Goal: Task Accomplishment & Management: Manage account settings

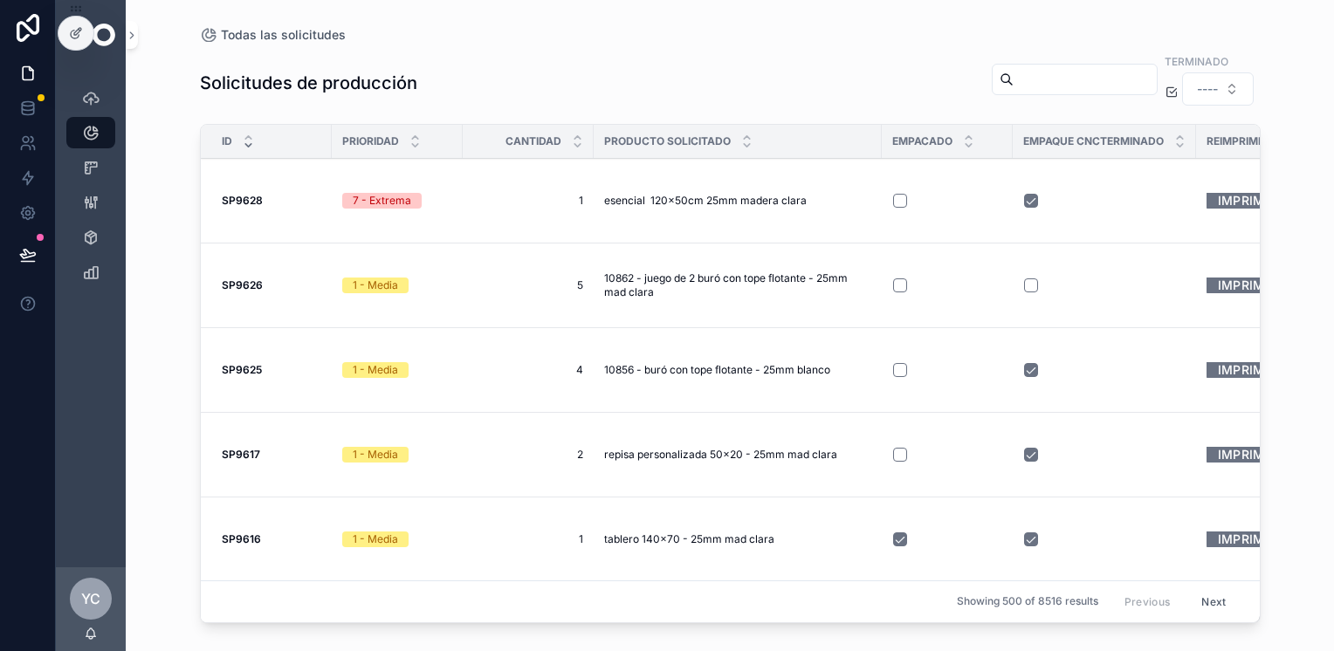
click at [172, 36] on div "Todas las solicitudes Solicitudes de producción Terminado ---- ID Prioridad Can…" at bounding box center [730, 315] width 1116 height 630
click at [88, 234] on icon "scrollable content" at bounding box center [90, 237] width 17 height 17
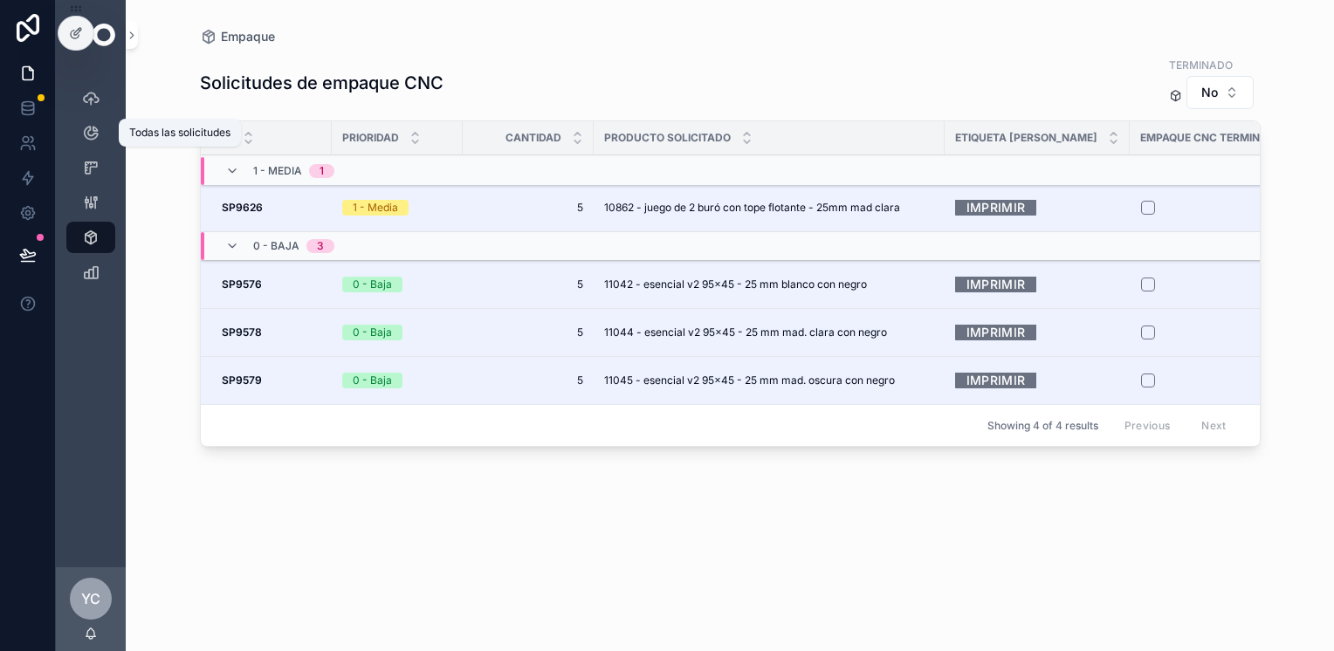
click at [100, 137] on div "Todas las solicitudes" at bounding box center [91, 133] width 28 height 28
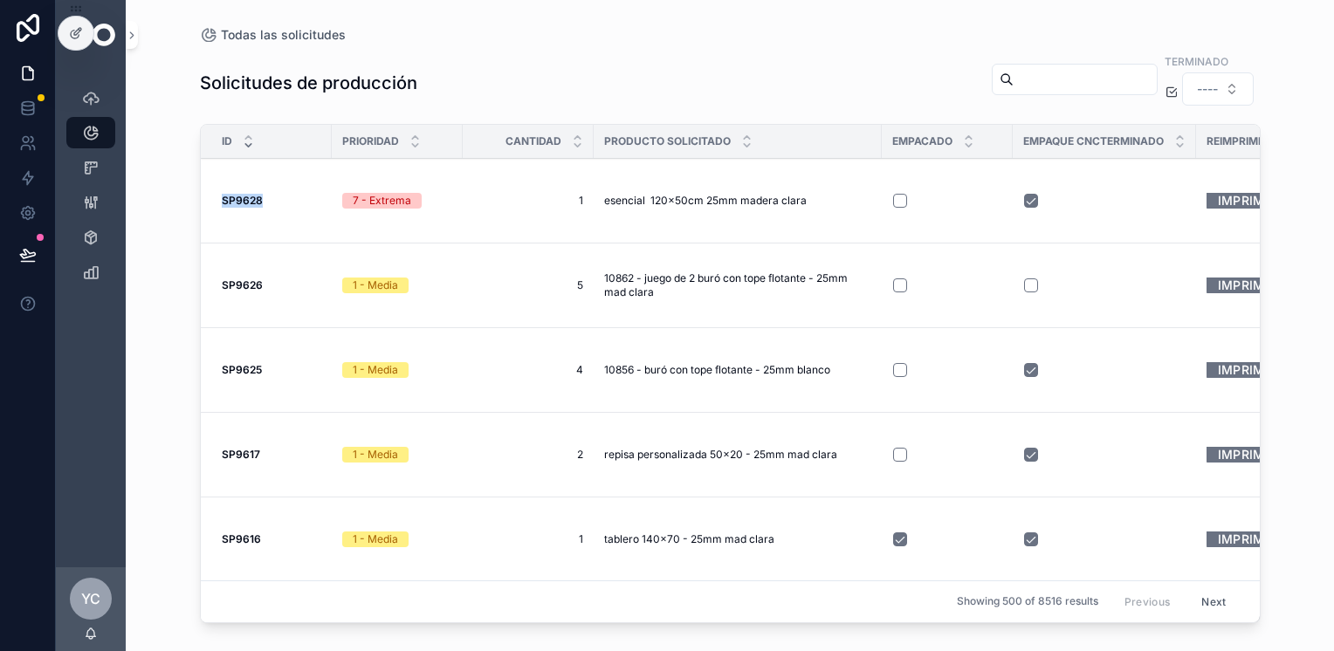
drag, startPoint x: 271, startPoint y: 201, endPoint x: 209, endPoint y: 201, distance: 62.0
click at [209, 201] on td "SP9628 SP9628" at bounding box center [266, 201] width 131 height 85
click at [25, 110] on icon at bounding box center [27, 107] width 11 height 7
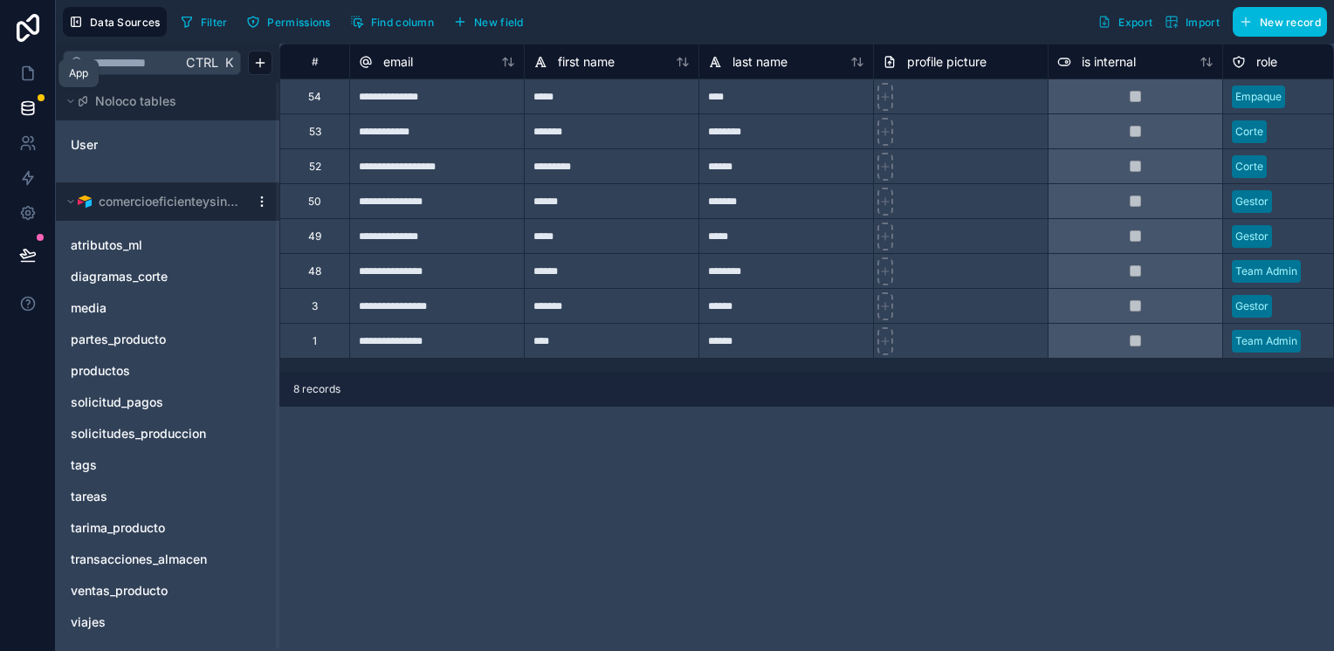
drag, startPoint x: 24, startPoint y: 72, endPoint x: 24, endPoint y: 181, distance: 109.1
click at [24, 72] on icon at bounding box center [27, 73] width 17 height 17
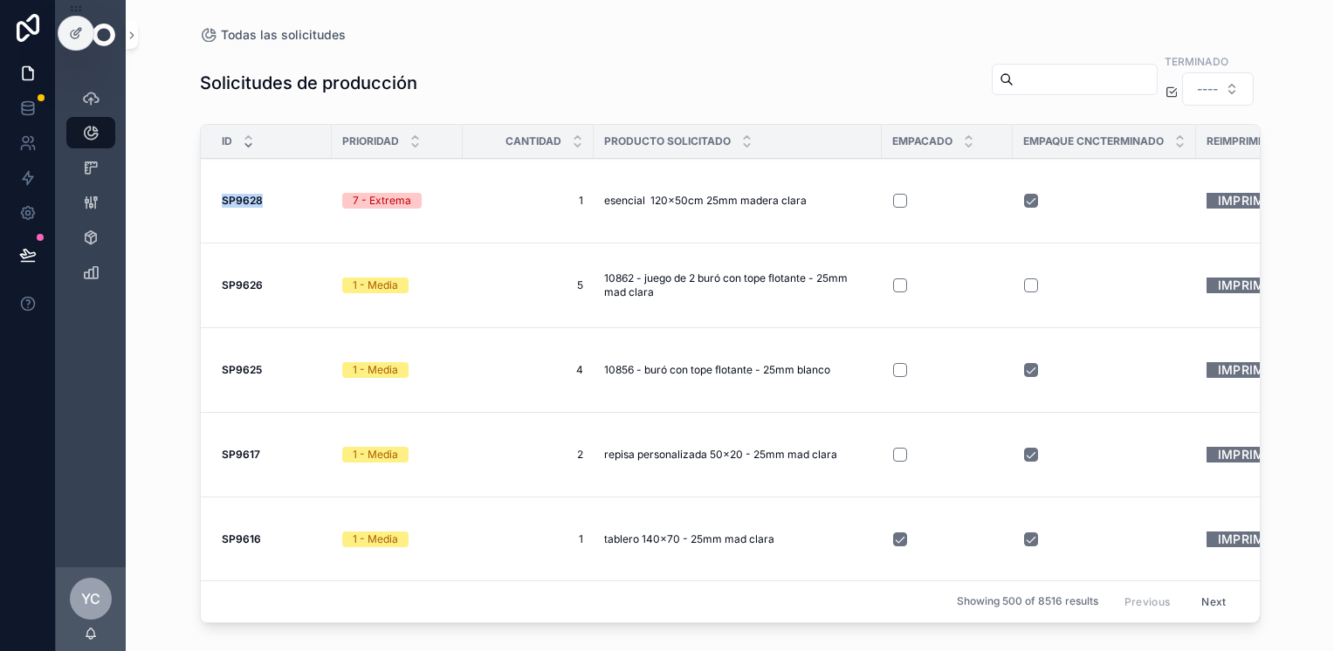
drag, startPoint x: 223, startPoint y: 198, endPoint x: 272, endPoint y: 201, distance: 48.9
click at [271, 200] on div "SP9628 SP9628" at bounding box center [272, 201] width 100 height 14
click at [8, 96] on link at bounding box center [27, 108] width 55 height 35
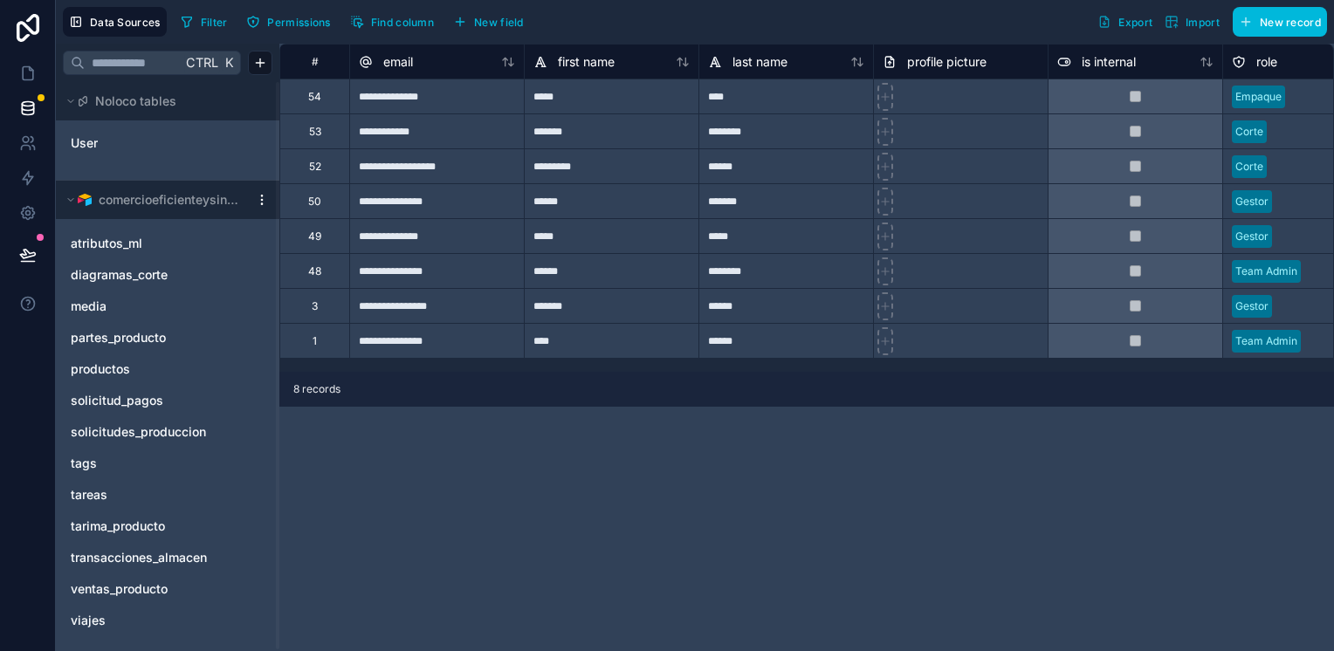
scroll to position [3, 0]
click at [176, 436] on span "solicitudes_produccion" at bounding box center [138, 430] width 135 height 17
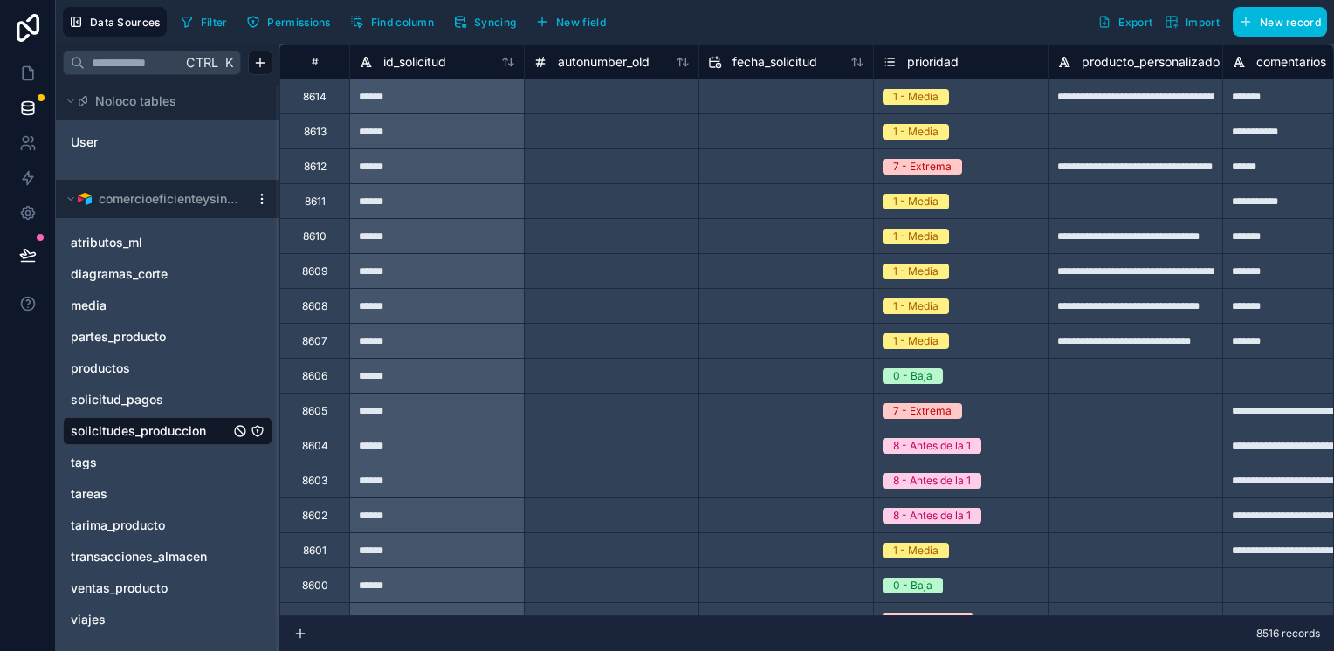
click at [504, 70] on div "id_solicitud" at bounding box center [437, 61] width 156 height 21
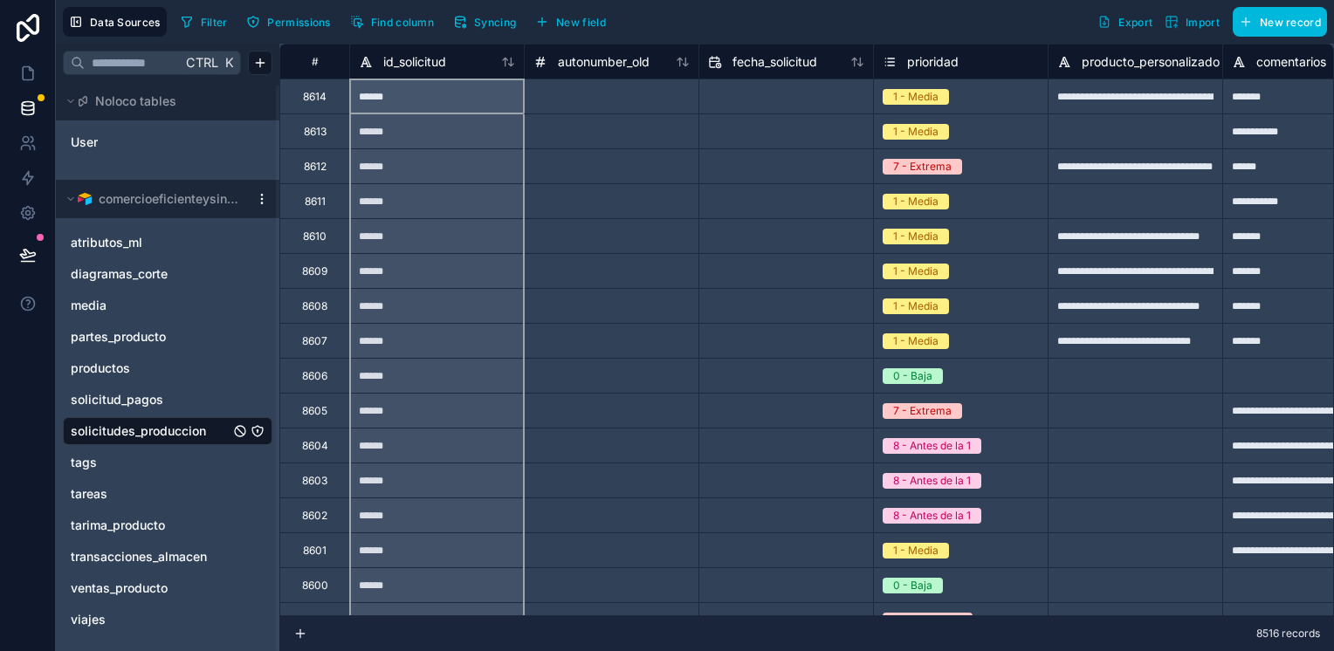
click at [506, 62] on icon at bounding box center [508, 62] width 14 height 14
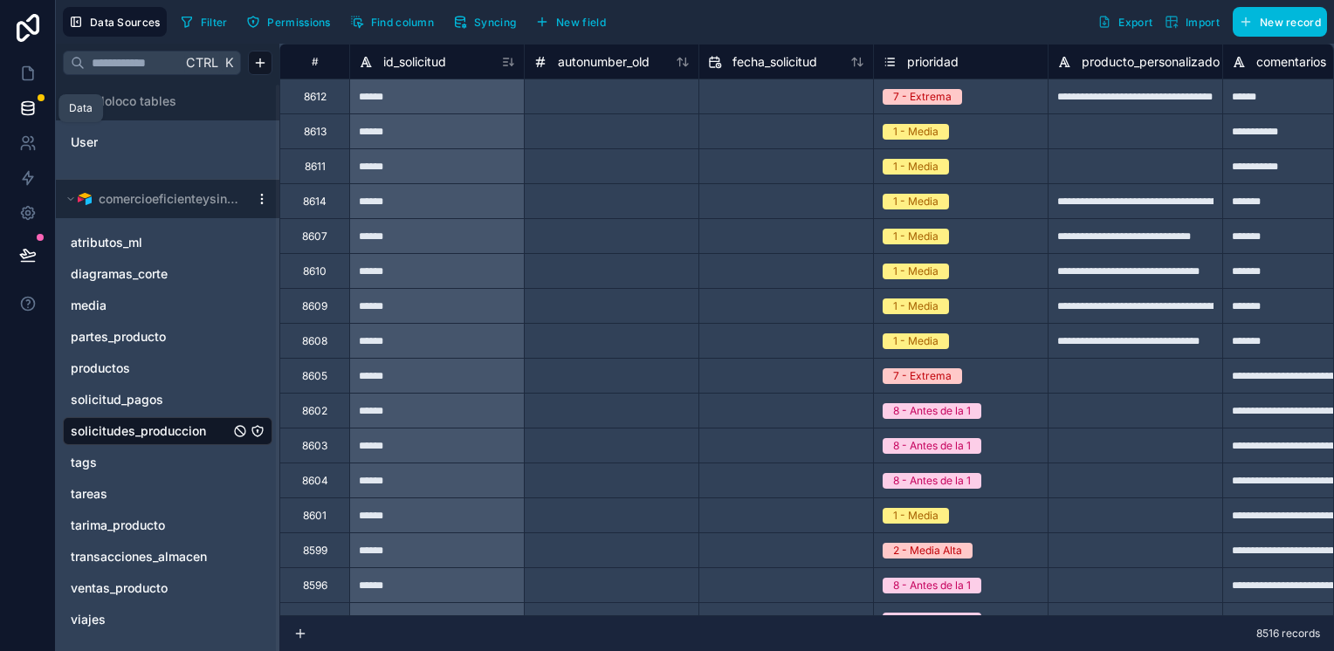
click at [42, 108] on link at bounding box center [27, 108] width 55 height 35
click at [29, 106] on icon at bounding box center [27, 108] width 17 height 17
click at [213, 30] on button "Filter" at bounding box center [204, 22] width 60 height 26
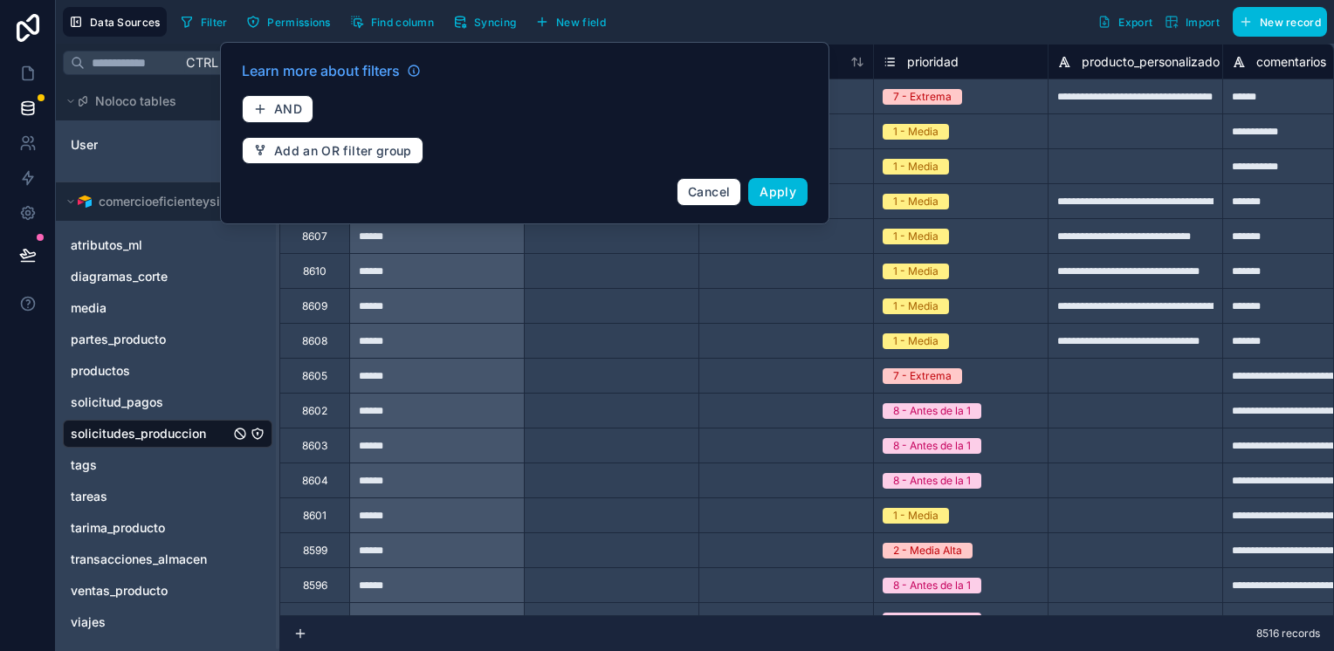
click at [276, 21] on span "Permissions" at bounding box center [298, 22] width 63 height 13
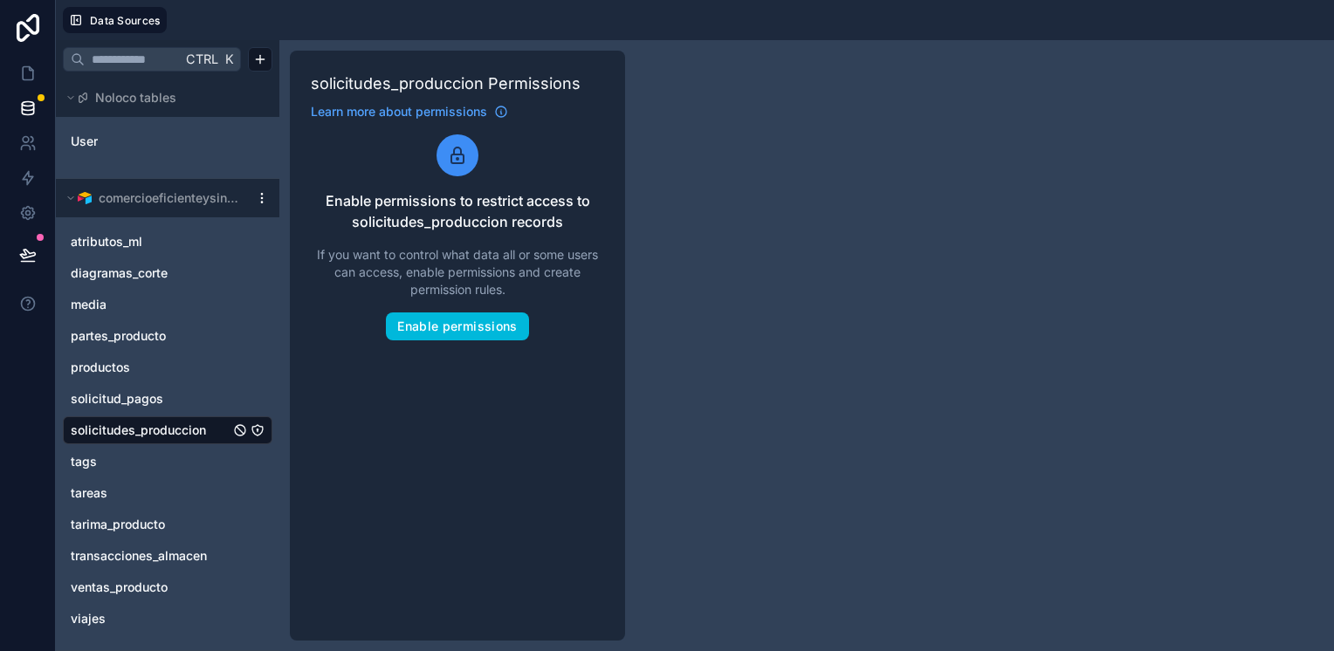
click at [102, 24] on span "Data Sources" at bounding box center [125, 20] width 71 height 13
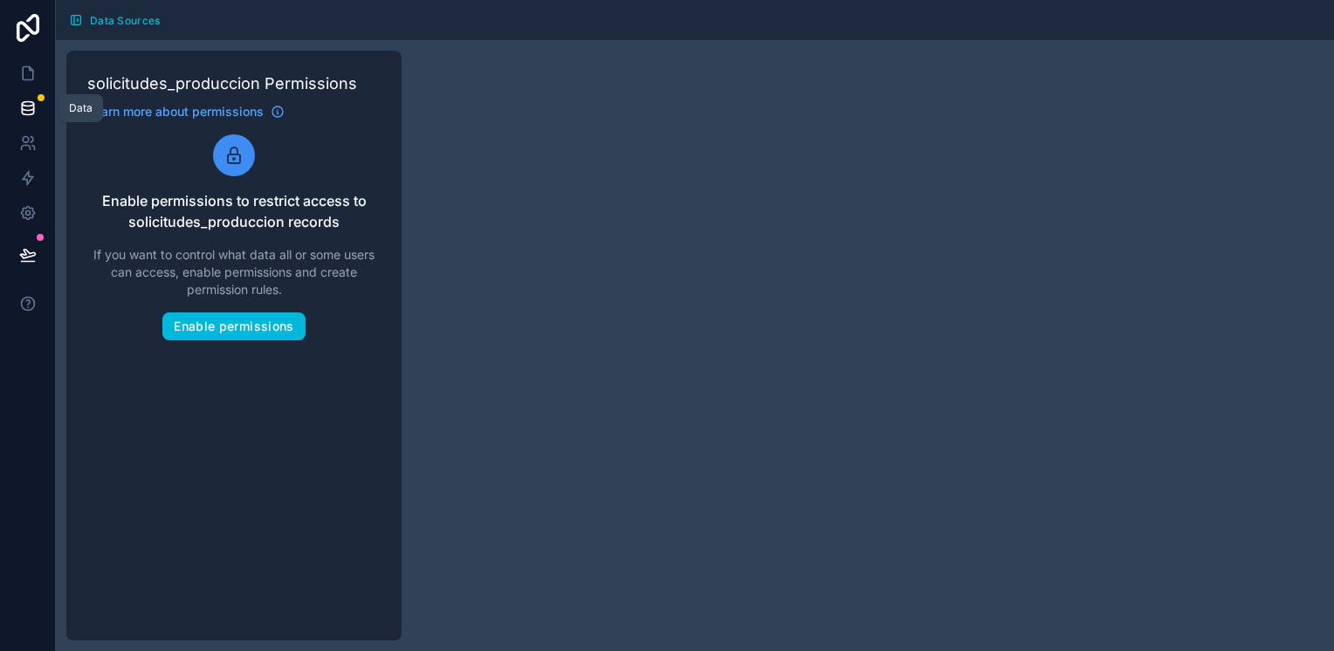
click at [24, 112] on icon at bounding box center [27, 108] width 17 height 17
click at [33, 71] on icon at bounding box center [27, 73] width 17 height 17
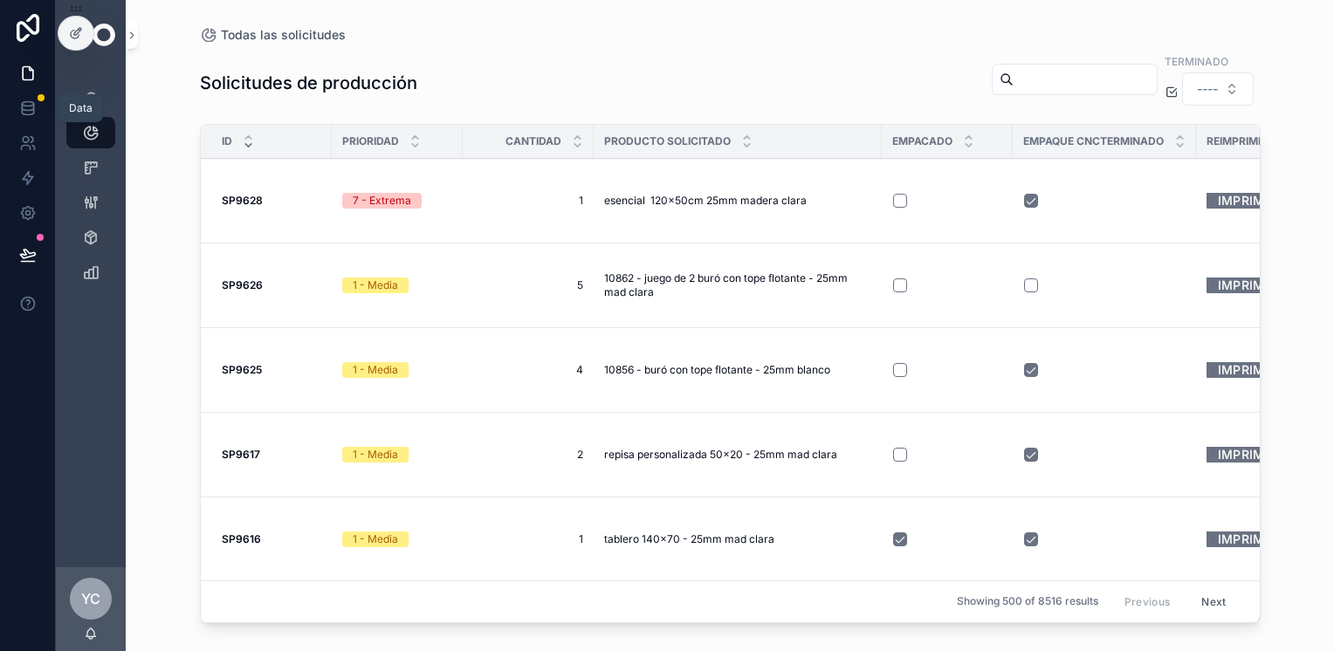
click at [32, 103] on icon at bounding box center [27, 104] width 11 height 4
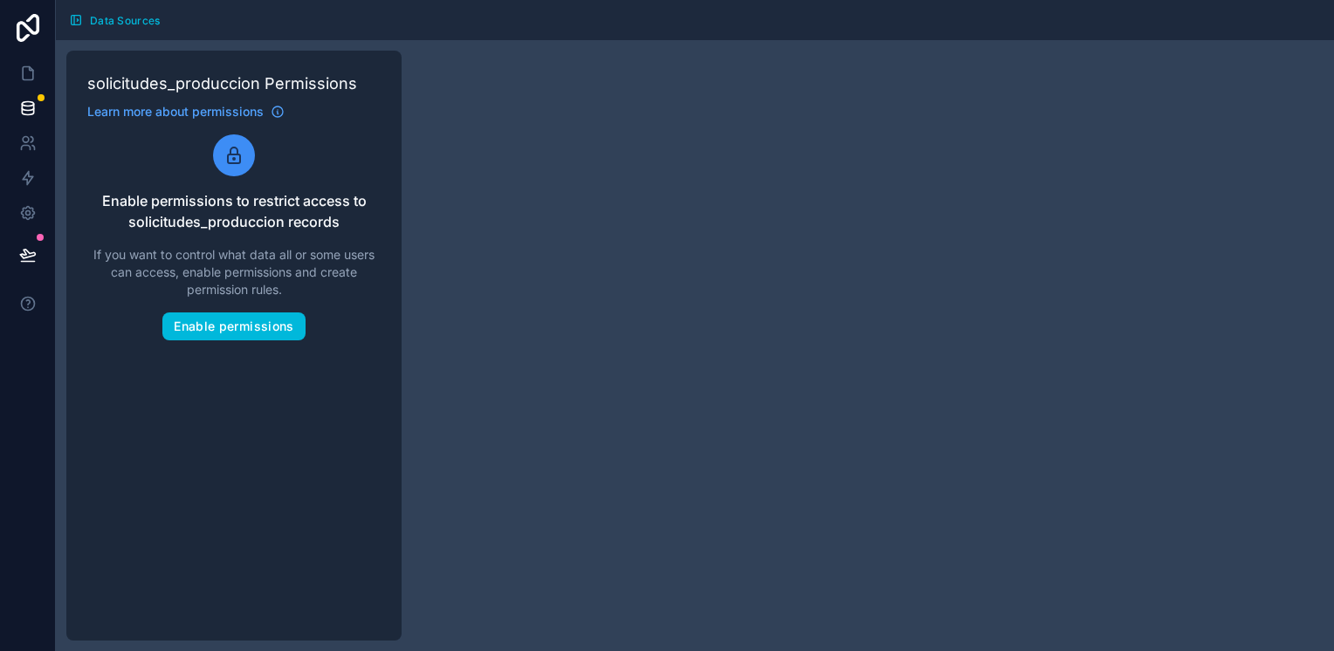
click at [83, 19] on button "Data Sources" at bounding box center [115, 20] width 104 height 26
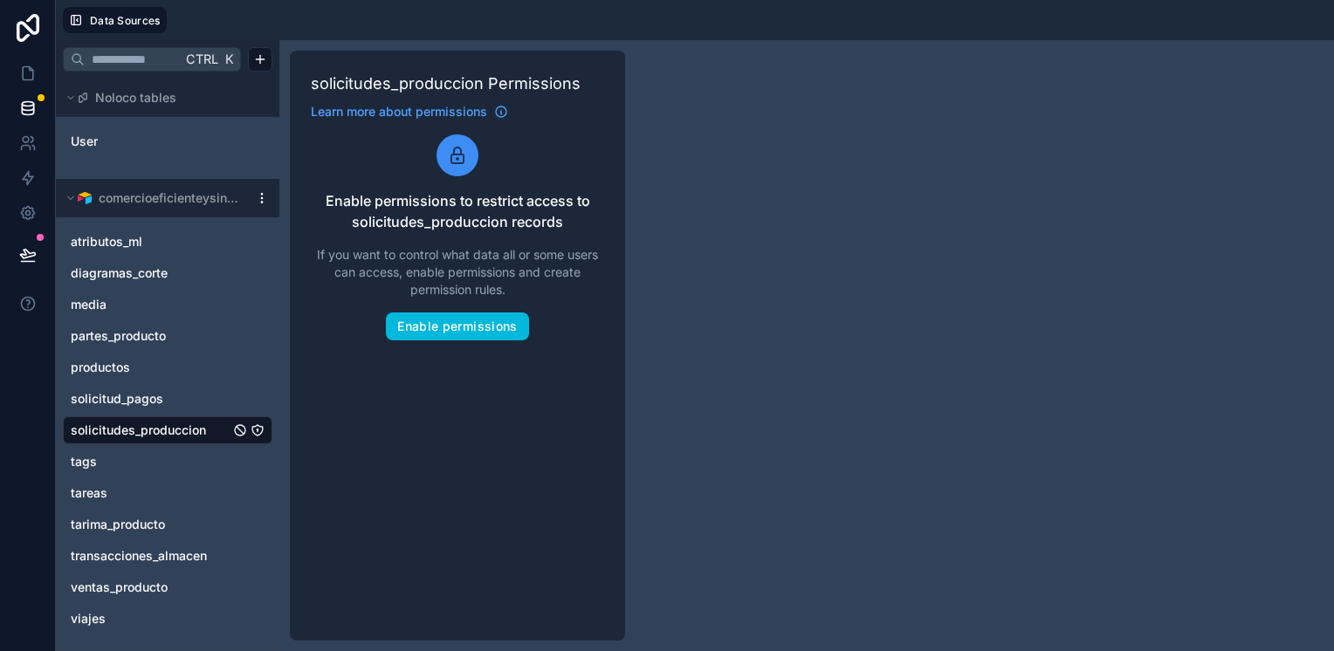
click at [182, 292] on div "media" at bounding box center [167, 305] width 209 height 28
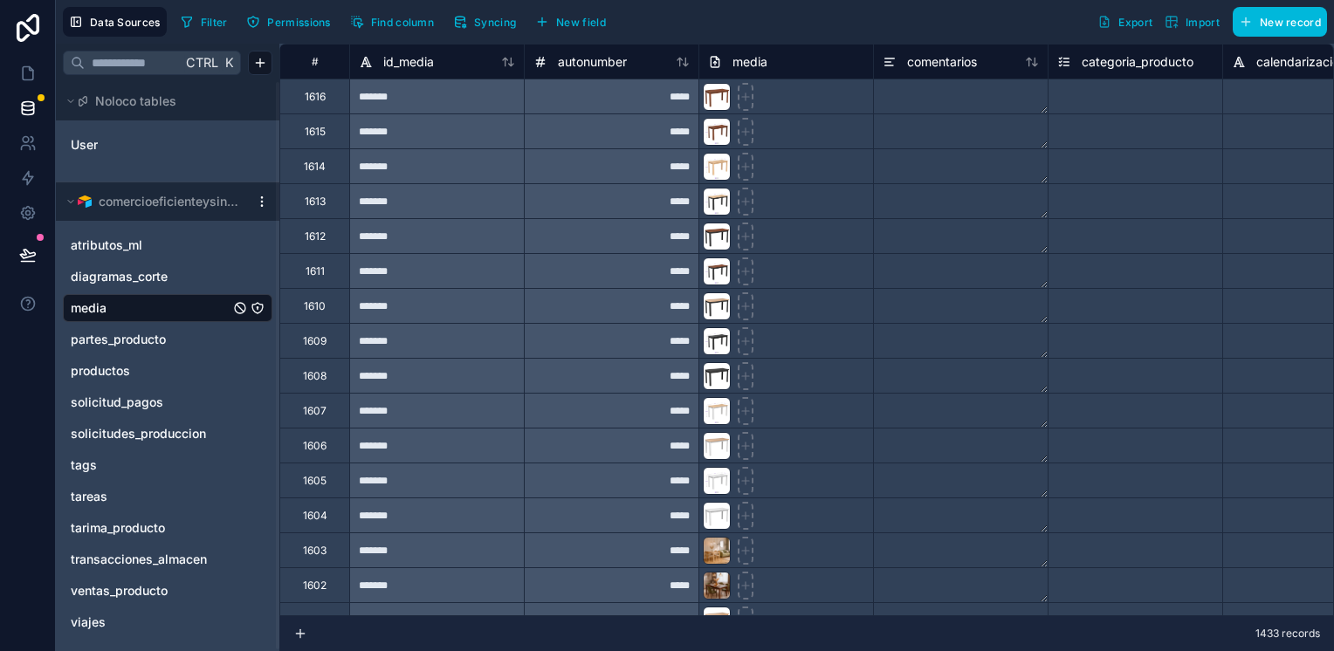
scroll to position [611, 0]
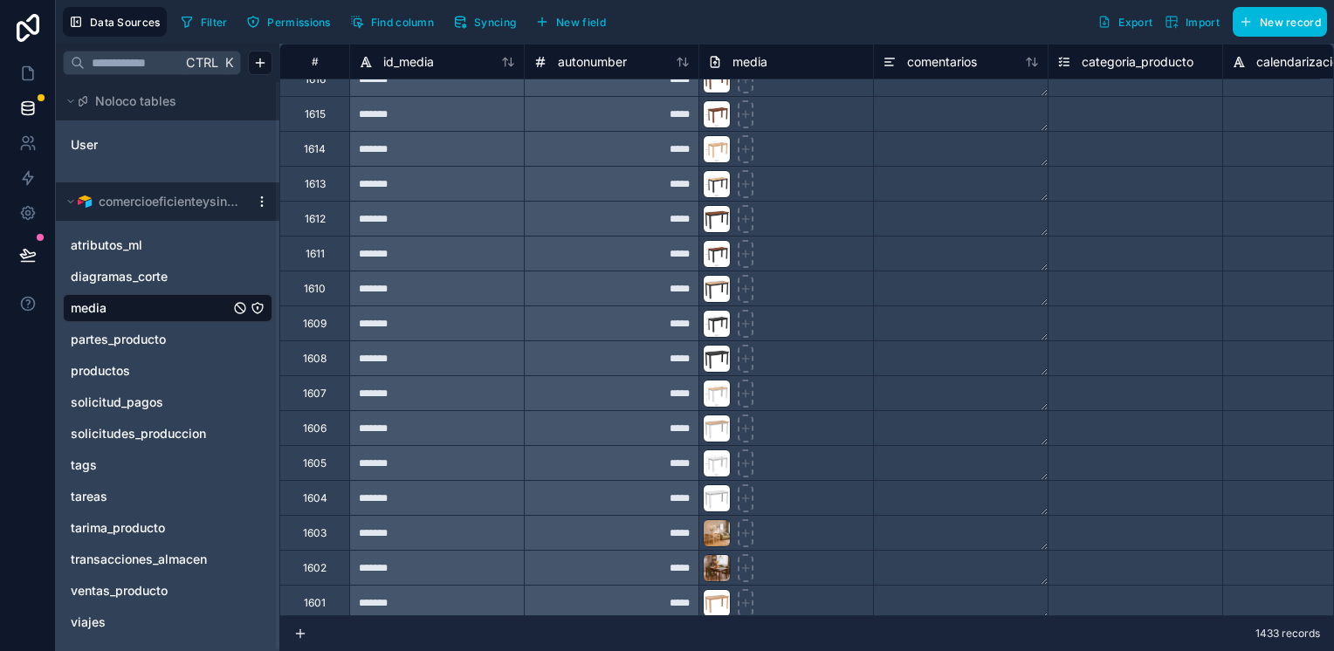
click at [258, 429] on icon "solicitudes_produccion" at bounding box center [258, 434] width 14 height 14
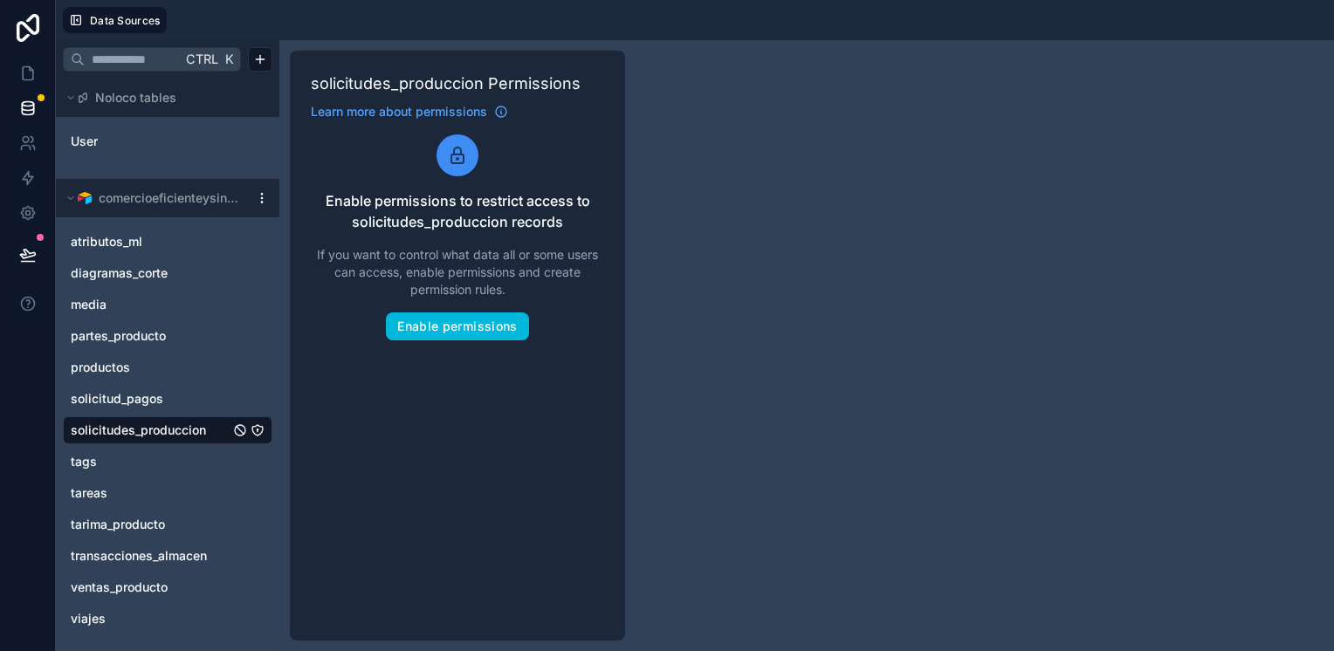
click at [147, 435] on span "solicitudes_produccion" at bounding box center [138, 430] width 135 height 17
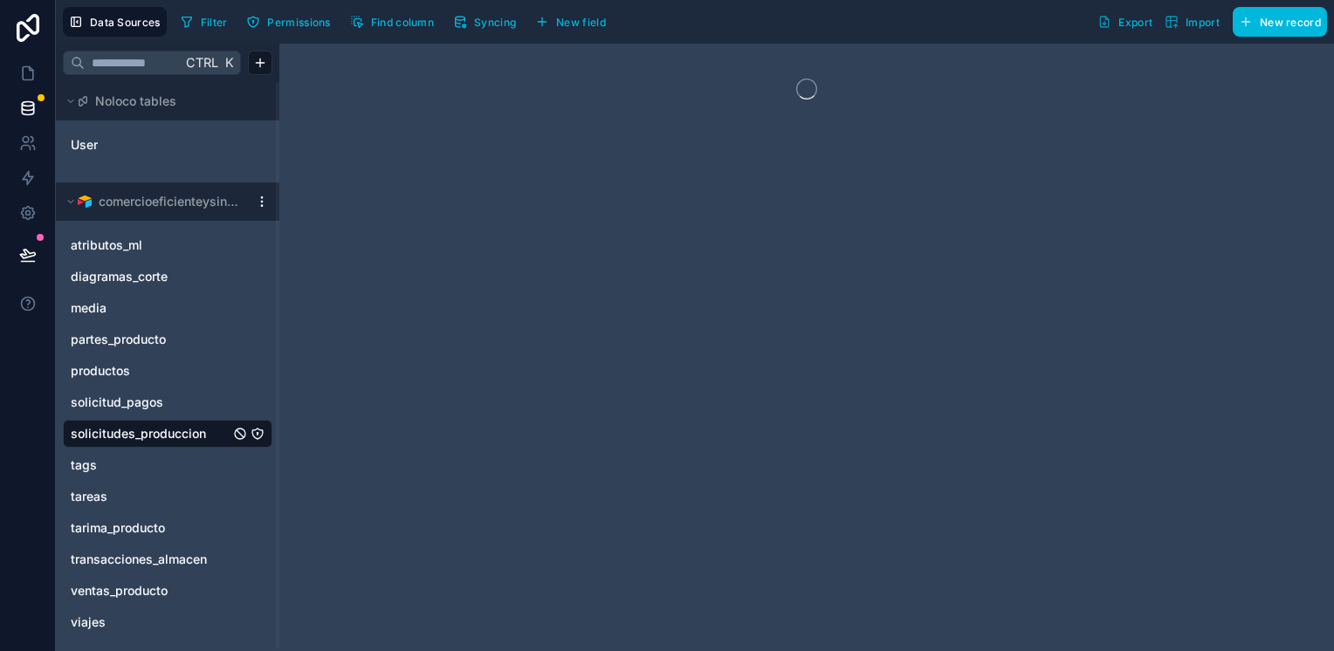
click at [497, 19] on span "Syncing" at bounding box center [495, 22] width 42 height 13
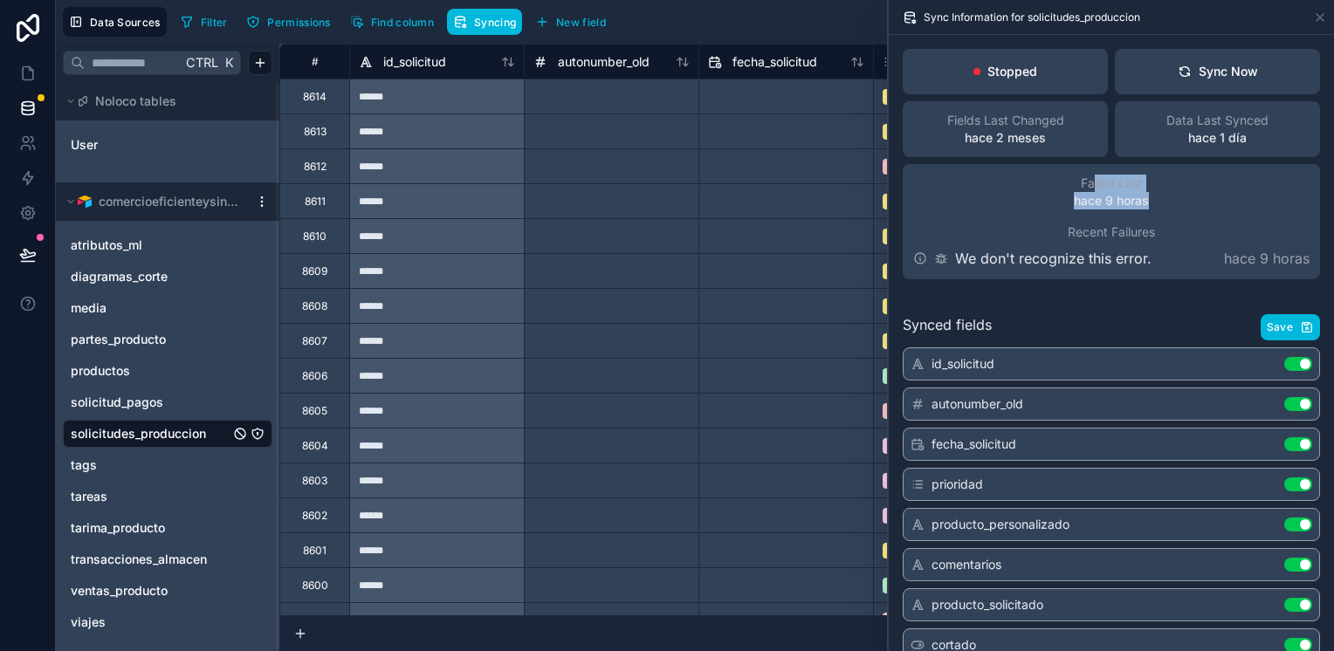
drag, startPoint x: 1086, startPoint y: 182, endPoint x: 1156, endPoint y: 196, distance: 71.2
click at [1156, 196] on div "Failed Last hace 9 horas Recent Failures We don't recognize this error. hace 9 …" at bounding box center [1111, 221] width 417 height 115
drag, startPoint x: 1156, startPoint y: 196, endPoint x: 1174, endPoint y: 194, distance: 18.5
click at [1174, 194] on div "Failed Last hace 9 horas Recent Failures We don't recognize this error. hace 9 …" at bounding box center [1111, 221] width 417 height 115
click at [1253, 68] on button "Sync Now" at bounding box center [1217, 71] width 205 height 45
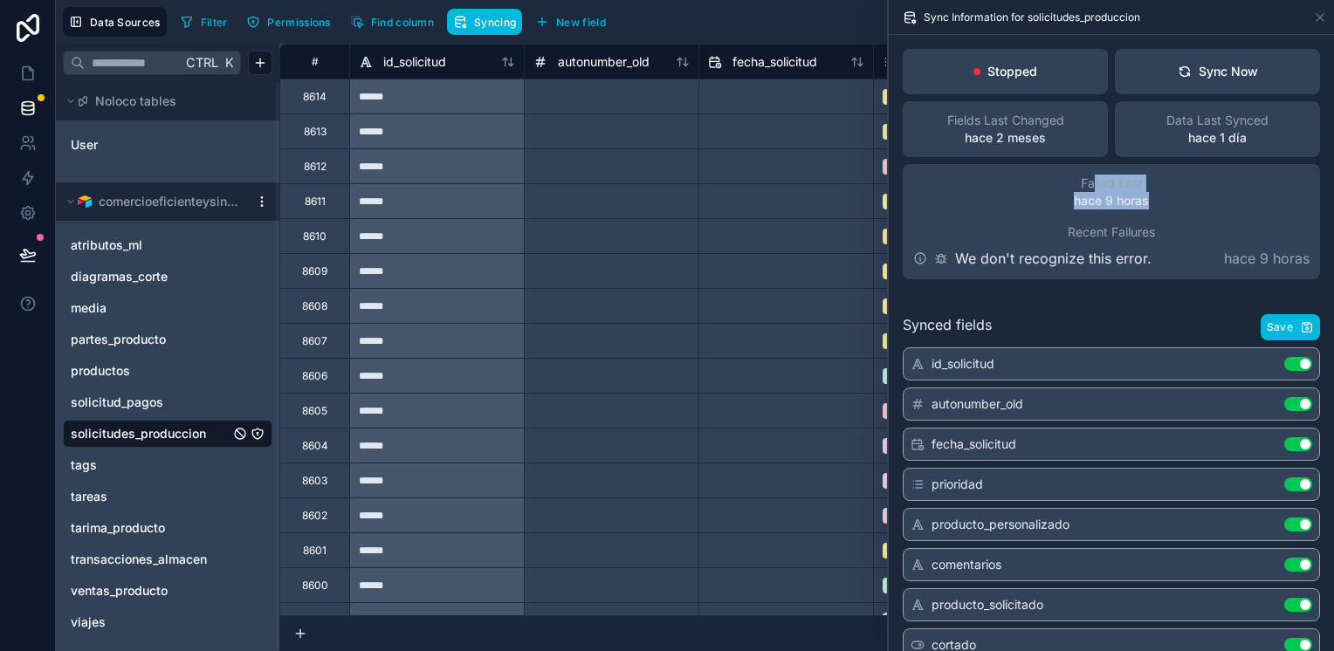
click at [1213, 68] on div "Sync Now" at bounding box center [1217, 71] width 80 height 17
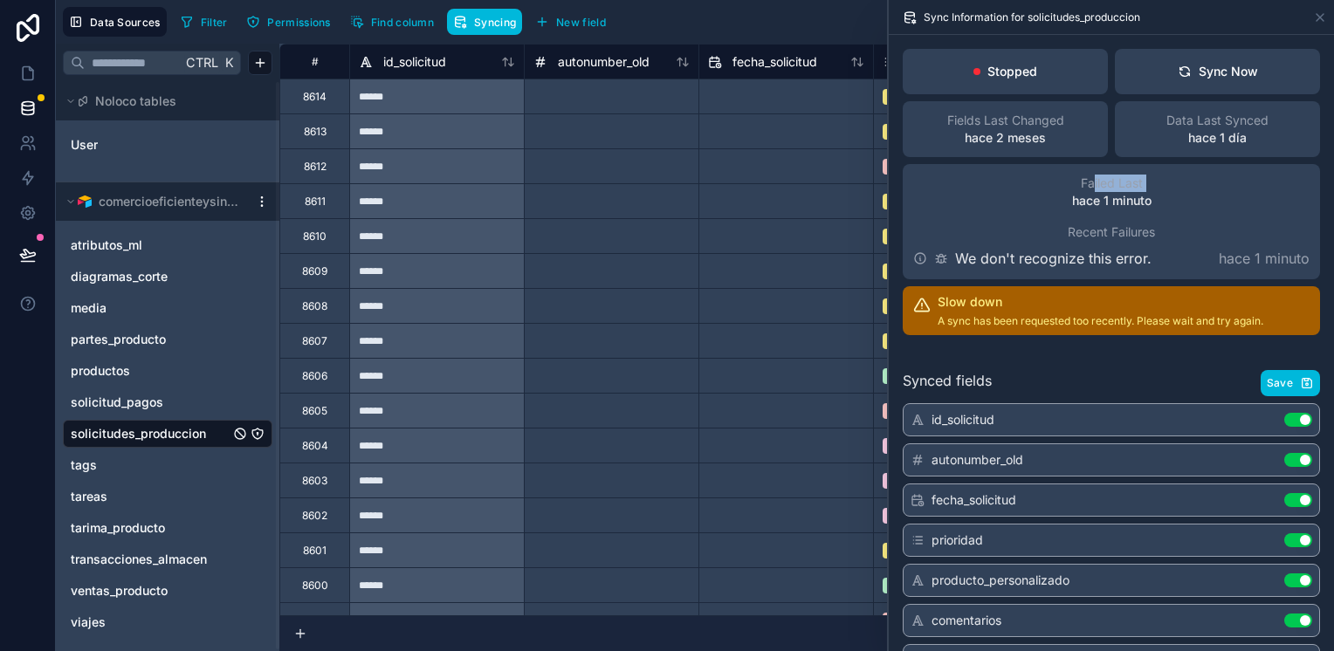
click at [1256, 79] on button "Sync Now" at bounding box center [1217, 71] width 205 height 45
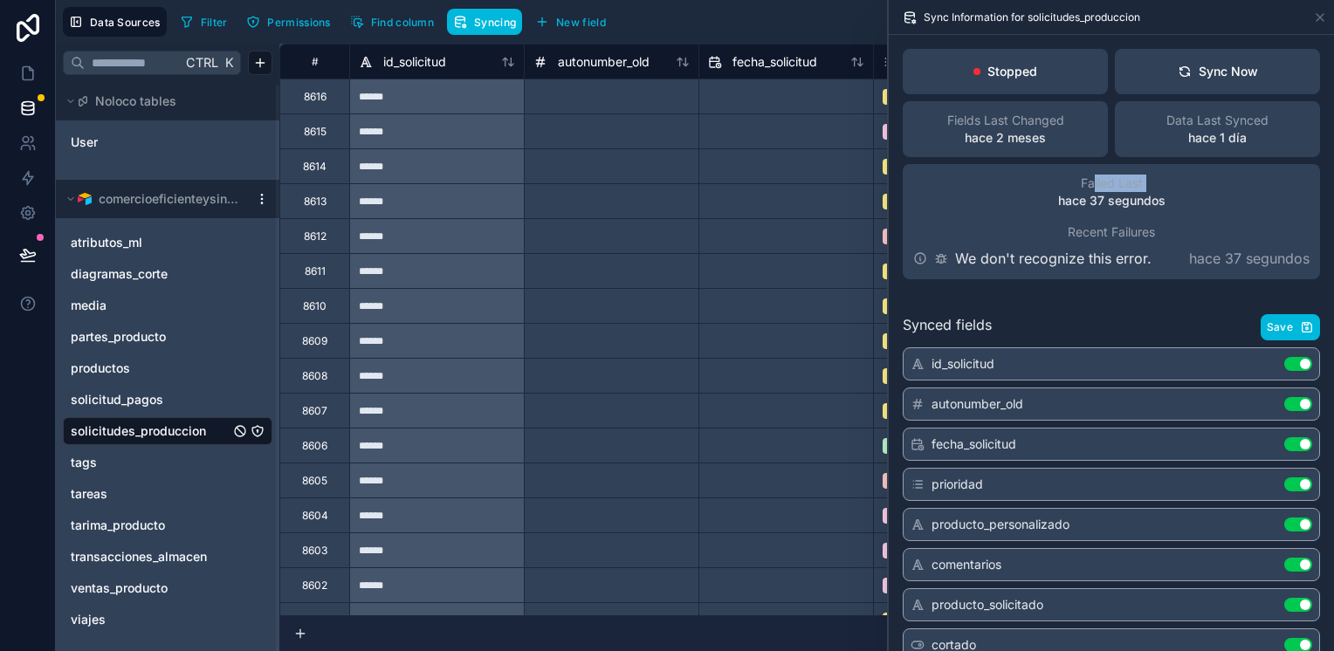
scroll to position [87, 0]
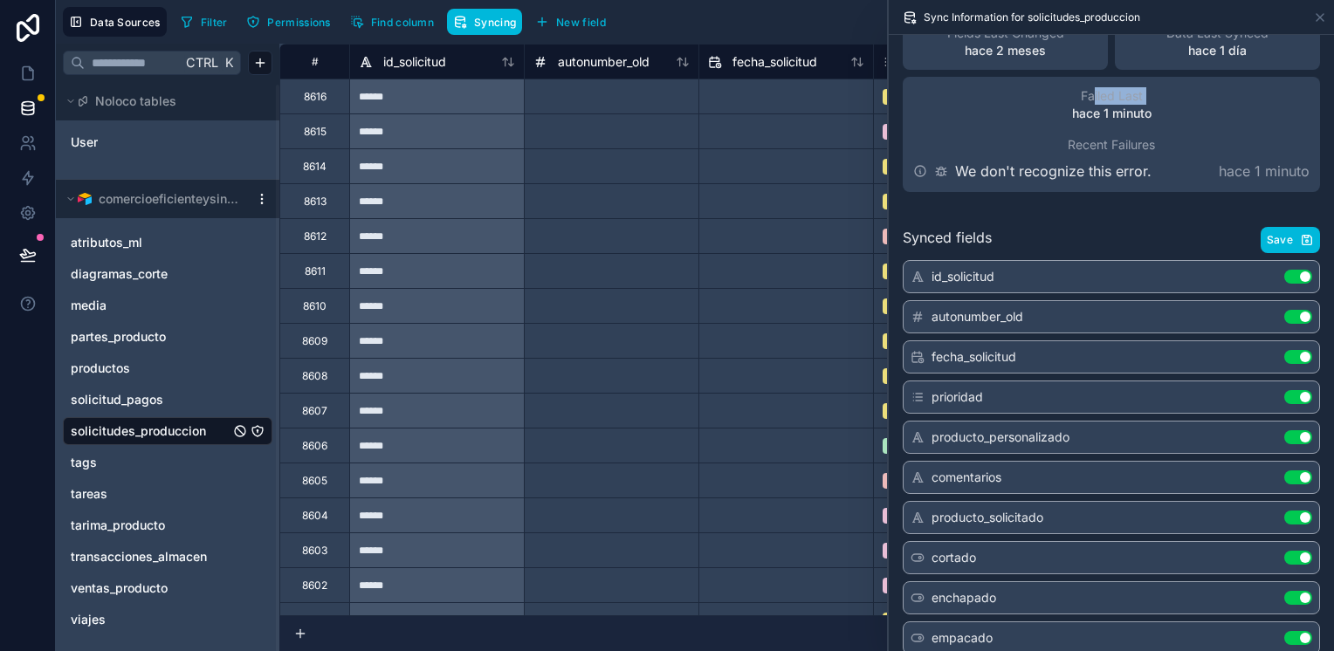
click at [1294, 311] on button "Use setting" at bounding box center [1298, 317] width 28 height 14
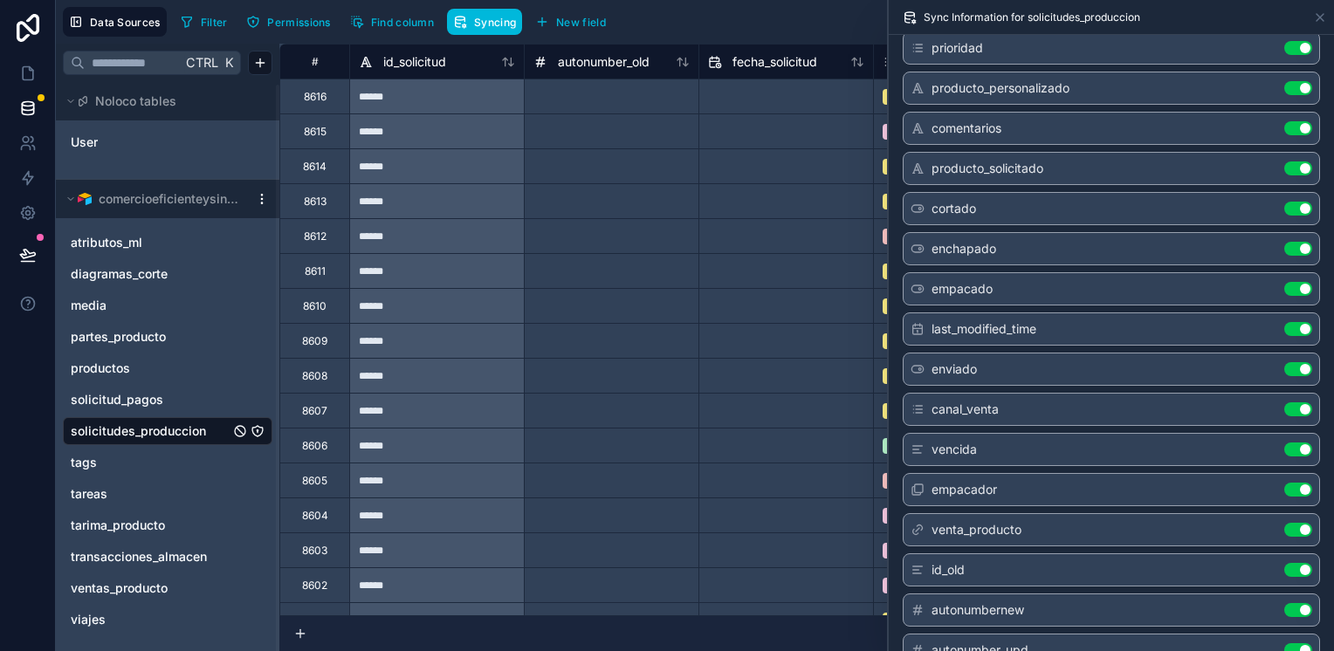
scroll to position [611, 0]
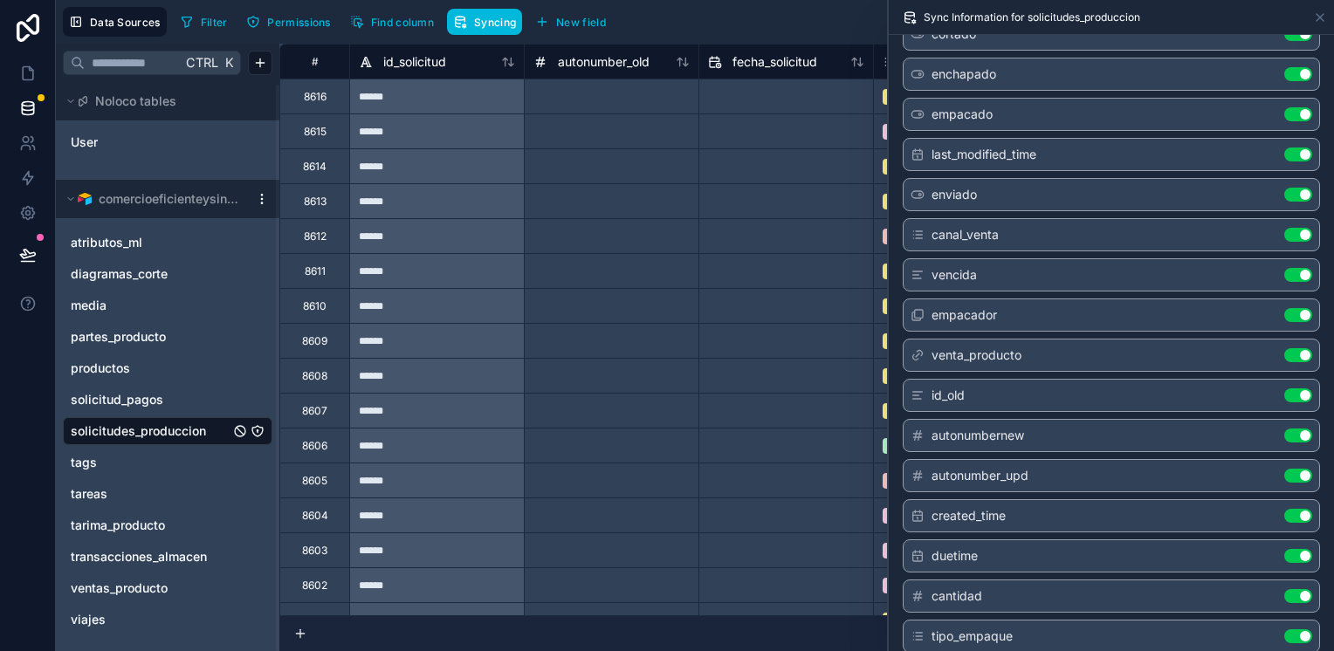
click at [1287, 229] on button "Use setting" at bounding box center [1298, 235] width 28 height 14
click at [1294, 509] on button "Use setting" at bounding box center [1298, 516] width 28 height 14
click at [1291, 469] on button "Use setting" at bounding box center [1298, 476] width 28 height 14
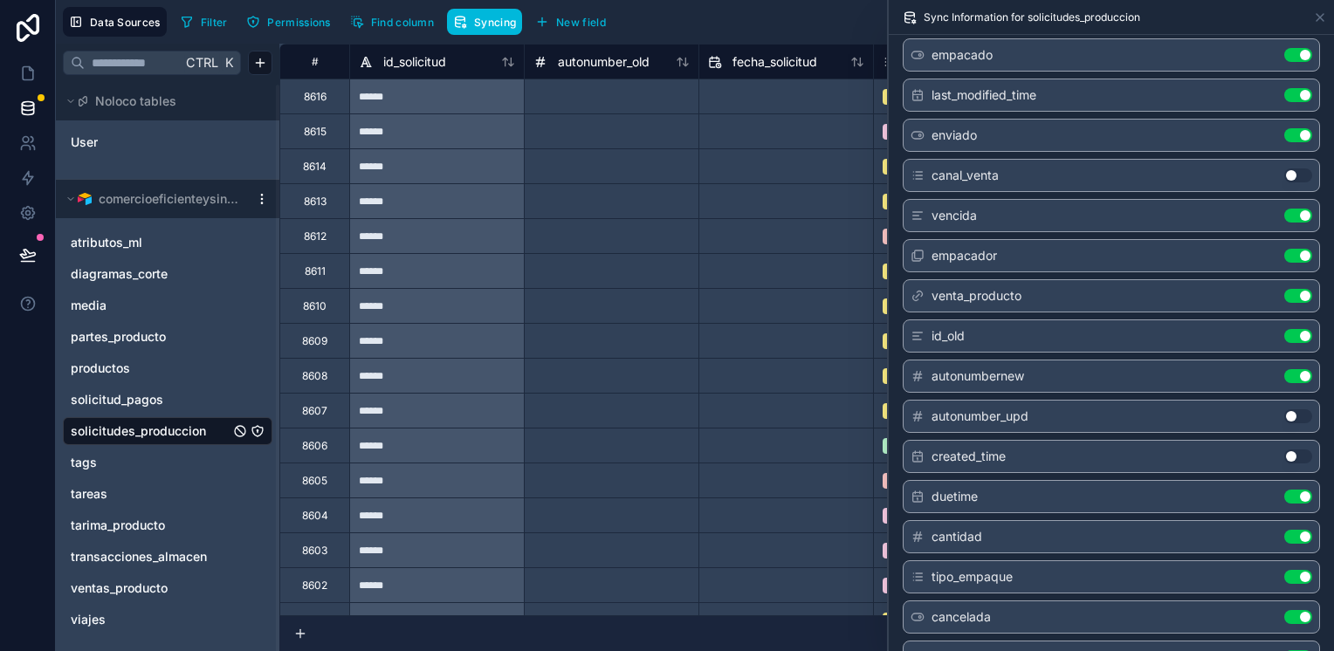
scroll to position [698, 0]
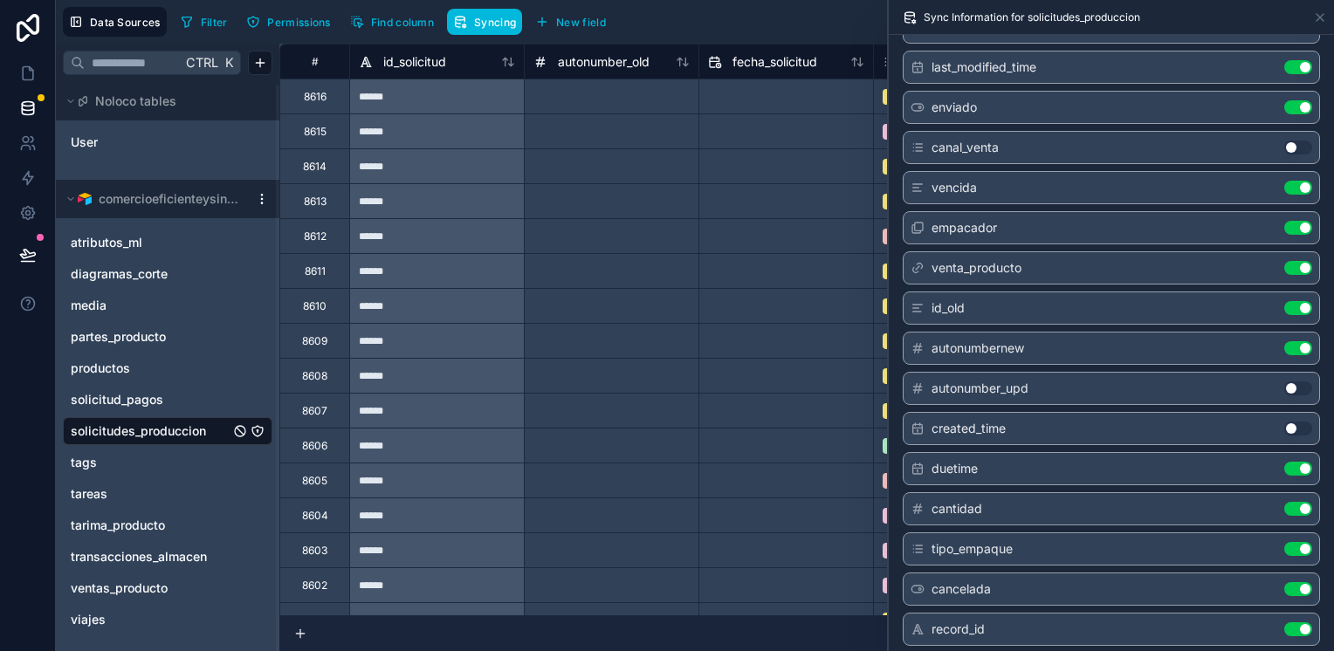
click at [1286, 462] on button "Use setting" at bounding box center [1298, 469] width 28 height 14
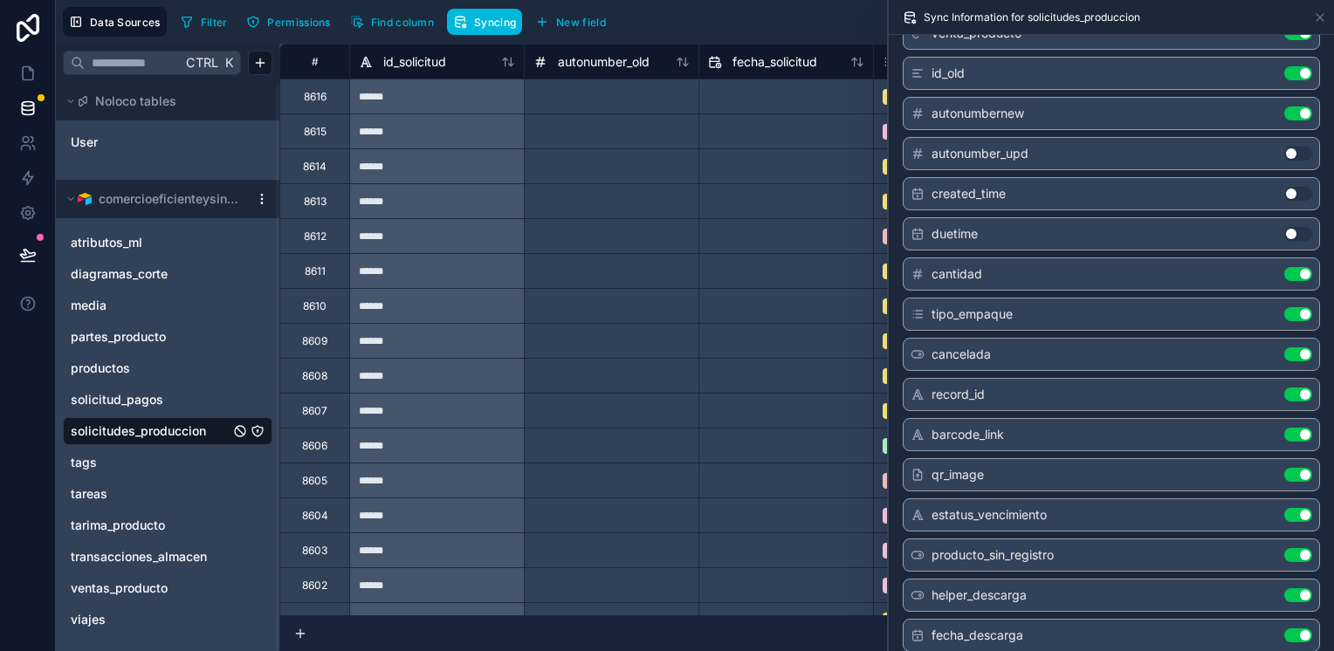
scroll to position [960, 0]
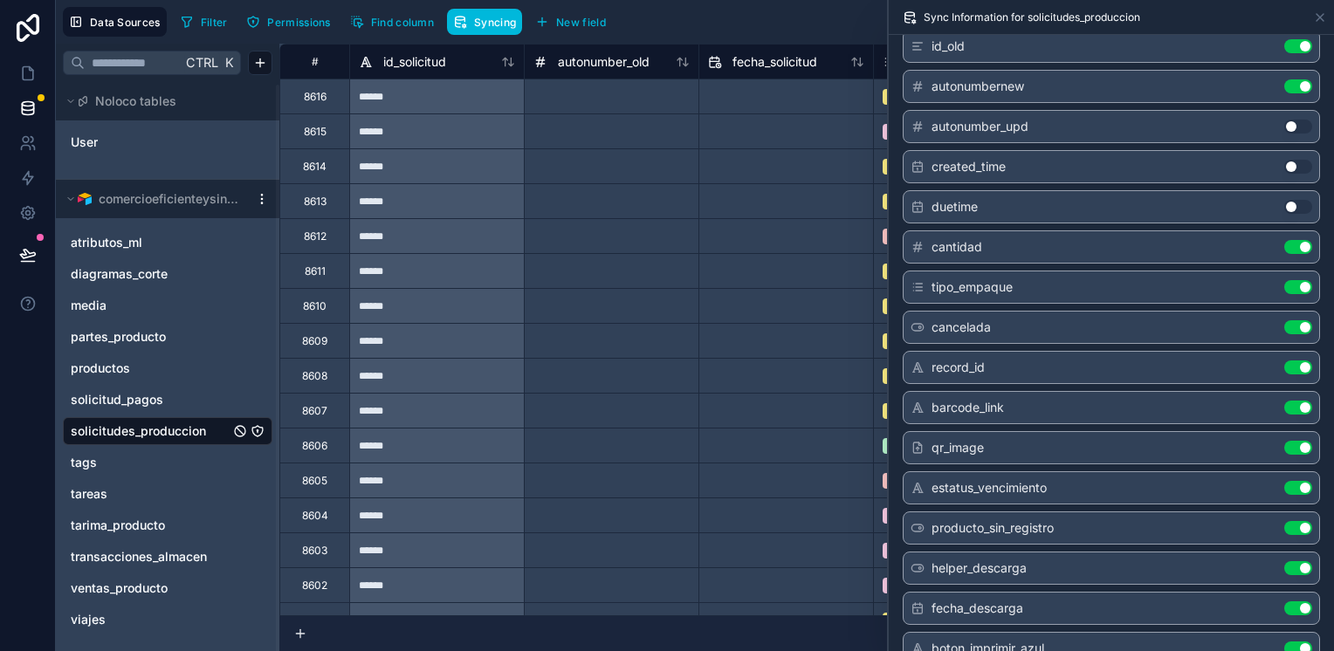
click at [1284, 360] on button "Use setting" at bounding box center [1298, 367] width 28 height 14
click at [1292, 391] on div "barcode_link Use setting" at bounding box center [1111, 407] width 417 height 33
click at [1285, 401] on button "Use setting" at bounding box center [1298, 408] width 28 height 14
click at [1287, 521] on button "Use setting" at bounding box center [1298, 528] width 28 height 14
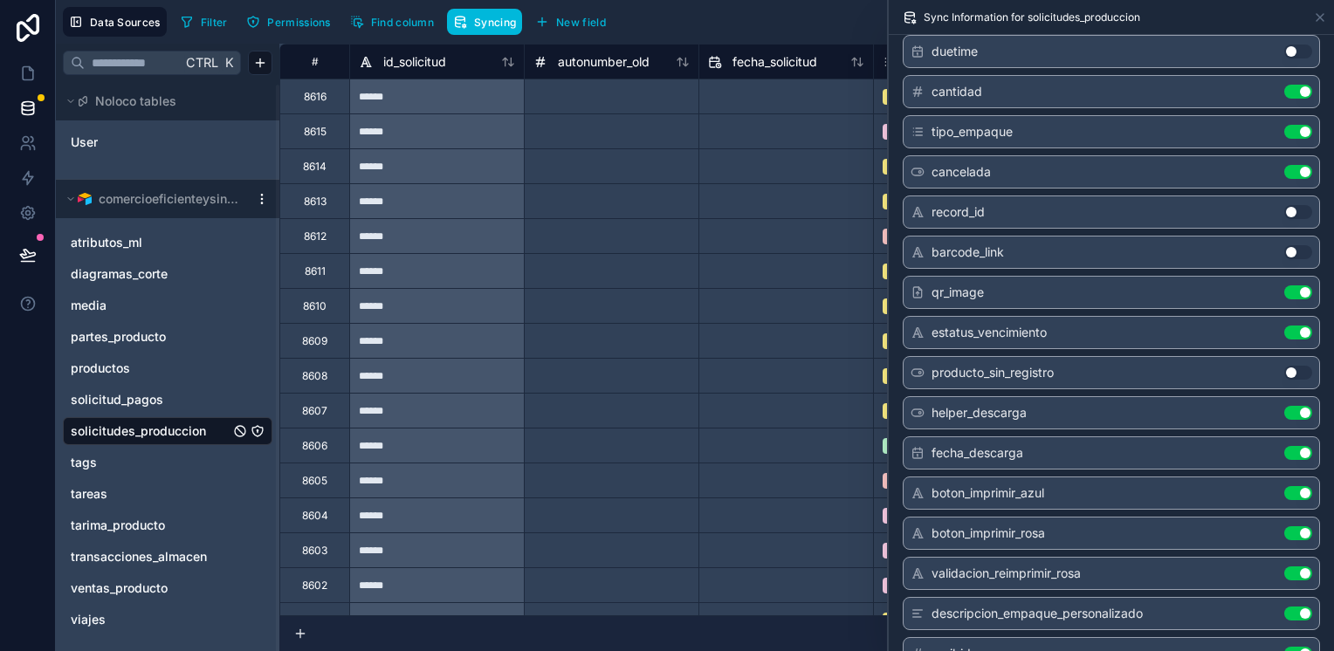
scroll to position [1135, 0]
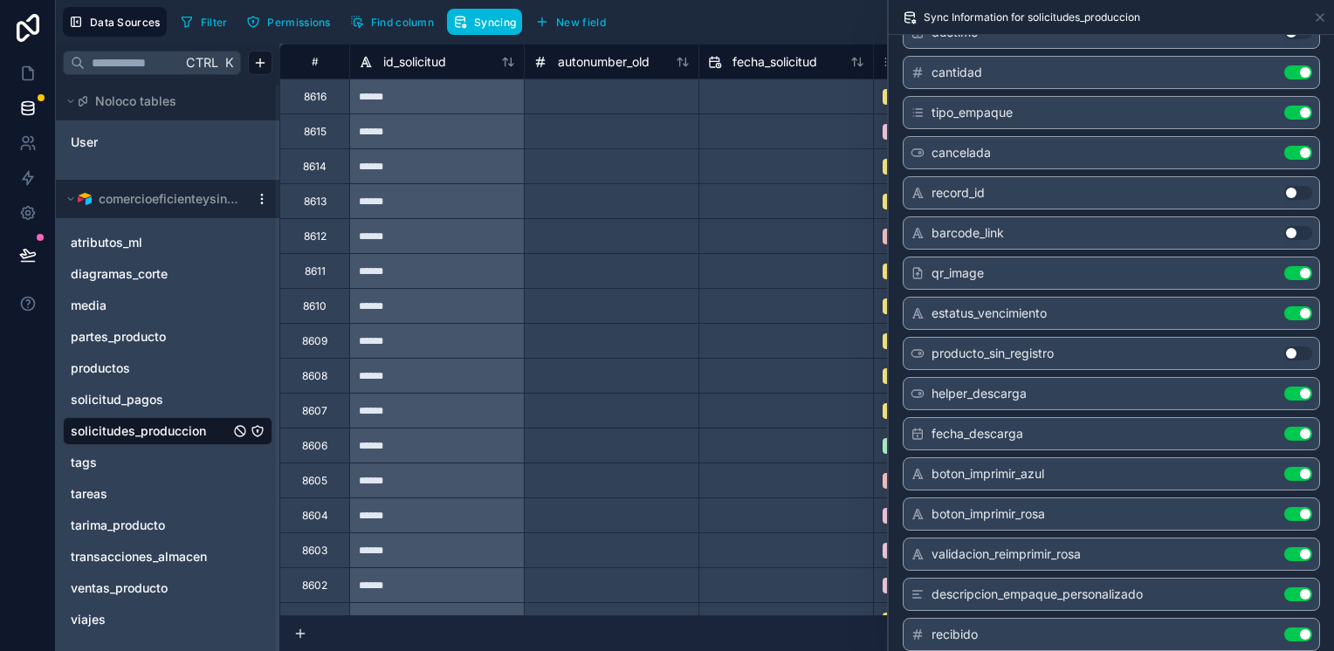
click at [1285, 387] on button "Use setting" at bounding box center [1298, 394] width 28 height 14
click at [1285, 427] on button "Use setting" at bounding box center [1298, 434] width 28 height 14
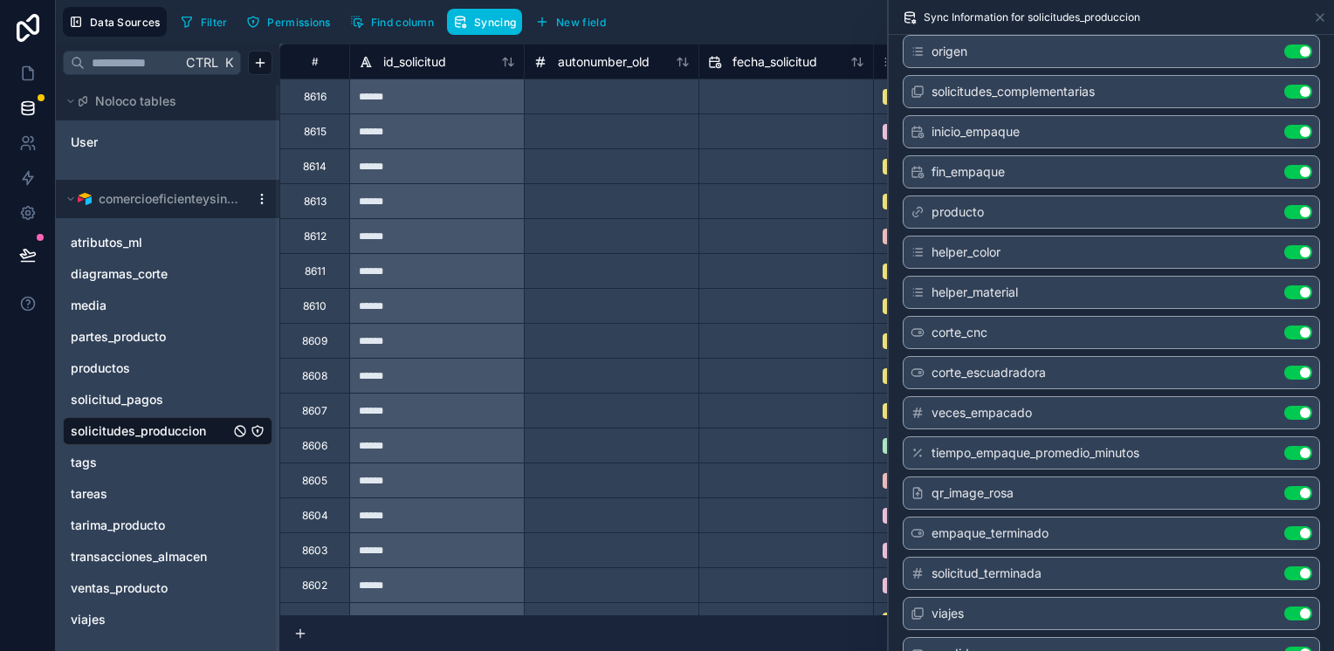
scroll to position [1920, 0]
click at [1284, 444] on button "Use setting" at bounding box center [1298, 451] width 28 height 14
click at [1284, 404] on button "Use setting" at bounding box center [1298, 411] width 28 height 14
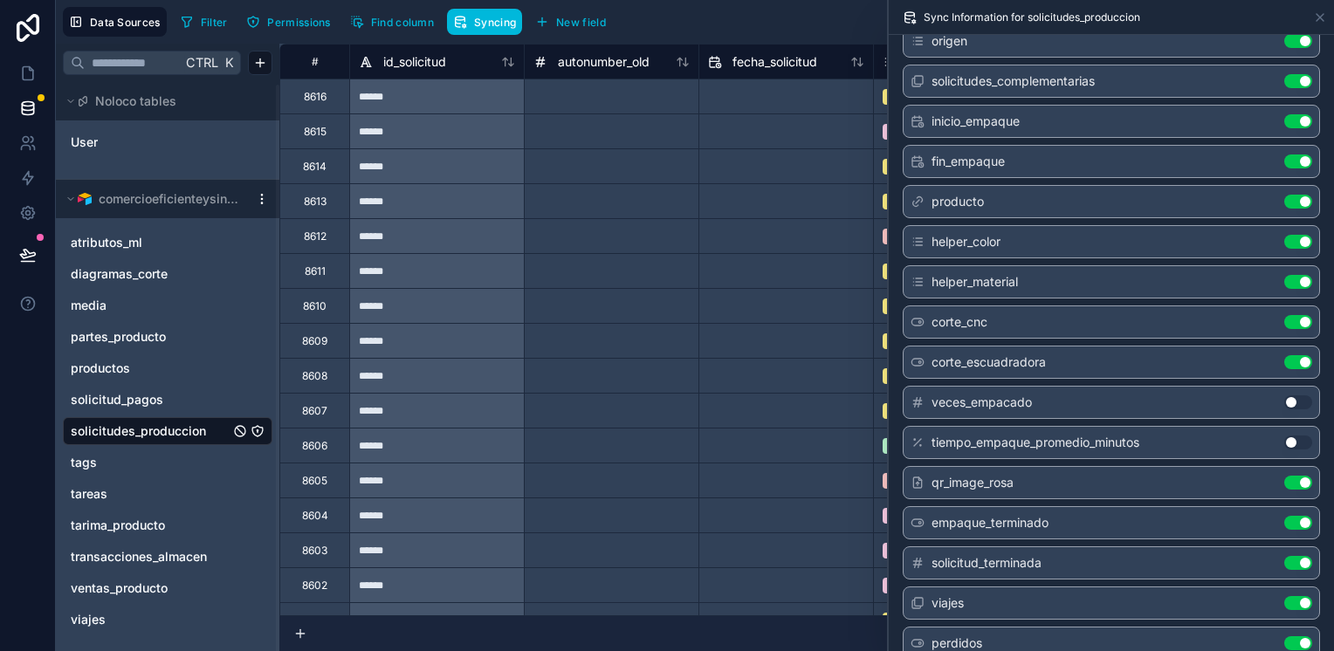
scroll to position [1931, 0]
drag, startPoint x: 127, startPoint y: 352, endPoint x: 68, endPoint y: 338, distance: 60.1
drag, startPoint x: 68, startPoint y: 338, endPoint x: 66, endPoint y: 302, distance: 35.8
click at [66, 302] on div "media" at bounding box center [167, 306] width 209 height 28
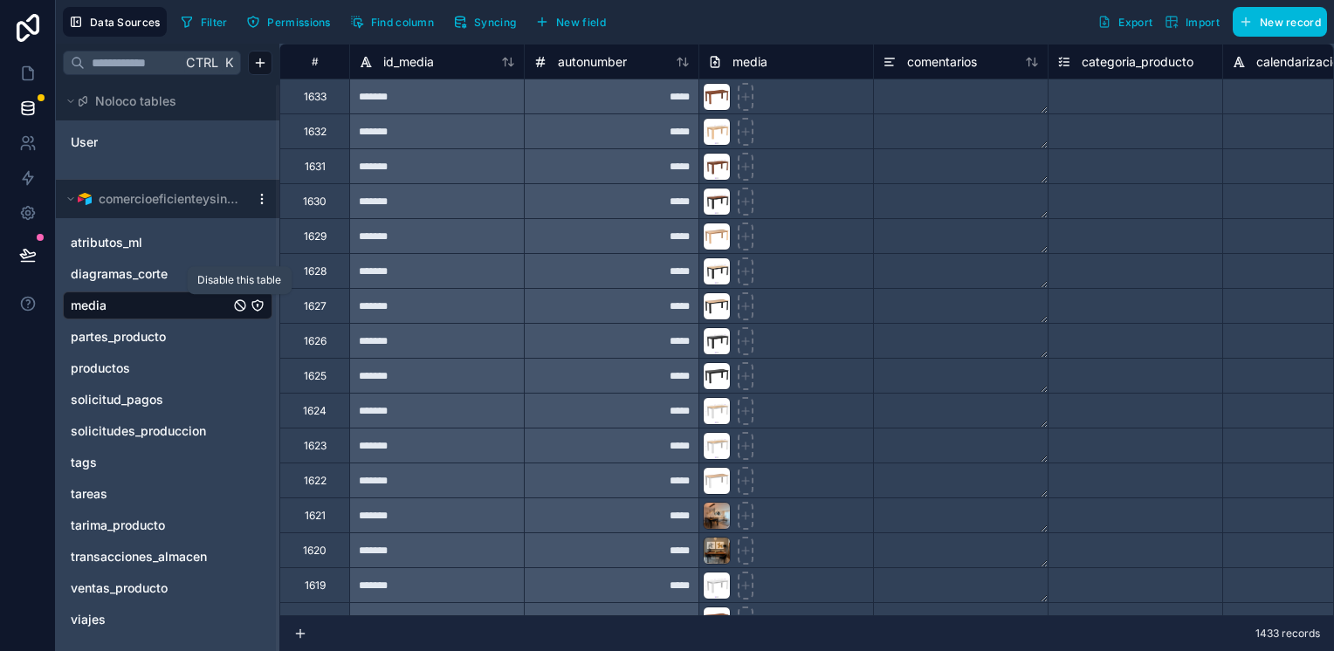
click at [240, 306] on icon "media" at bounding box center [240, 306] width 14 height 14
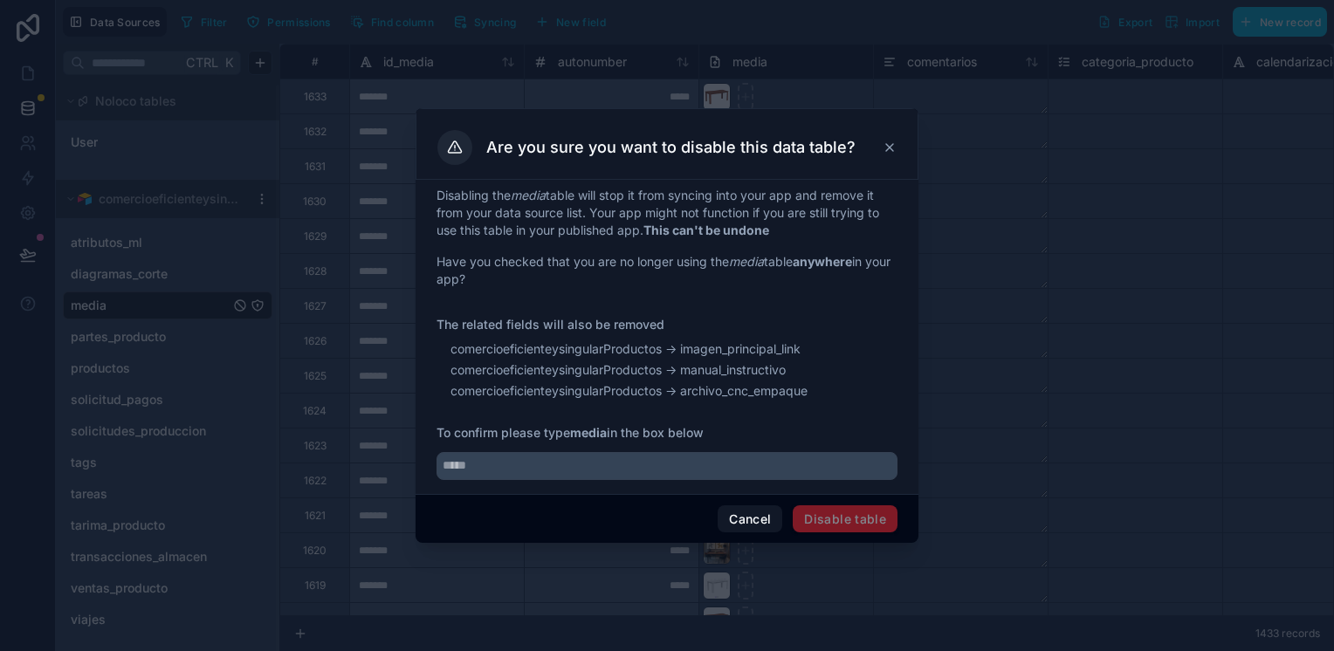
click at [703, 467] on input "text" at bounding box center [666, 466] width 461 height 28
type input "*****"
click at [751, 522] on button "Cancel" at bounding box center [749, 519] width 65 height 28
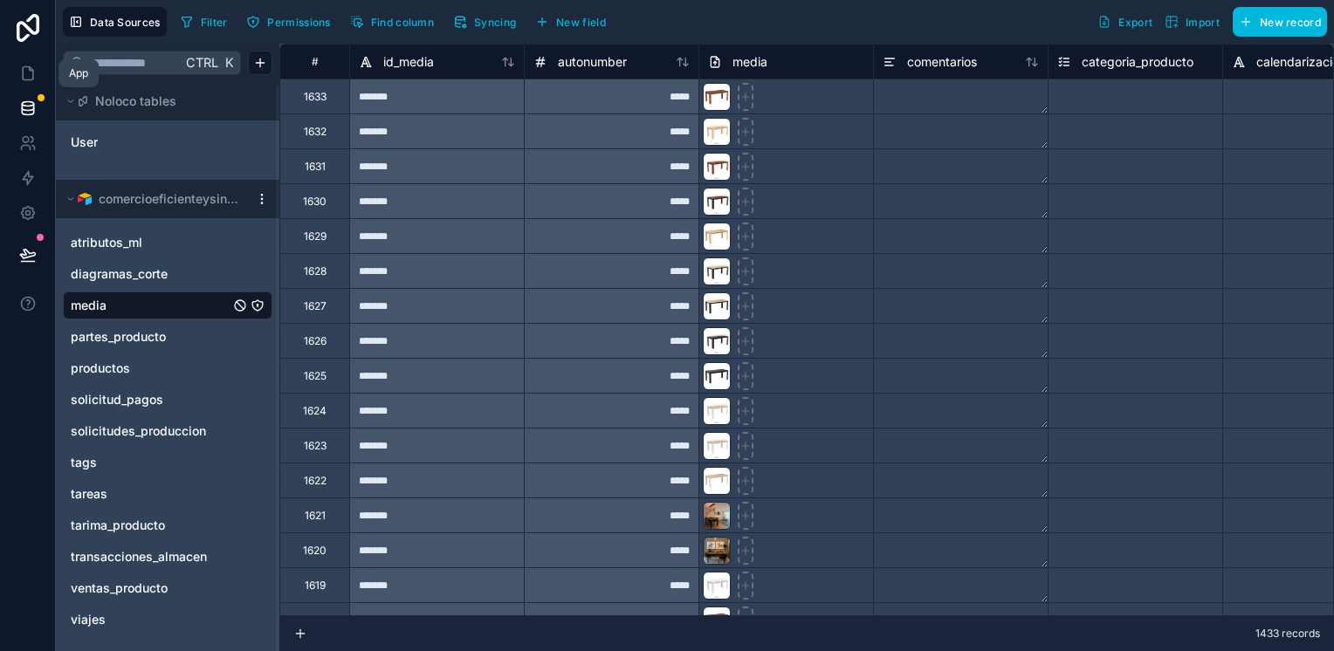
click at [31, 80] on icon at bounding box center [27, 73] width 17 height 17
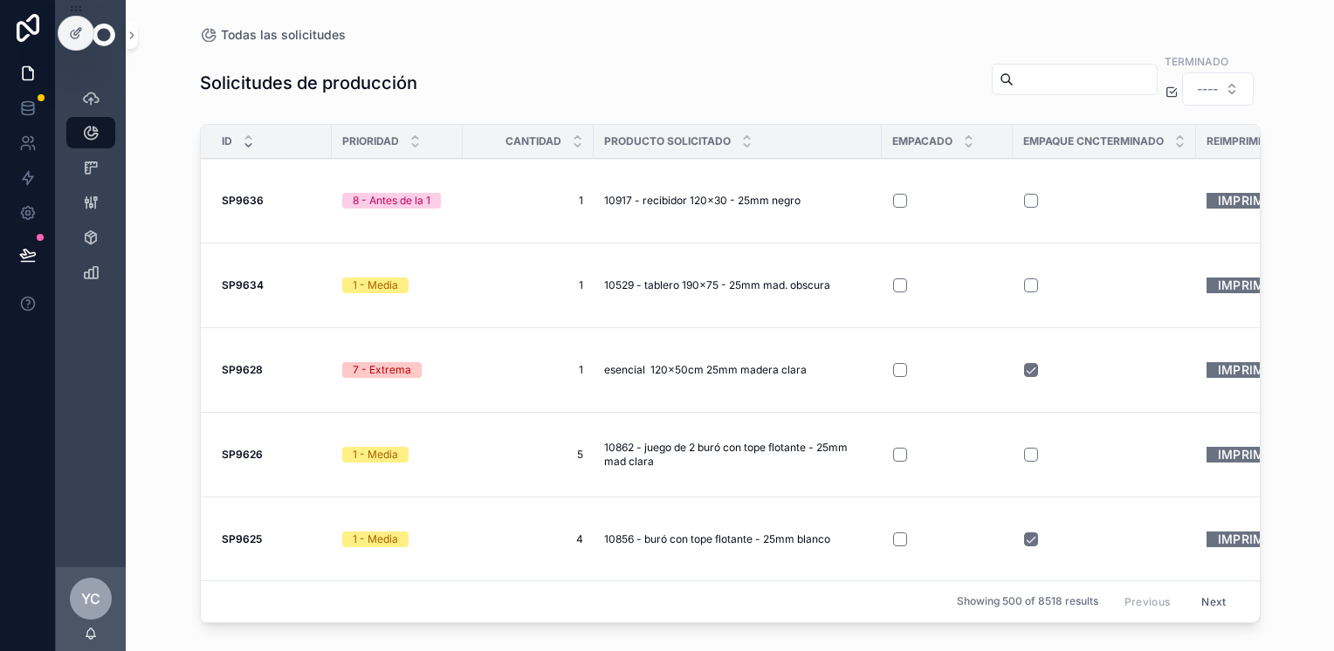
click at [150, 360] on div "Todas las solicitudes Solicitudes de producción Terminado ---- ID Prioridad Can…" at bounding box center [730, 325] width 1208 height 651
drag, startPoint x: 63, startPoint y: 34, endPoint x: 59, endPoint y: 65, distance: 30.7
click at [63, 34] on div at bounding box center [75, 33] width 35 height 33
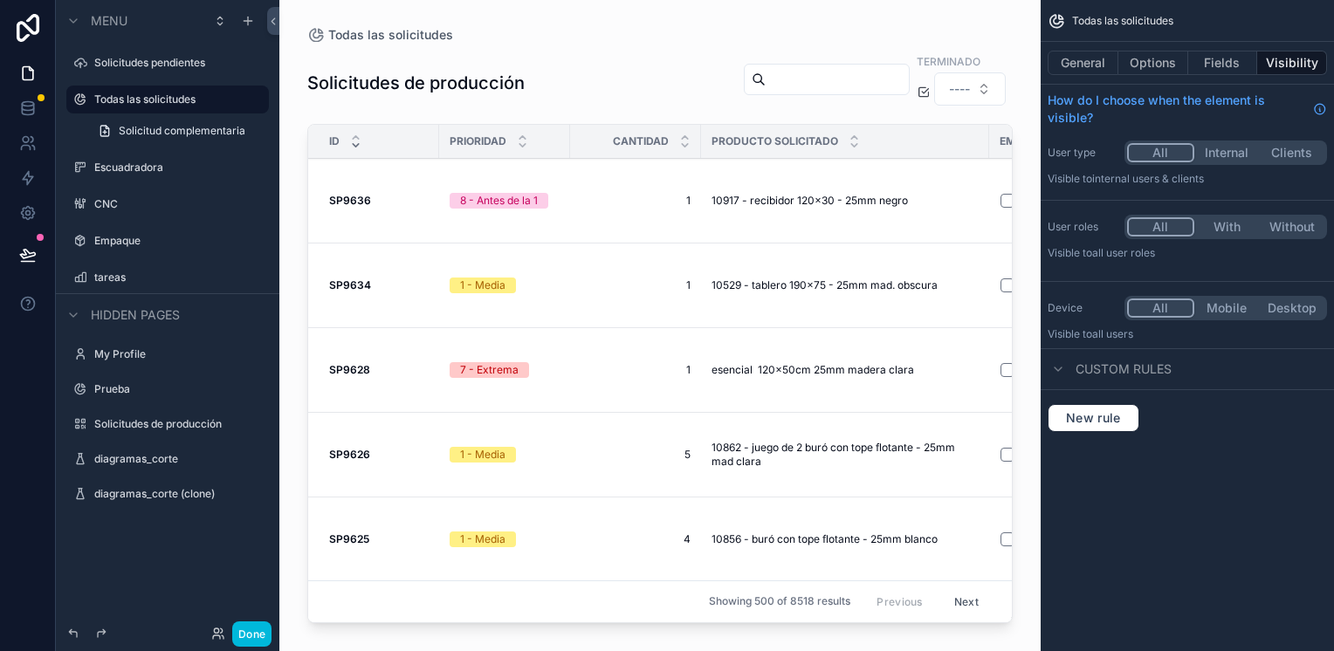
click at [155, 175] on div "Escuadradora" at bounding box center [179, 168] width 171 height 14
click at [130, 204] on label "CNC" at bounding box center [176, 204] width 164 height 14
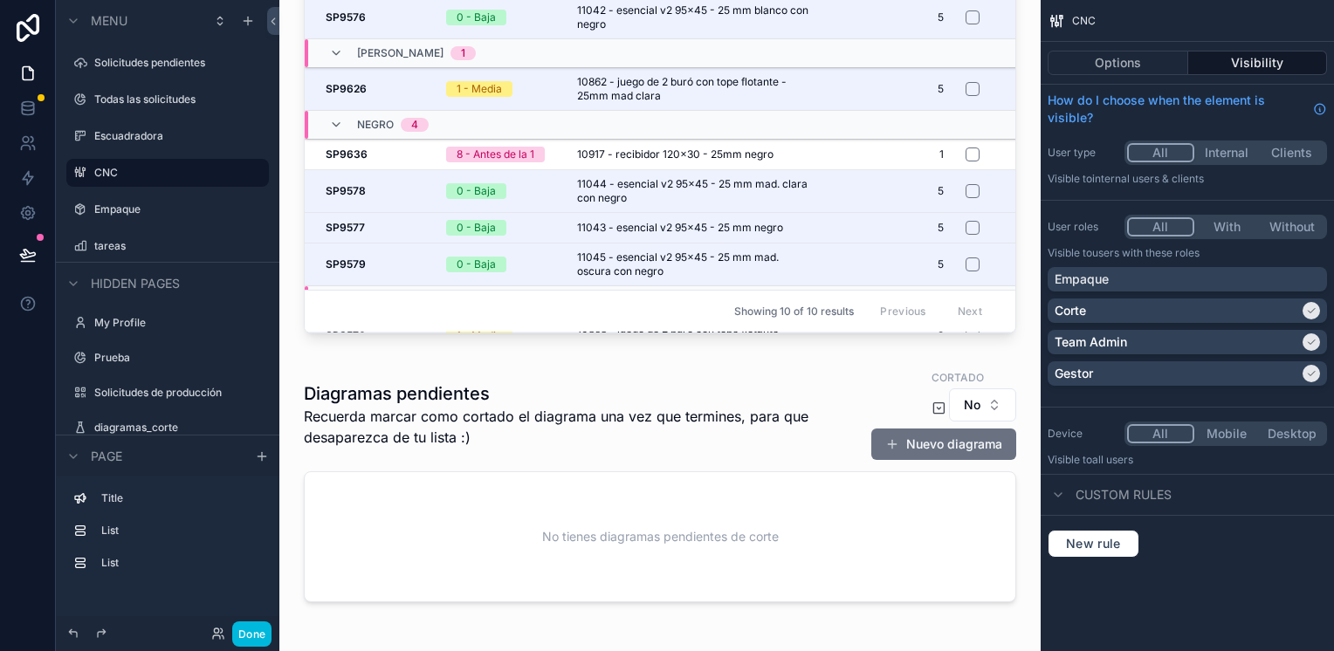
scroll to position [524, 0]
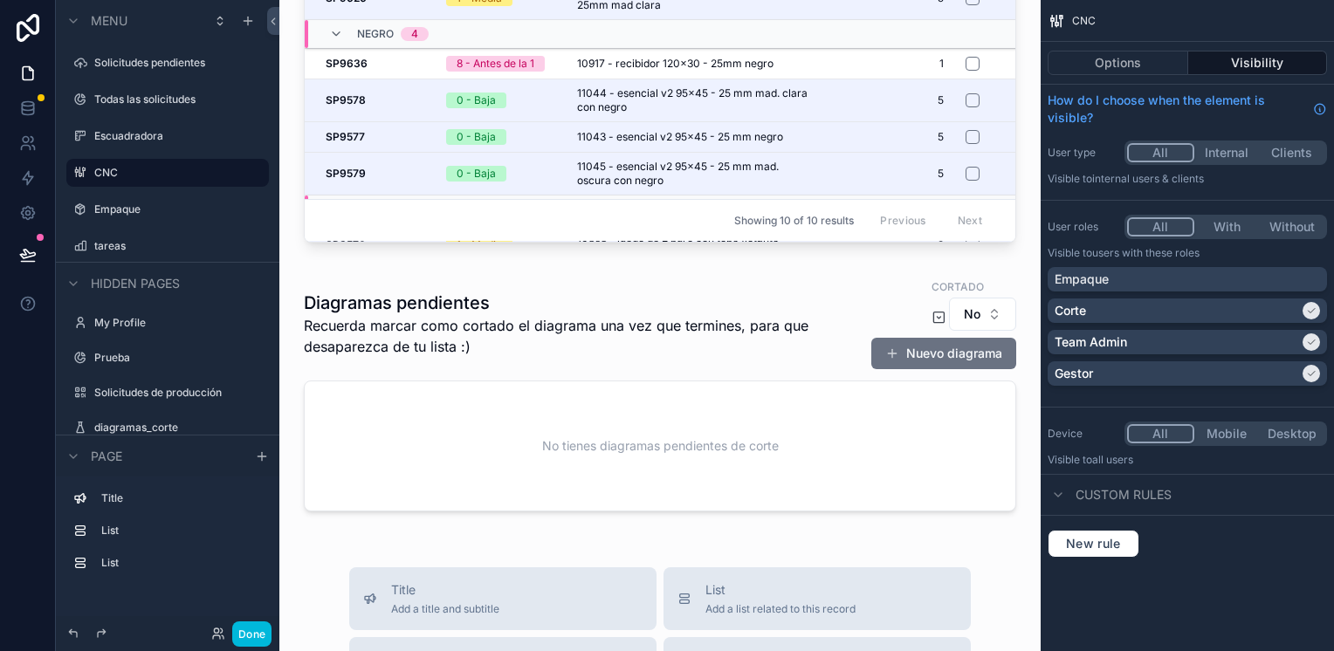
click at [937, 348] on div "scrollable content" at bounding box center [659, 398] width 733 height 255
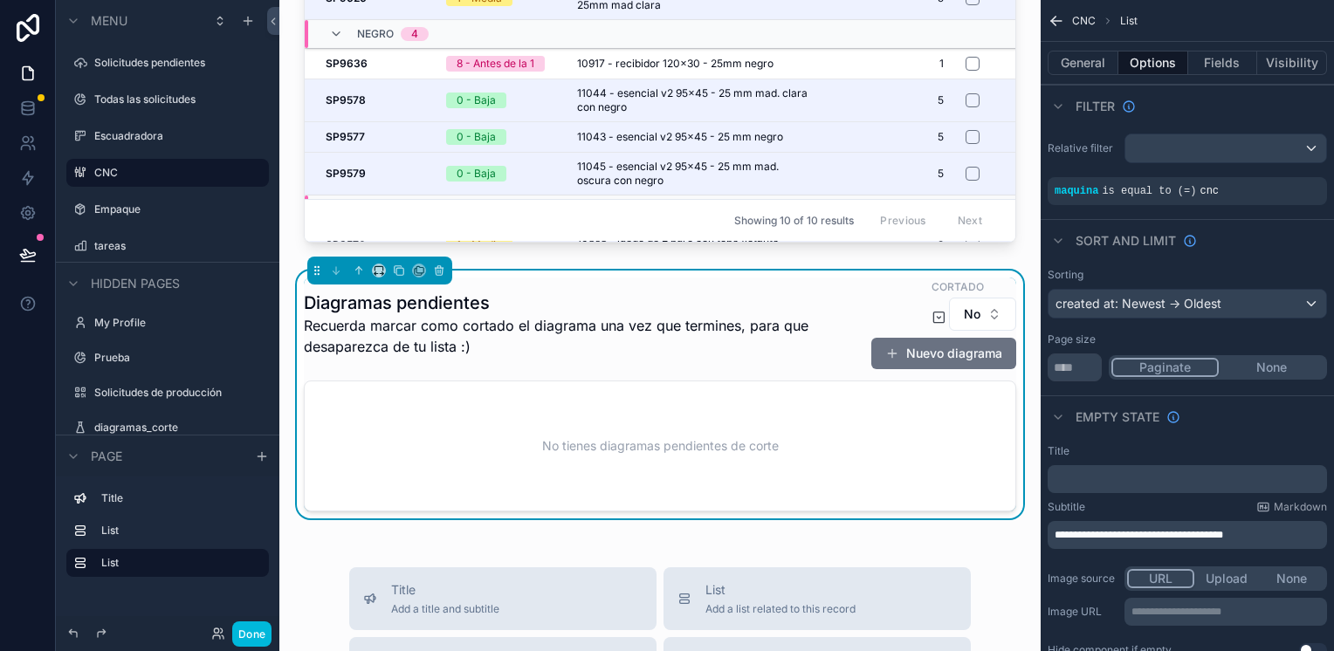
click at [889, 351] on button "Nuevo diagrama" at bounding box center [943, 353] width 145 height 31
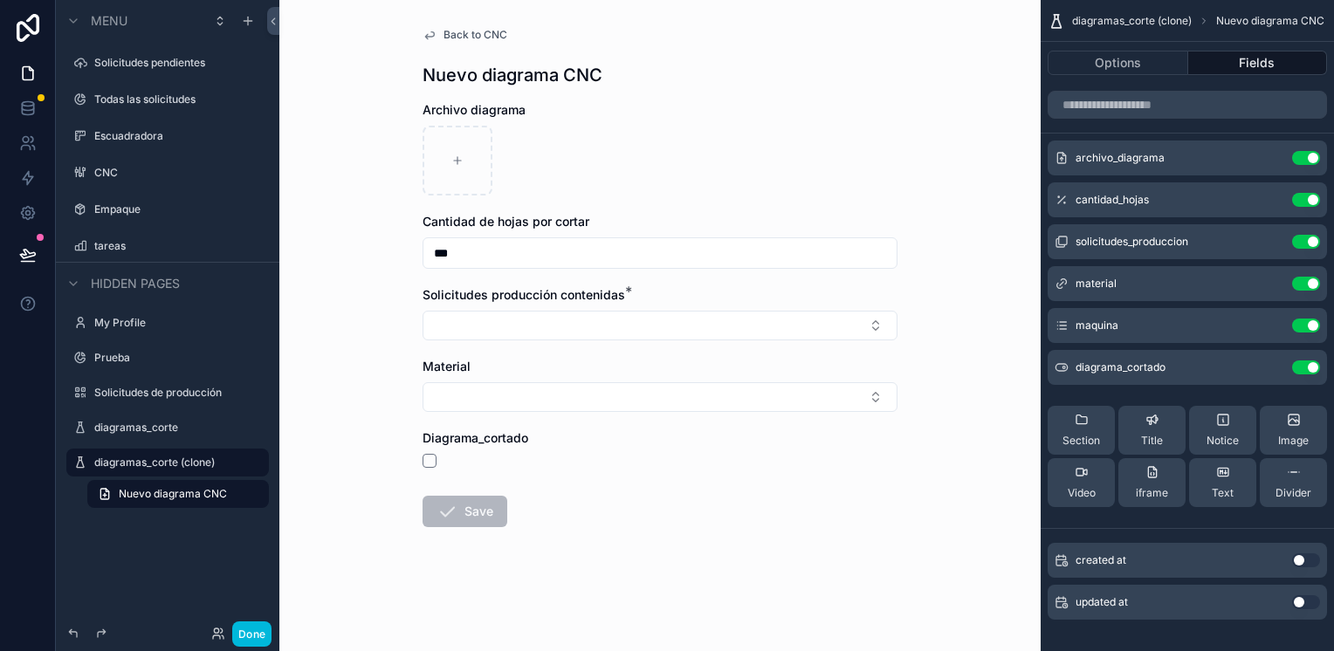
click at [175, 65] on label "Solicitudes pendientes" at bounding box center [176, 63] width 164 height 14
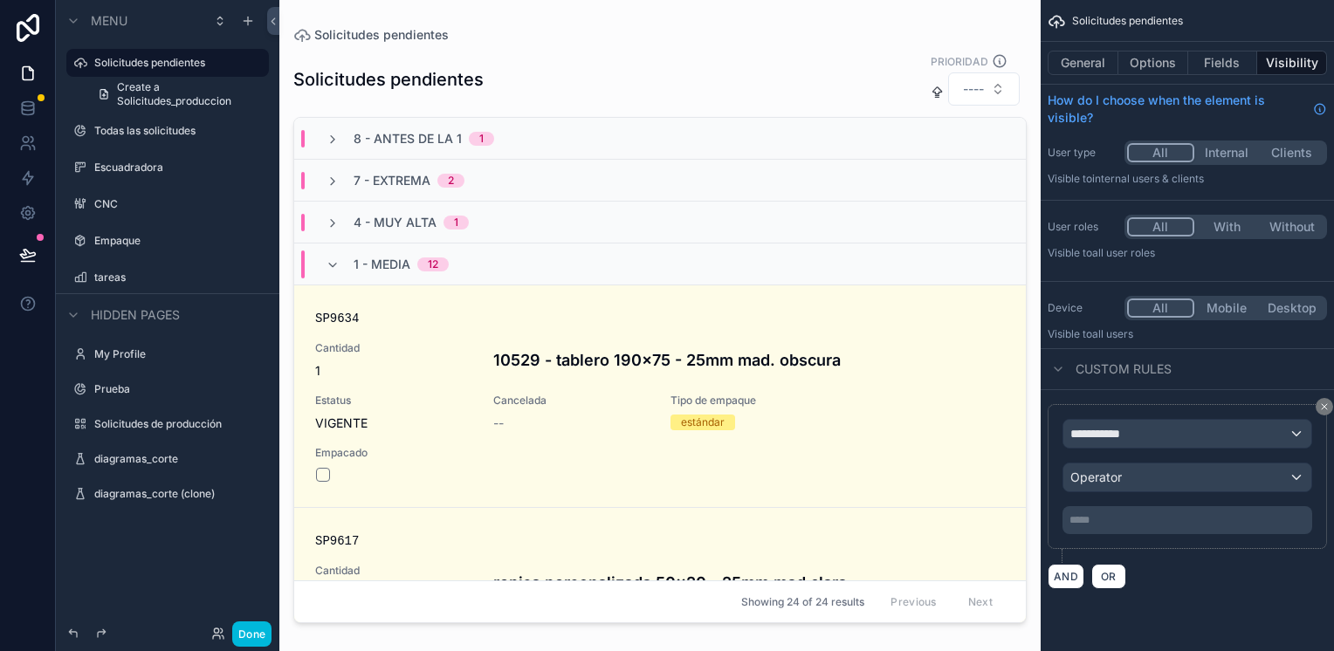
click at [120, 134] on label "Todas las solicitudes" at bounding box center [176, 131] width 164 height 14
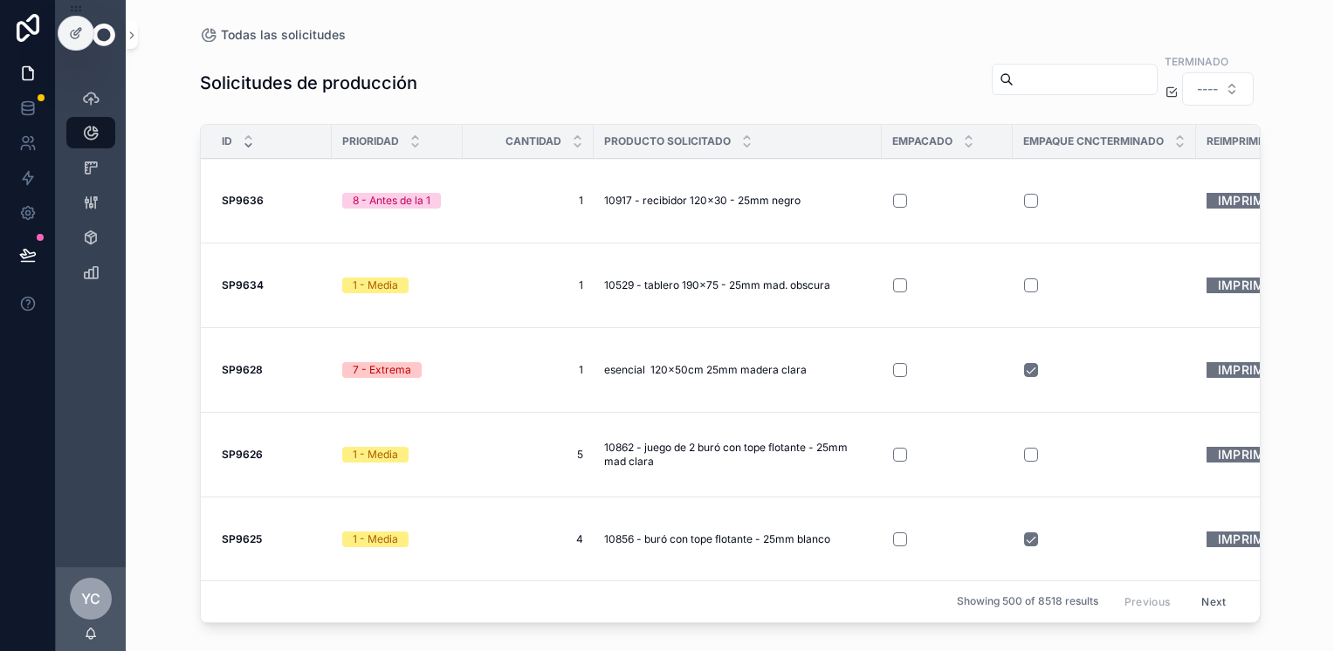
click at [79, 32] on icon at bounding box center [77, 31] width 7 height 7
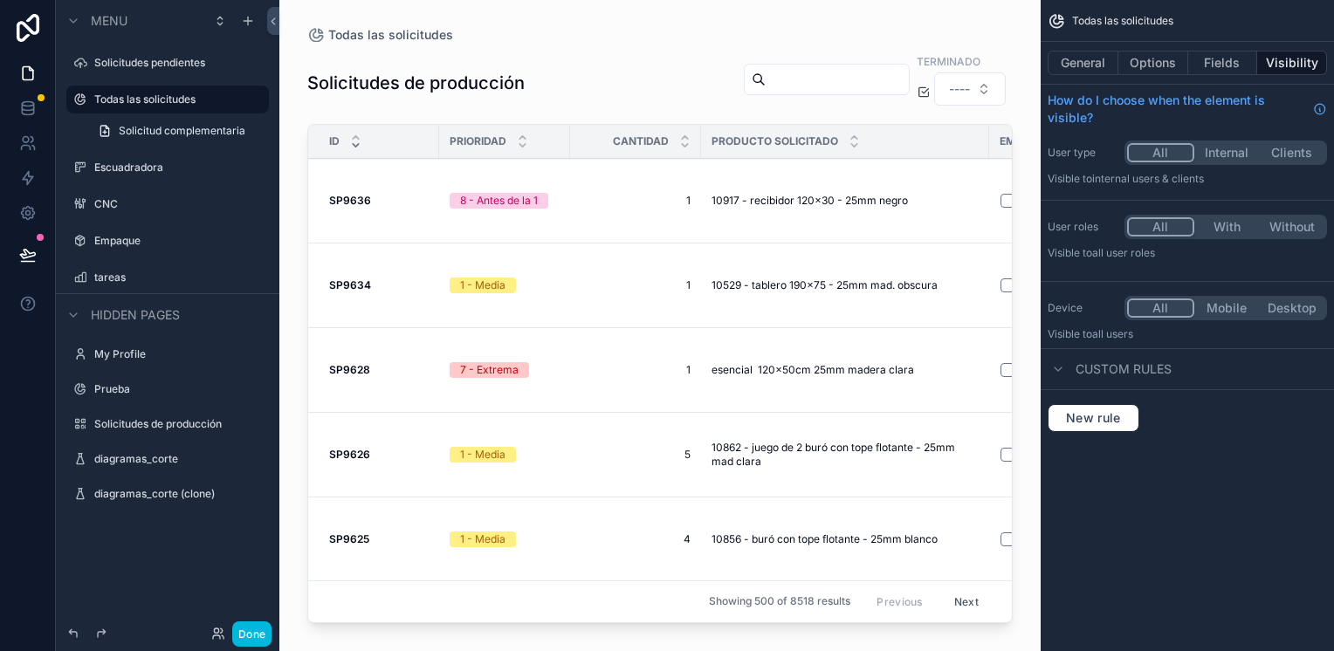
click at [580, 98] on div "scrollable content" at bounding box center [659, 315] width 761 height 630
click at [1147, 61] on button "Options" at bounding box center [1153, 63] width 70 height 24
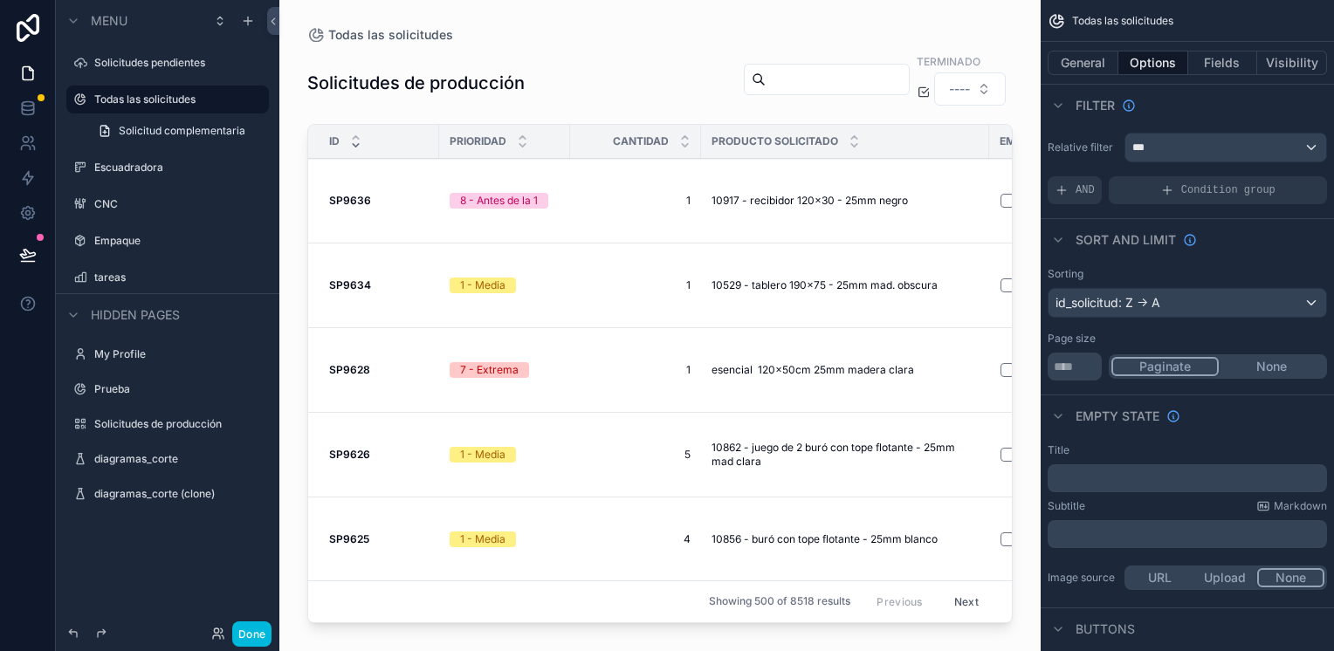
click at [1175, 303] on div "id_solicitud: Z -> A" at bounding box center [1187, 303] width 278 height 28
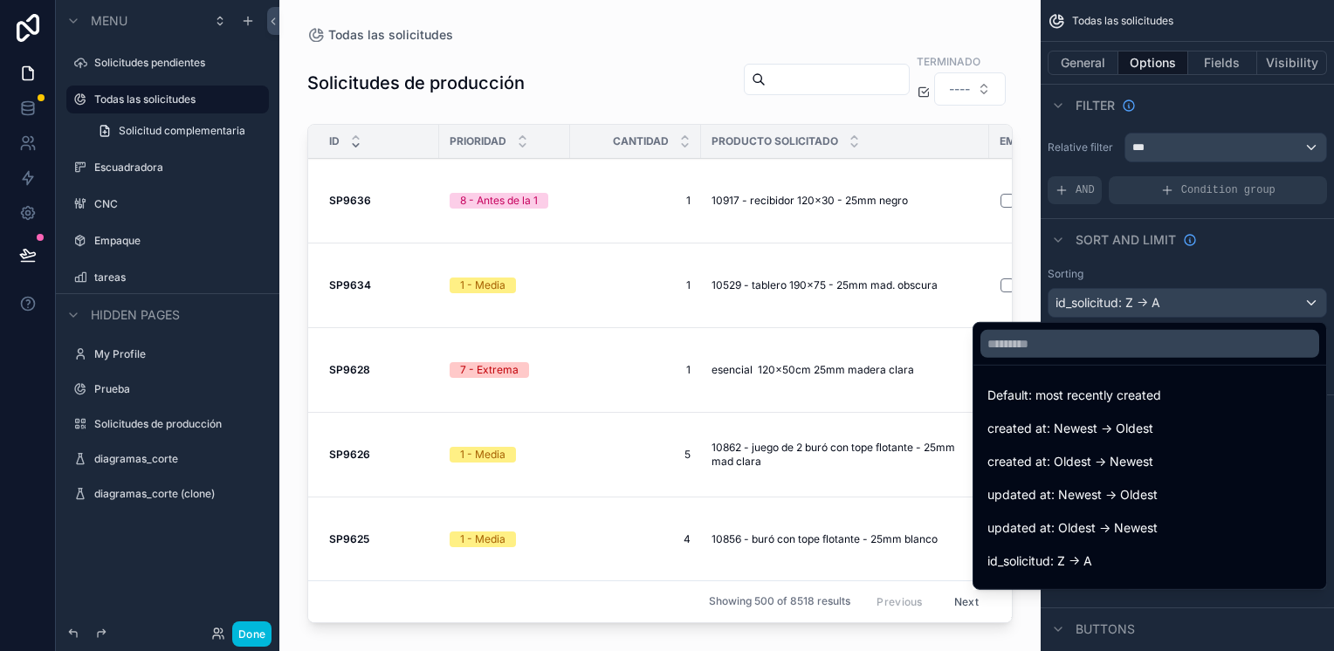
click at [1075, 428] on span "created at: Newest -> Oldest" at bounding box center [1070, 428] width 166 height 21
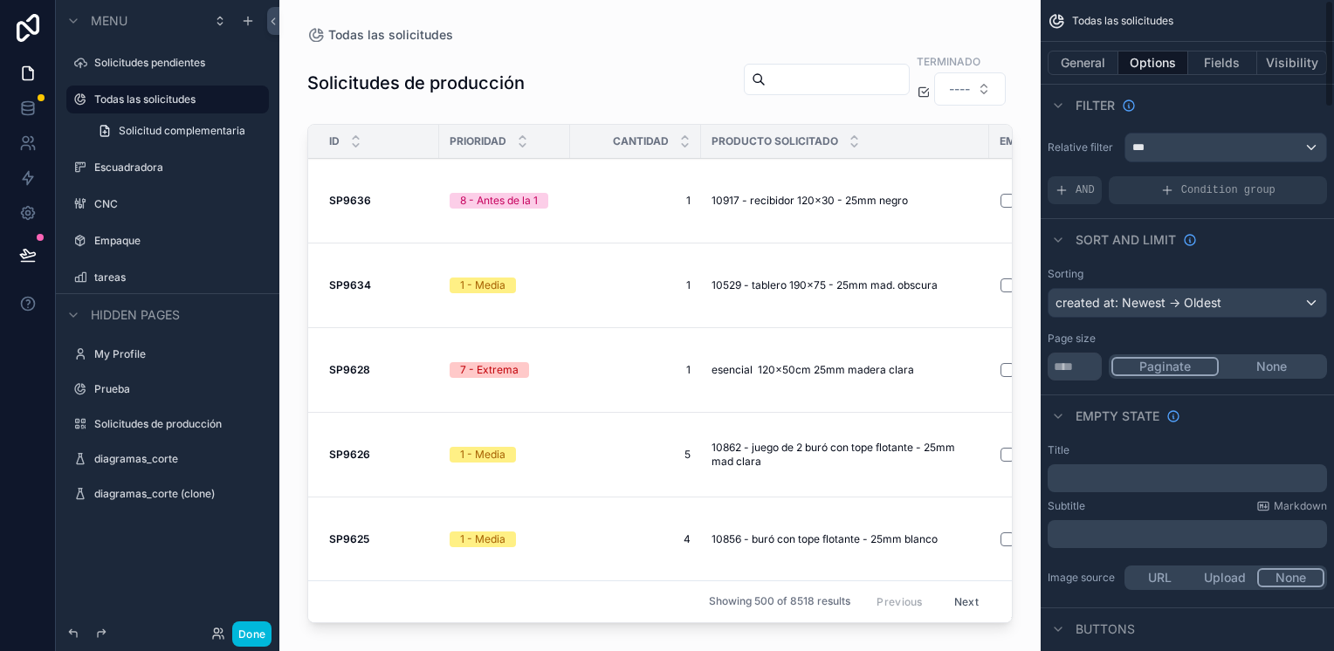
click at [1152, 305] on div "created at: Newest -> Oldest" at bounding box center [1187, 303] width 278 height 28
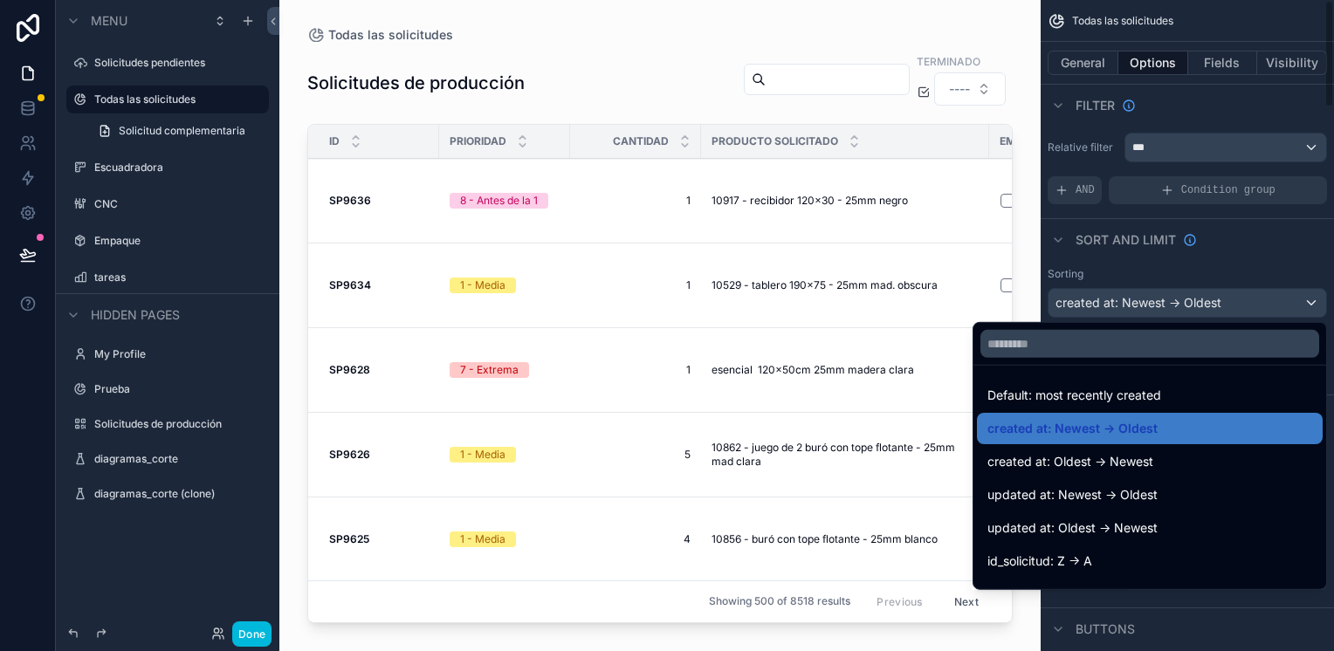
click at [1142, 269] on div "scrollable content" at bounding box center [667, 325] width 1334 height 651
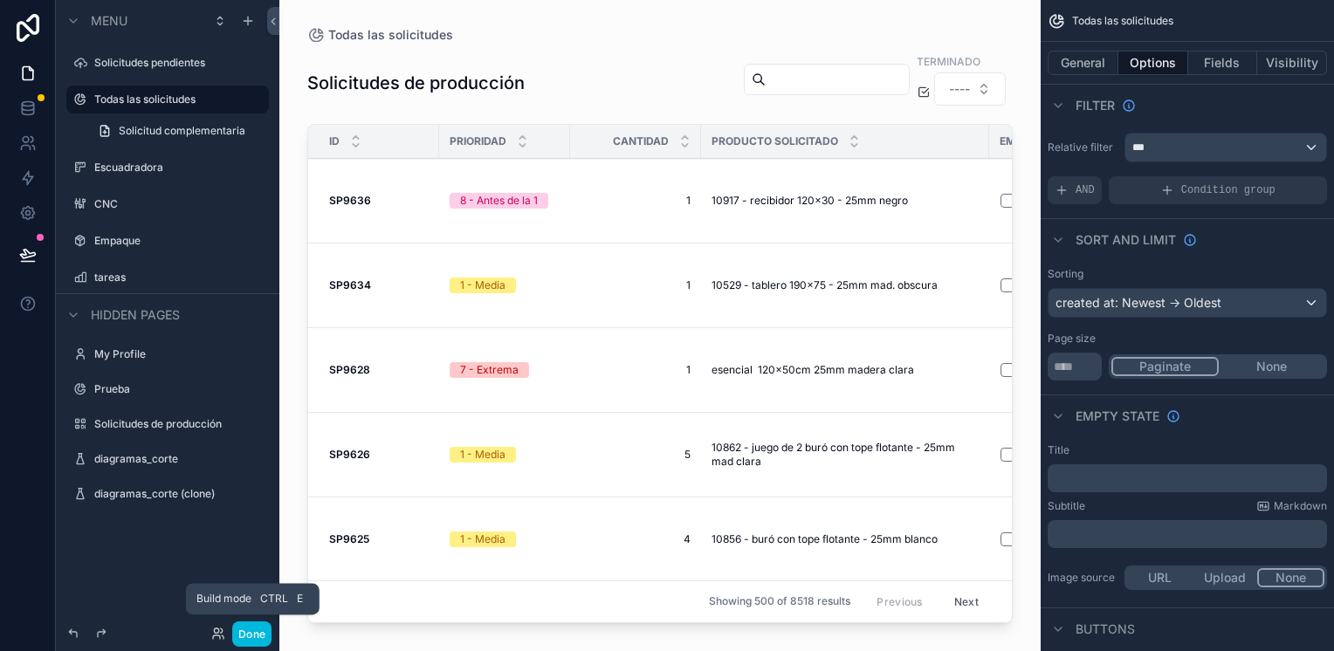
drag, startPoint x: 258, startPoint y: 630, endPoint x: 117, endPoint y: 475, distance: 210.1
click at [258, 630] on button "Done" at bounding box center [251, 633] width 39 height 25
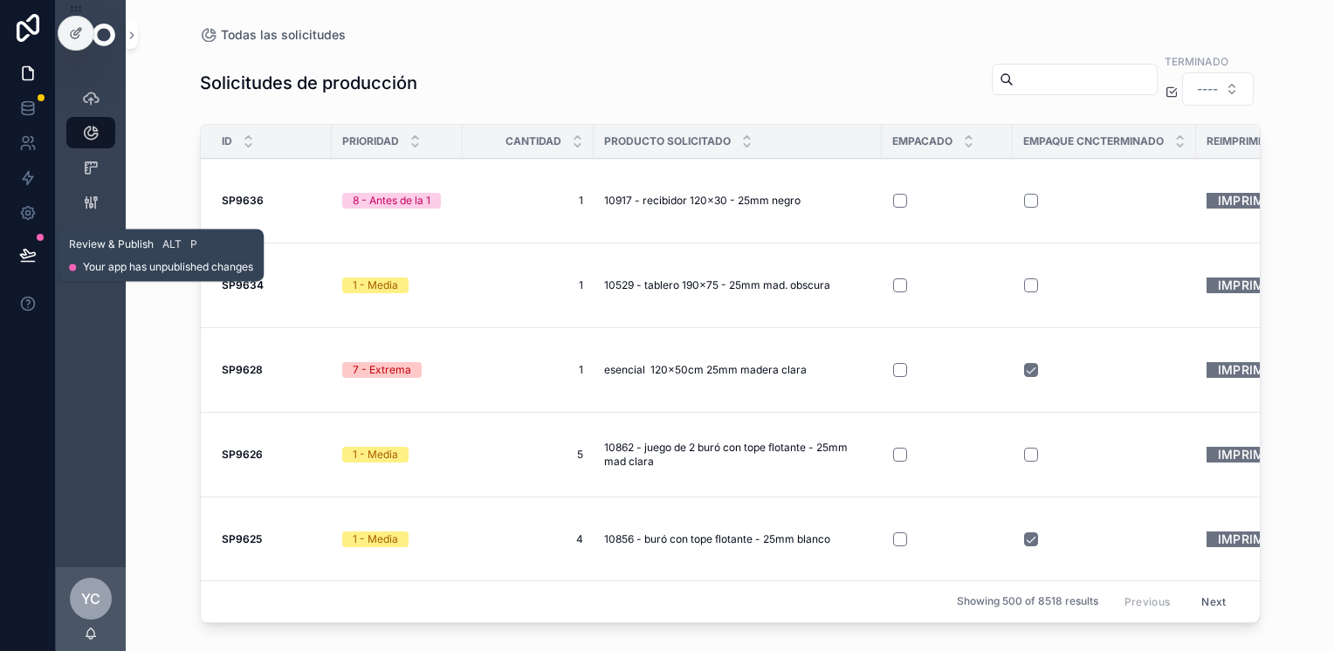
click at [23, 249] on icon at bounding box center [27, 254] width 17 height 17
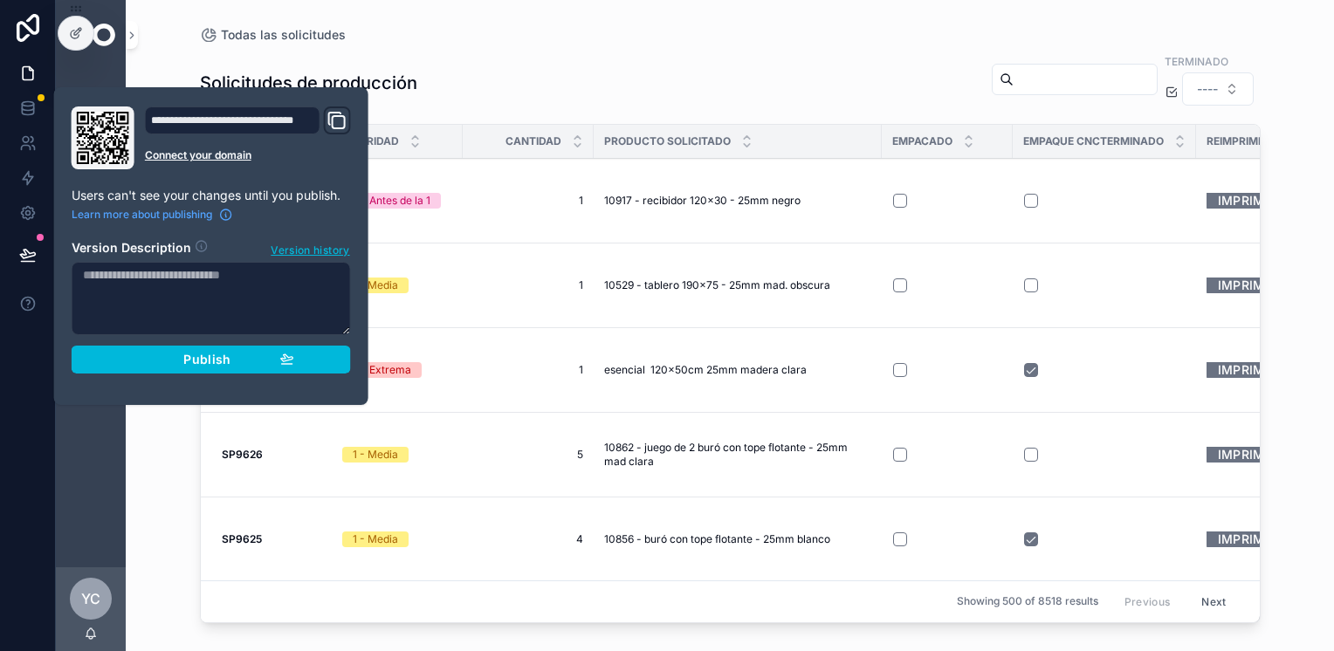
click at [219, 355] on span "Publish" at bounding box center [206, 360] width 47 height 16
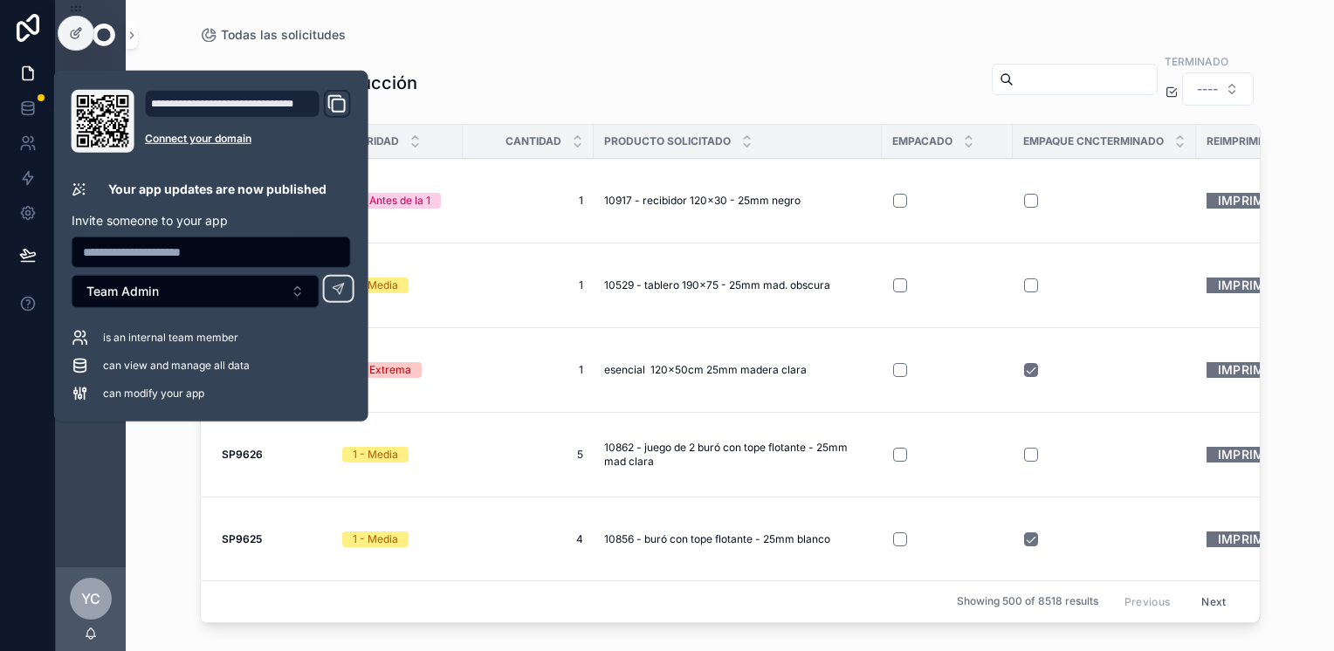
click at [546, 75] on div "Solicitudes de producción Terminado ----" at bounding box center [730, 82] width 1060 height 61
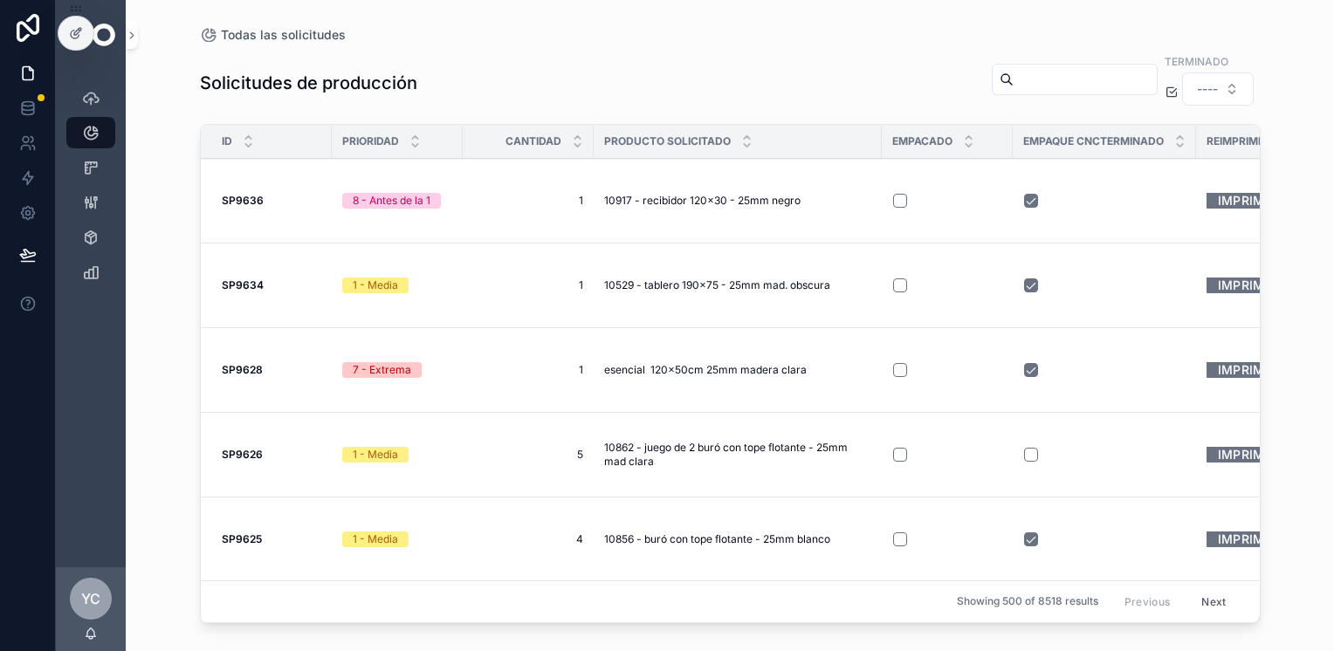
click at [822, 37] on div "Todas las solicitudes" at bounding box center [730, 35] width 1060 height 14
click at [87, 97] on icon "scrollable content" at bounding box center [90, 97] width 17 height 17
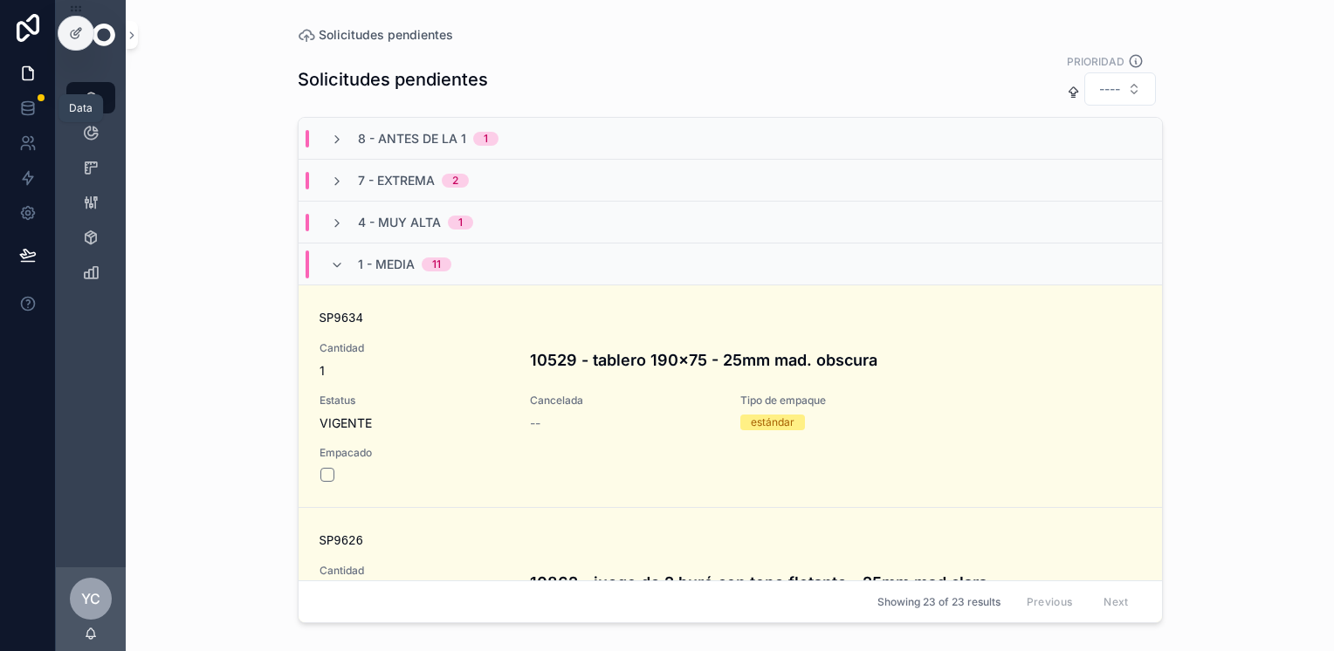
click at [28, 108] on icon at bounding box center [27, 108] width 17 height 17
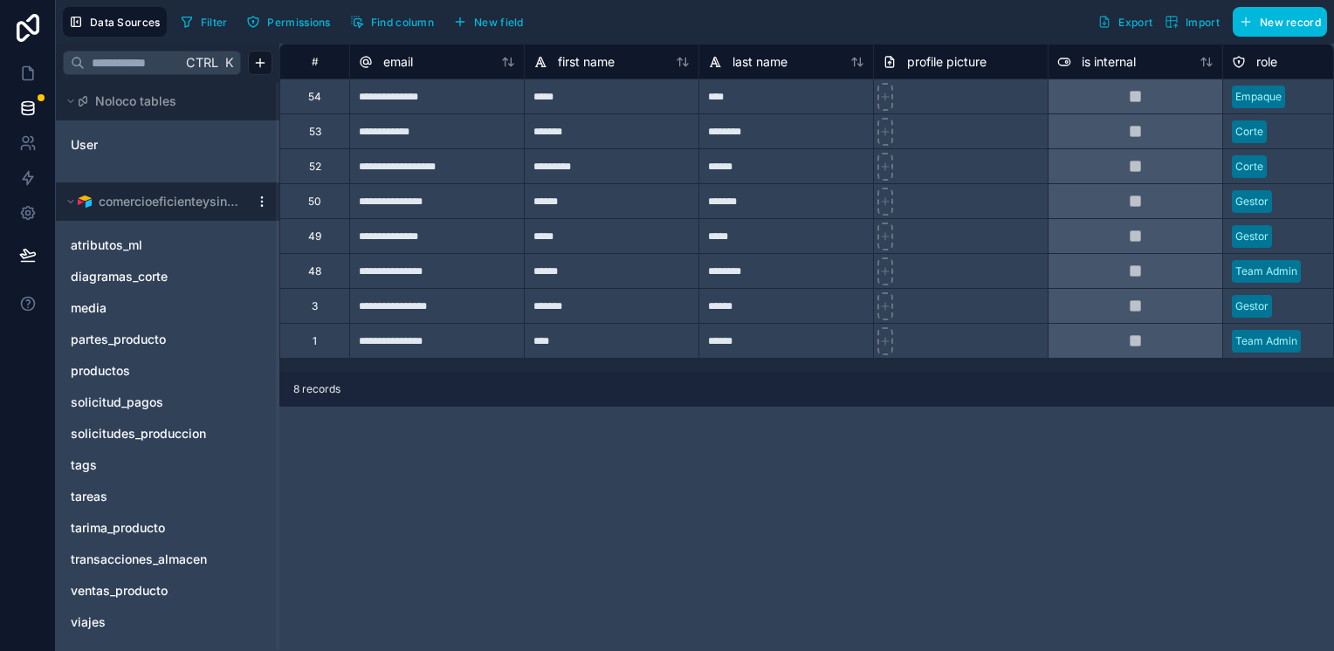
click at [171, 422] on div "solicitudes_produccion" at bounding box center [167, 434] width 209 height 28
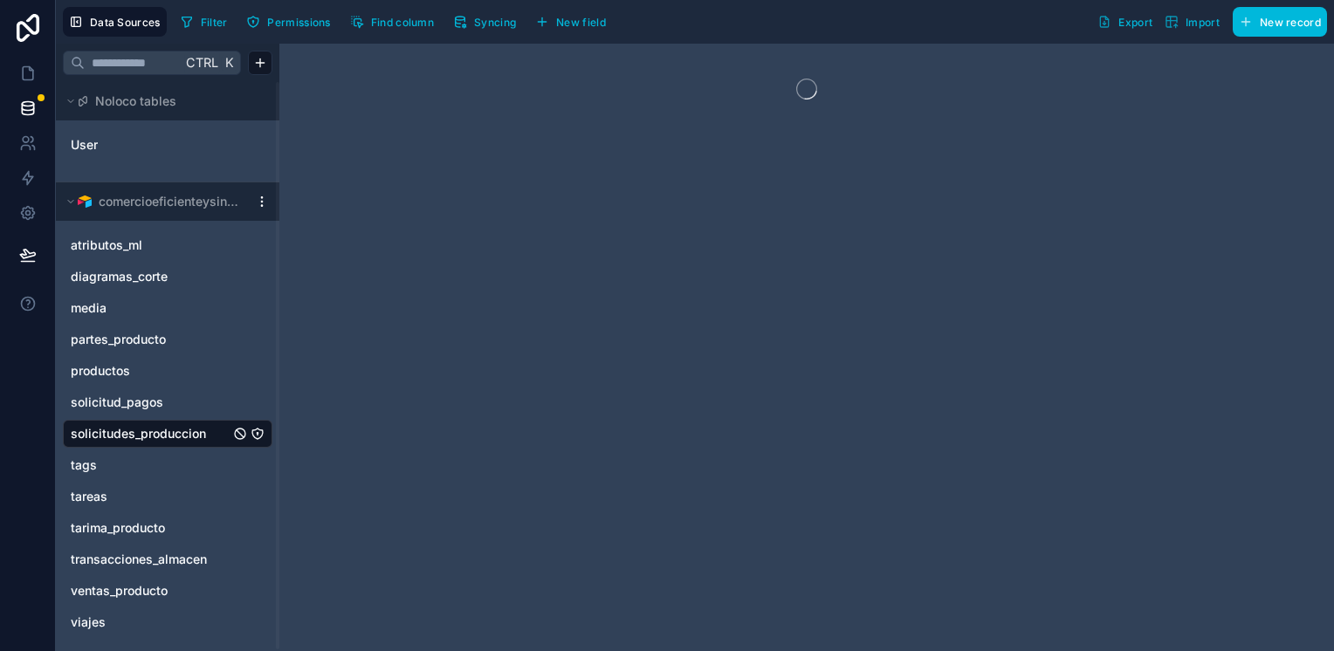
click at [485, 17] on span "Syncing" at bounding box center [495, 22] width 42 height 13
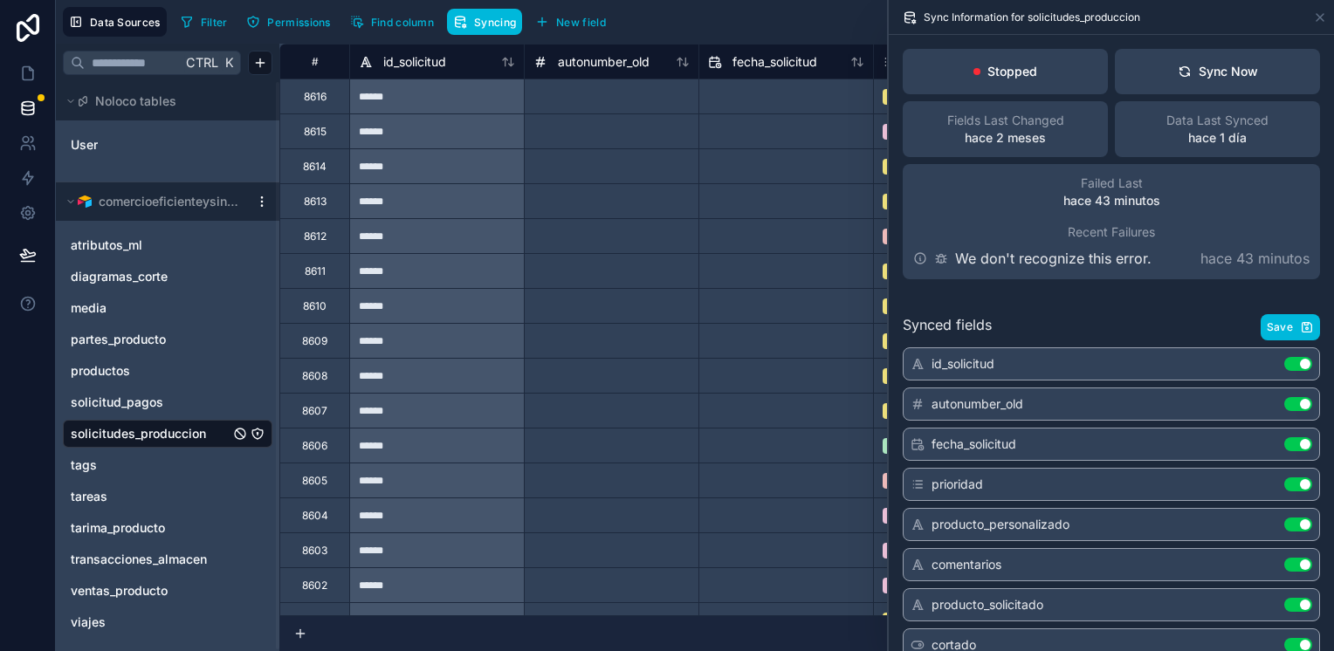
click at [1177, 65] on icon at bounding box center [1184, 72] width 14 height 14
click at [1177, 64] on div "Sync Now" at bounding box center [1217, 71] width 80 height 17
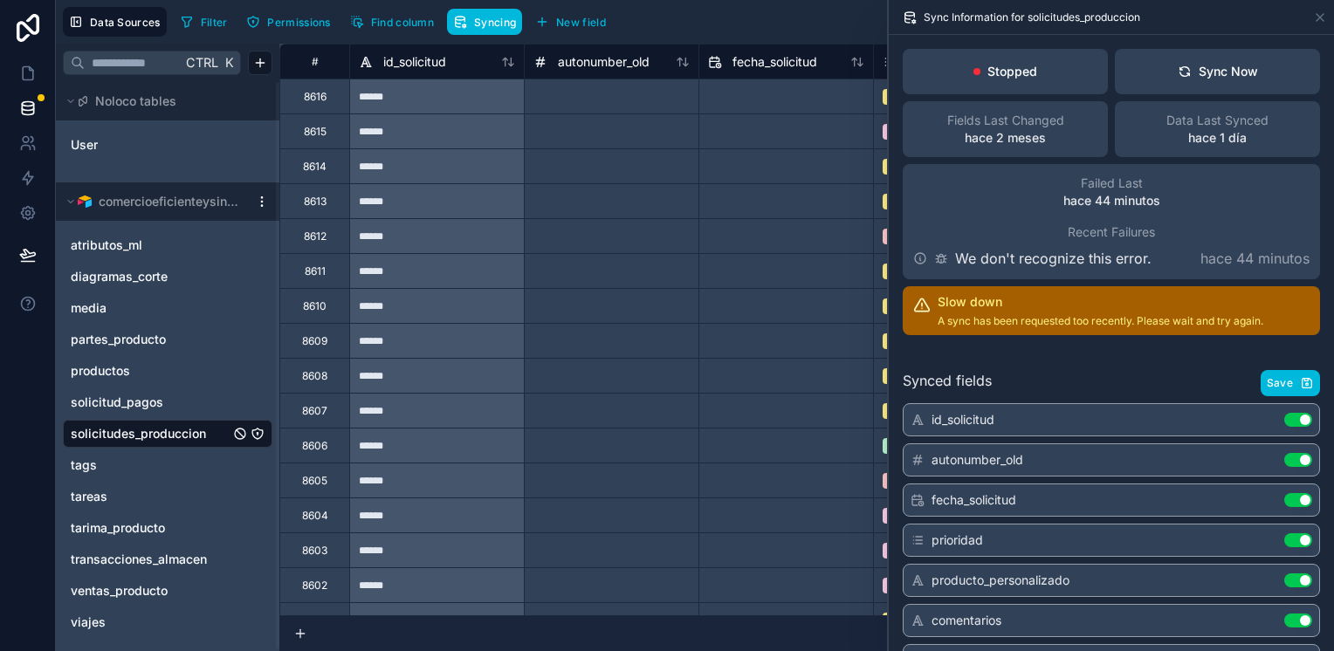
click at [1159, 65] on button "Sync Now" at bounding box center [1217, 71] width 205 height 45
click at [1149, 66] on button "Sync Now" at bounding box center [1217, 71] width 205 height 45
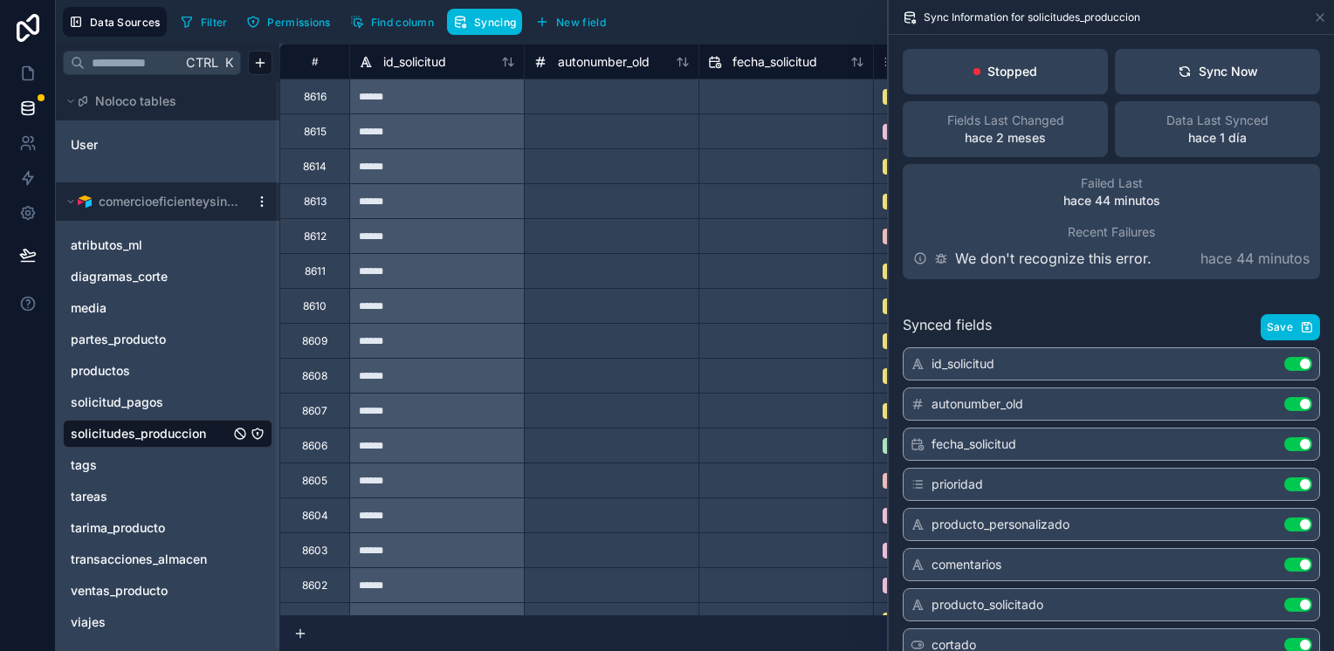
click at [1156, 65] on button "Sync Now" at bounding box center [1217, 71] width 205 height 45
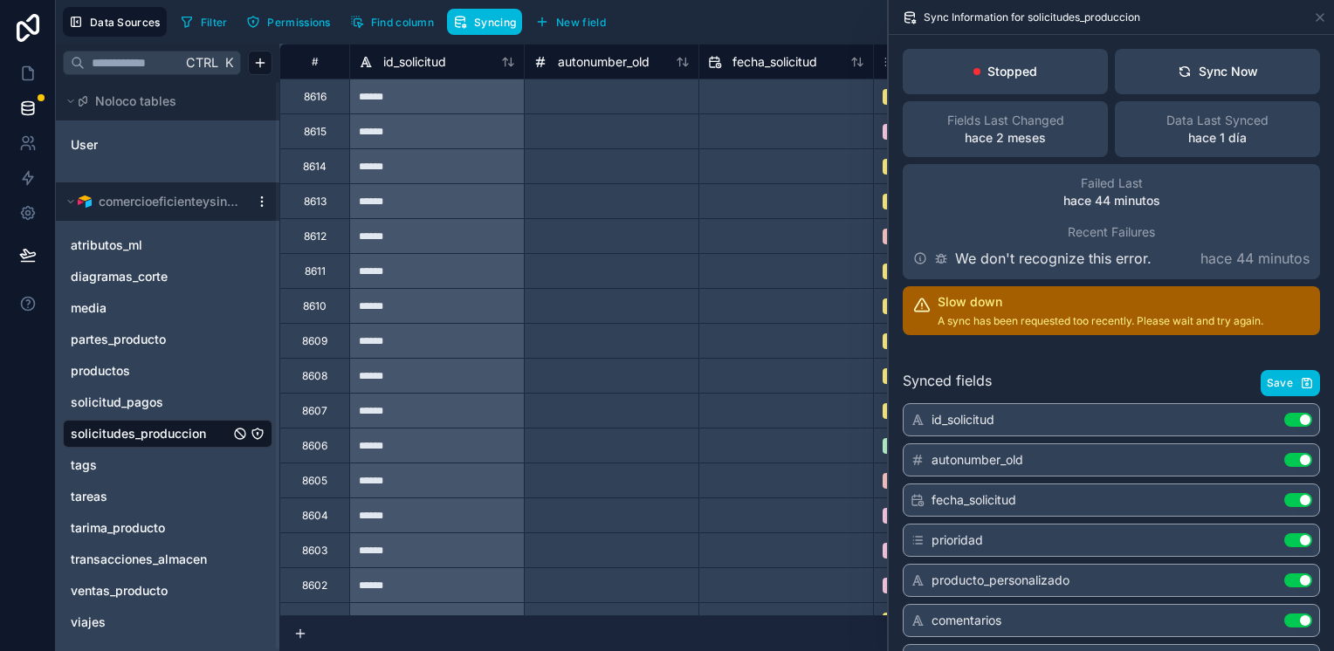
click at [1158, 71] on button "Sync Now" at bounding box center [1217, 71] width 205 height 45
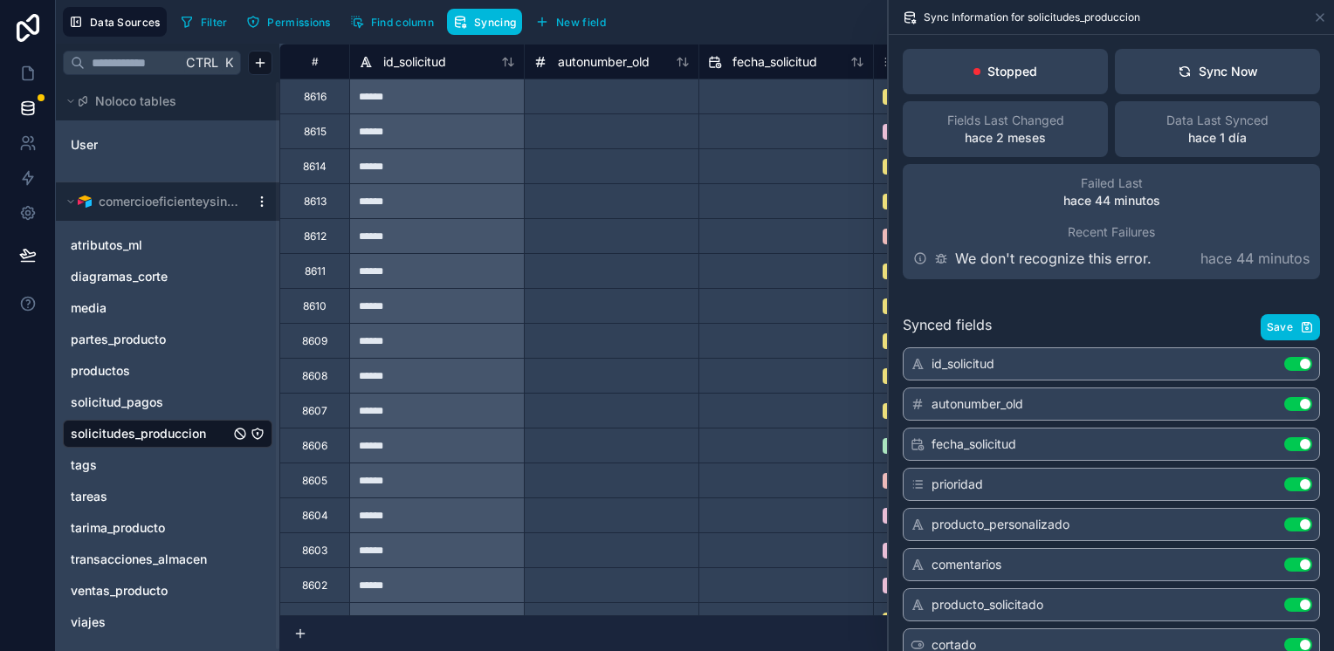
click at [1158, 71] on button "Sync Now" at bounding box center [1217, 71] width 205 height 45
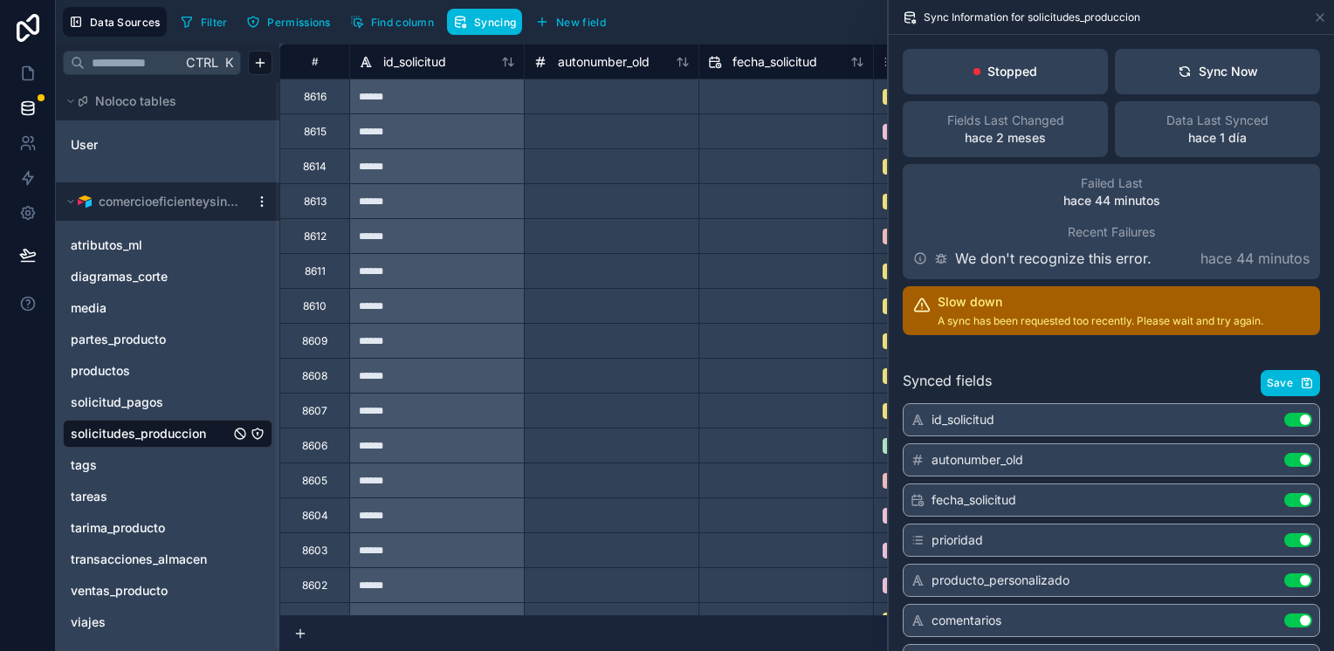
click at [1159, 65] on button "Sync Now" at bounding box center [1217, 71] width 205 height 45
click at [1207, 74] on div "Sync Now" at bounding box center [1217, 71] width 80 height 17
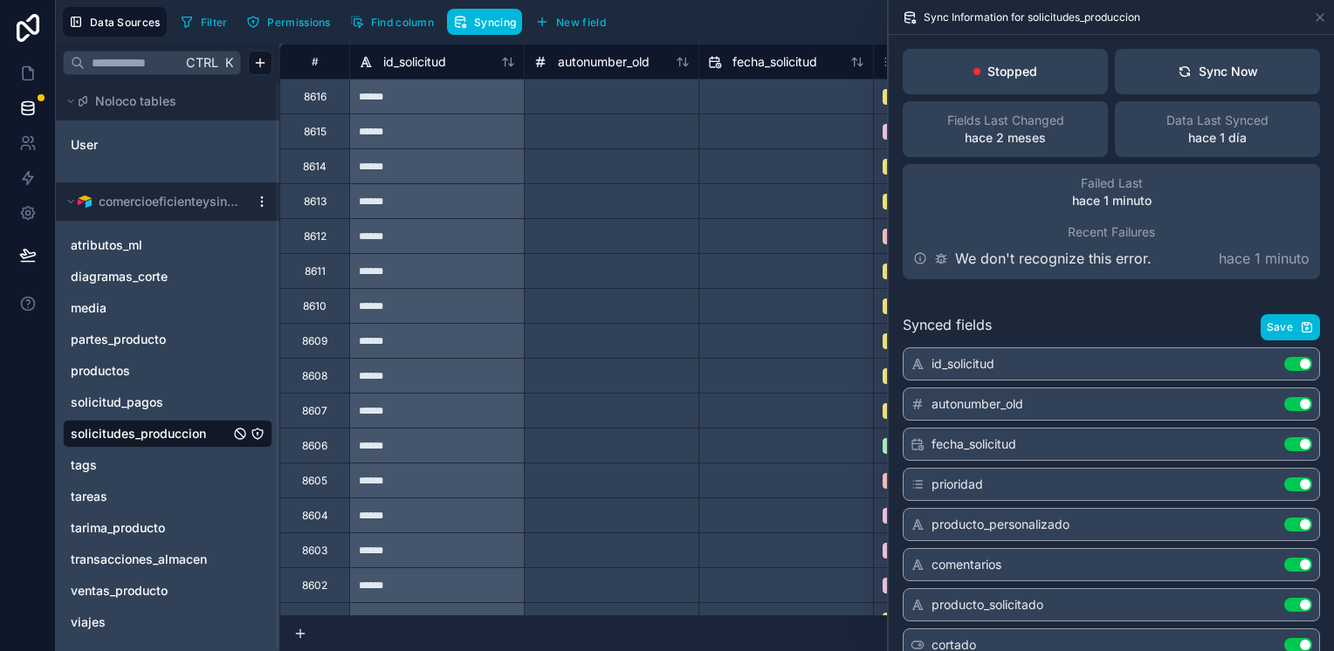
click at [1211, 72] on div "Sync Now" at bounding box center [1217, 71] width 80 height 17
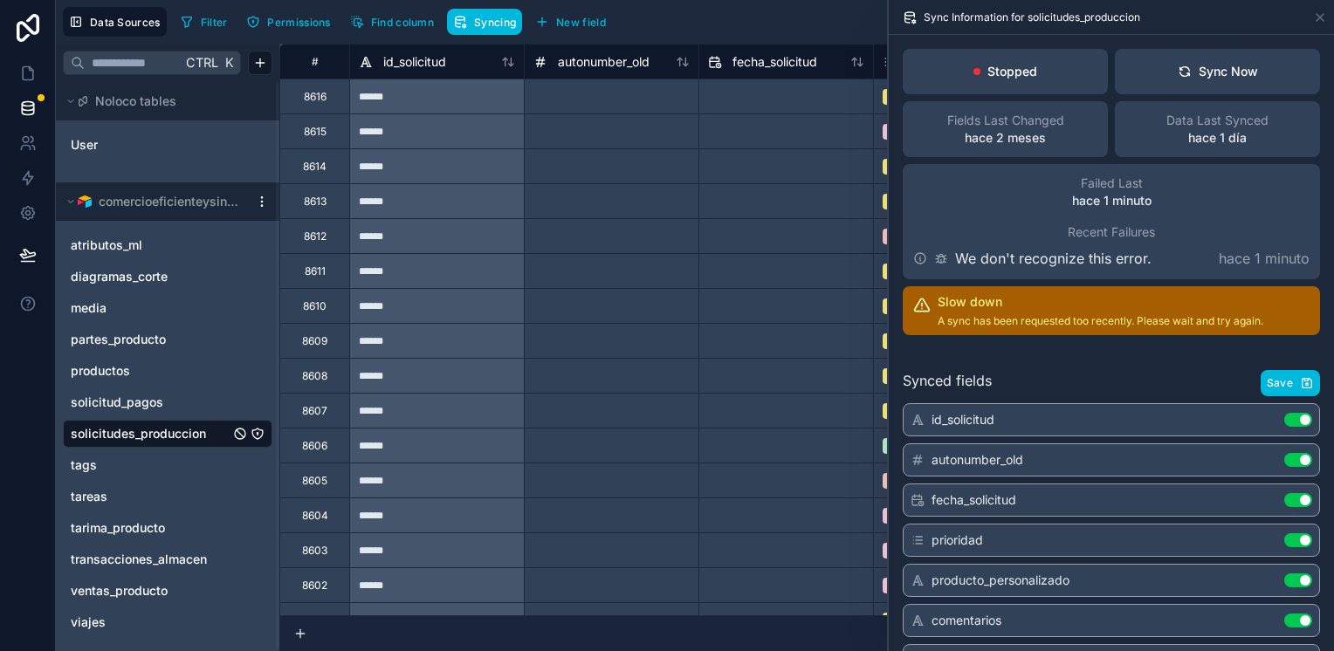
click at [1225, 65] on div "Sync Now" at bounding box center [1217, 71] width 80 height 17
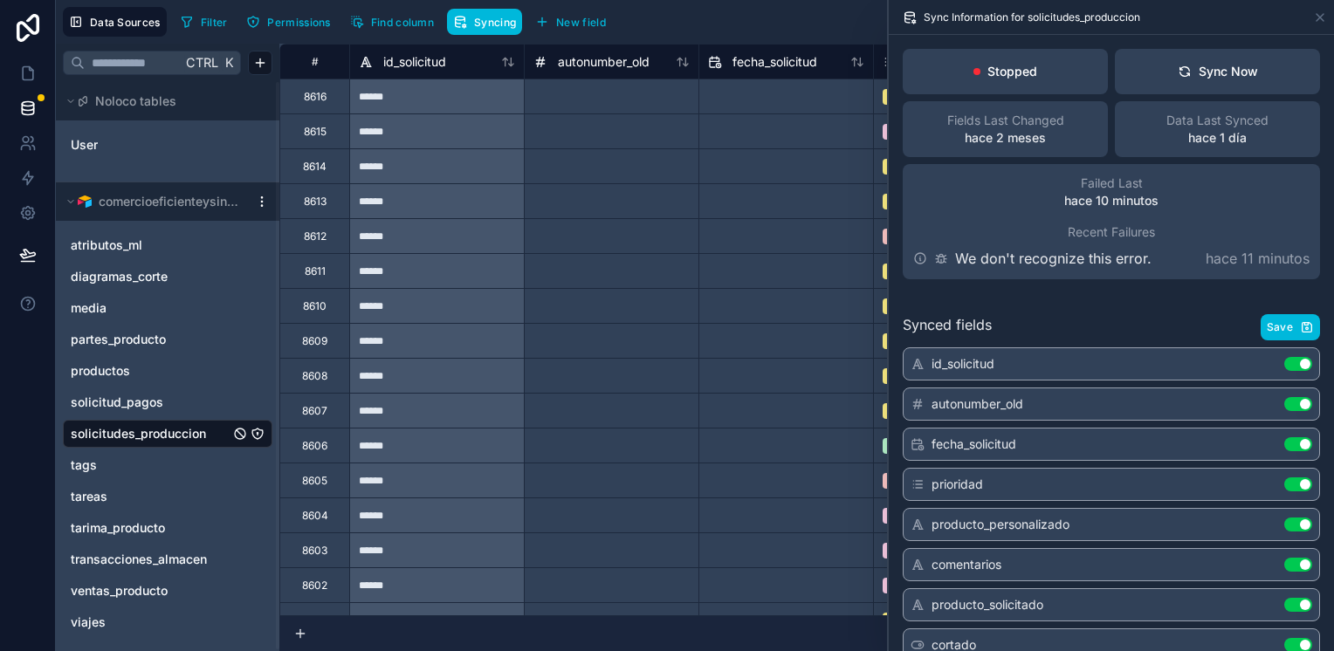
click at [1177, 72] on icon at bounding box center [1184, 72] width 17 height 17
click at [404, 94] on div "******" at bounding box center [436, 96] width 175 height 35
click at [407, 137] on div "******" at bounding box center [436, 130] width 175 height 35
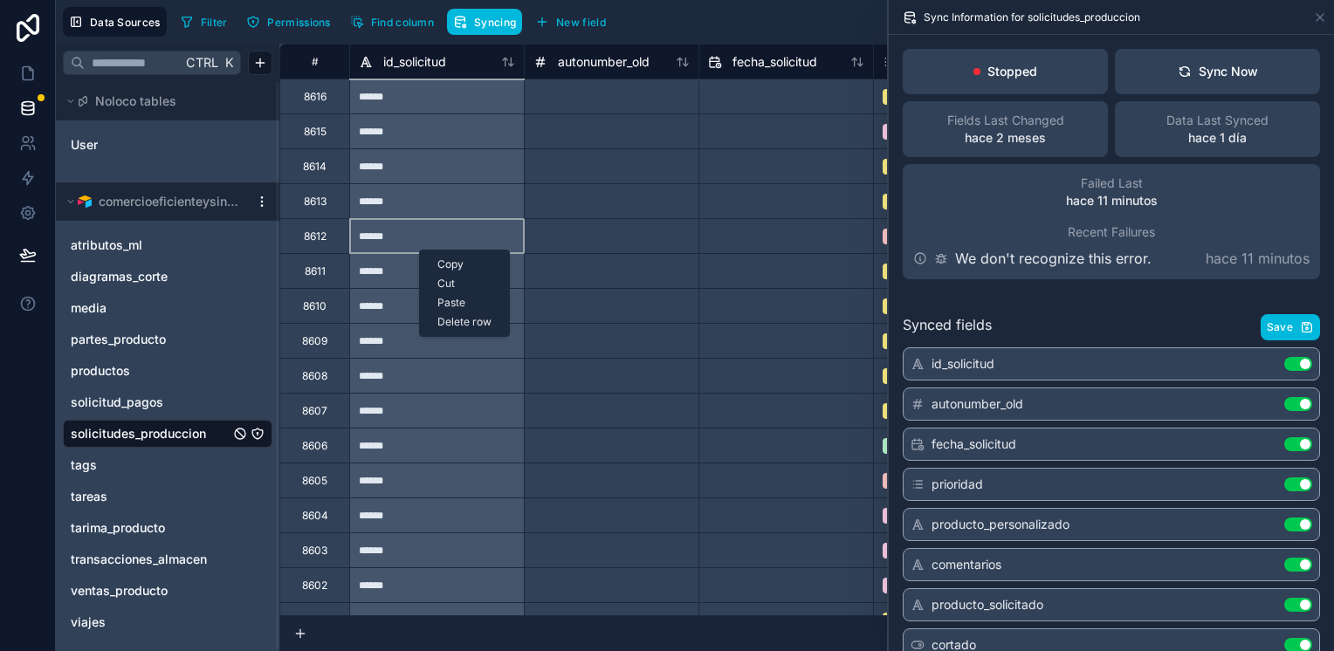
click at [614, 201] on div at bounding box center [611, 200] width 175 height 35
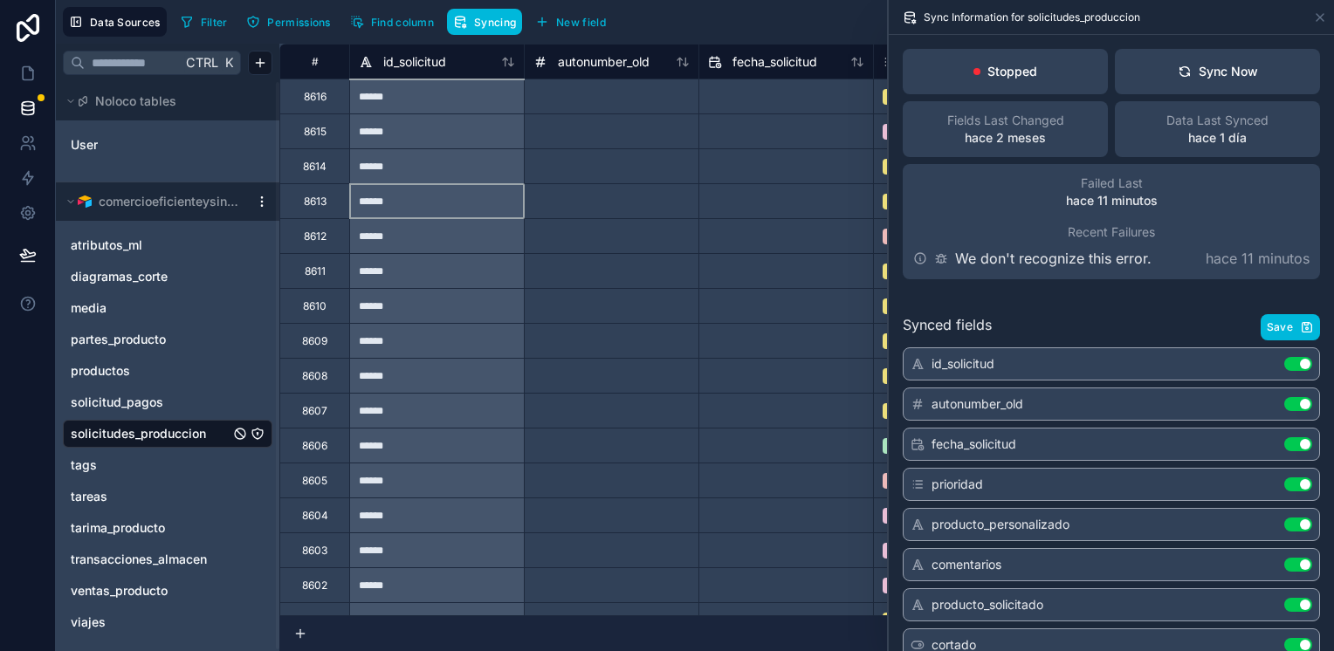
click at [470, 190] on div "******" at bounding box center [436, 200] width 175 height 35
click at [463, 148] on div "******" at bounding box center [436, 165] width 175 height 35
click at [461, 116] on div "******" at bounding box center [436, 130] width 175 height 35
click at [459, 105] on div "******" at bounding box center [436, 96] width 175 height 35
click at [1273, 323] on span "Save" at bounding box center [1279, 327] width 26 height 14
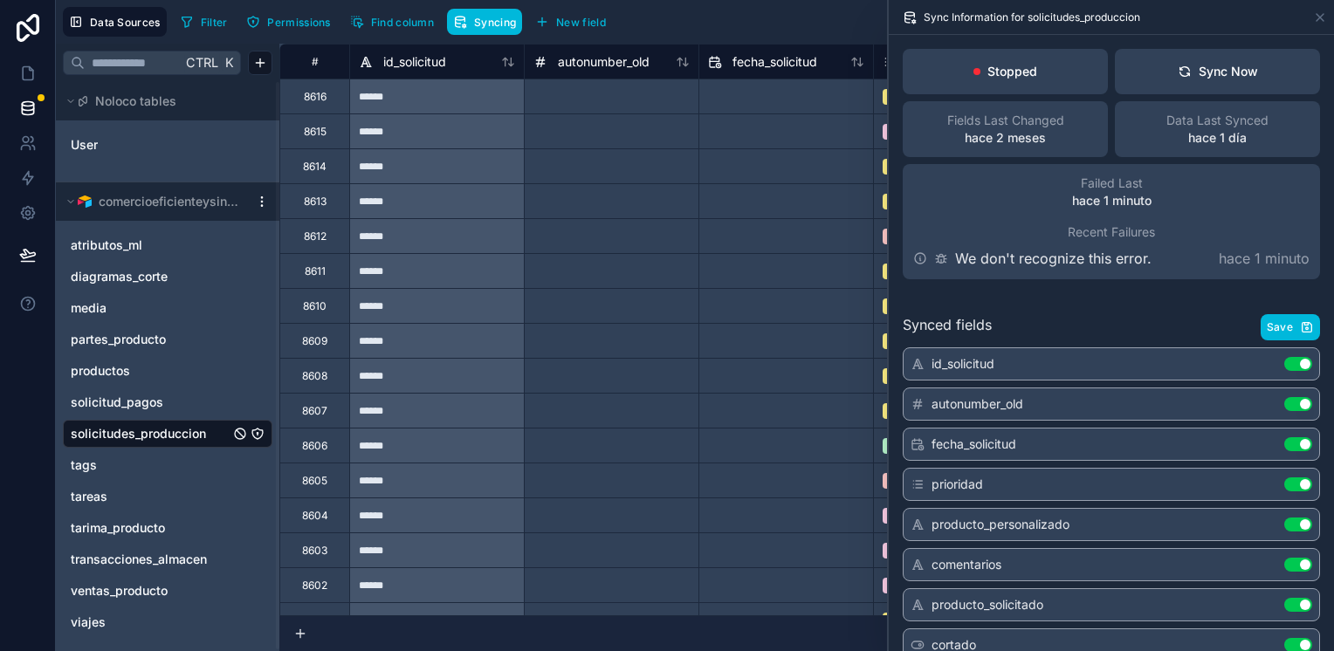
click at [1207, 67] on div "Sync Now" at bounding box center [1217, 71] width 80 height 17
click at [1180, 61] on button "Sync Now" at bounding box center [1217, 71] width 205 height 45
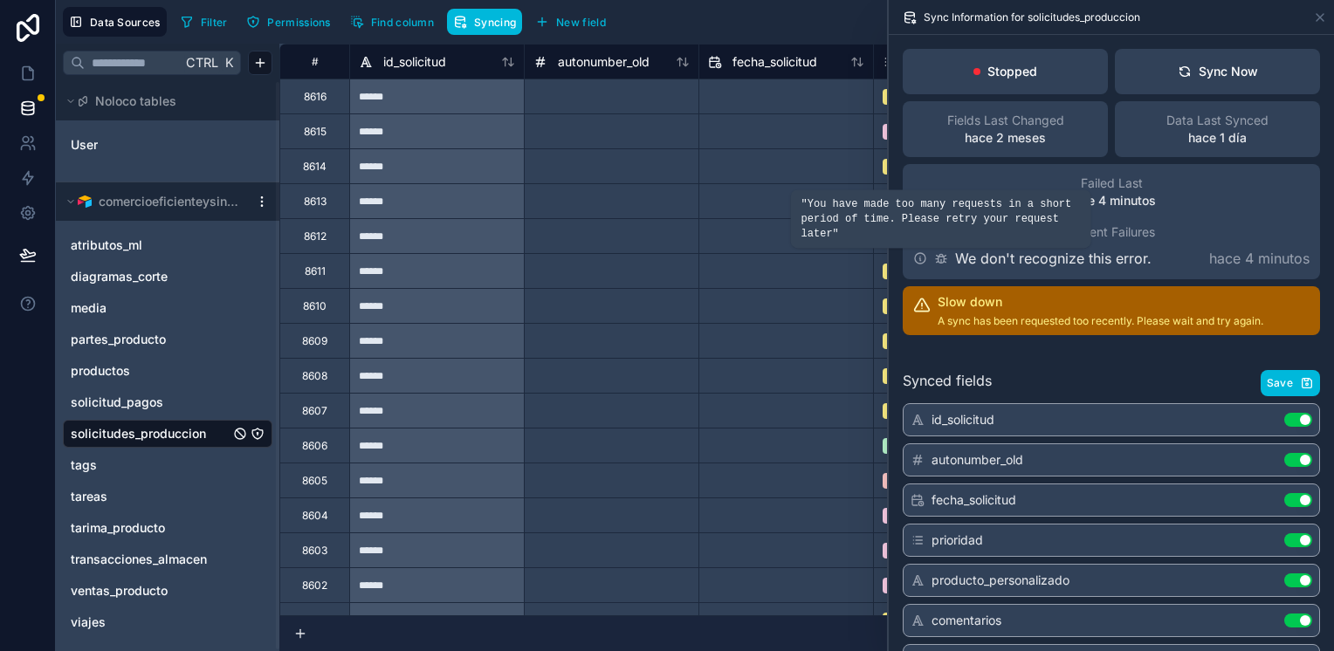
click at [943, 257] on icon at bounding box center [941, 258] width 14 height 14
click at [1199, 82] on button "Sync Now" at bounding box center [1217, 71] width 205 height 45
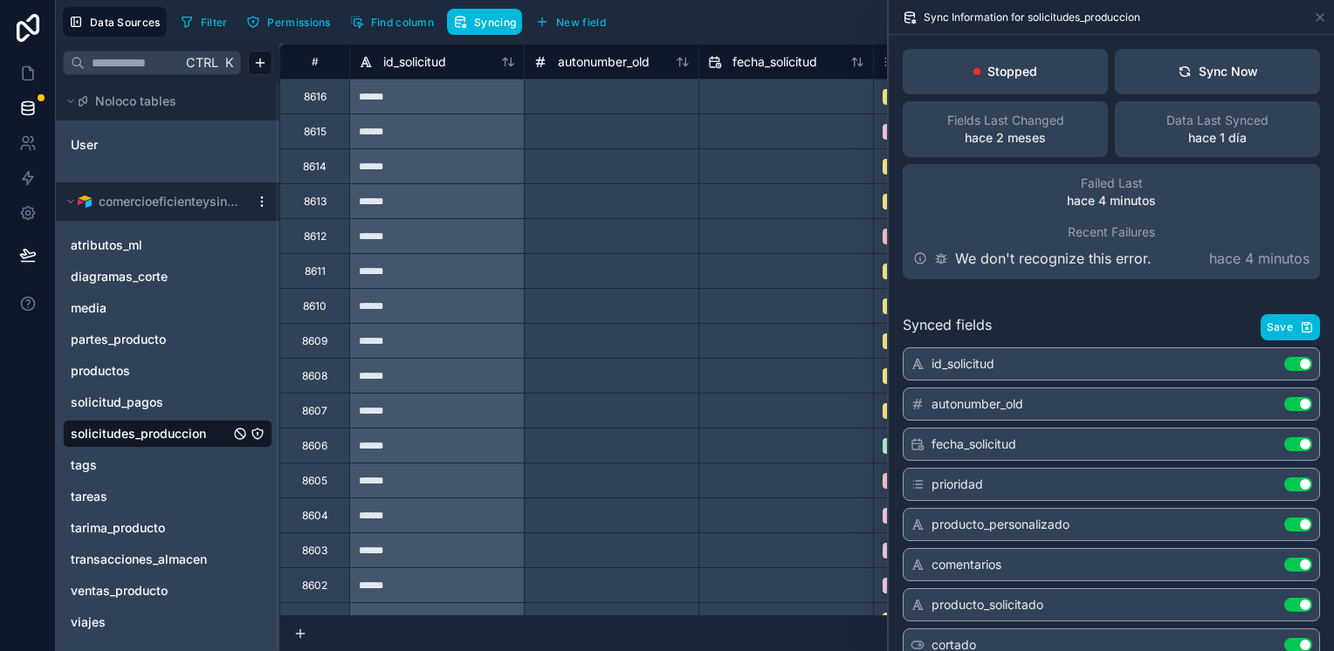
click at [509, 63] on icon at bounding box center [511, 62] width 4 height 8
click at [482, 18] on span "Syncing" at bounding box center [495, 22] width 42 height 13
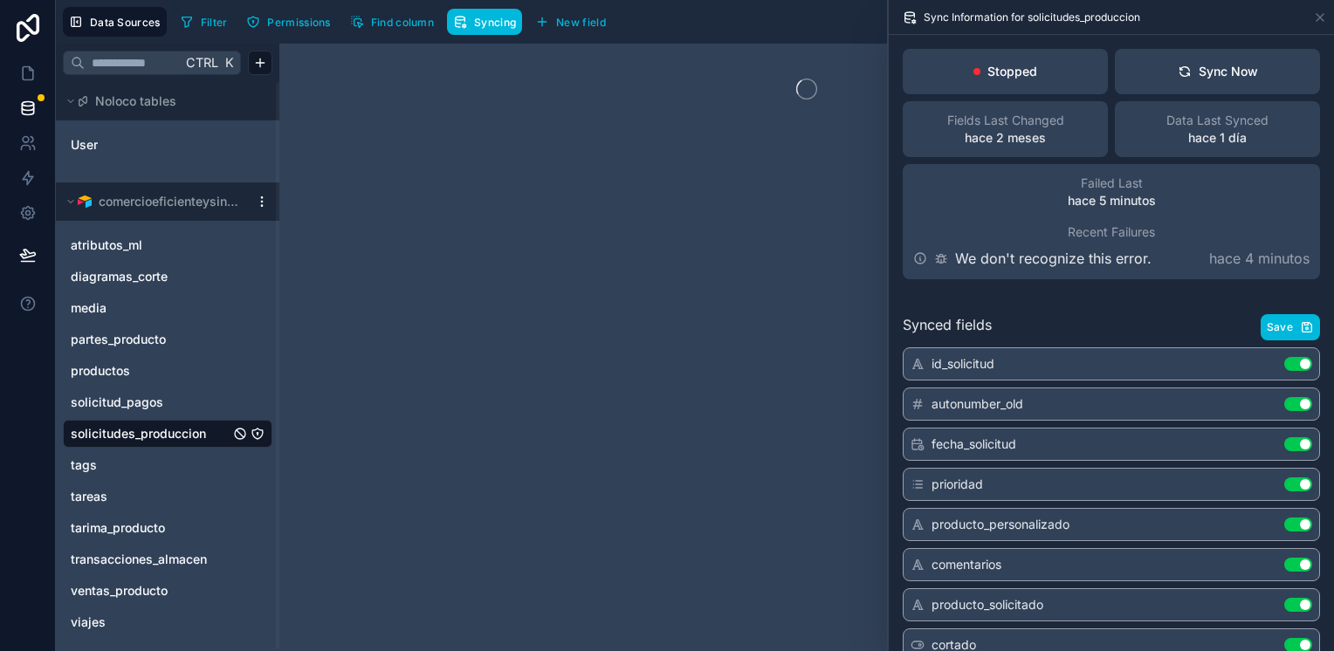
click at [482, 18] on span "Syncing" at bounding box center [495, 22] width 42 height 13
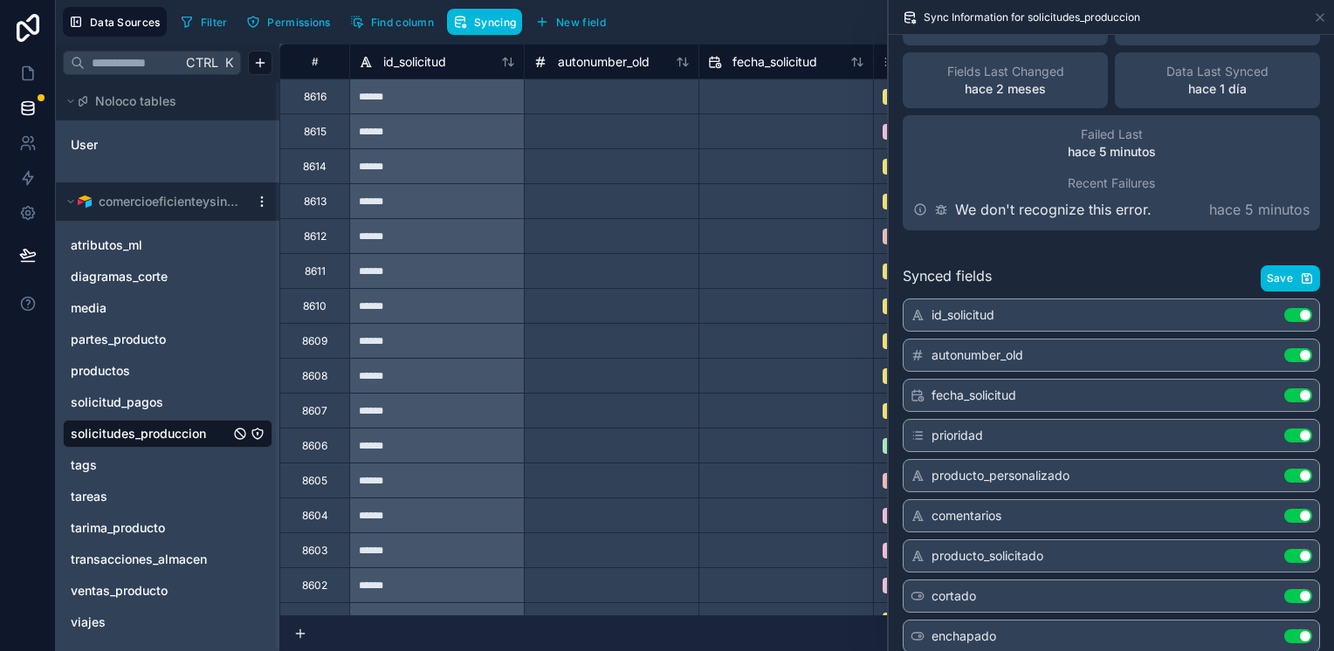
scroll to position [87, 0]
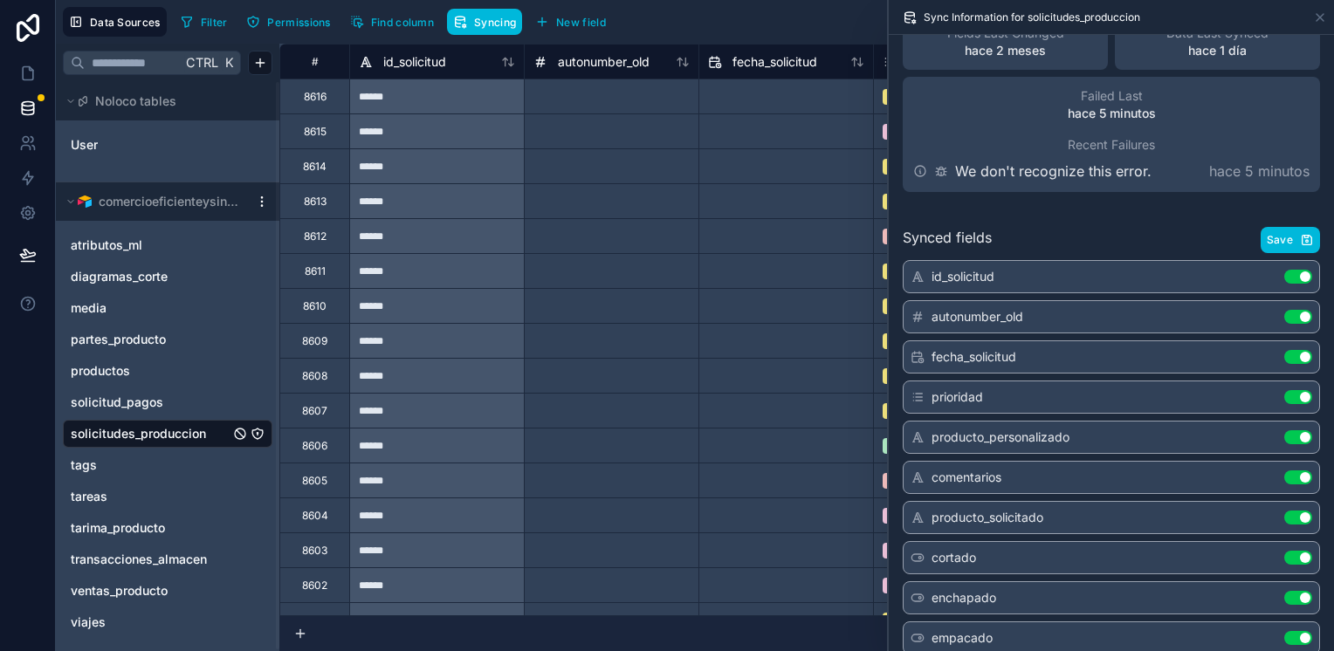
click at [1284, 319] on button "Use setting" at bounding box center [1298, 317] width 28 height 14
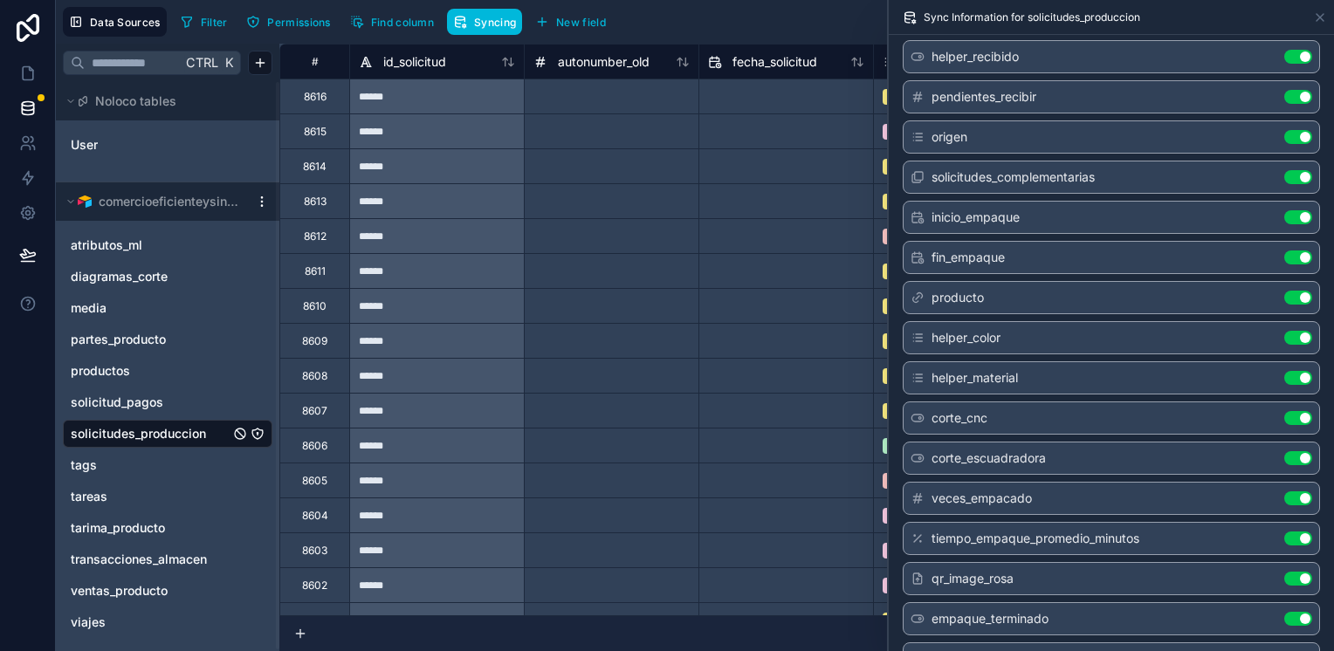
scroll to position [1931, 0]
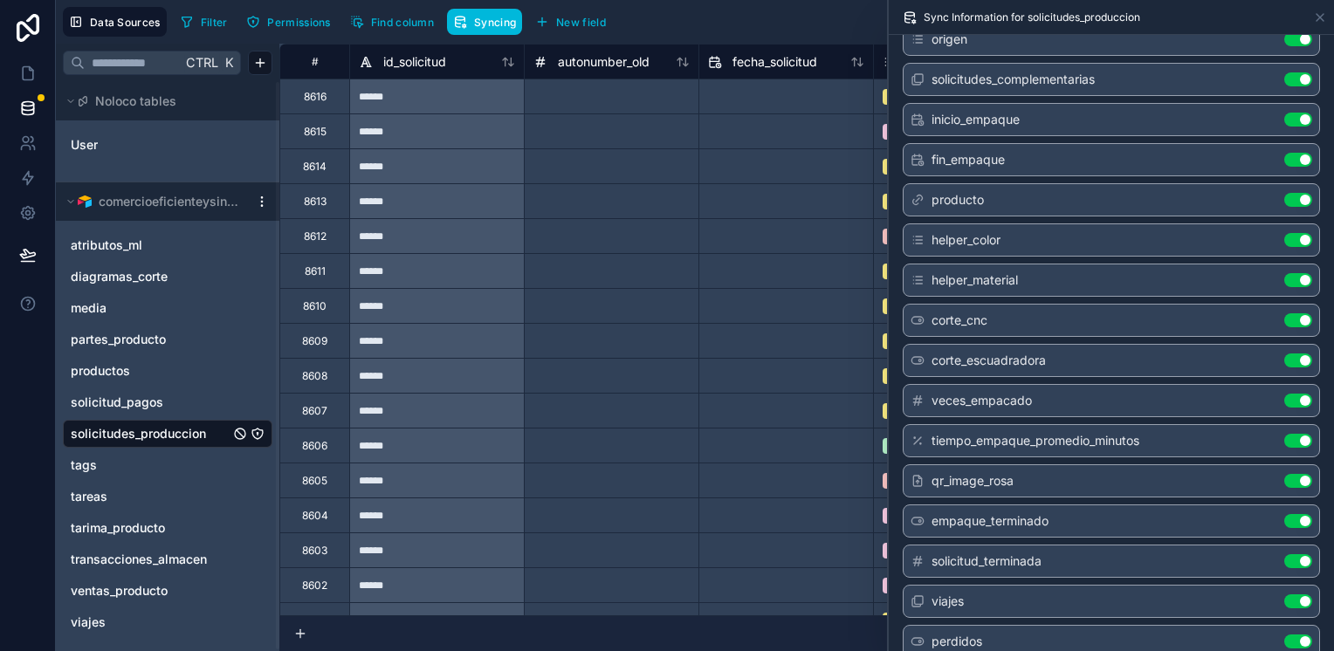
click at [1284, 394] on button "Use setting" at bounding box center [1298, 401] width 28 height 14
click at [1284, 434] on button "Use setting" at bounding box center [1298, 441] width 28 height 14
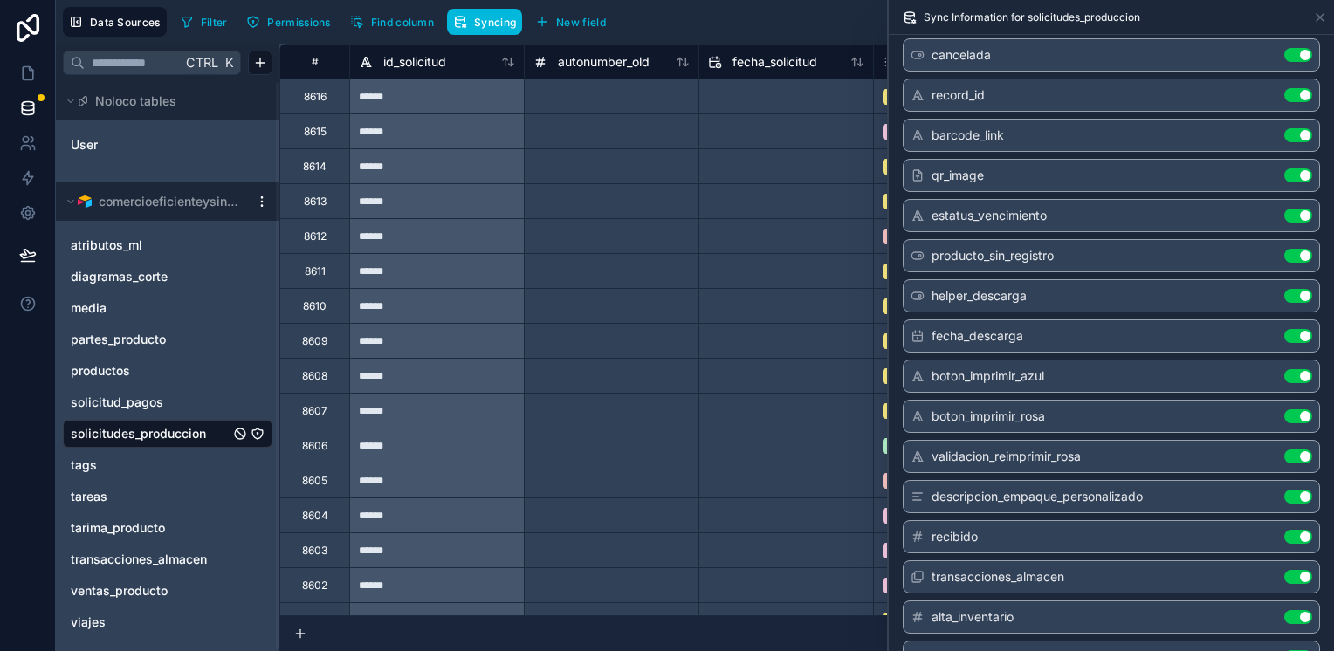
scroll to position [1145, 0]
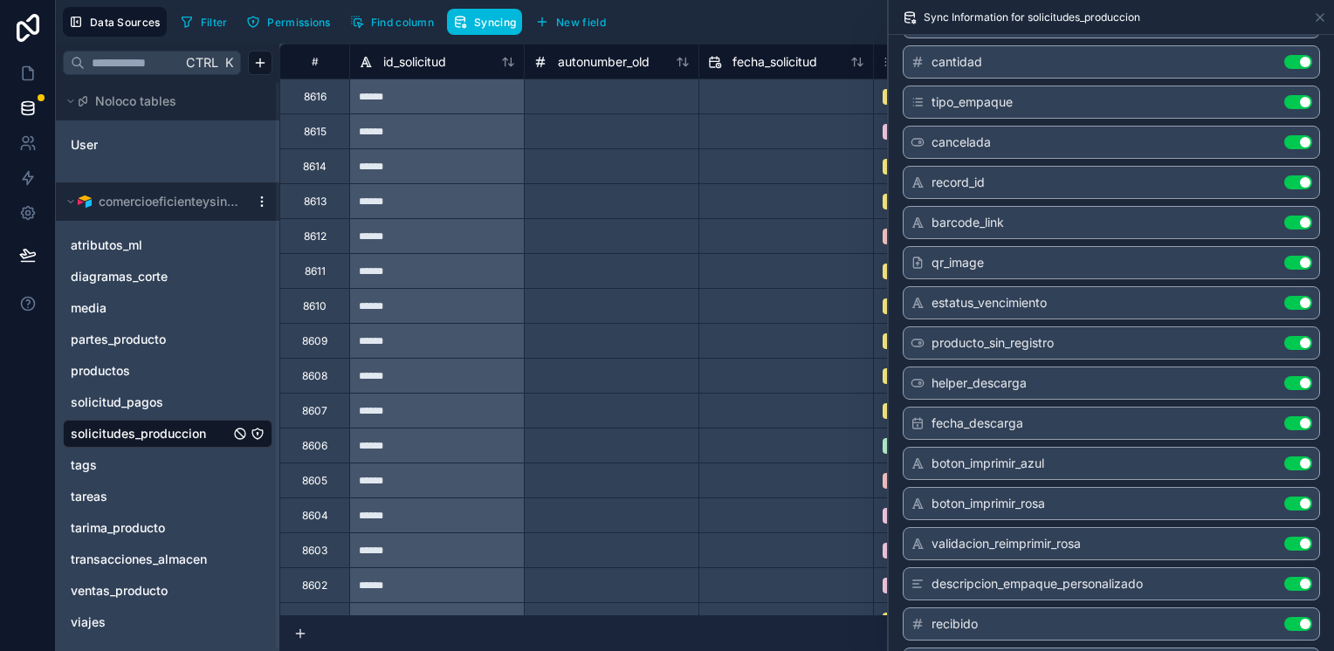
click at [1284, 376] on button "Use setting" at bounding box center [1298, 383] width 28 height 14
click at [1281, 407] on div "fecha_descarga Use setting" at bounding box center [1111, 423] width 417 height 33
click at [1284, 416] on button "Use setting" at bounding box center [1298, 423] width 28 height 14
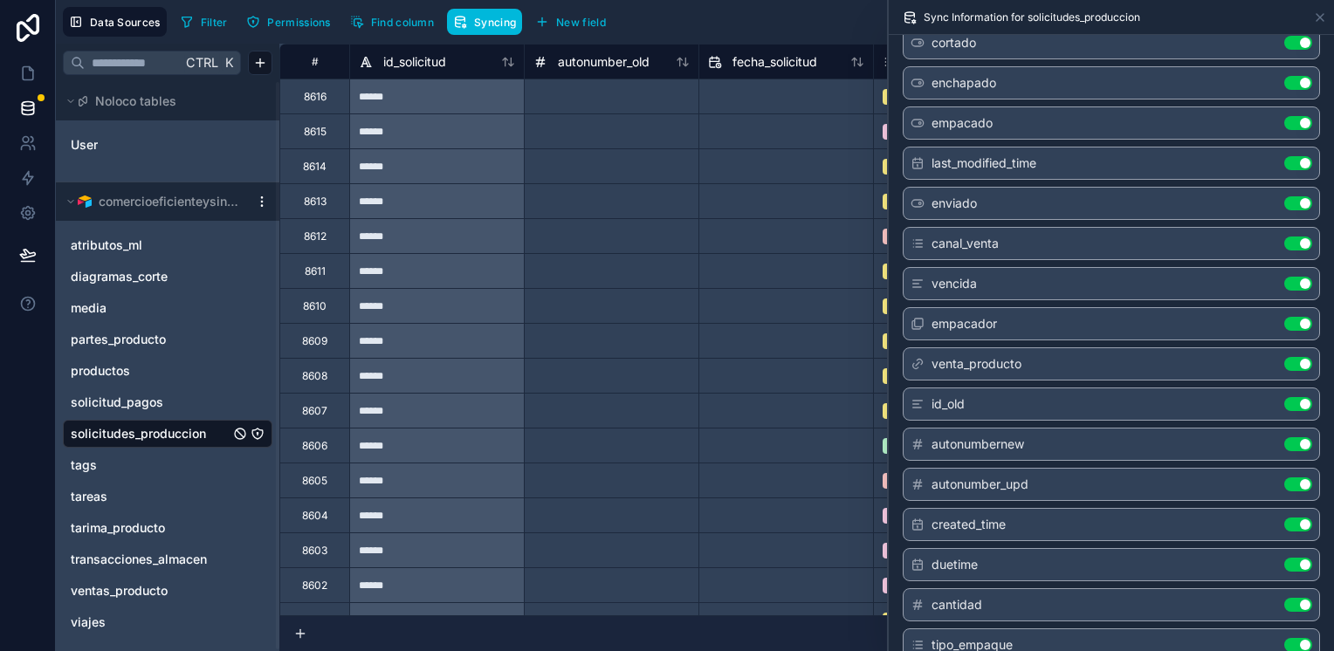
scroll to position [709, 0]
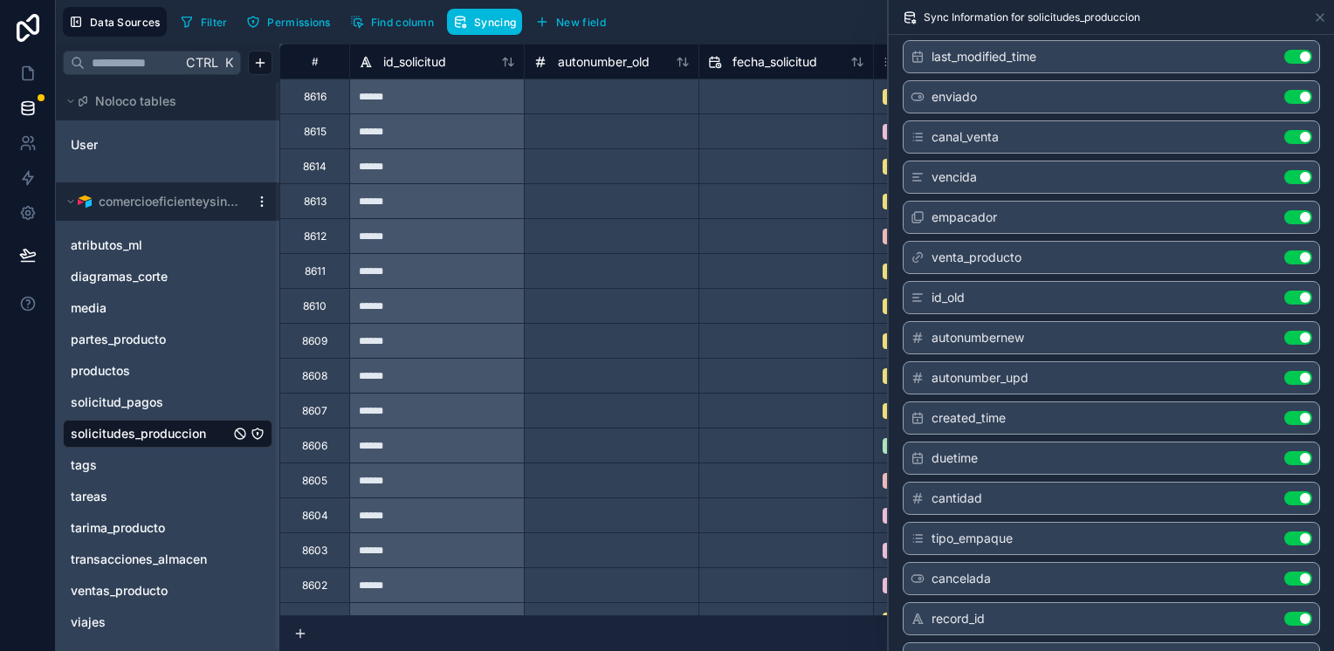
click at [1284, 371] on button "Use setting" at bounding box center [1298, 378] width 28 height 14
click at [1284, 451] on button "Use setting" at bounding box center [1298, 458] width 28 height 14
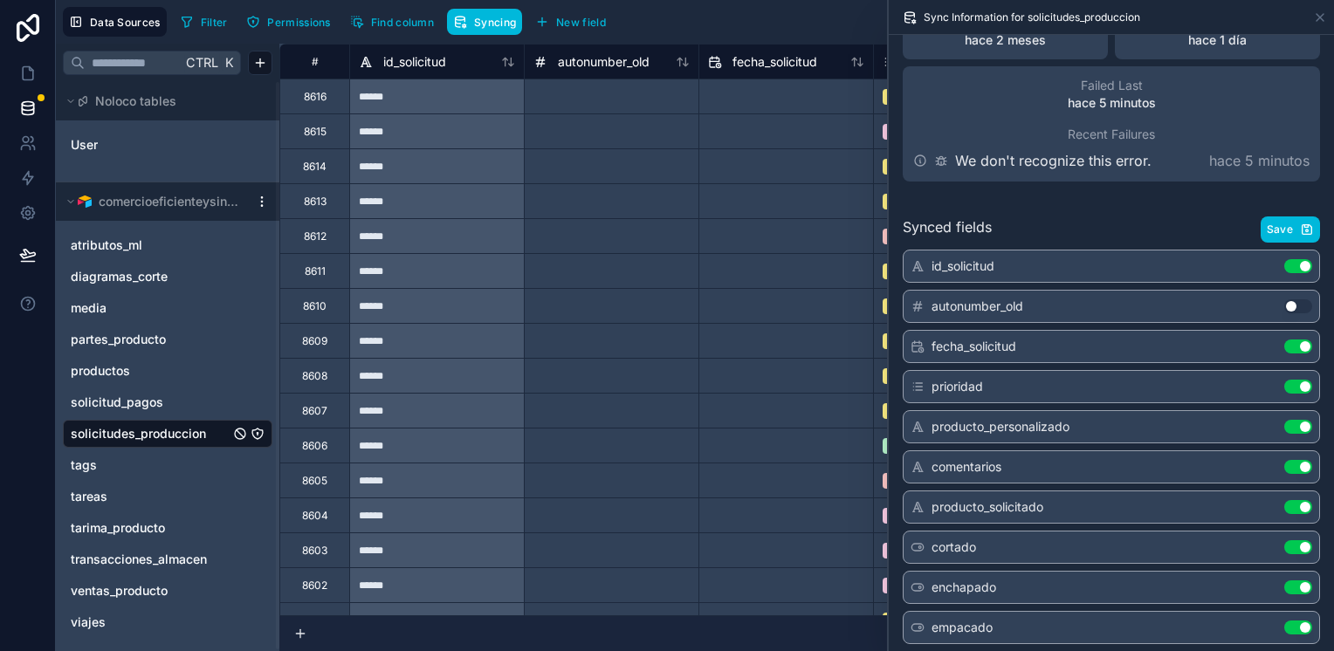
scroll to position [185, 0]
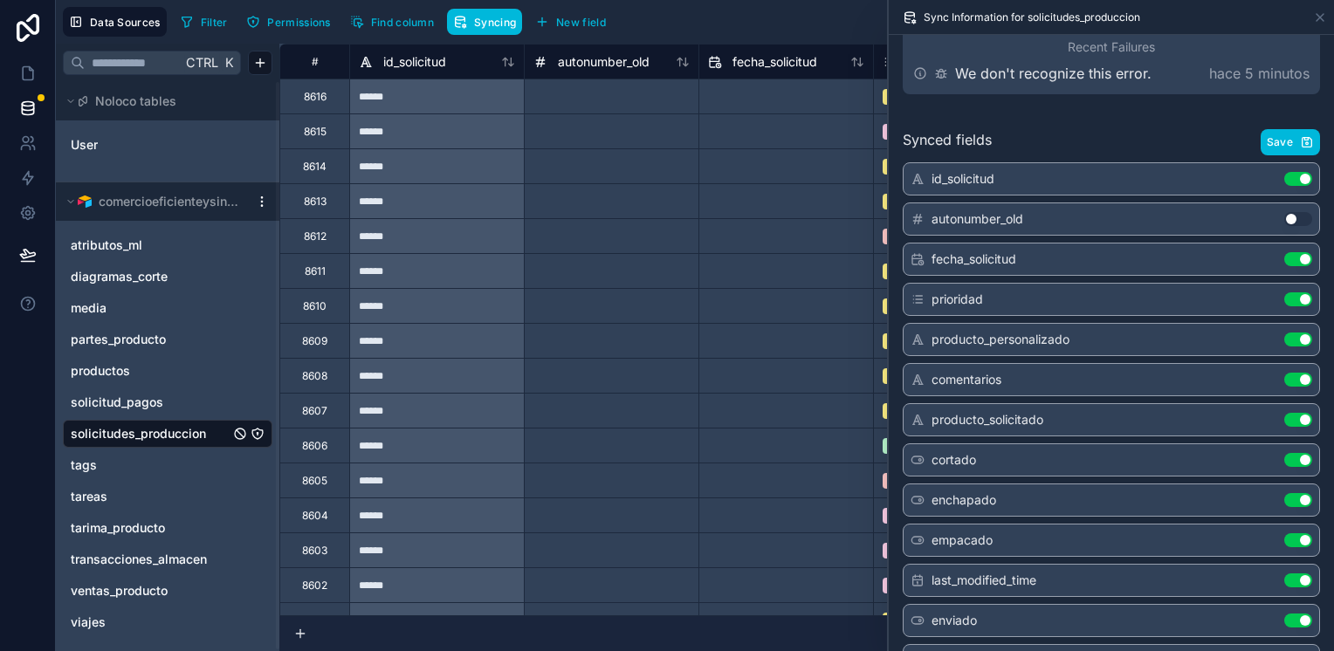
click at [1280, 149] on button "Save" at bounding box center [1289, 142] width 59 height 26
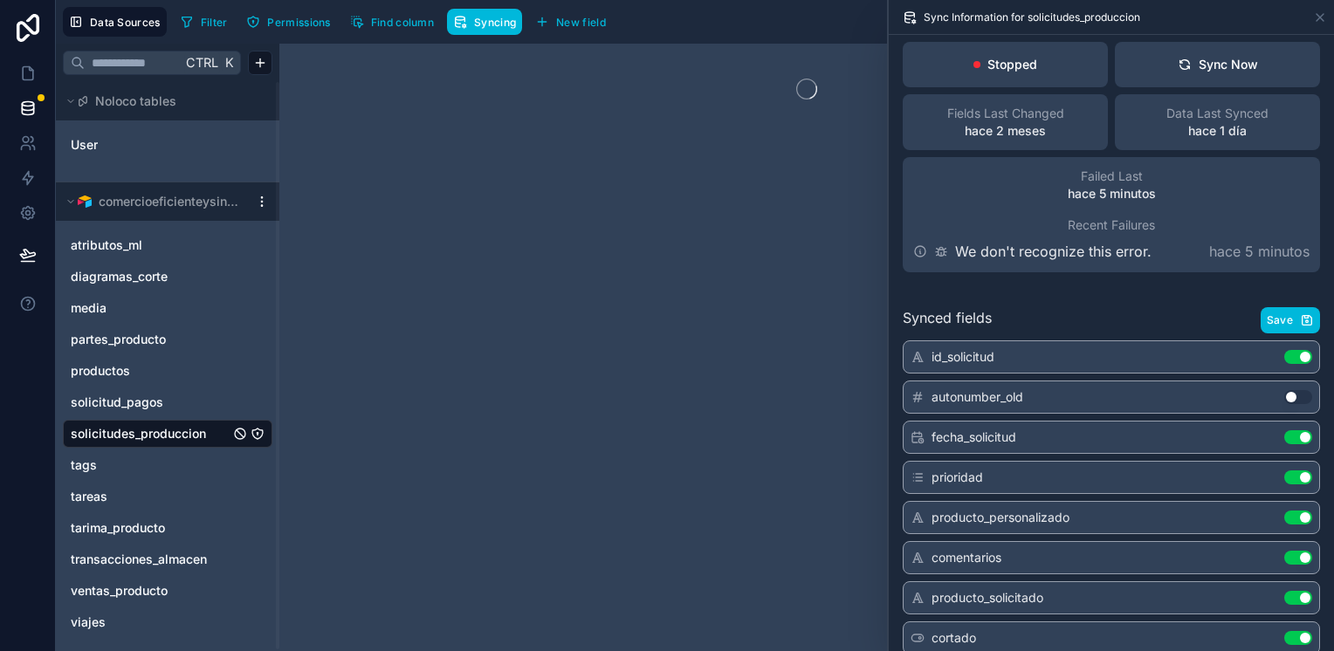
scroll to position [0, 0]
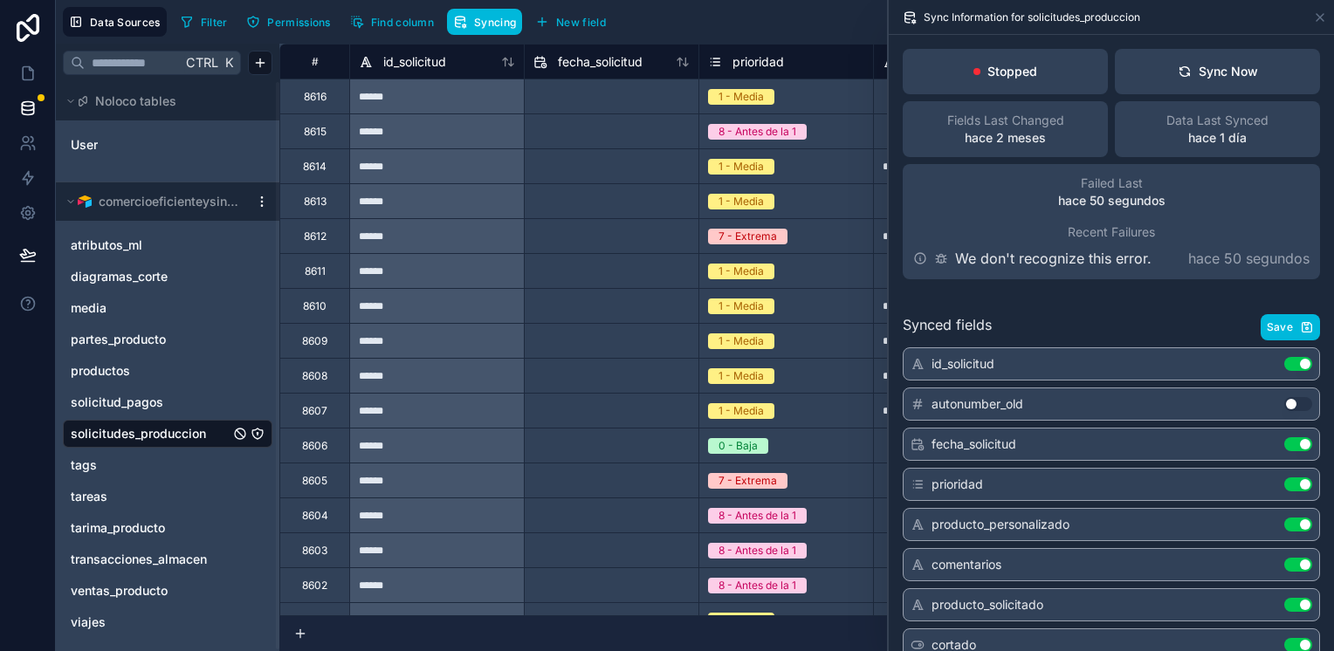
click at [1246, 82] on button "Sync Now" at bounding box center [1217, 71] width 205 height 45
click at [942, 256] on icon at bounding box center [940, 255] width 3 height 3
click at [944, 260] on icon at bounding box center [941, 258] width 14 height 14
click at [916, 260] on icon at bounding box center [920, 258] width 14 height 14
click at [201, 16] on span "Filter" at bounding box center [214, 22] width 27 height 13
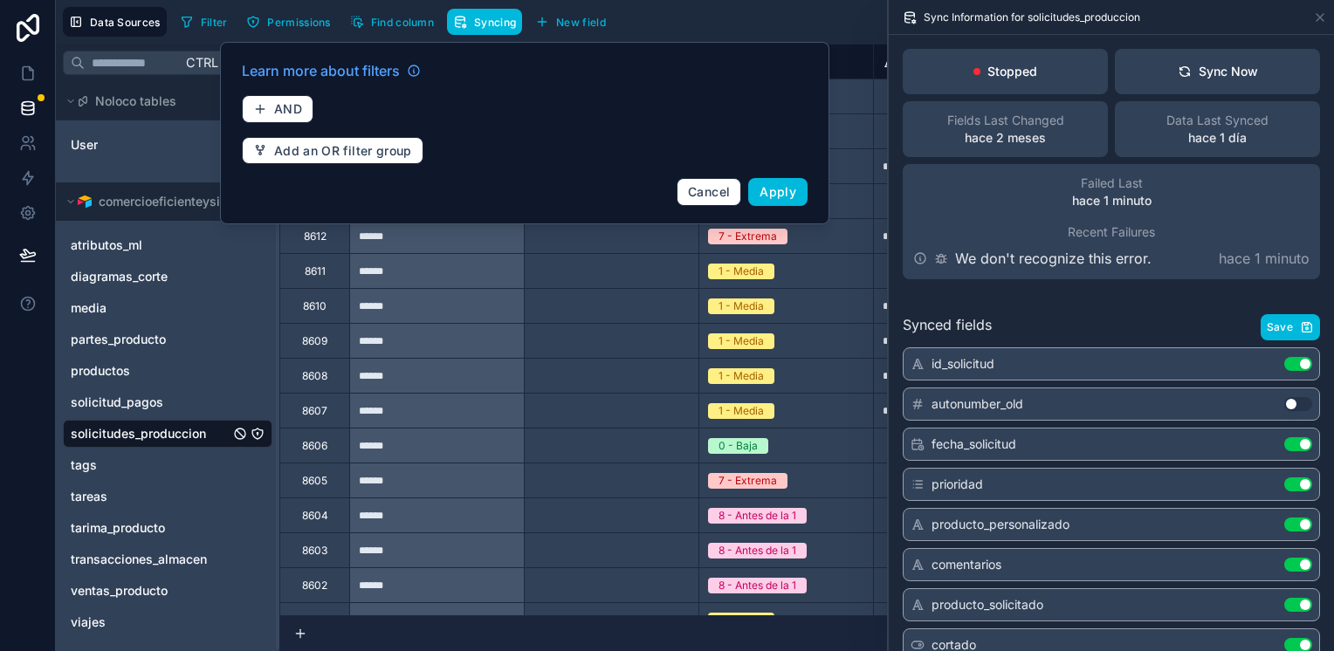
click at [201, 16] on span "Filter" at bounding box center [214, 22] width 27 height 13
click at [147, 443] on div "solicitudes_produccion" at bounding box center [167, 434] width 209 height 28
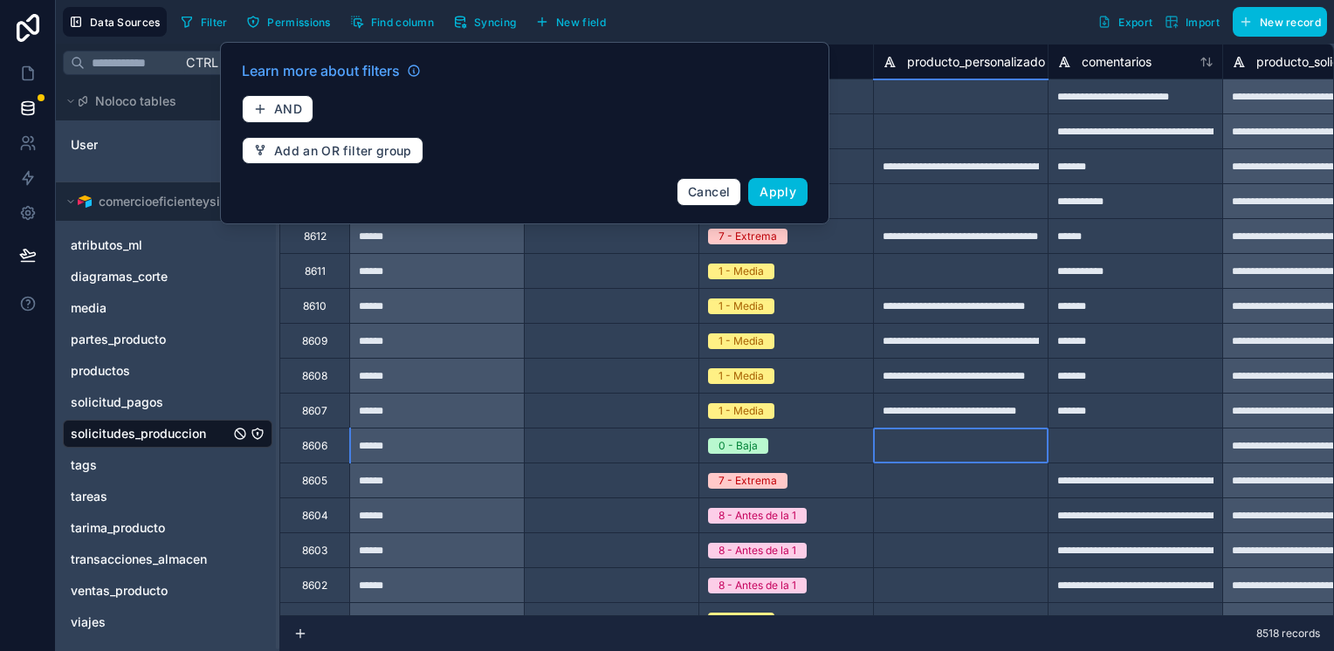
click at [971, 444] on div at bounding box center [960, 445] width 175 height 35
click at [1019, 356] on div "**********" at bounding box center [960, 340] width 175 height 35
click at [691, 185] on span "Cancel" at bounding box center [709, 191] width 42 height 15
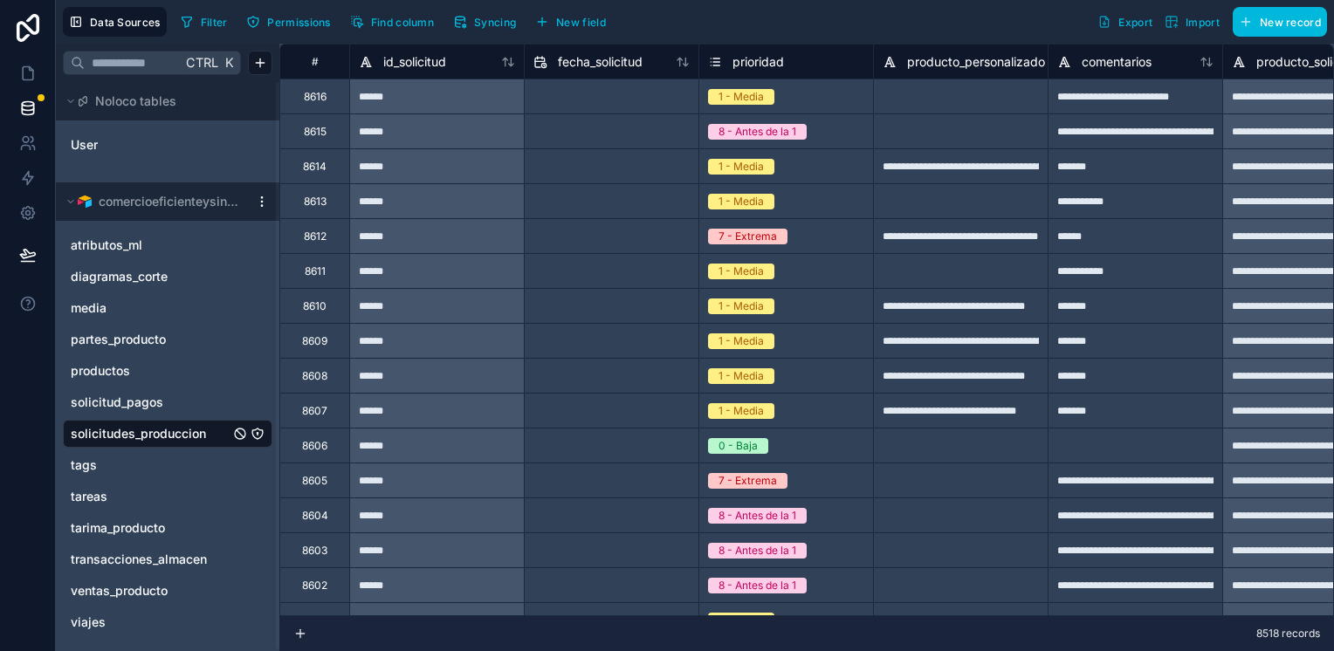
click at [973, 171] on div "**********" at bounding box center [960, 165] width 175 height 35
click at [1128, 168] on div "*******" at bounding box center [1134, 165] width 175 height 35
click at [594, 100] on input "text" at bounding box center [612, 97] width 174 height 28
select select "****"
select select "*"
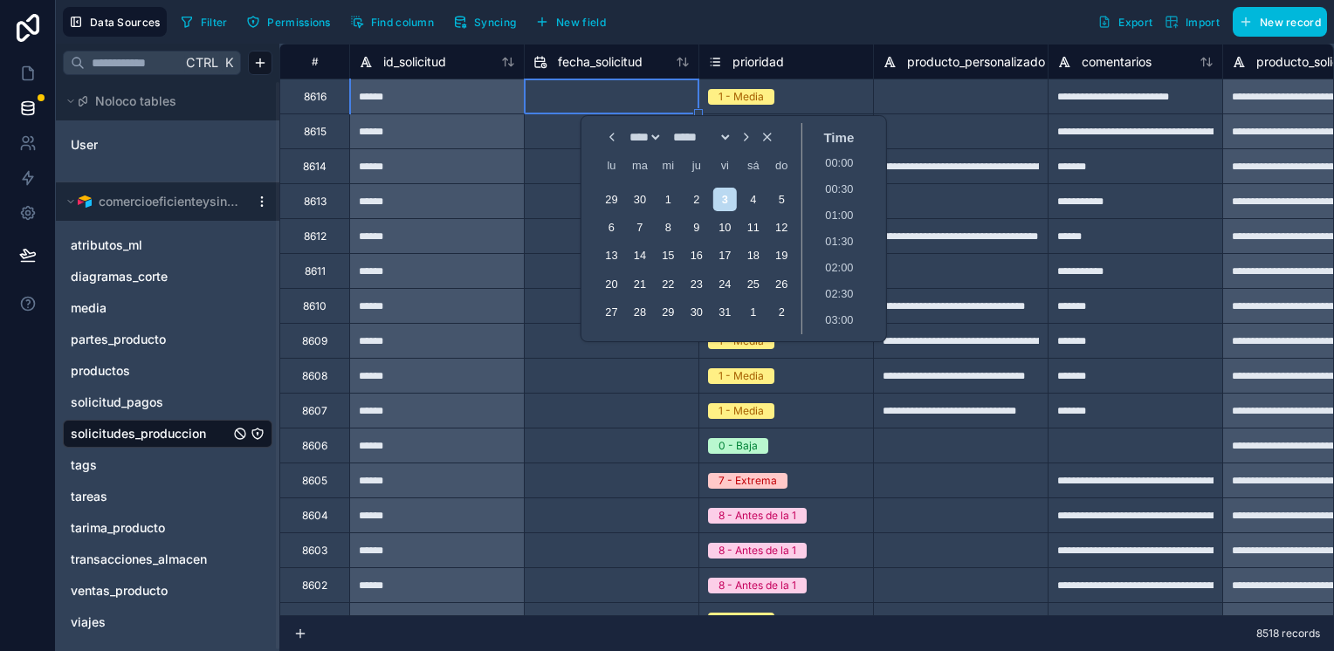
click at [861, 101] on div "1 - Media" at bounding box center [786, 96] width 174 height 19
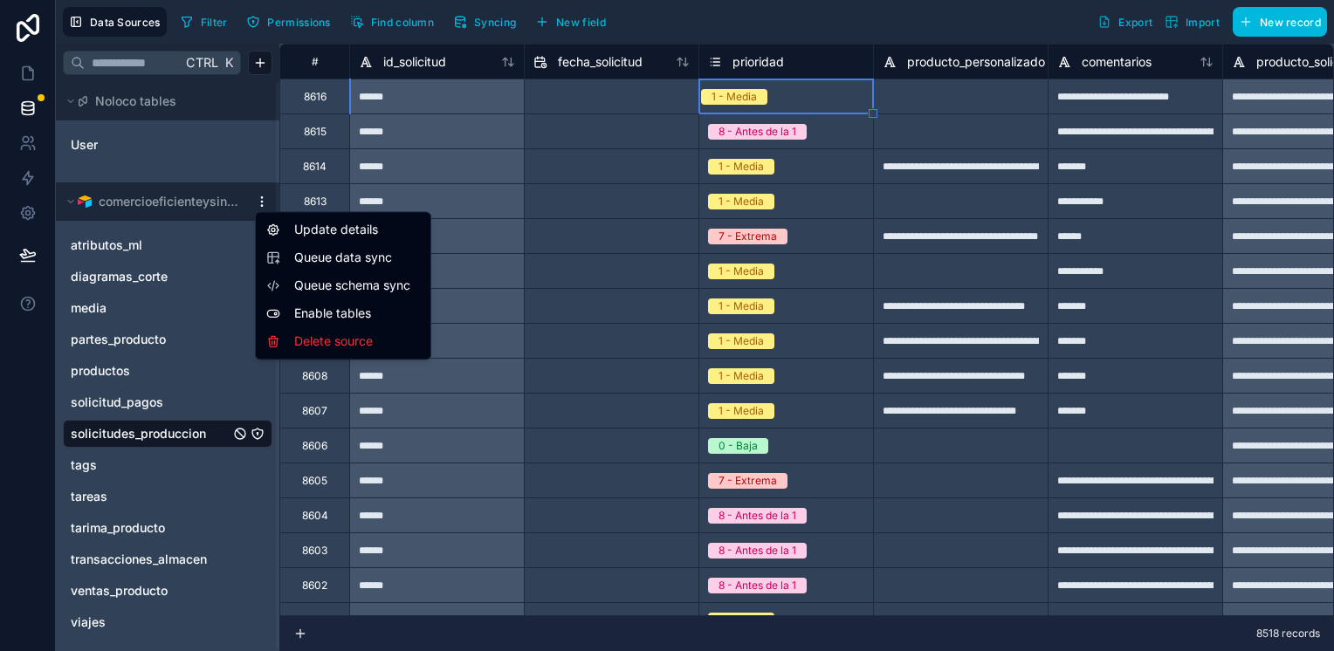
click at [257, 197] on html "**********" at bounding box center [667, 325] width 1334 height 651
click at [411, 293] on span "Queue schema sync" at bounding box center [357, 285] width 126 height 17
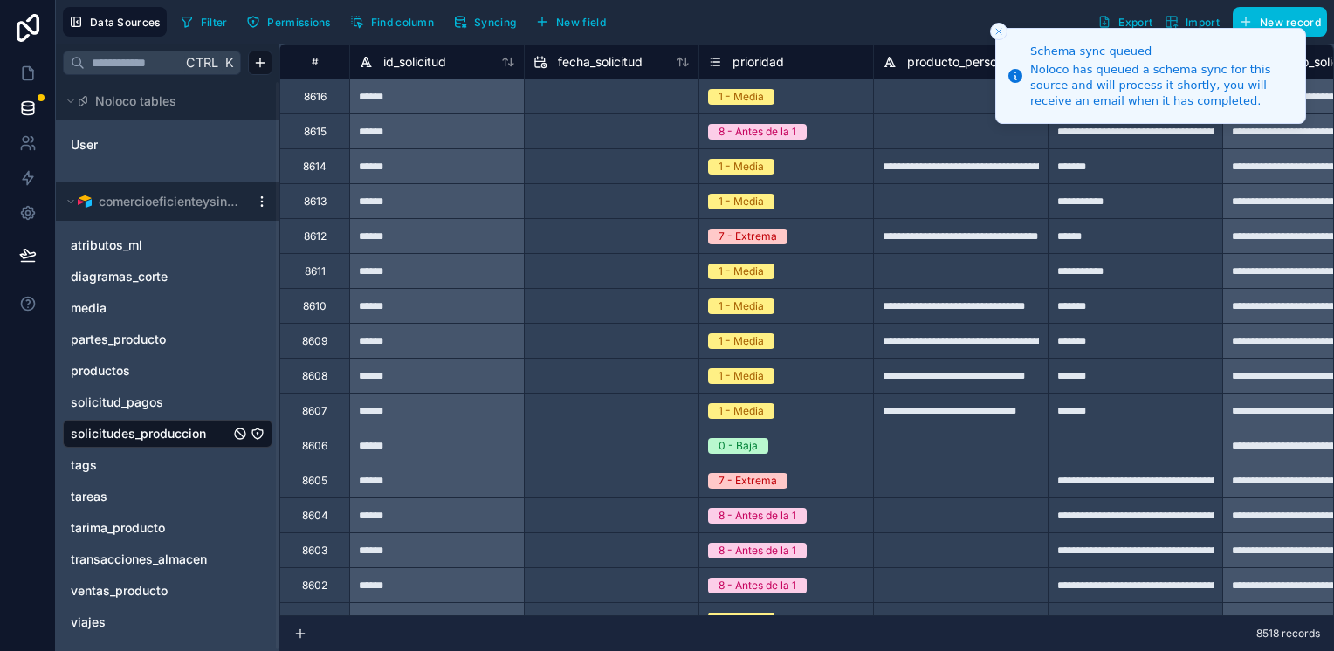
click at [658, 100] on input "text" at bounding box center [612, 97] width 174 height 28
select select "****"
select select "*"
click at [893, 86] on div at bounding box center [960, 96] width 175 height 35
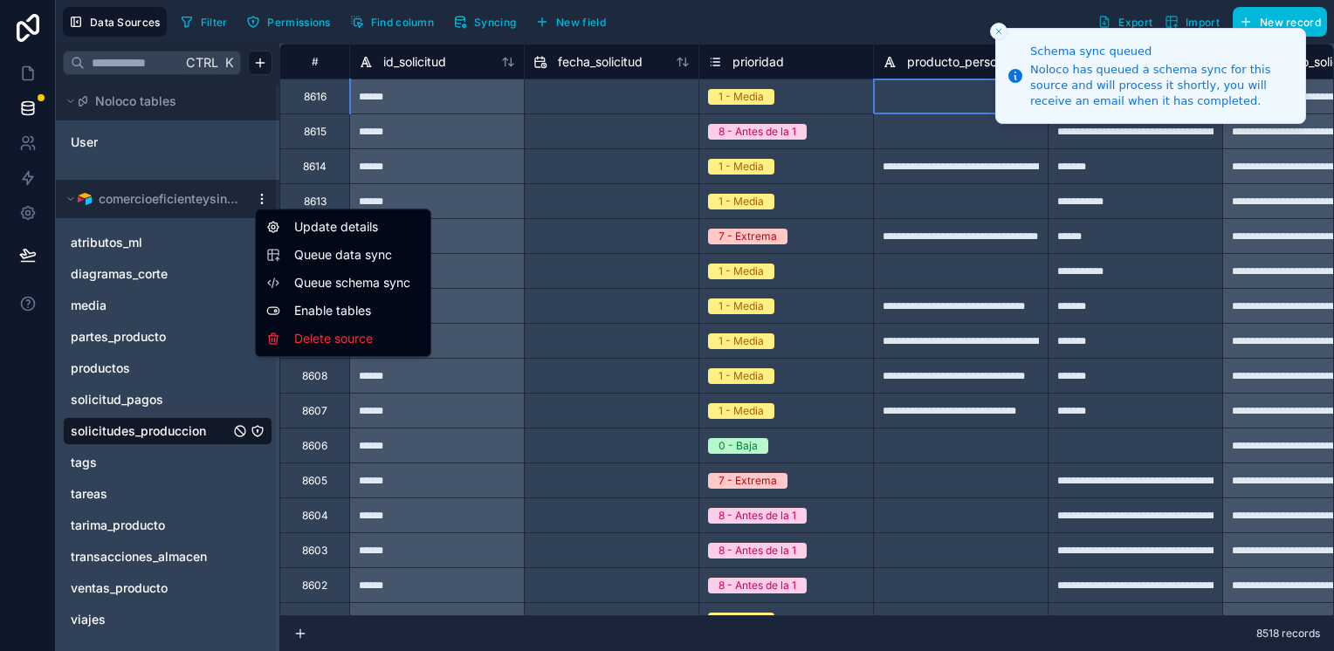
click at [264, 199] on html "**********" at bounding box center [667, 325] width 1334 height 651
click at [349, 232] on div "Update details" at bounding box center [343, 227] width 168 height 28
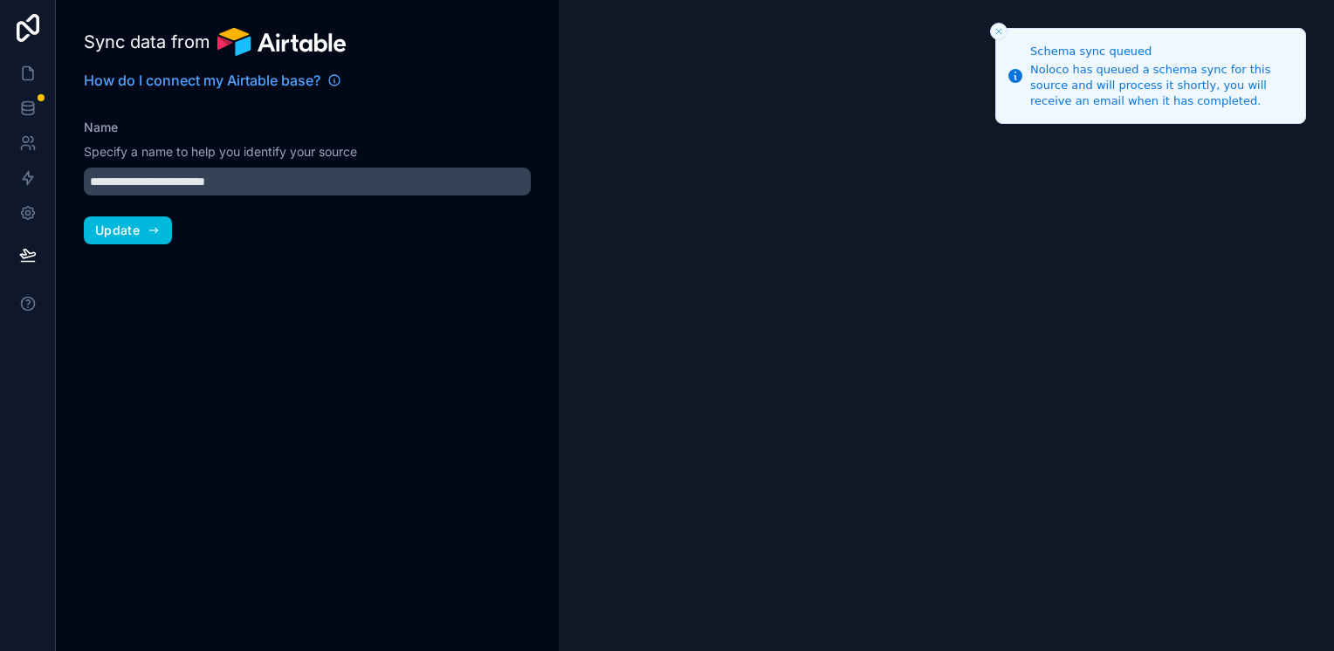
type input "**********"
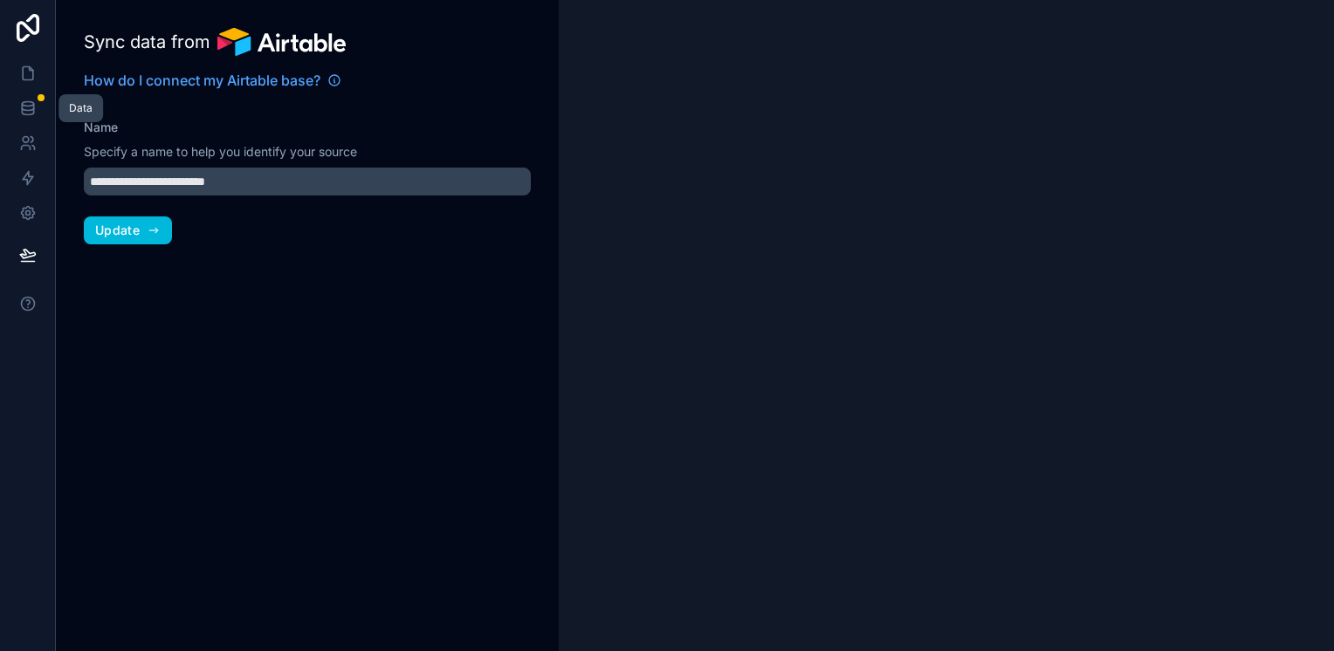
click at [37, 99] on link at bounding box center [27, 108] width 55 height 35
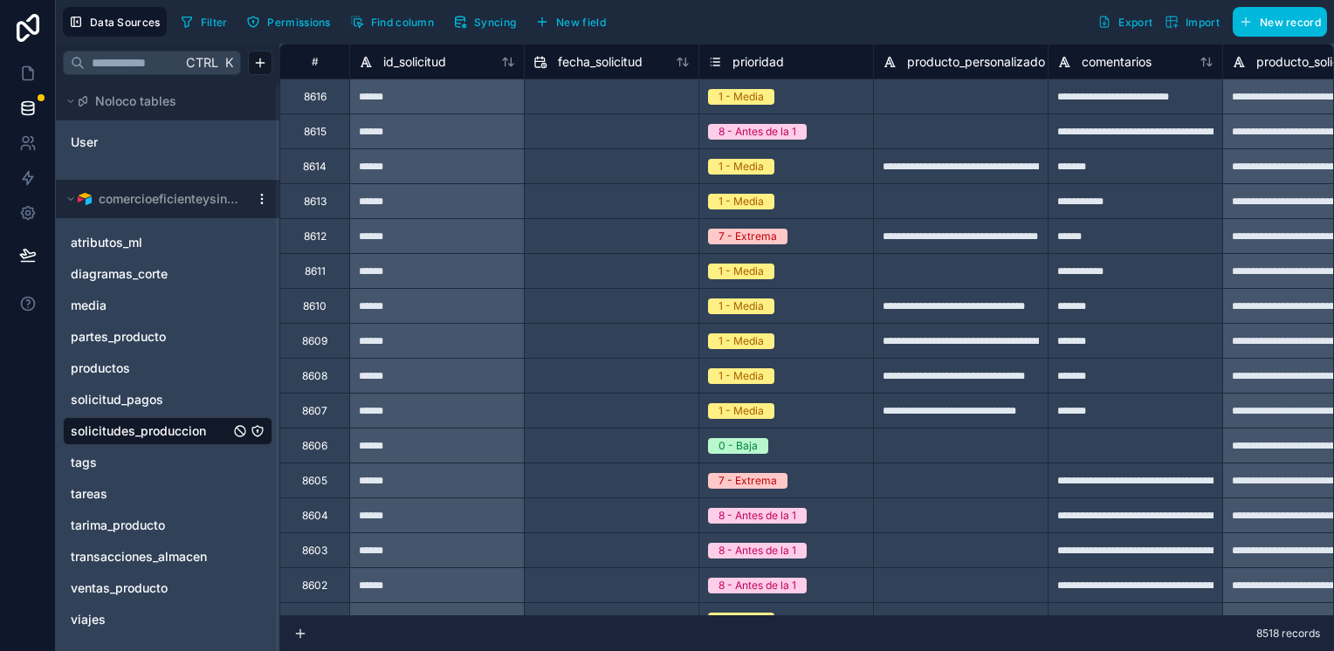
click at [464, 113] on div "******" at bounding box center [436, 130] width 175 height 35
click at [632, 156] on input "text" at bounding box center [612, 167] width 174 height 28
select select "****"
select select "*"
click at [648, 138] on input "text" at bounding box center [612, 132] width 174 height 28
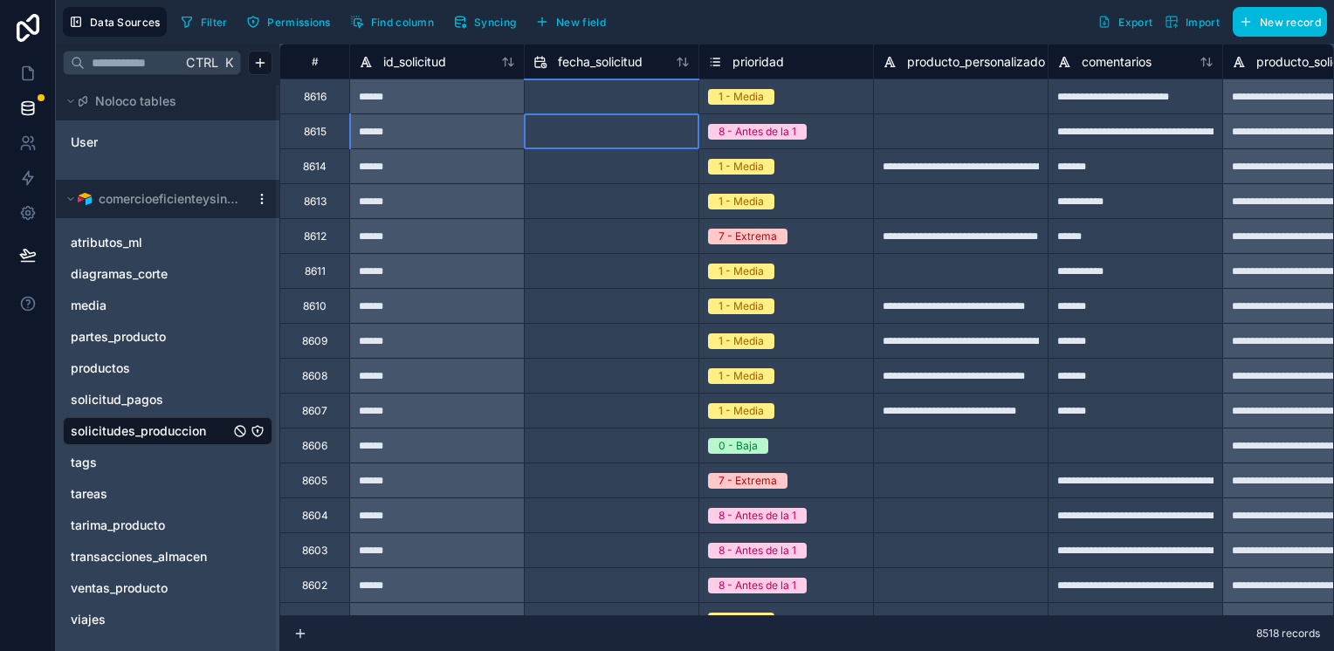
select select "****"
select select "*"
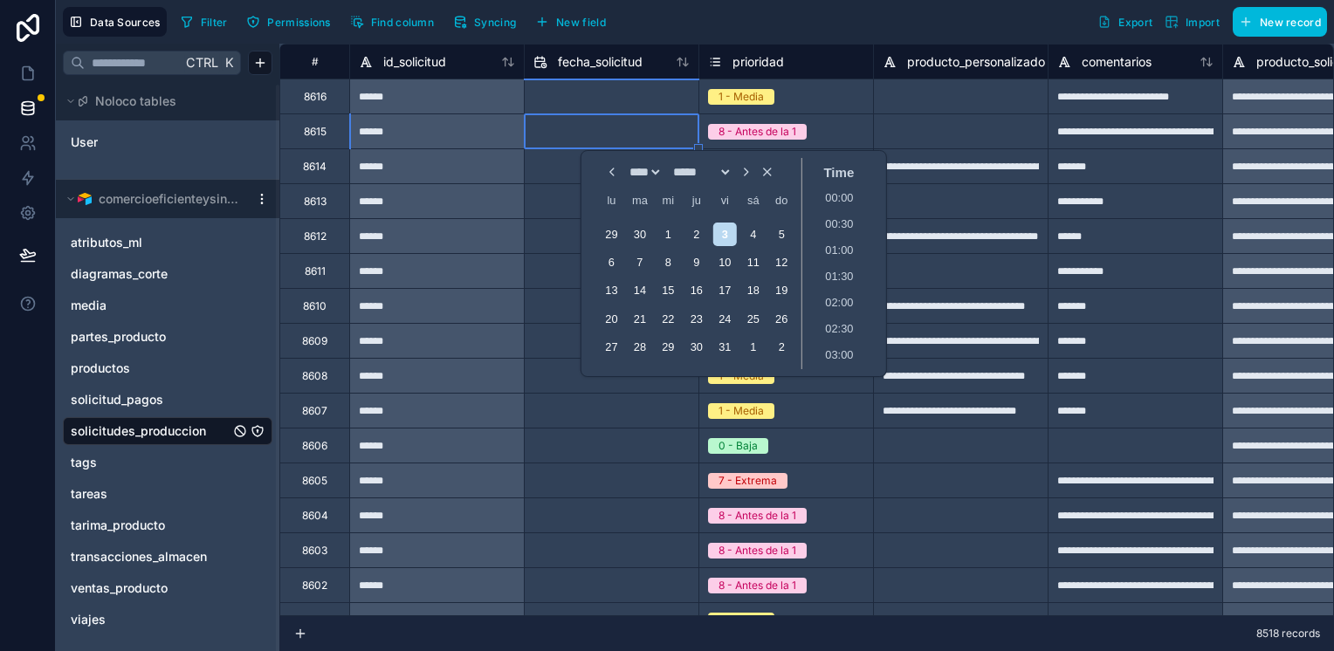
click at [909, 117] on div at bounding box center [960, 130] width 175 height 35
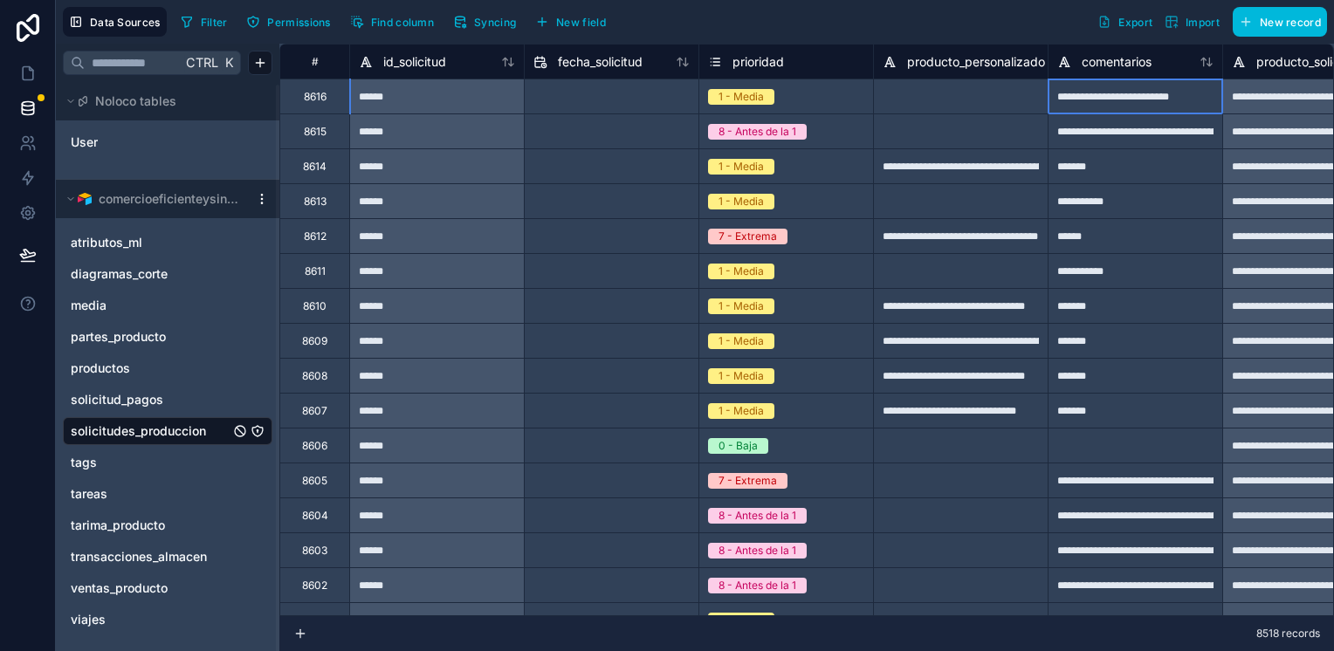
click at [1167, 89] on div "**********" at bounding box center [1134, 96] width 175 height 35
click at [486, 20] on span "Syncing" at bounding box center [495, 22] width 42 height 13
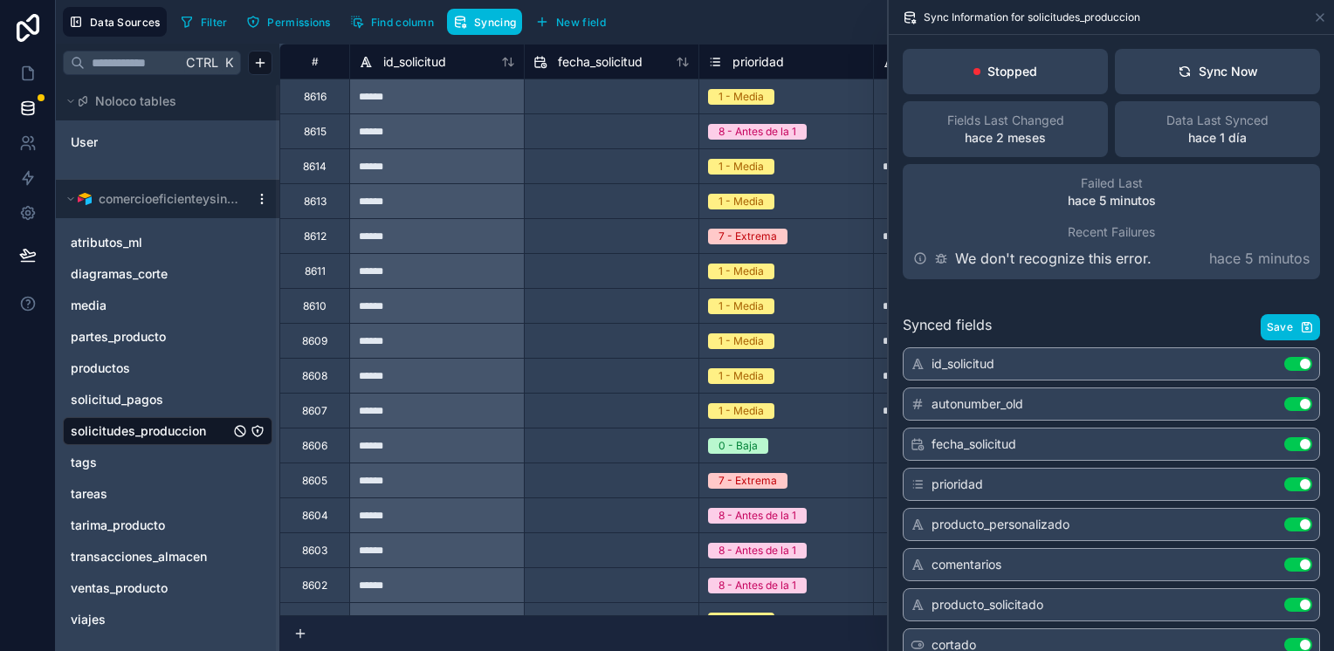
click at [1146, 72] on button "Sync Now" at bounding box center [1217, 71] width 205 height 45
click at [1121, 196] on p "hace 4 minutos" at bounding box center [1111, 200] width 89 height 17
click at [1121, 183] on span "Failed Last" at bounding box center [1112, 183] width 62 height 17
click at [946, 260] on icon at bounding box center [941, 258] width 14 height 14
click at [939, 264] on icon at bounding box center [941, 258] width 14 height 14
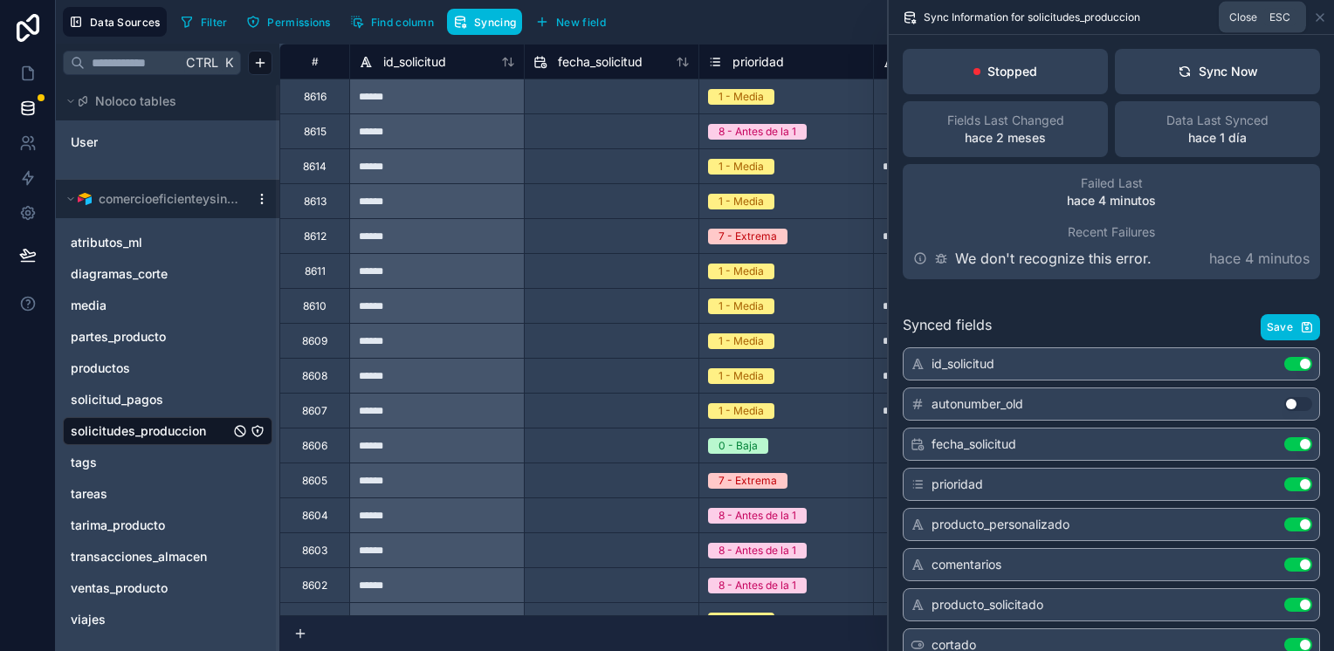
click at [1317, 17] on icon at bounding box center [1320, 17] width 14 height 14
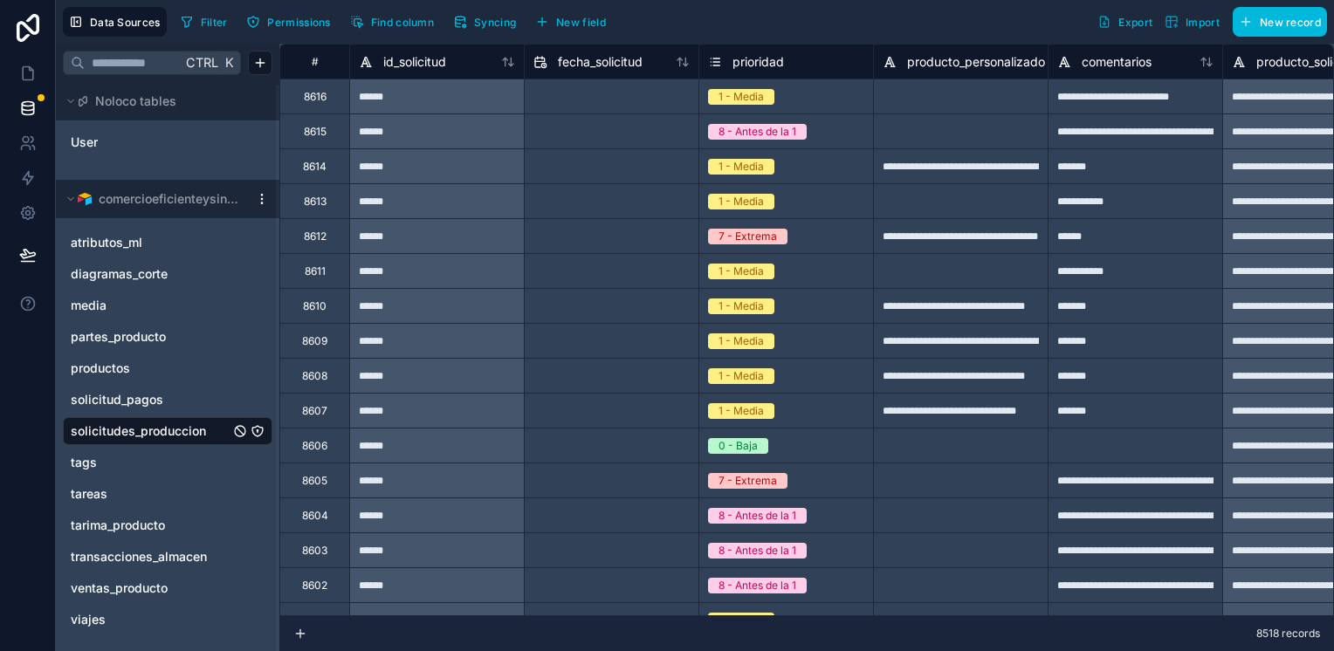
click at [129, 424] on span "solicitudes_produccion" at bounding box center [138, 430] width 135 height 17
click at [73, 103] on icon at bounding box center [70, 101] width 10 height 10
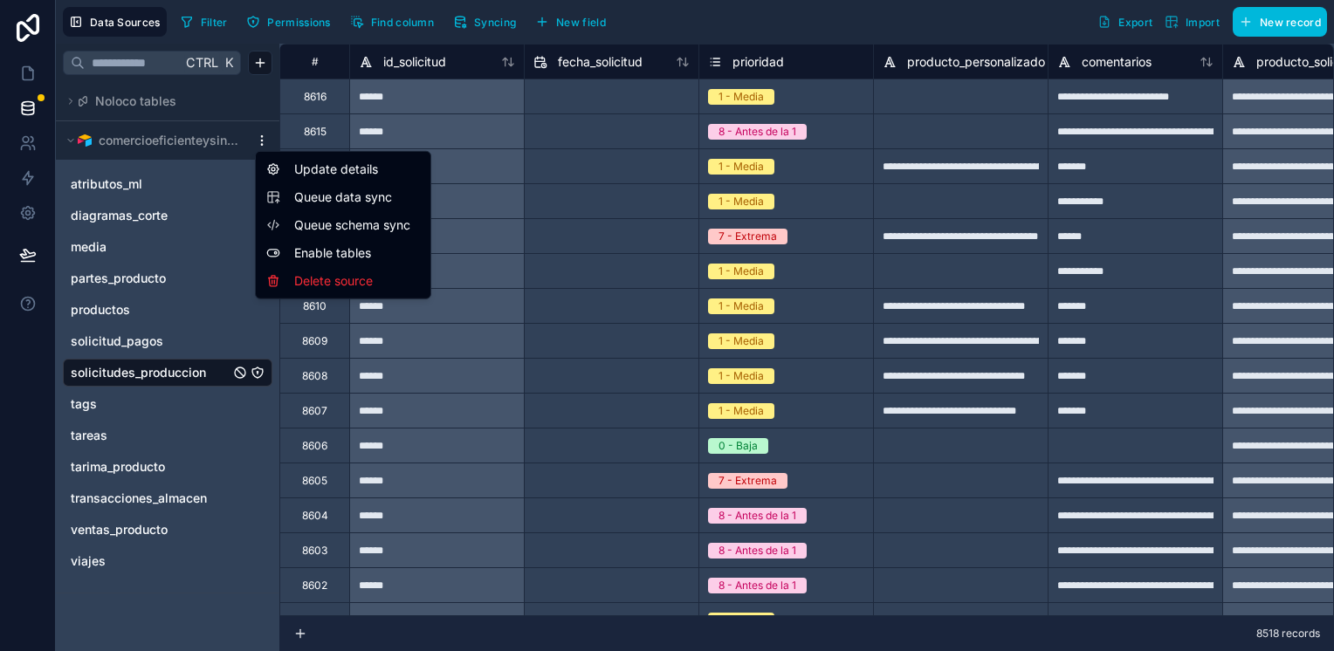
click at [258, 141] on html "**********" at bounding box center [667, 325] width 1334 height 651
click at [369, 170] on div "Update details" at bounding box center [343, 169] width 168 height 28
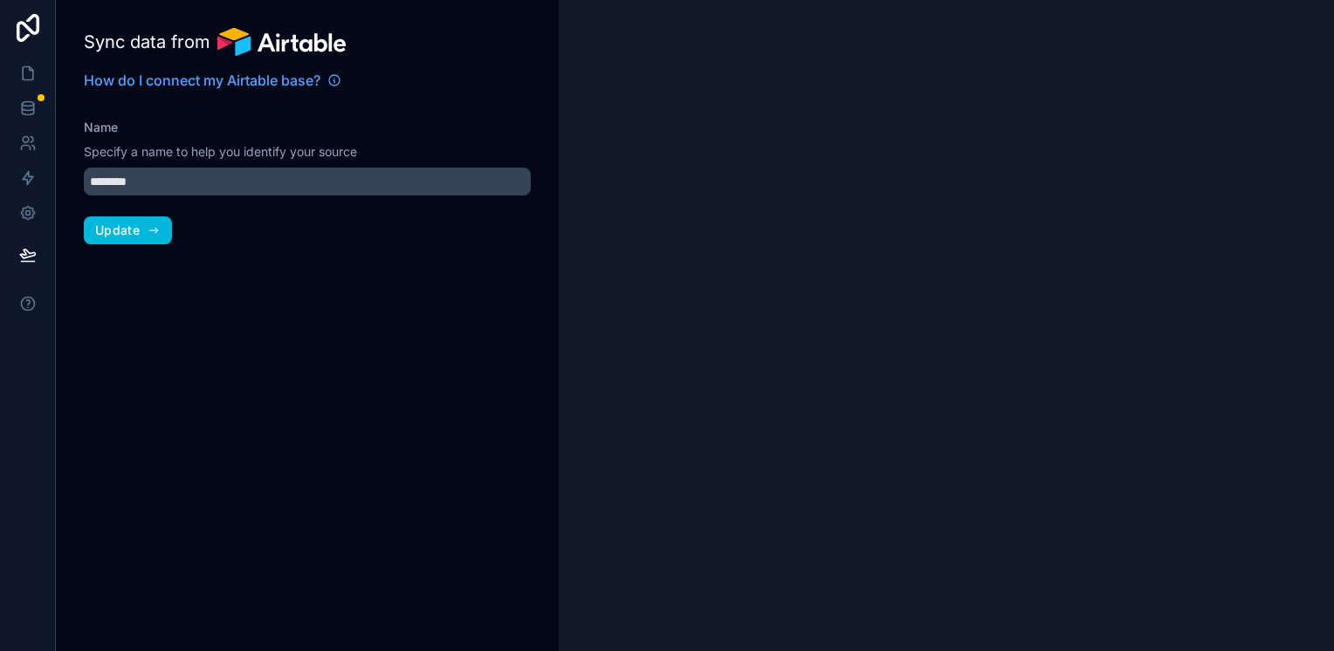
type input "**********"
click at [38, 104] on link at bounding box center [27, 108] width 55 height 35
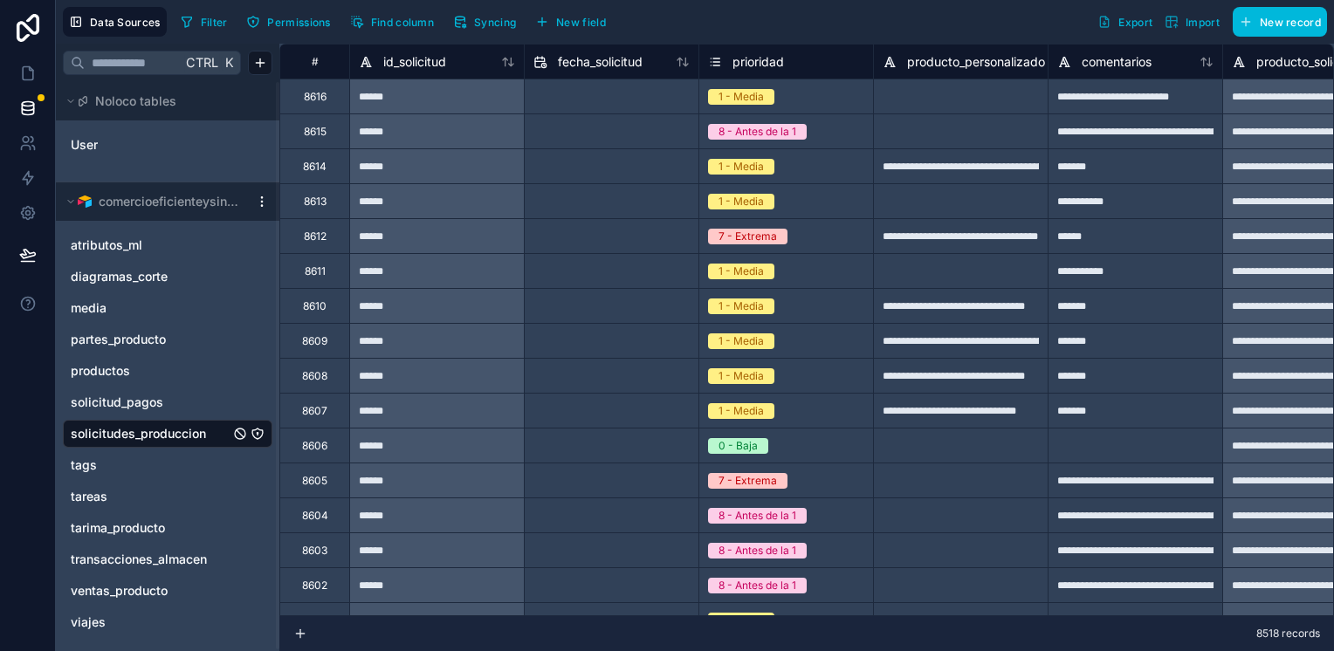
click at [978, 97] on div at bounding box center [960, 96] width 175 height 35
click at [391, 18] on span "Find column" at bounding box center [402, 22] width 63 height 13
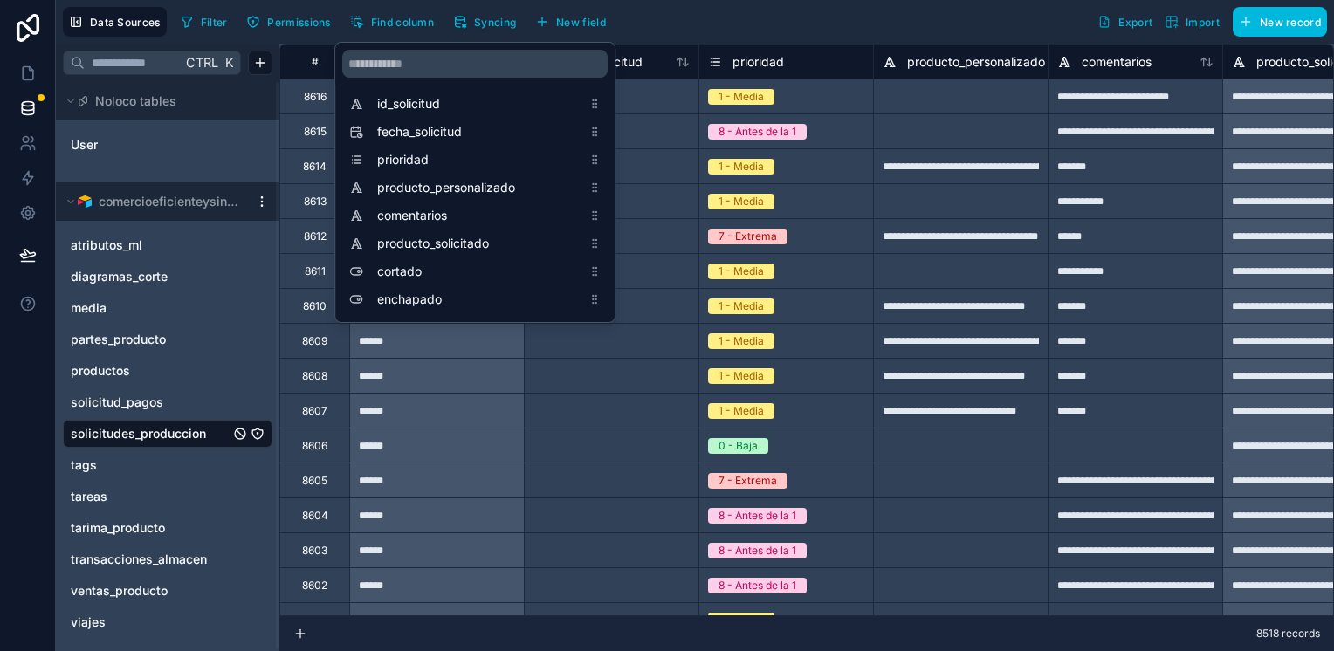
click at [503, 16] on span "Syncing" at bounding box center [495, 22] width 42 height 13
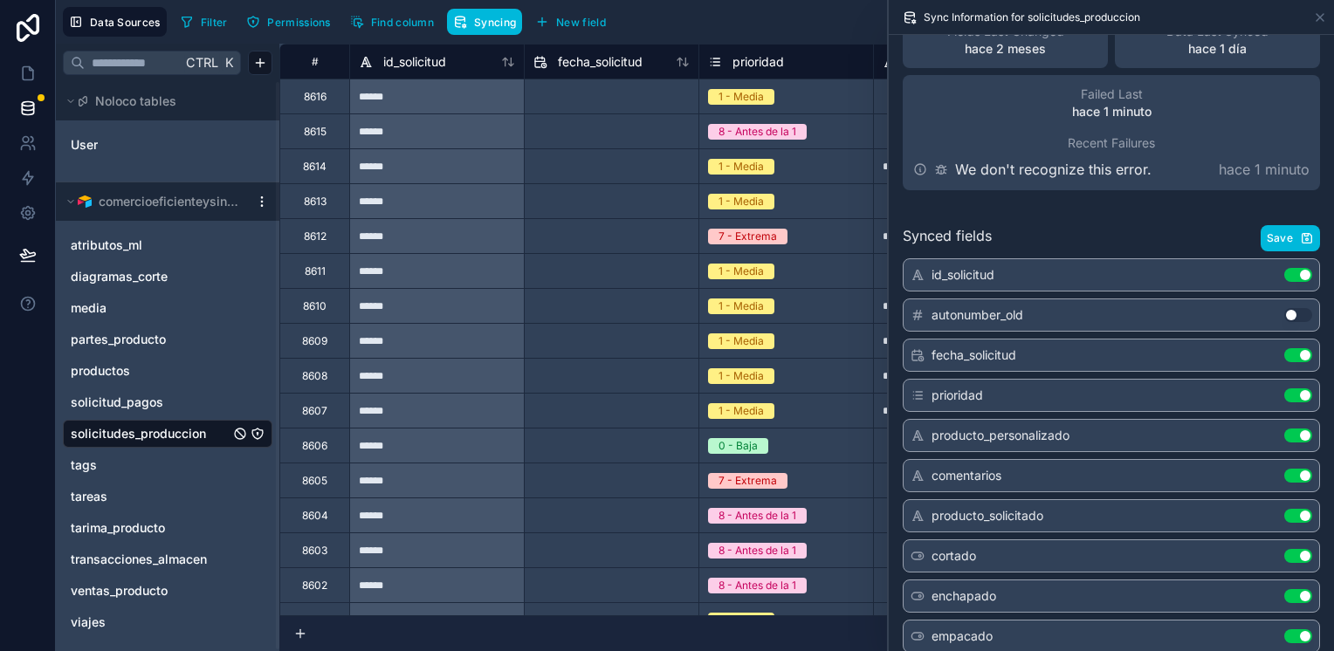
scroll to position [87, 0]
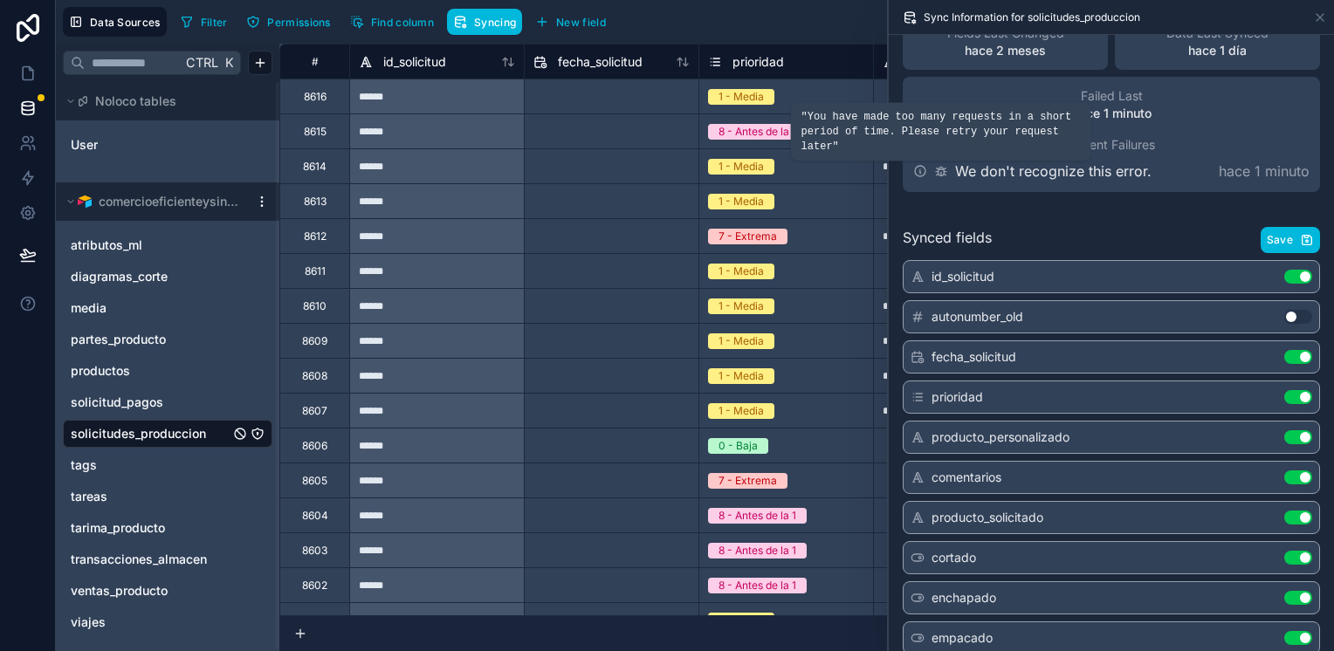
click at [941, 173] on icon at bounding box center [941, 173] width 0 height 3
click at [481, 96] on div "******" at bounding box center [436, 96] width 175 height 35
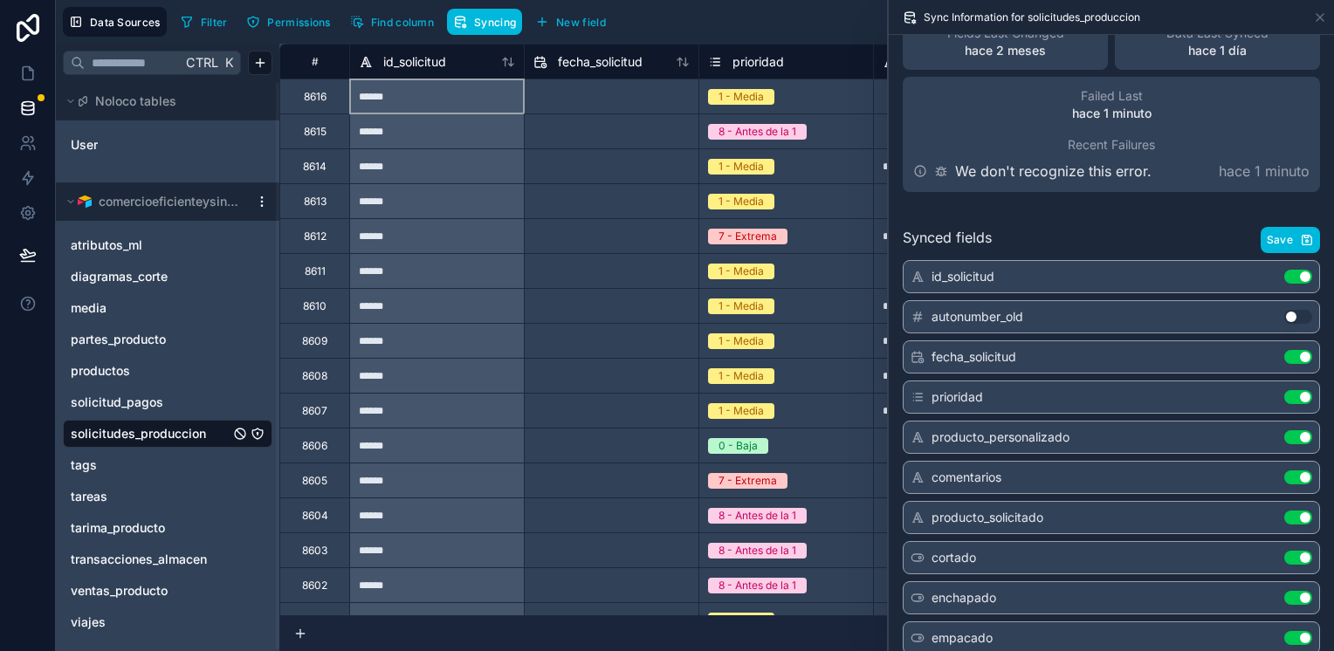
click at [580, 96] on input "text" at bounding box center [612, 97] width 174 height 28
select select "****"
select select "*"
click at [506, 105] on div "******" at bounding box center [436, 96] width 175 height 35
click at [823, 106] on div "1 - Media" at bounding box center [786, 96] width 174 height 34
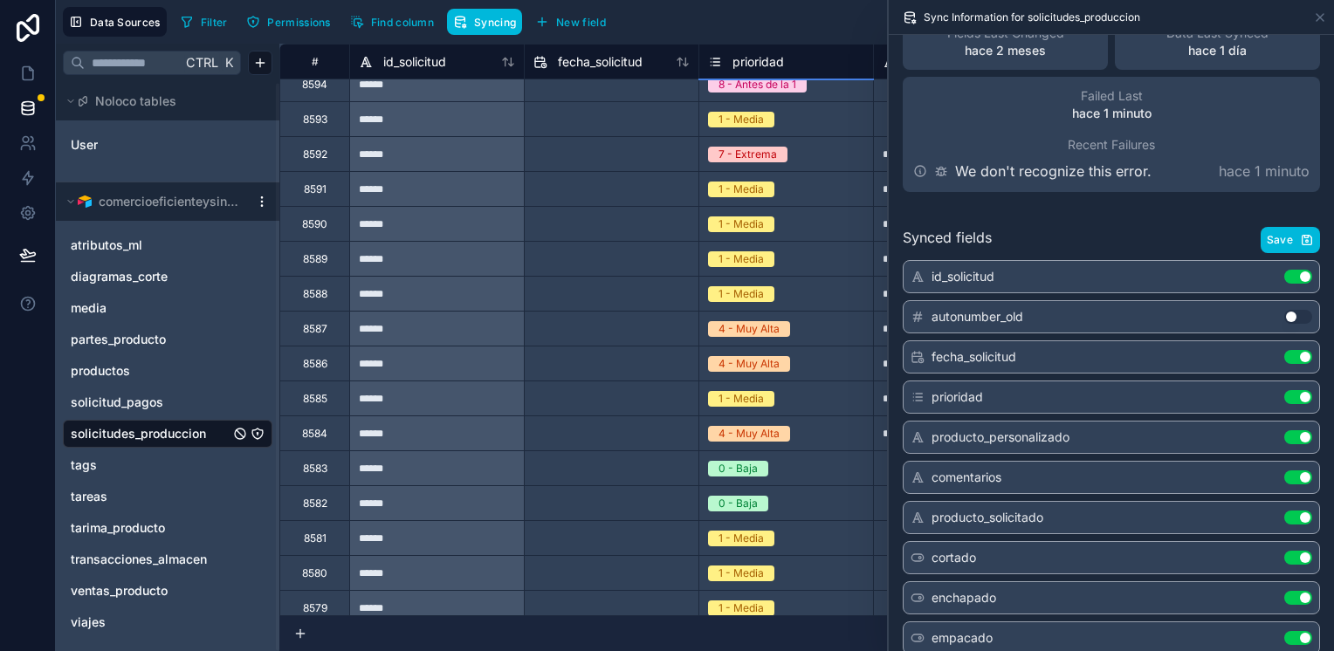
scroll to position [3, 0]
click at [263, 192] on html "**********" at bounding box center [667, 325] width 1334 height 651
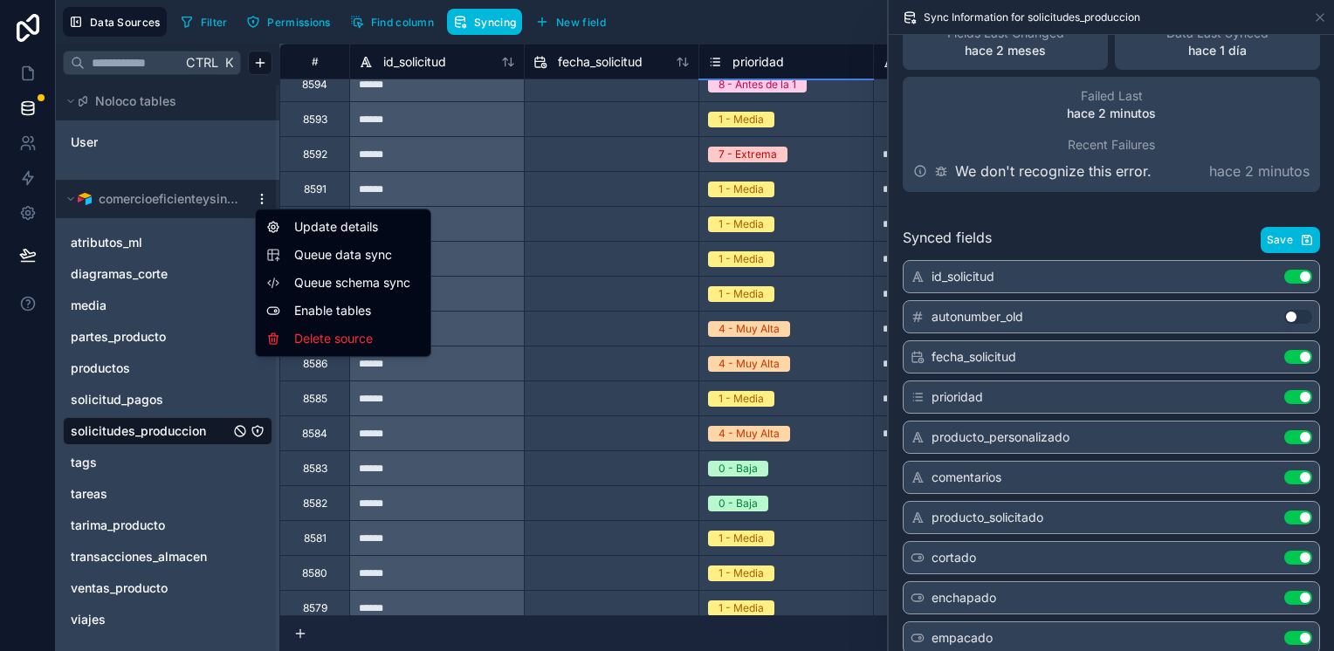
click at [325, 257] on span "Queue data sync" at bounding box center [357, 254] width 126 height 17
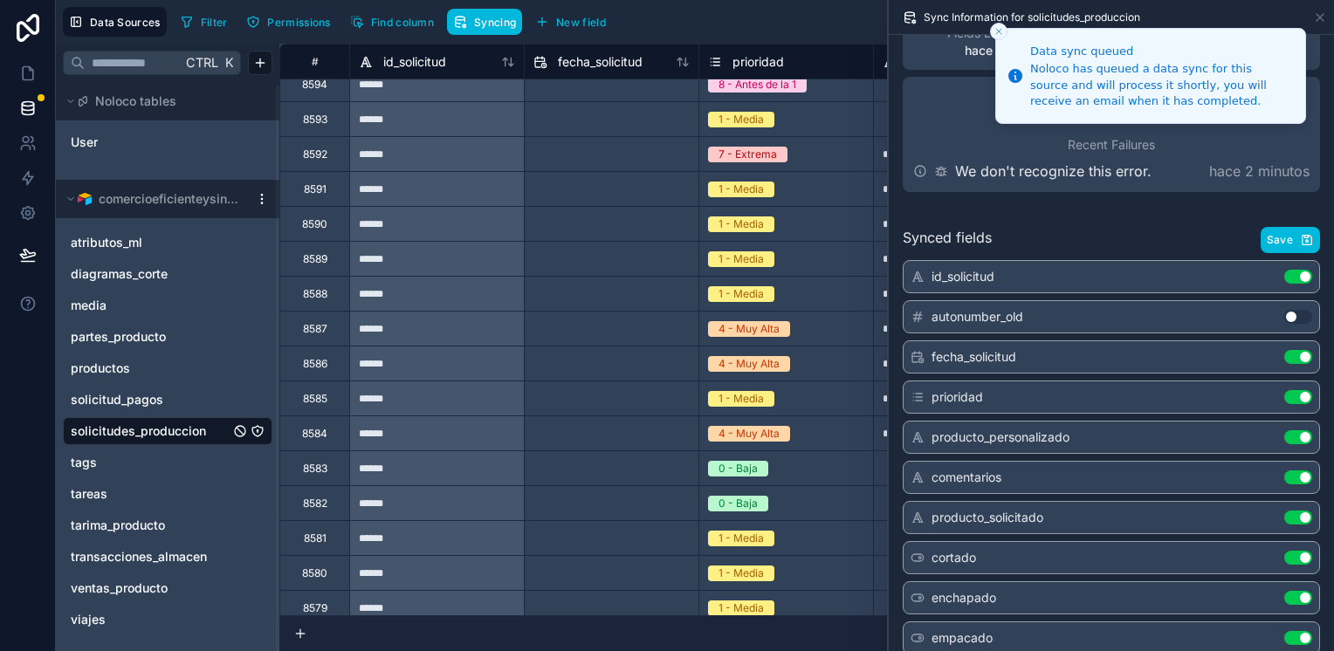
drag, startPoint x: 1151, startPoint y: 101, endPoint x: 1102, endPoint y: 140, distance: 62.9
click at [1102, 109] on div "Noloco has queued a data sync for this source and will process it shortly, you …" at bounding box center [1160, 85] width 261 height 48
click at [997, 31] on icon "Close toast" at bounding box center [998, 31] width 10 height 10
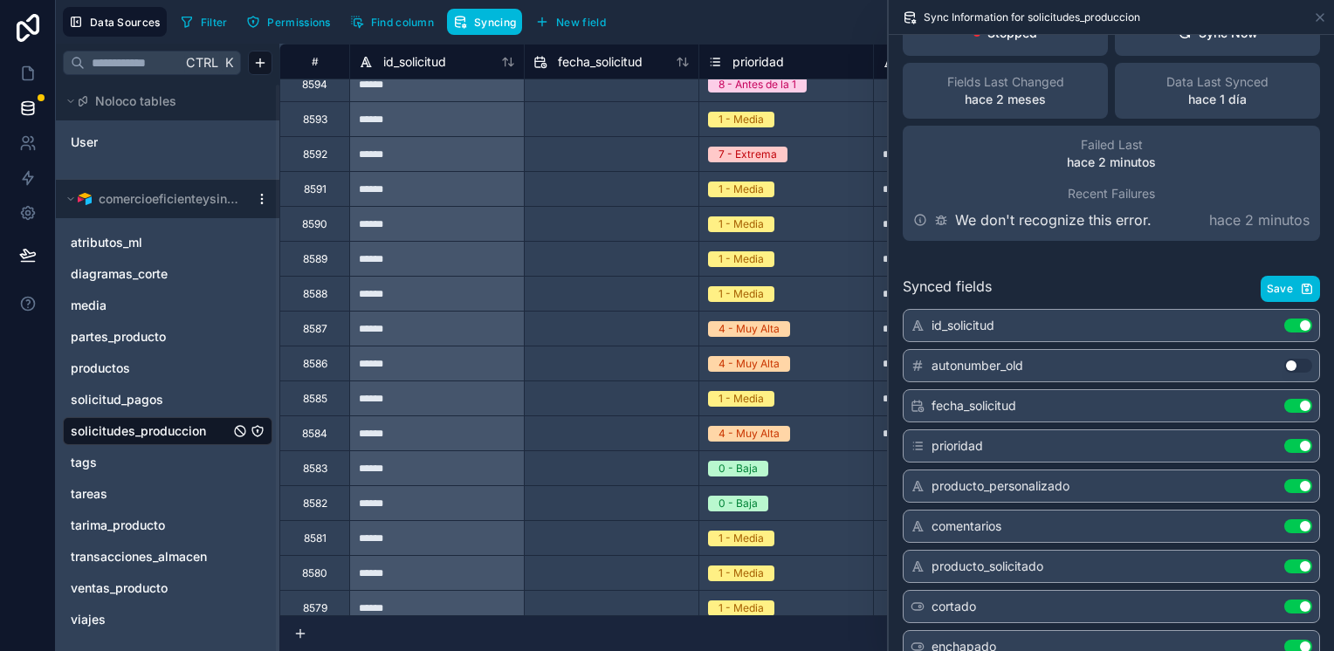
scroll to position [0, 0]
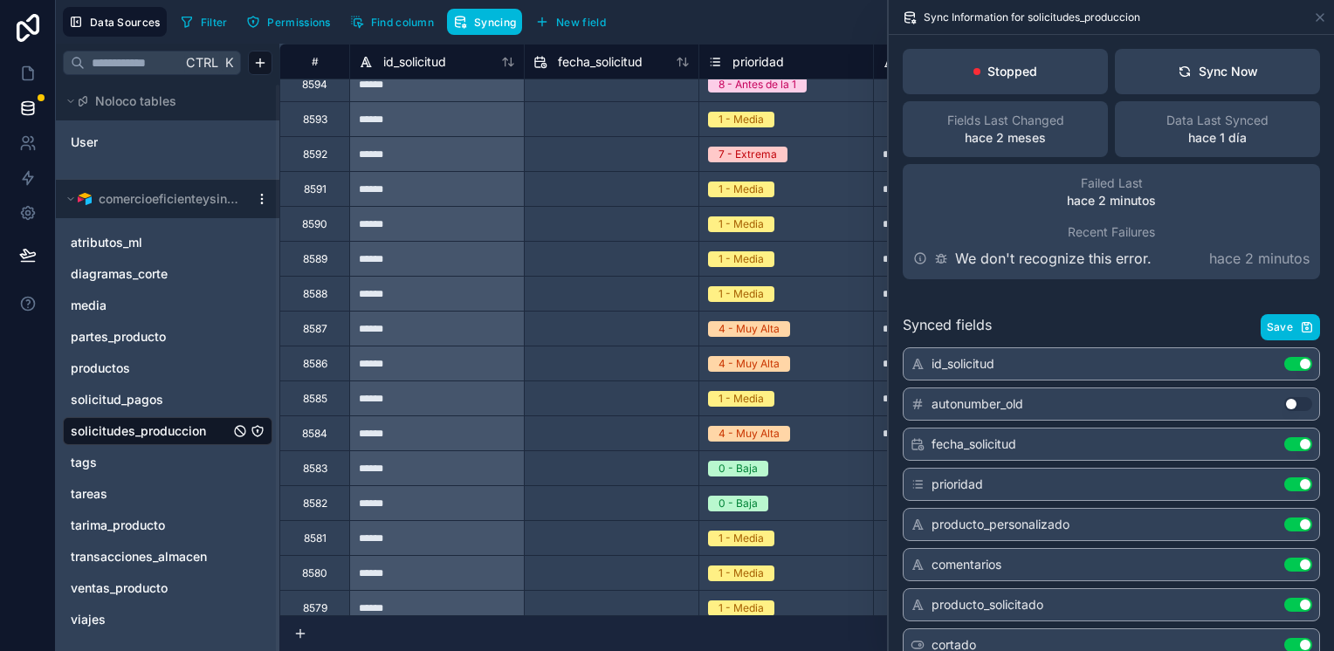
click at [1212, 65] on div "Sync Now" at bounding box center [1217, 71] width 80 height 17
click at [197, 16] on button "Filter" at bounding box center [204, 22] width 60 height 26
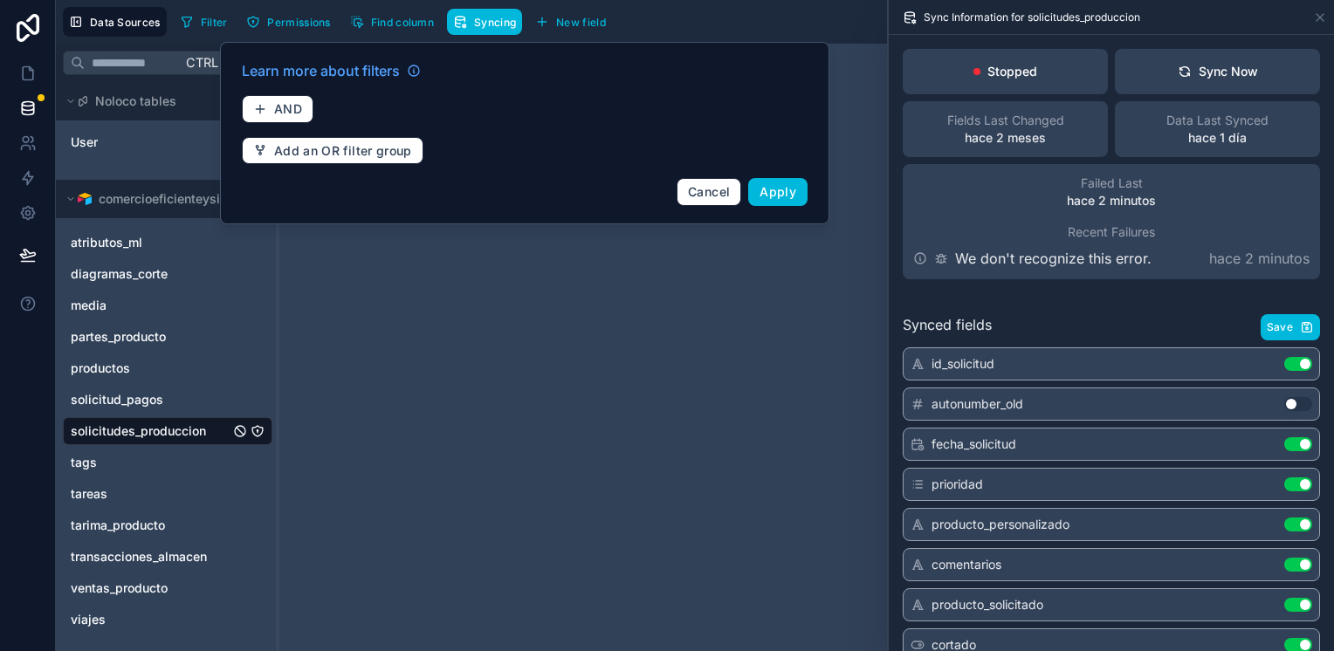
click at [291, 112] on span "AND" at bounding box center [288, 109] width 28 height 16
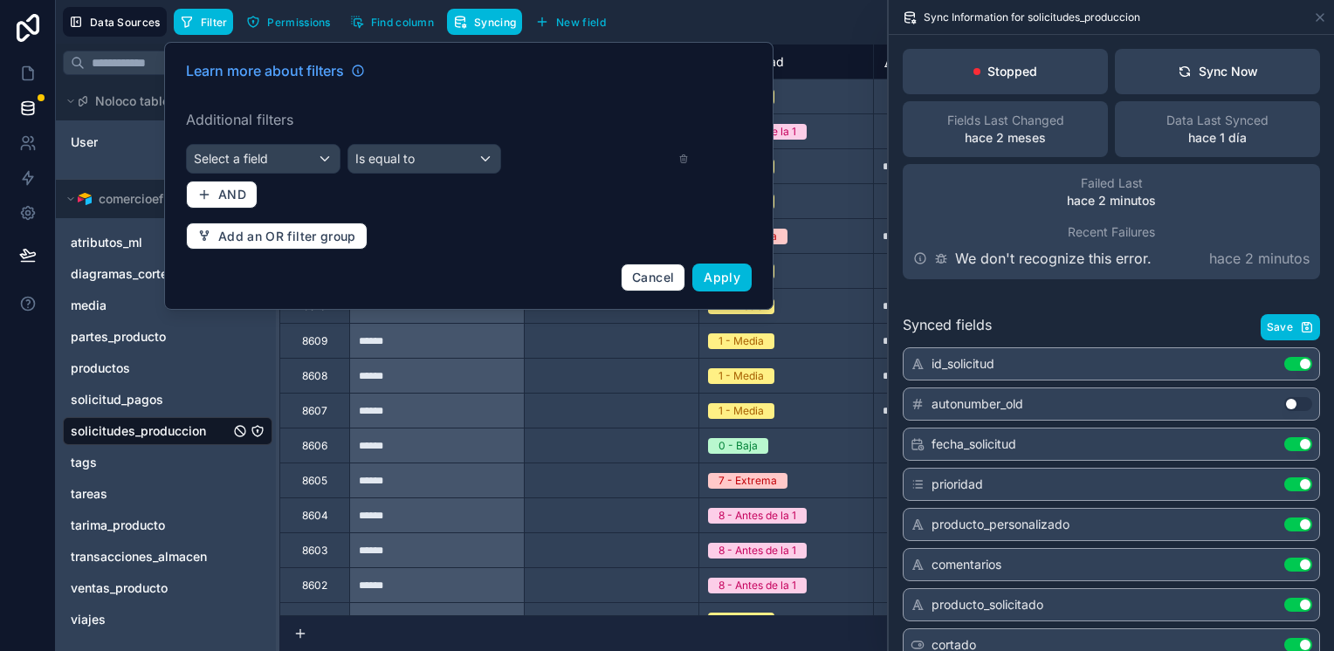
click at [294, 159] on div "Select a field" at bounding box center [263, 159] width 153 height 28
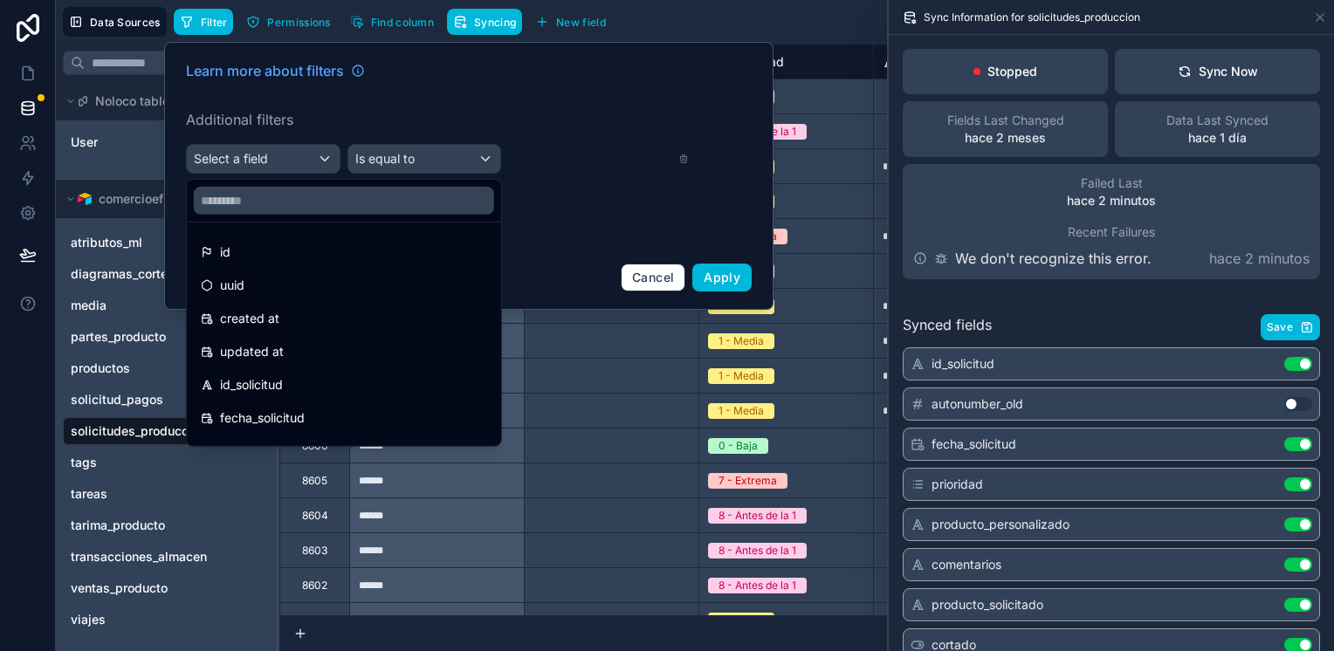
click at [329, 257] on div "id" at bounding box center [344, 252] width 286 height 21
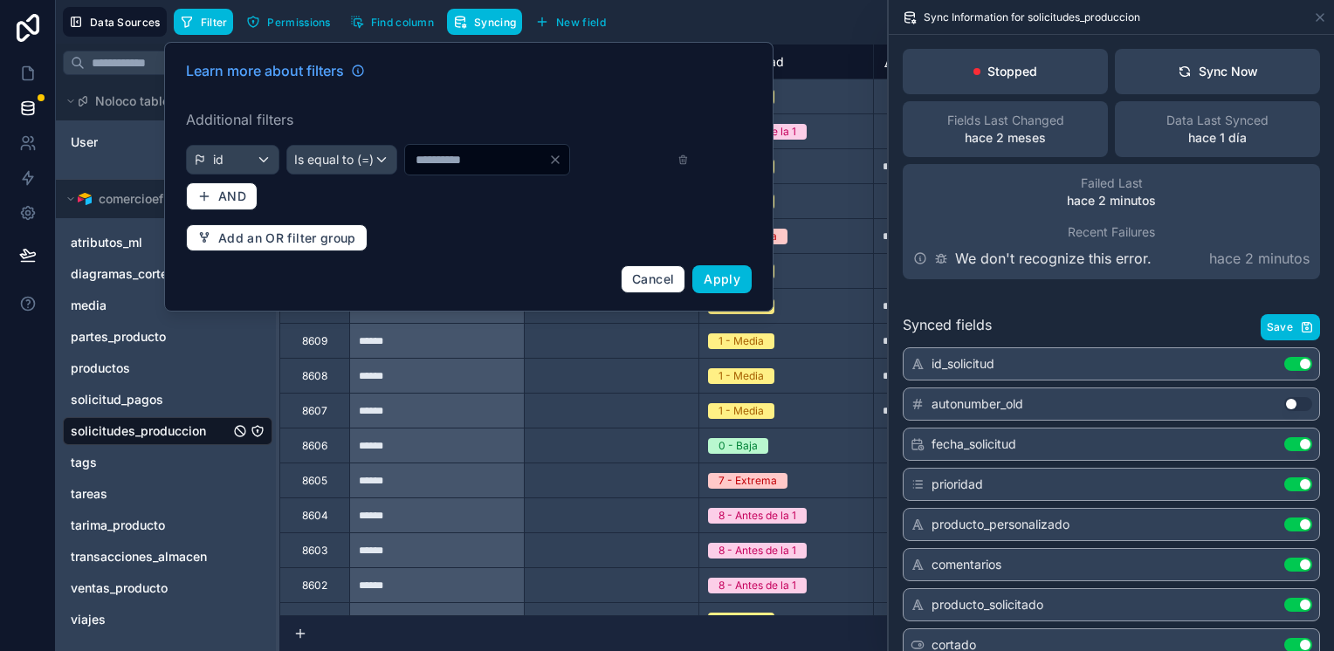
click at [244, 159] on div "id" at bounding box center [233, 160] width 92 height 28
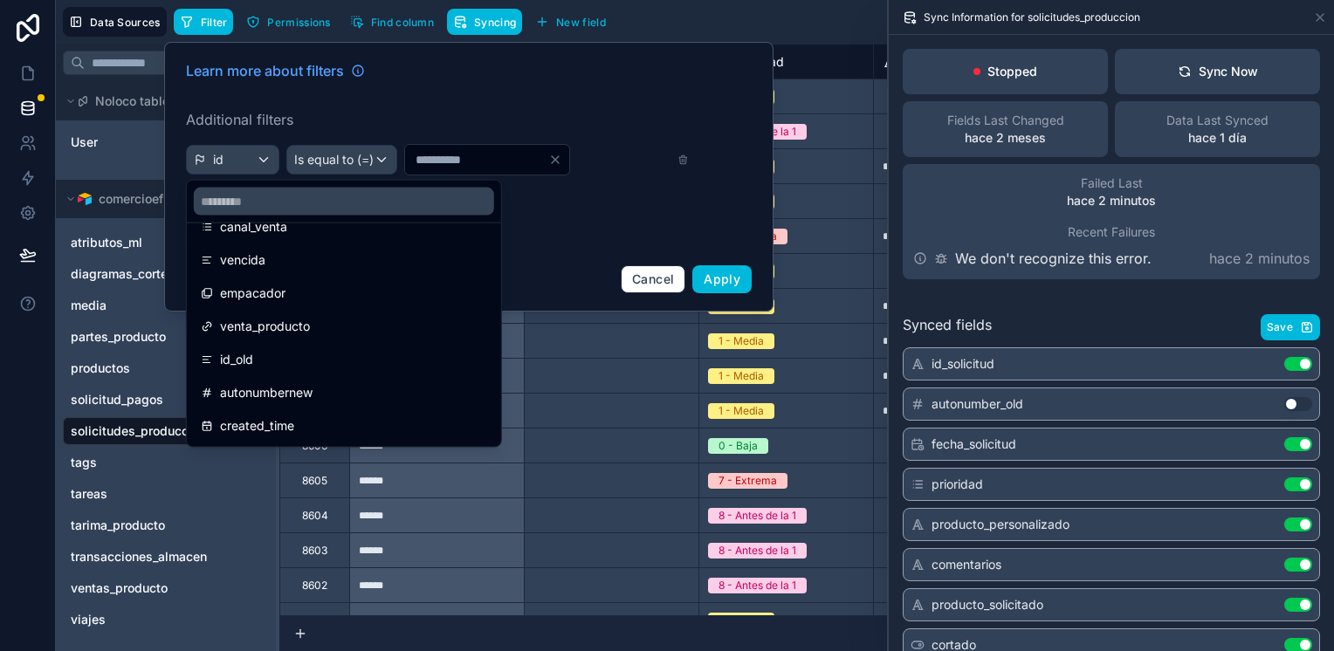
scroll to position [611, 0]
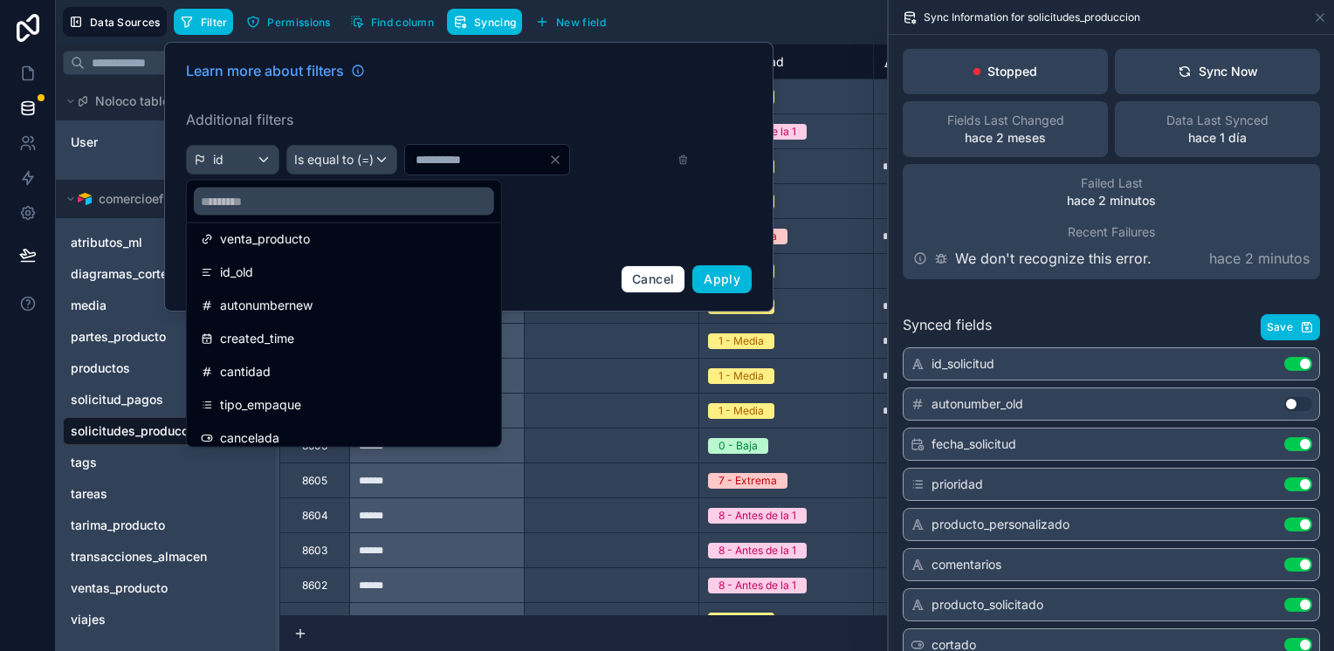
click at [360, 312] on div "autonumbernew" at bounding box center [344, 305] width 286 height 21
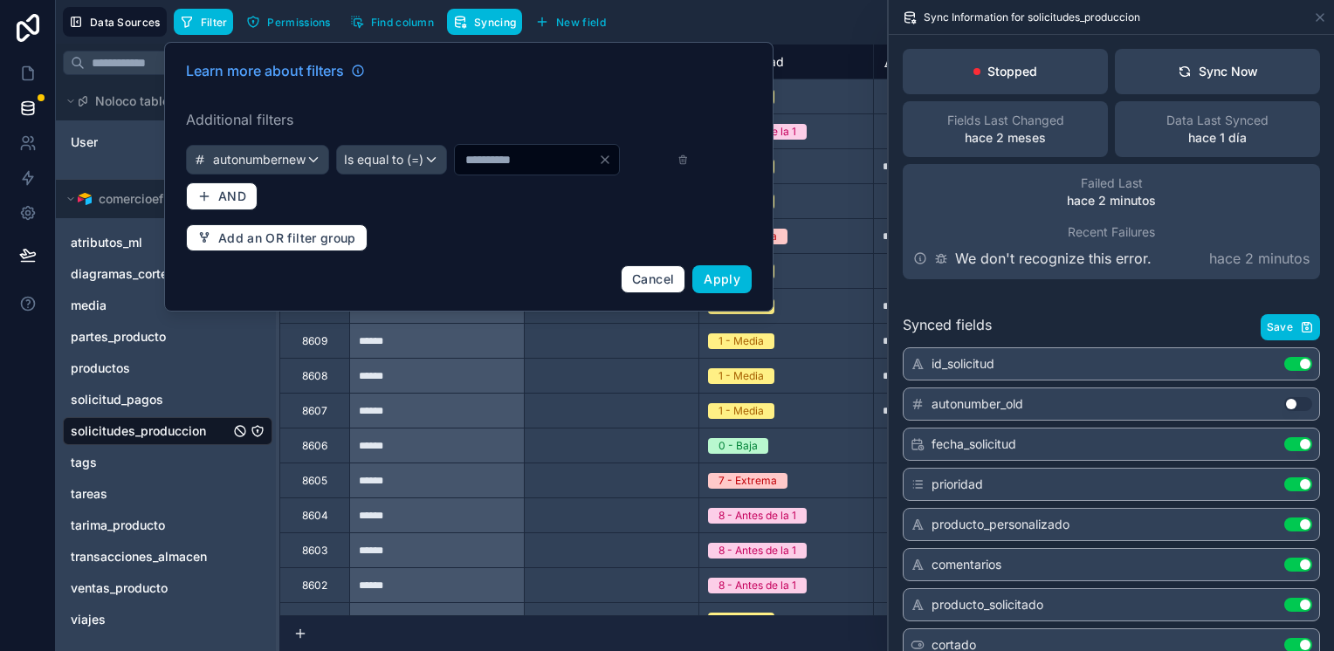
click at [446, 169] on div "Is equal to (=)" at bounding box center [391, 160] width 109 height 28
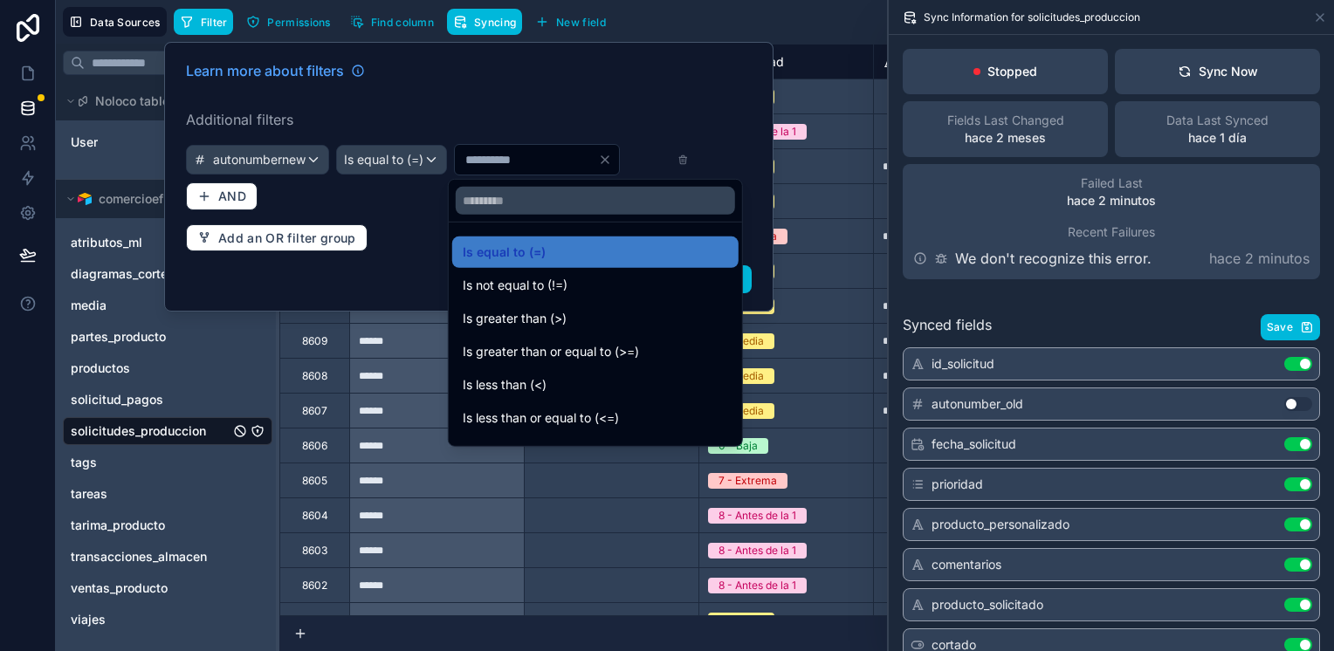
click at [496, 305] on div "Is greater than (>)" at bounding box center [595, 318] width 286 height 31
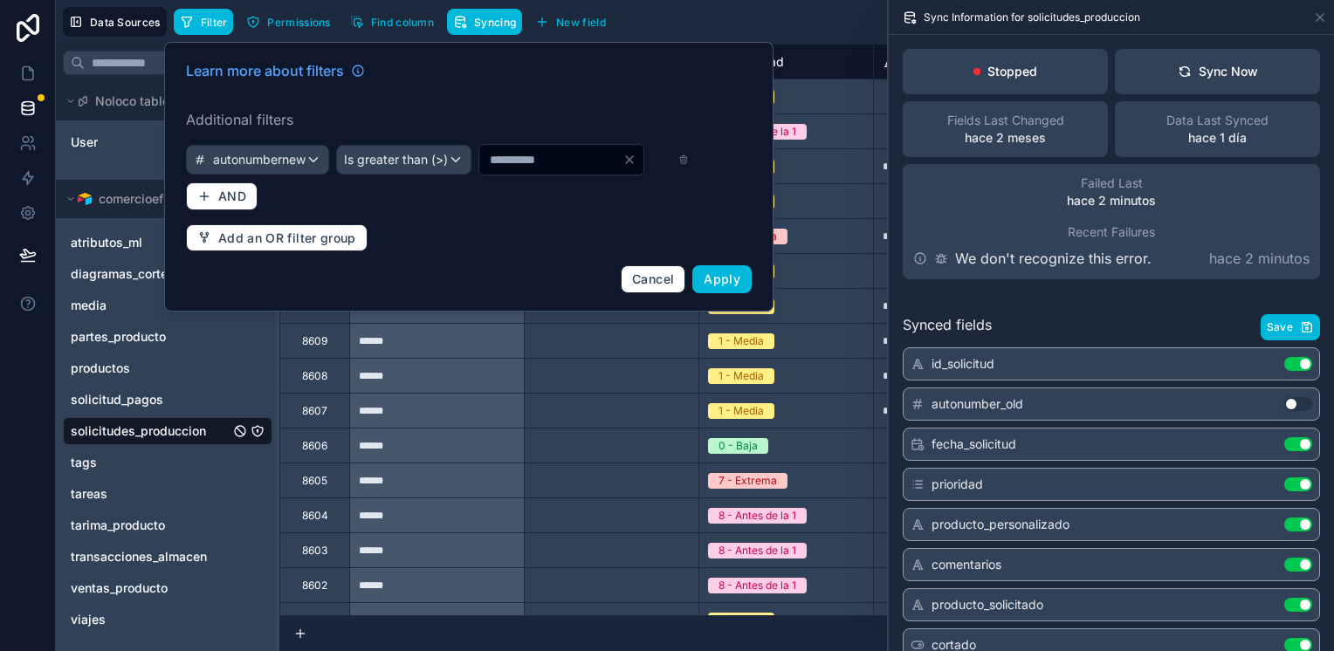
click at [479, 172] on input "*" at bounding box center [550, 160] width 143 height 24
type input "*"
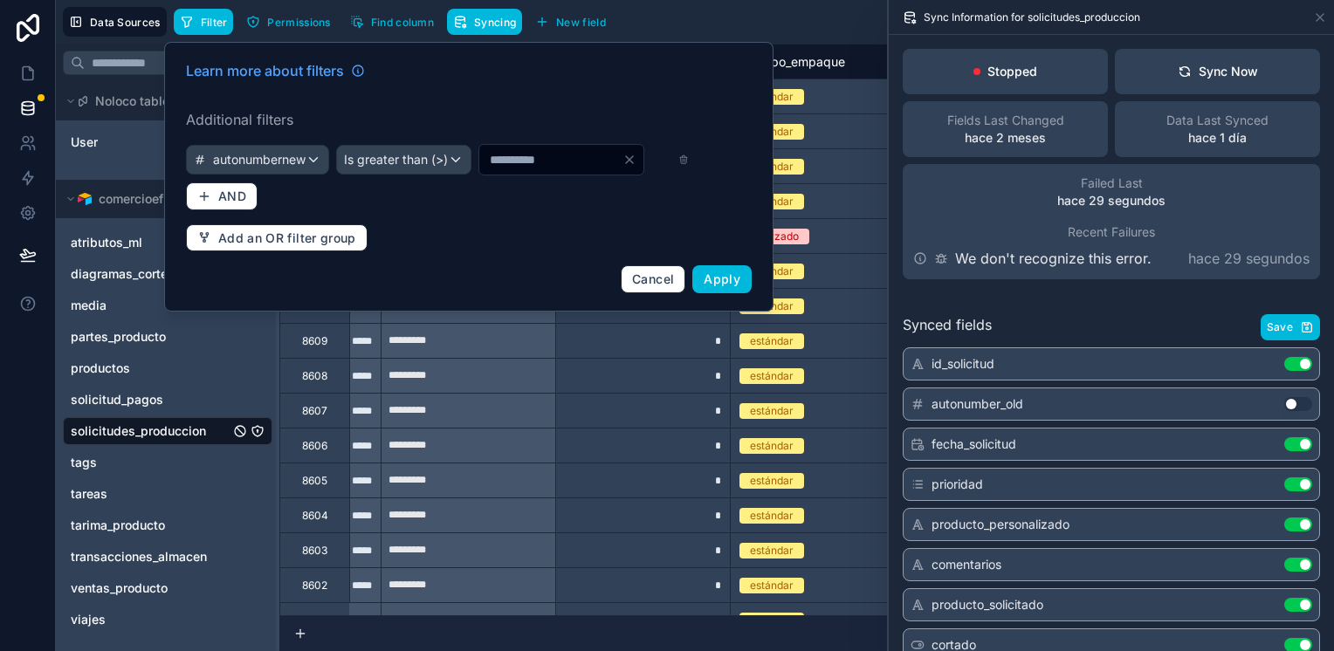
scroll to position [0, 2924]
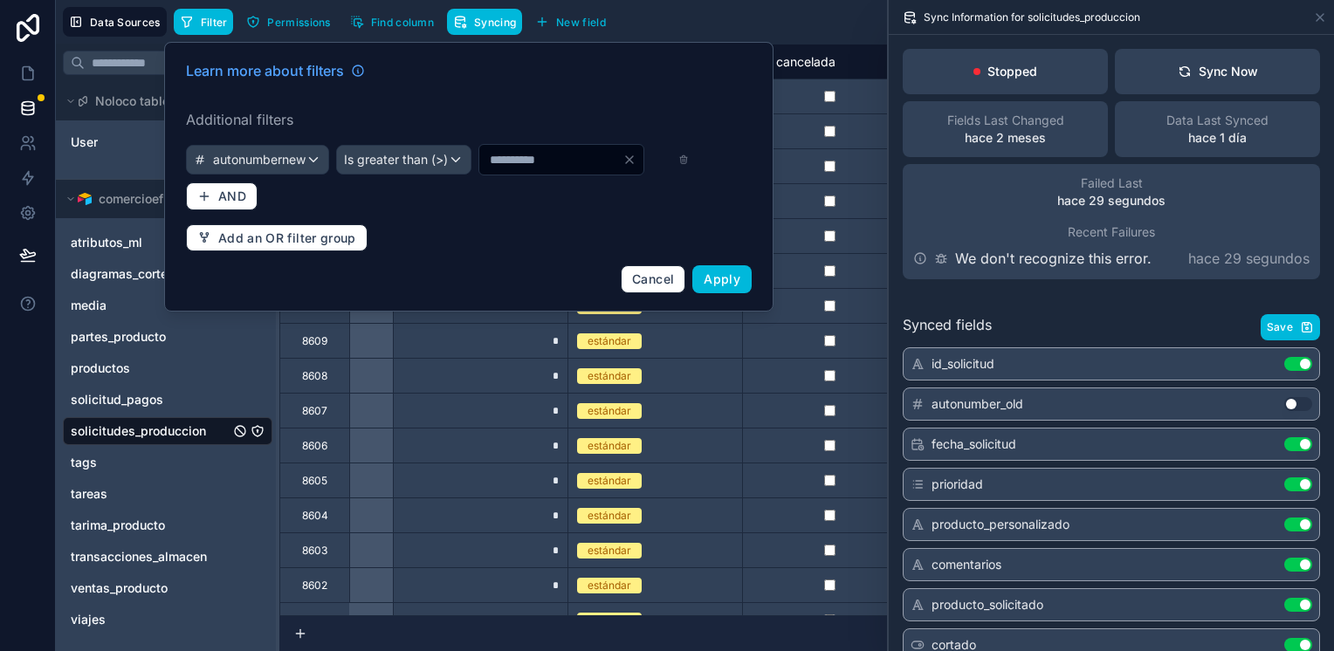
click at [656, 293] on button "Cancel" at bounding box center [653, 279] width 65 height 28
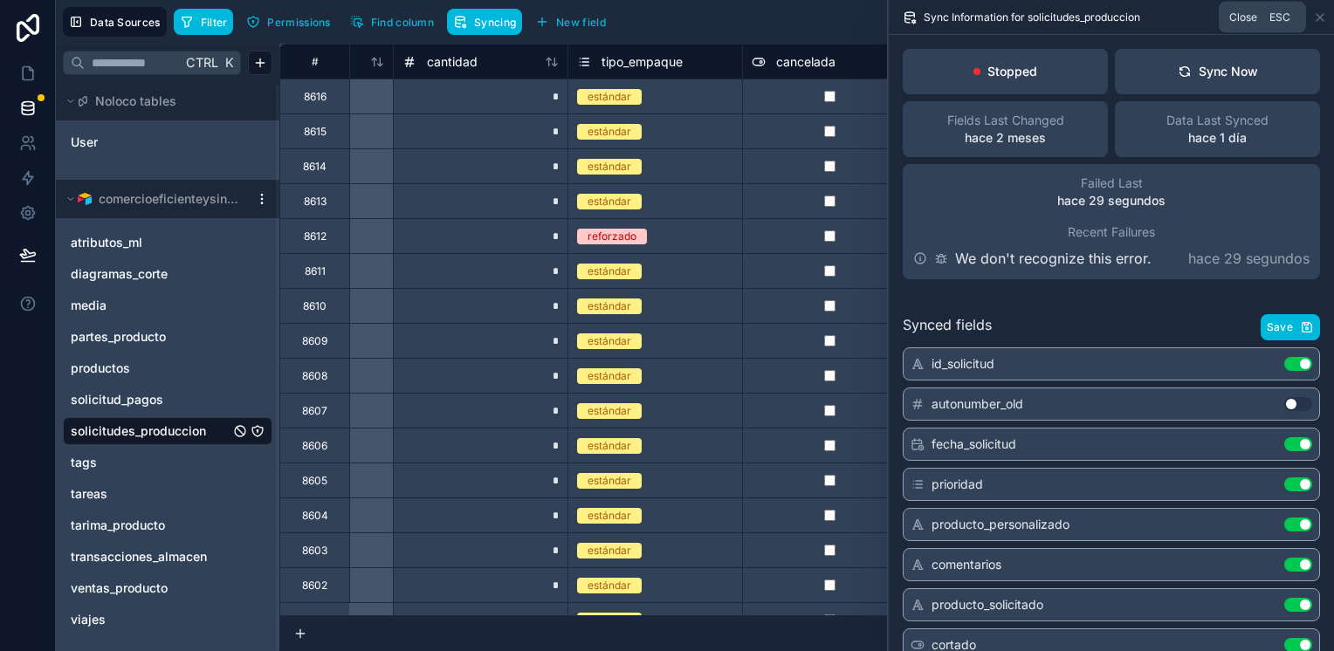
click at [1318, 14] on icon at bounding box center [1320, 17] width 14 height 14
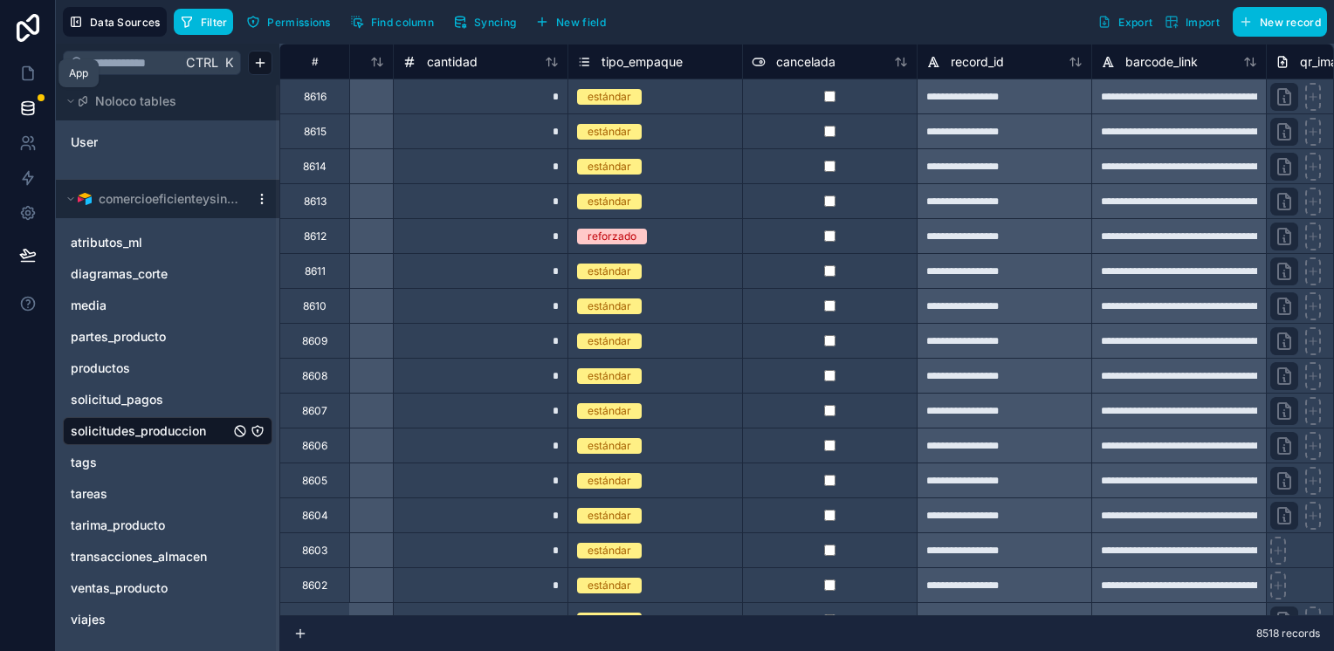
click at [21, 79] on icon at bounding box center [27, 73] width 17 height 17
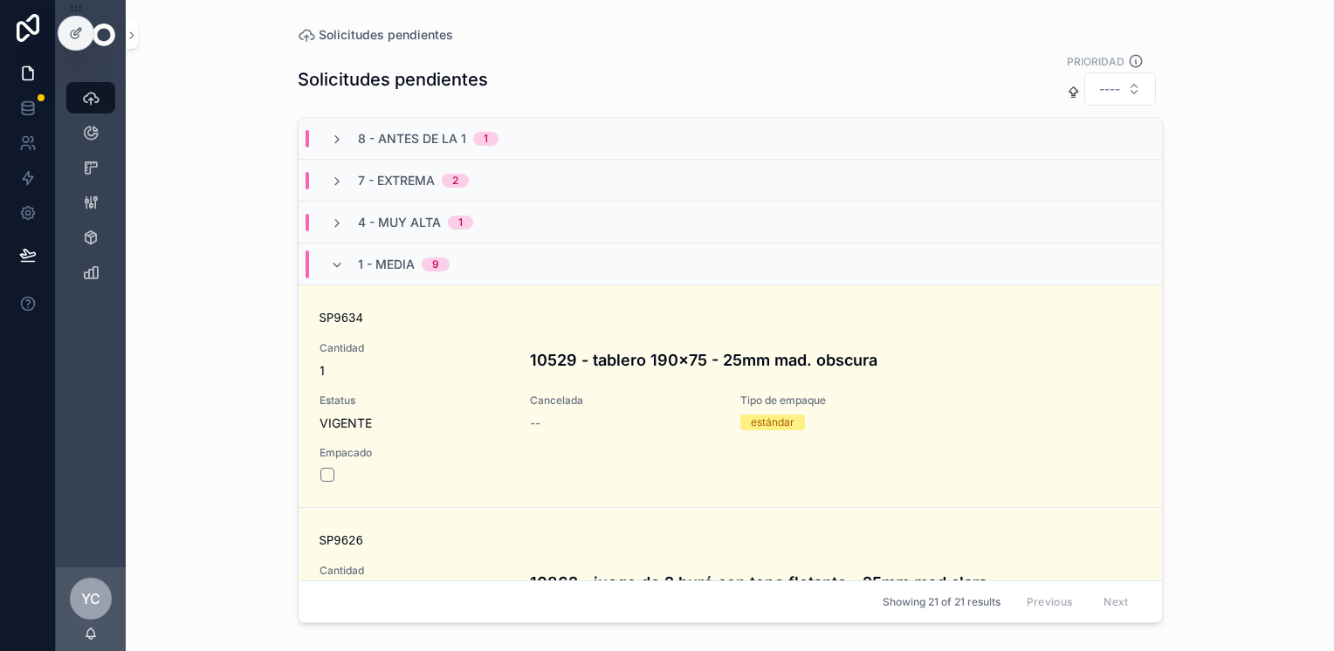
click at [340, 143] on icon "scrollable content" at bounding box center [337, 140] width 14 height 14
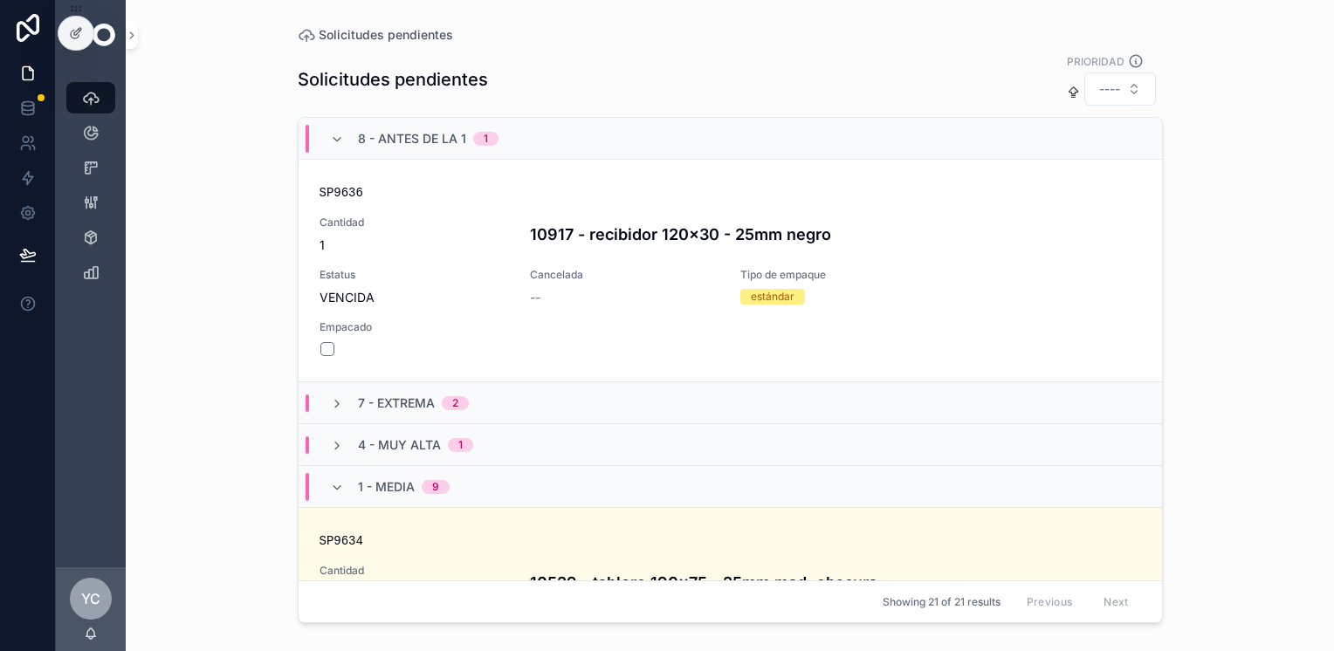
click at [340, 143] on icon "scrollable content" at bounding box center [337, 140] width 14 height 14
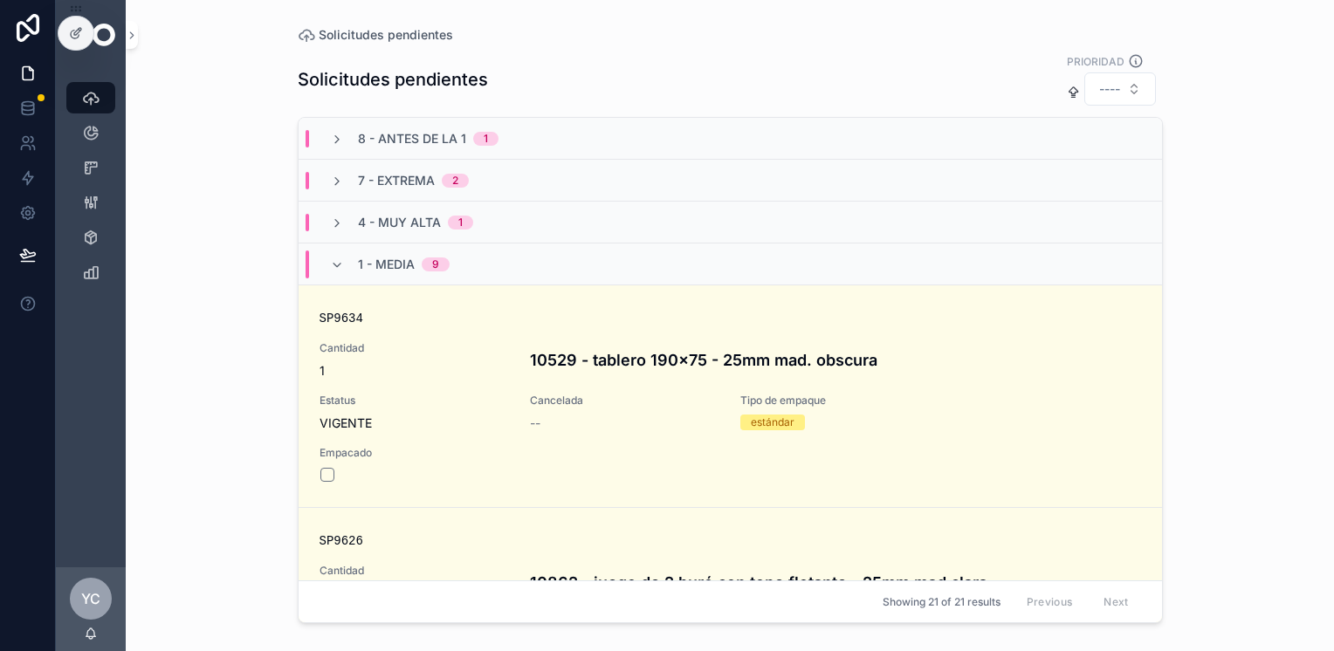
click at [343, 176] on div "7 - Extrema 2" at bounding box center [399, 180] width 139 height 17
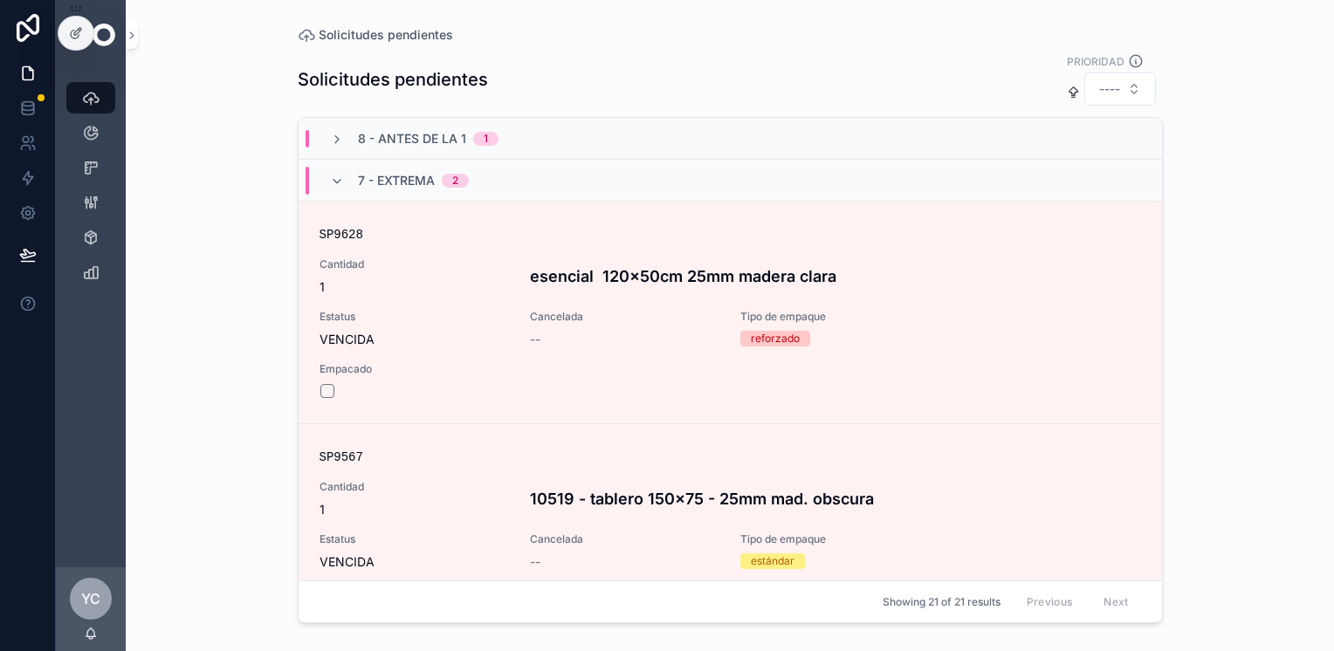
click at [328, 182] on div "7 - Extrema 2" at bounding box center [399, 181] width 181 height 28
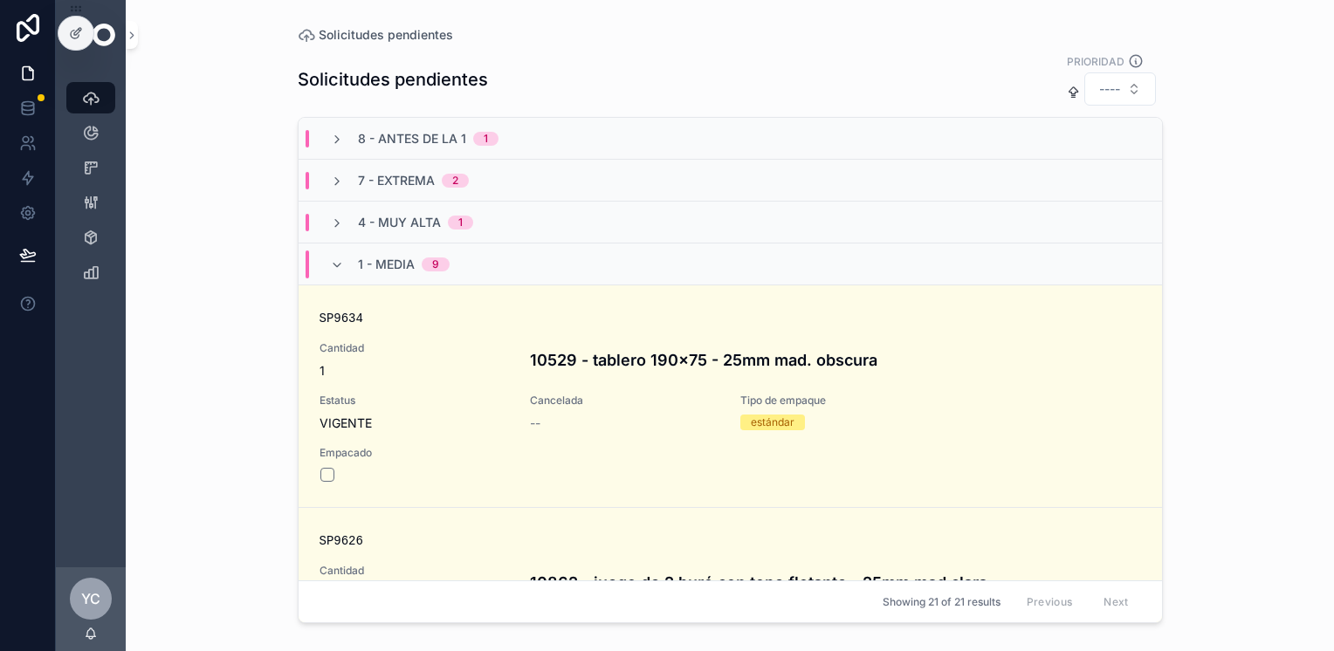
click at [340, 222] on icon "scrollable content" at bounding box center [337, 223] width 14 height 14
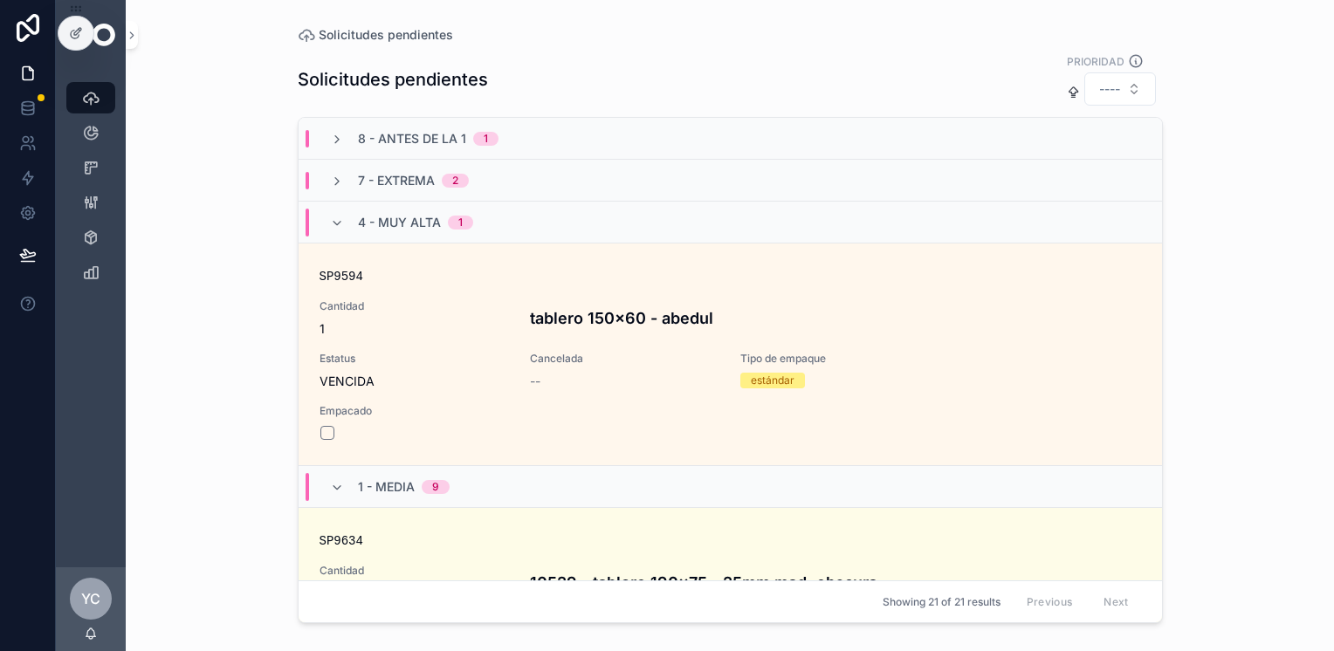
click at [340, 222] on icon "scrollable content" at bounding box center [337, 223] width 14 height 14
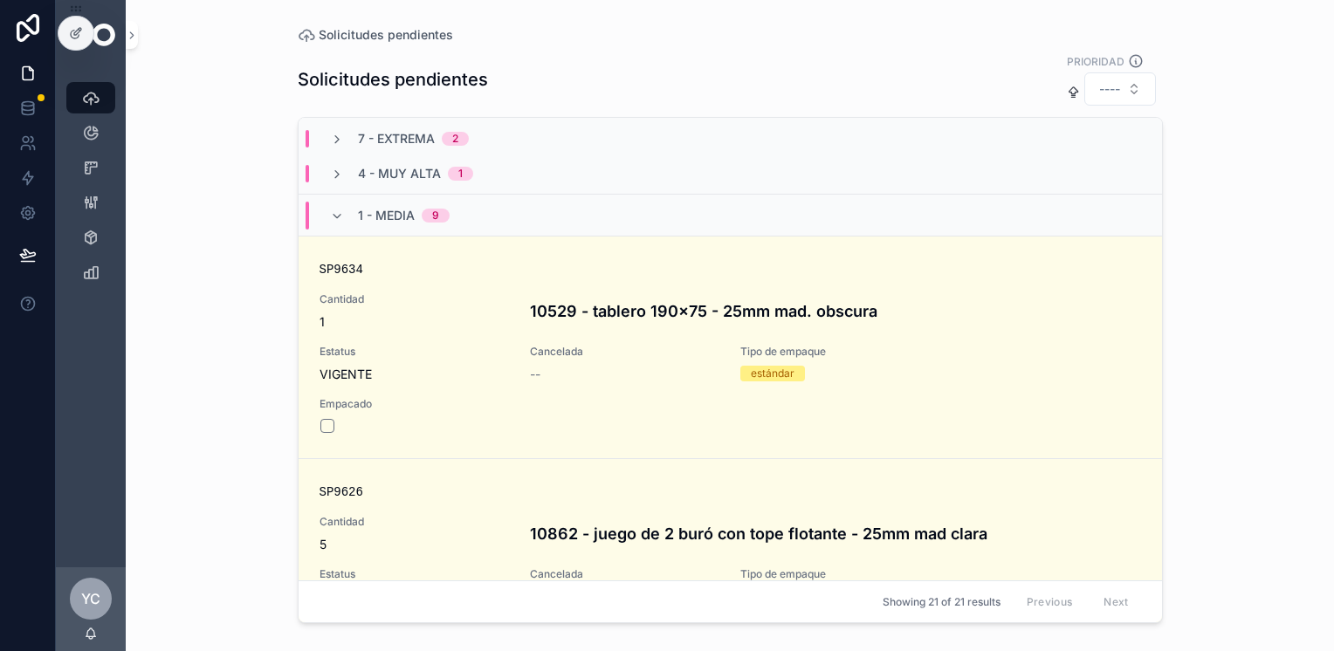
scroll to position [87, 0]
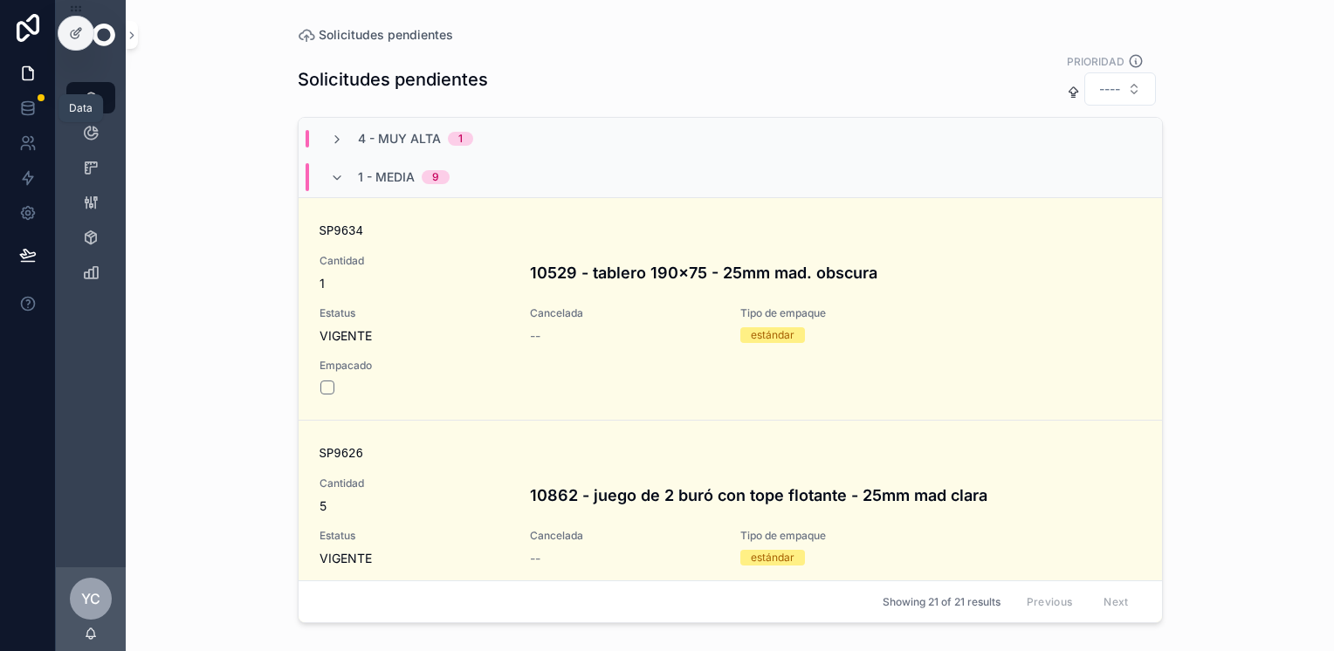
click at [43, 106] on link at bounding box center [27, 108] width 55 height 35
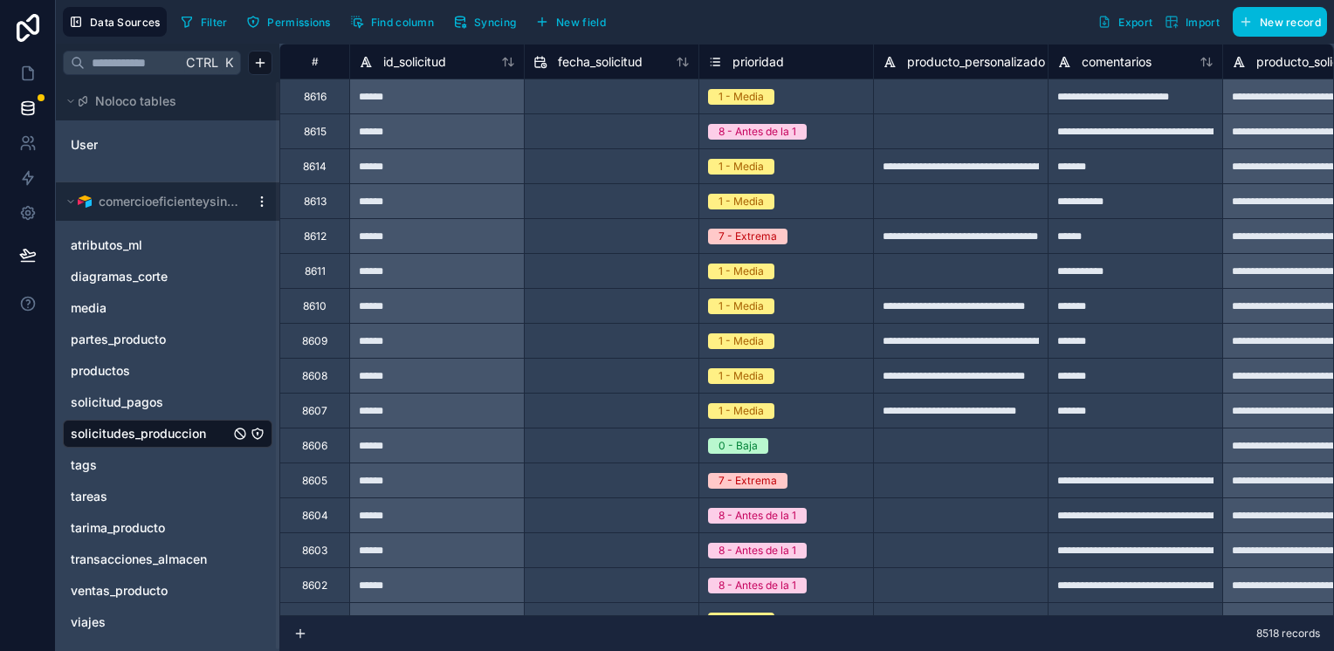
click at [211, 23] on span "Filter" at bounding box center [214, 22] width 27 height 13
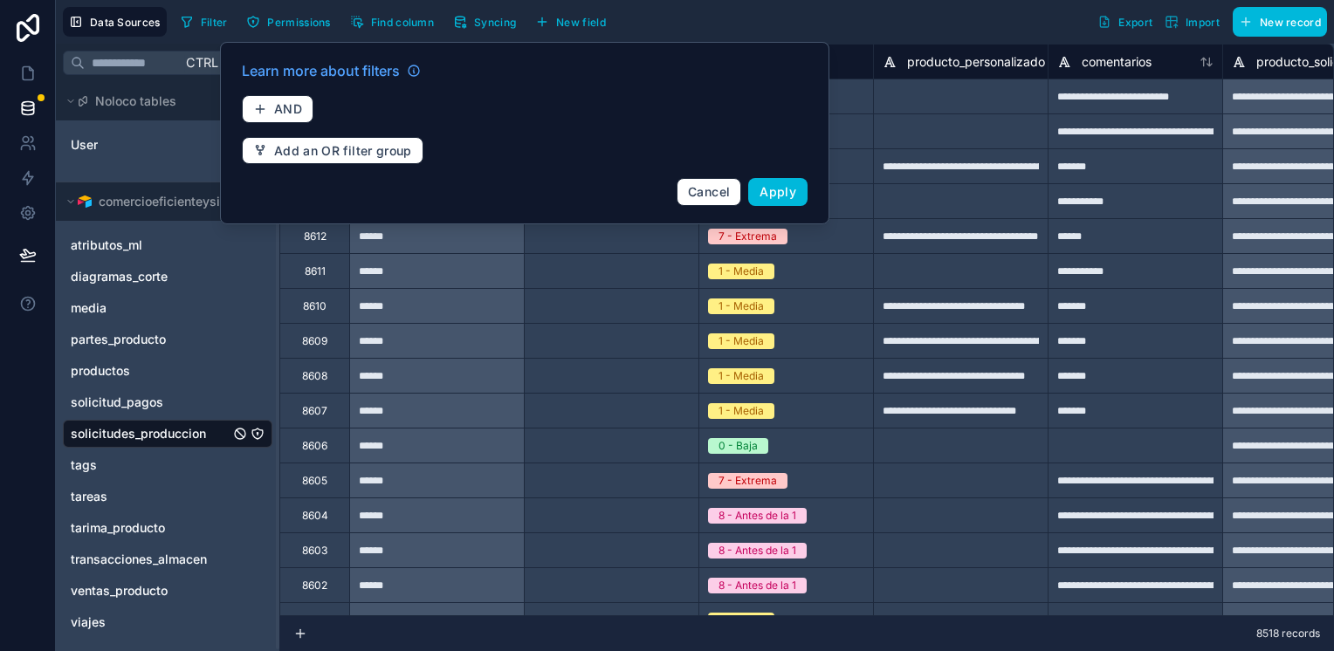
click at [272, 102] on button "AND" at bounding box center [278, 109] width 72 height 28
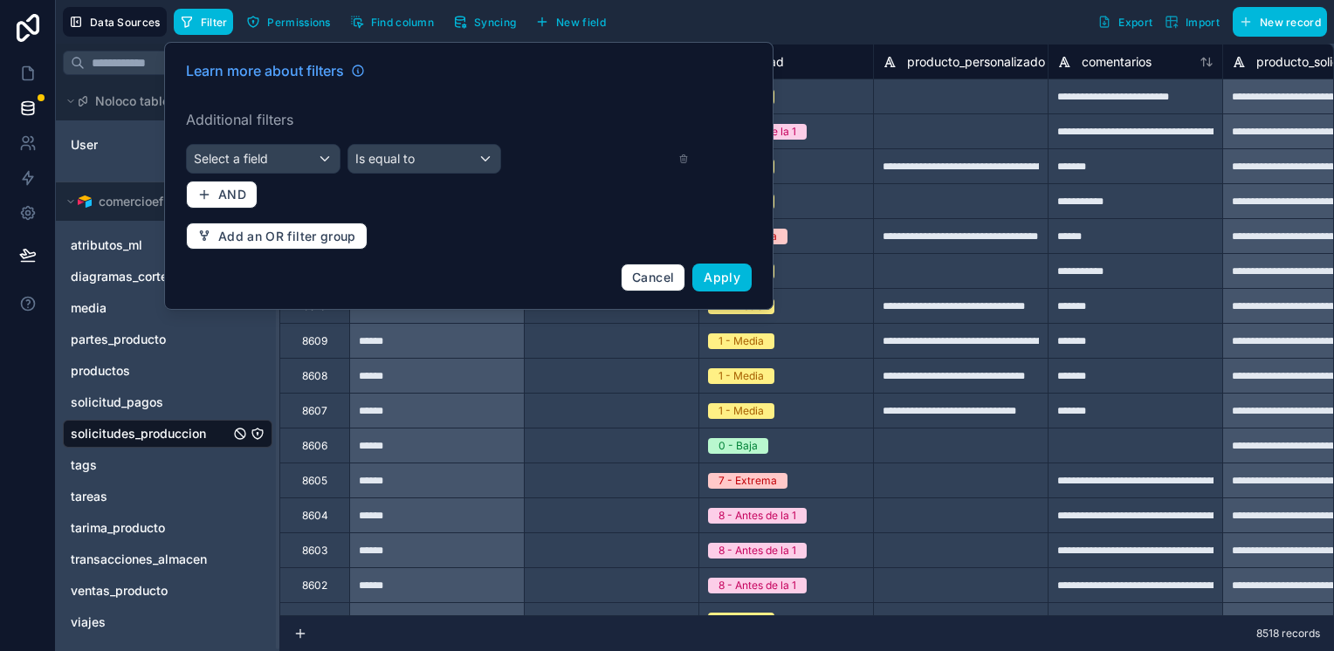
click at [277, 154] on div "Select a field" at bounding box center [263, 159] width 153 height 28
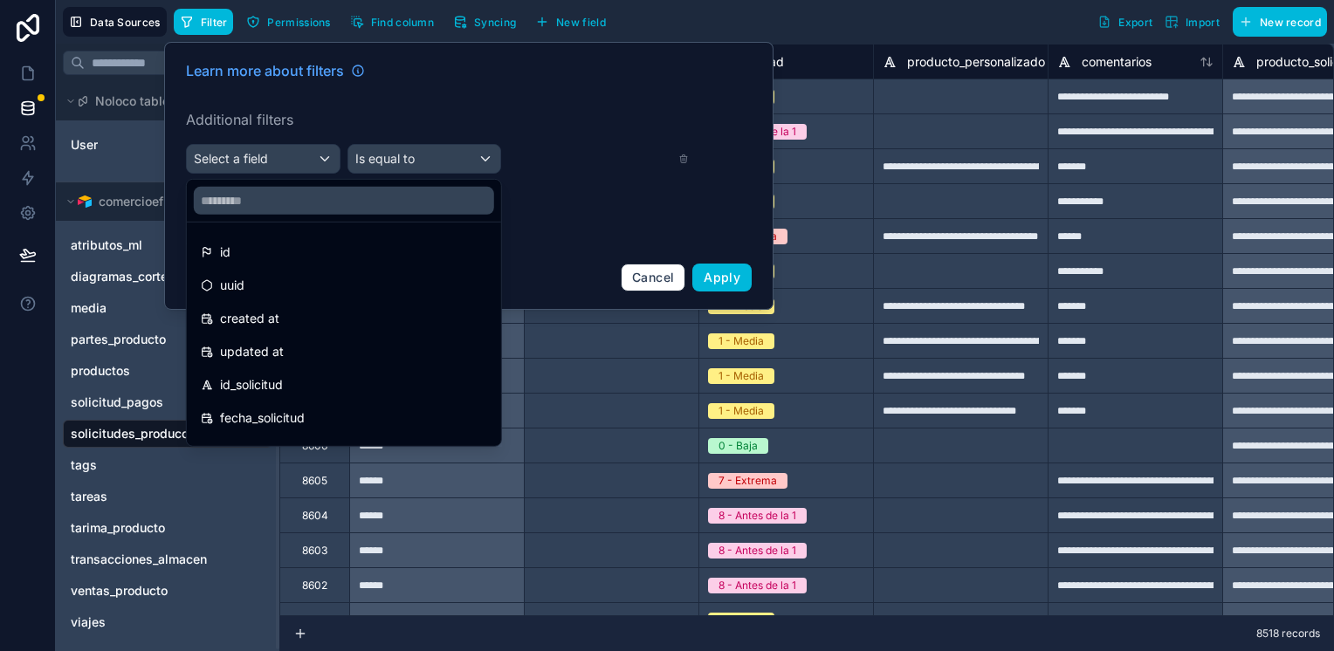
click at [271, 205] on input "text" at bounding box center [344, 201] width 300 height 28
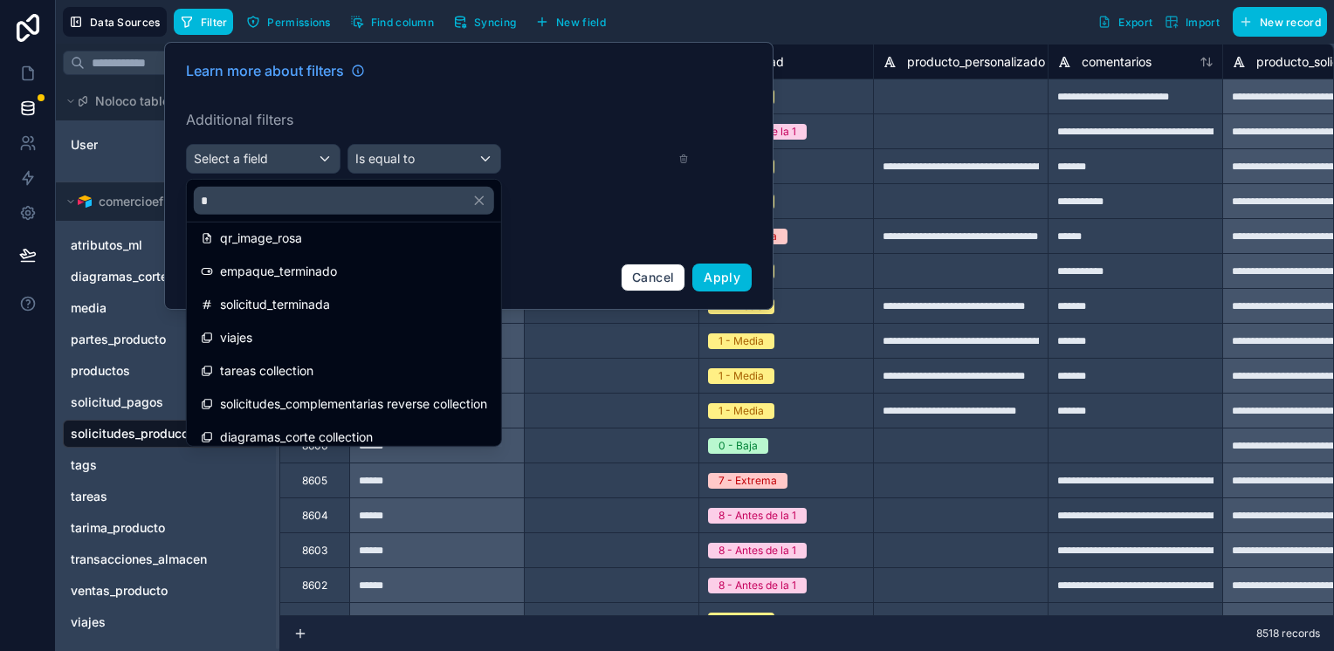
scroll to position [1252, 0]
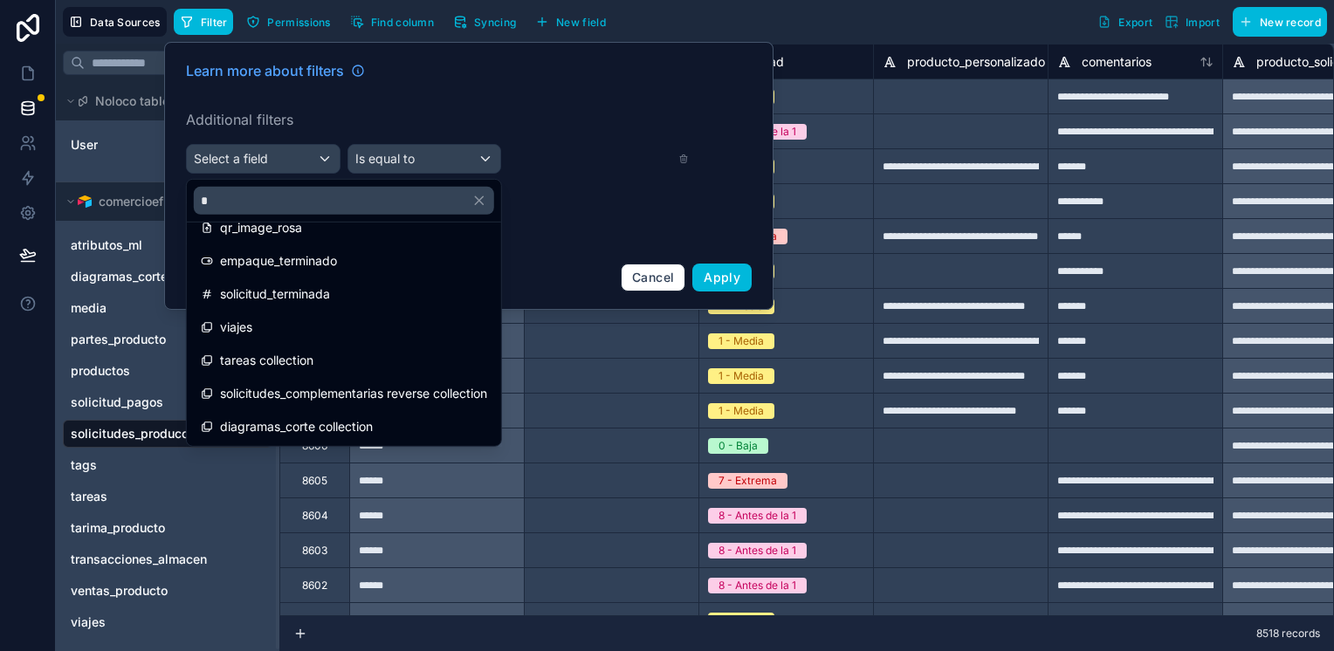
click at [932, 16] on div "Filter Permissions Find column Syncing New field Export Import New record" at bounding box center [750, 22] width 1153 height 30
click at [489, 17] on span "Syncing" at bounding box center [495, 22] width 42 height 13
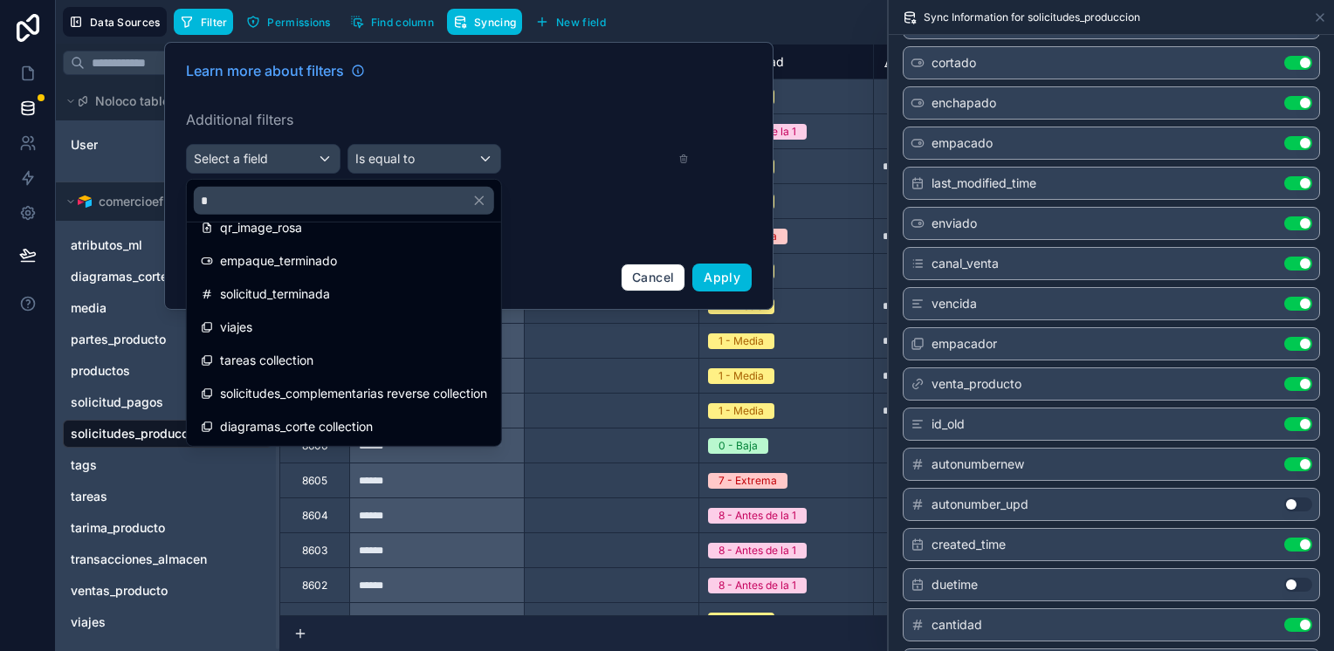
scroll to position [611, 0]
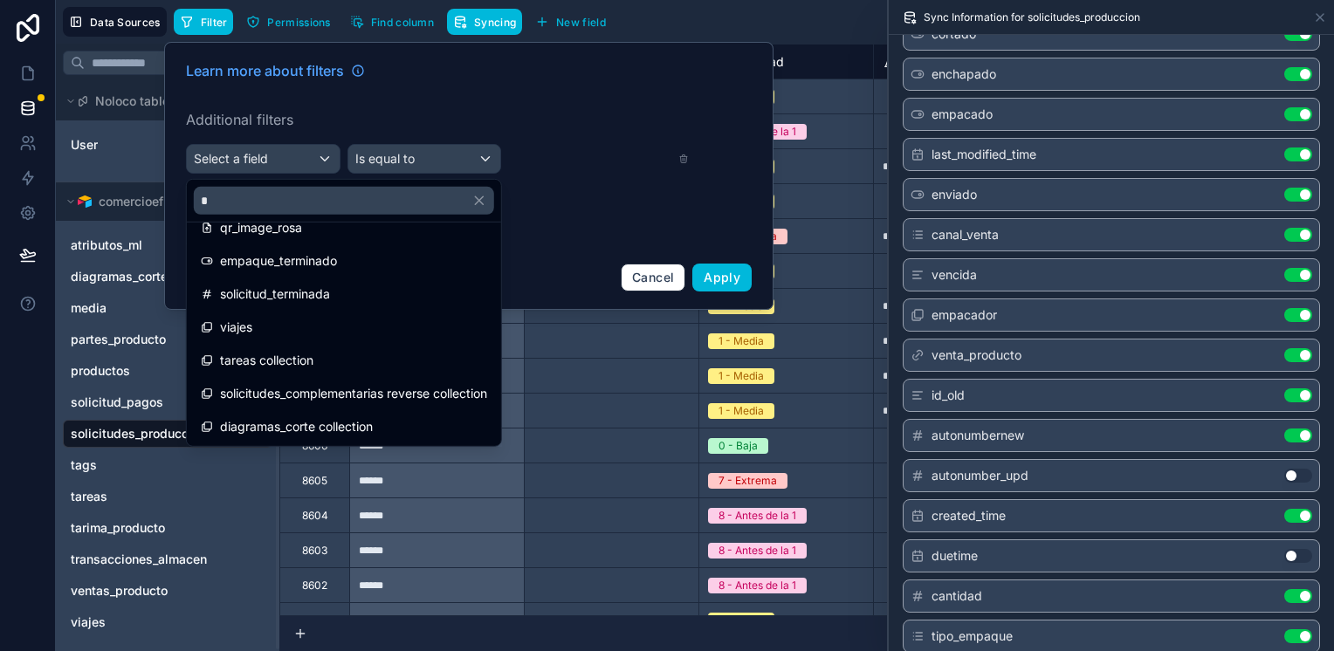
click at [1286, 471] on button "Use setting" at bounding box center [1298, 476] width 28 height 14
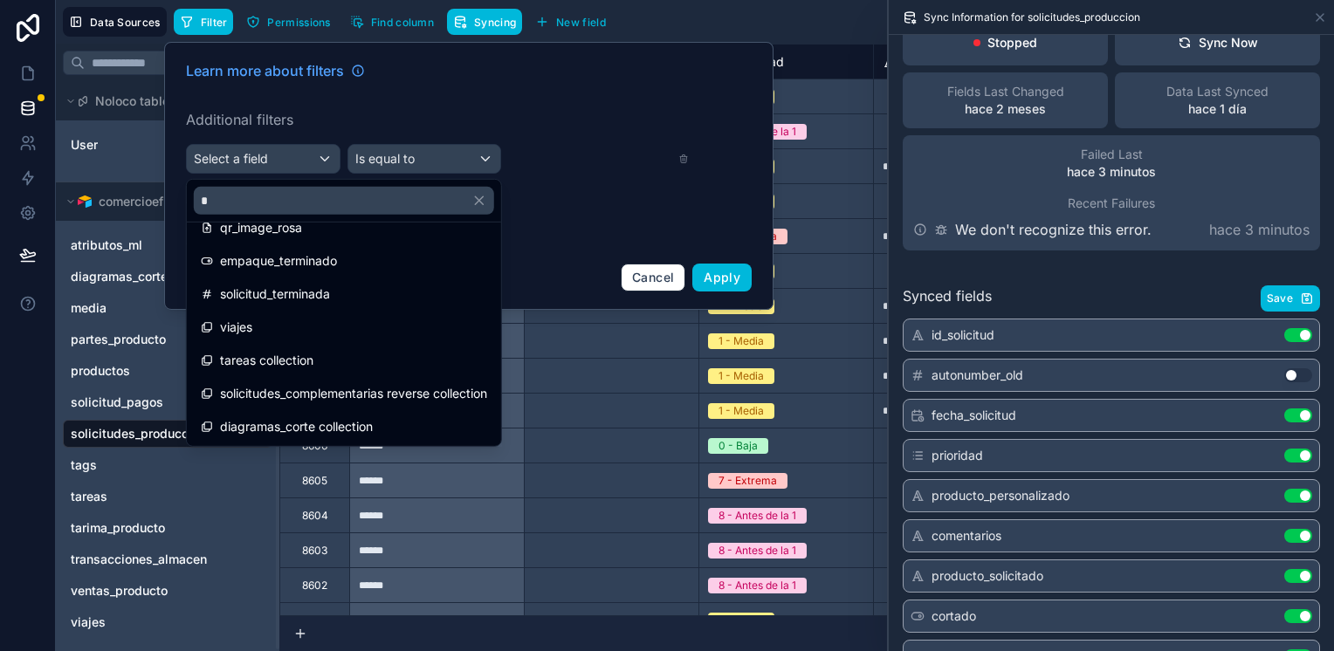
scroll to position [0, 0]
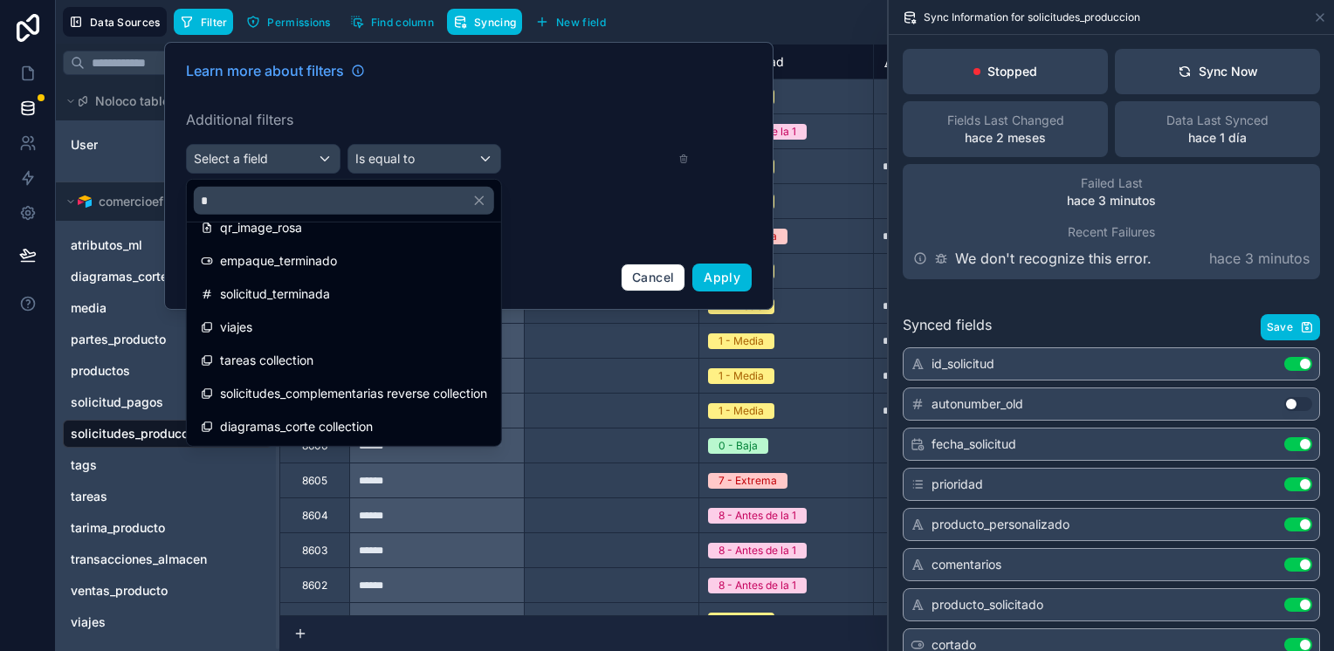
click at [1300, 320] on icon "button" at bounding box center [1307, 327] width 14 height 14
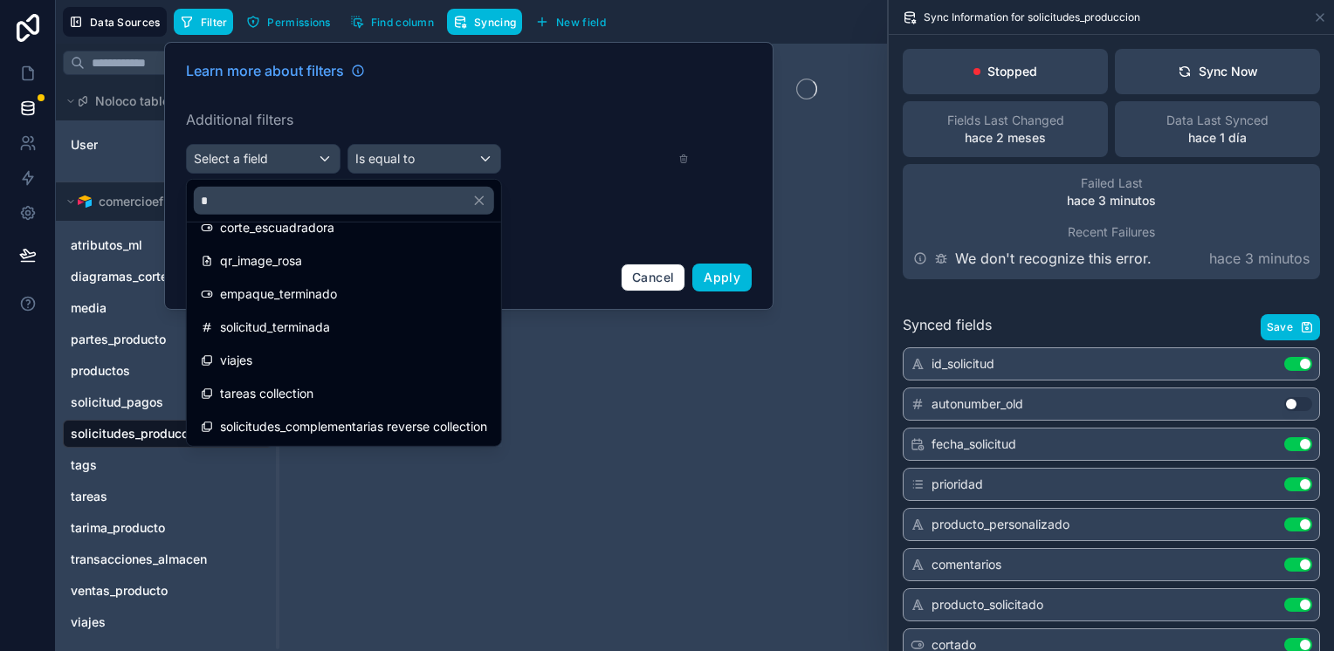
click at [325, 209] on input "*" at bounding box center [344, 201] width 300 height 28
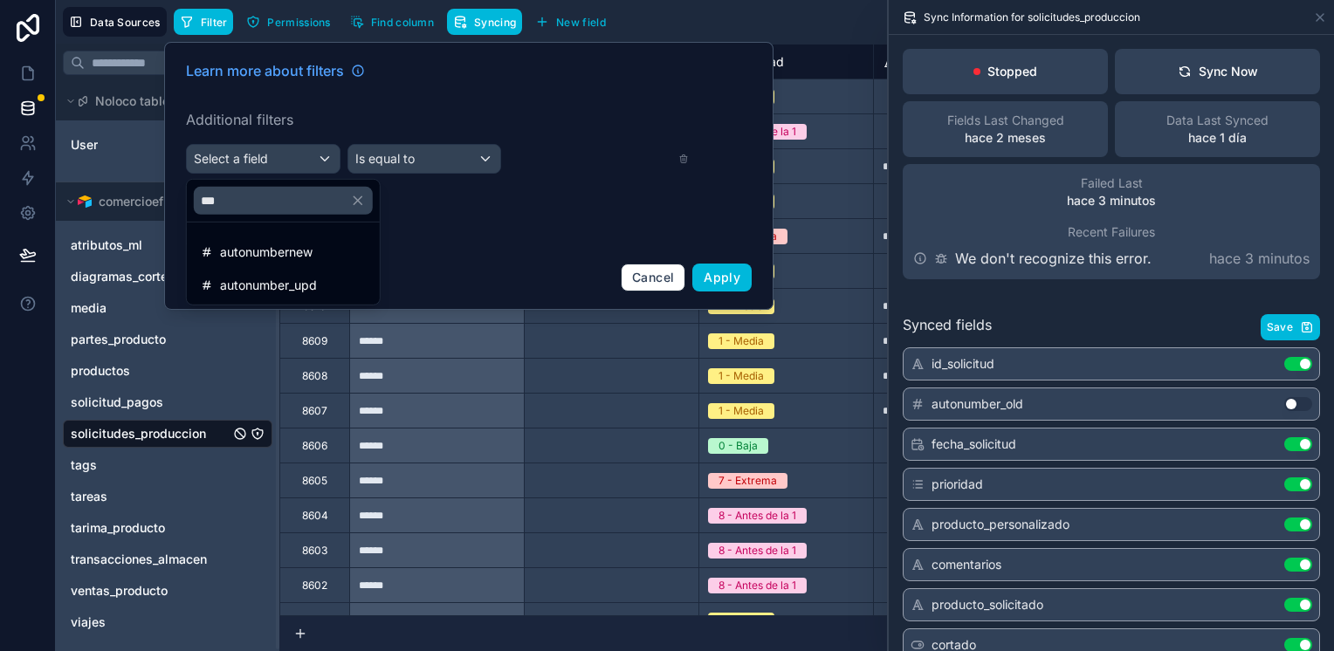
type input "***"
click at [307, 288] on span "autonumber_upd" at bounding box center [268, 285] width 97 height 21
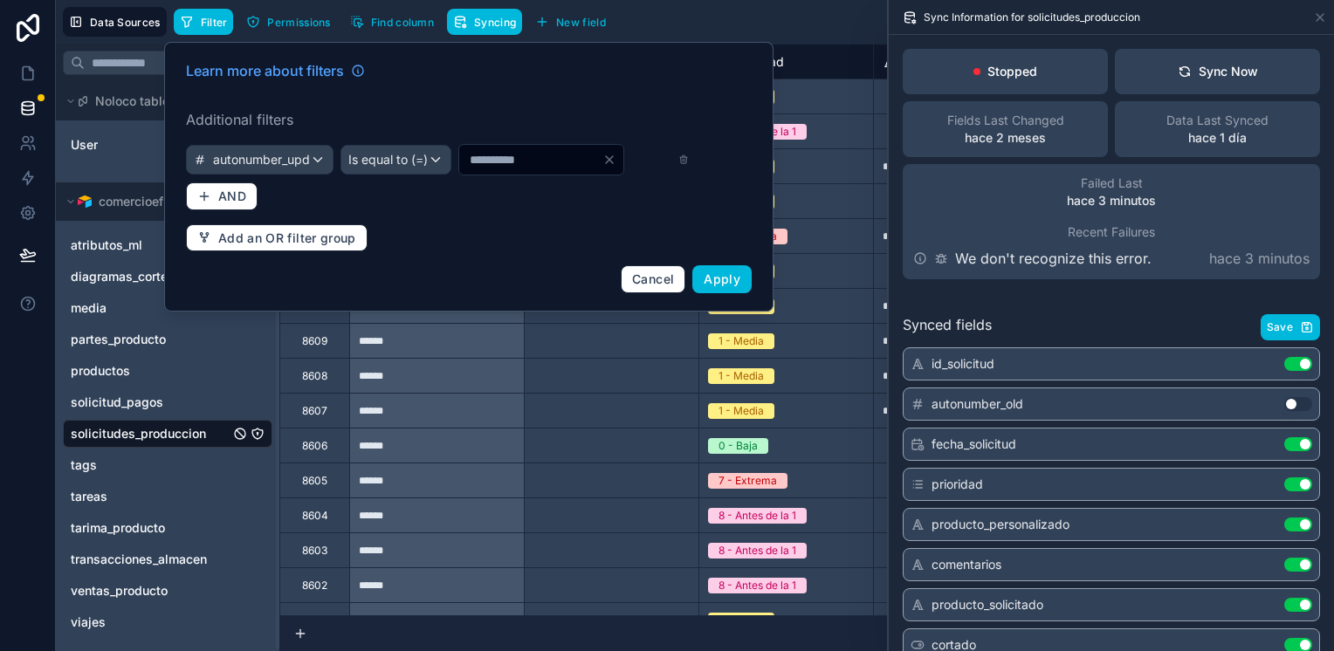
click at [450, 159] on div "Is equal to (=)" at bounding box center [395, 160] width 109 height 28
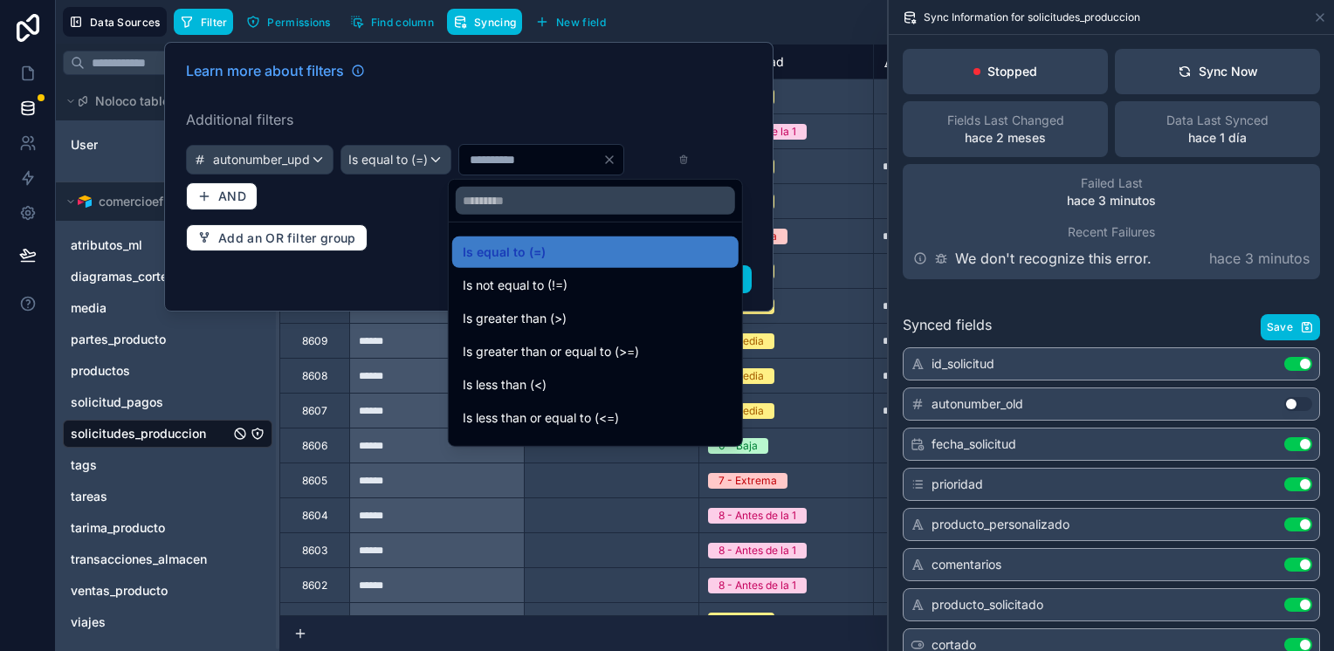
click at [587, 309] on div "Is greater than (>)" at bounding box center [595, 318] width 265 height 21
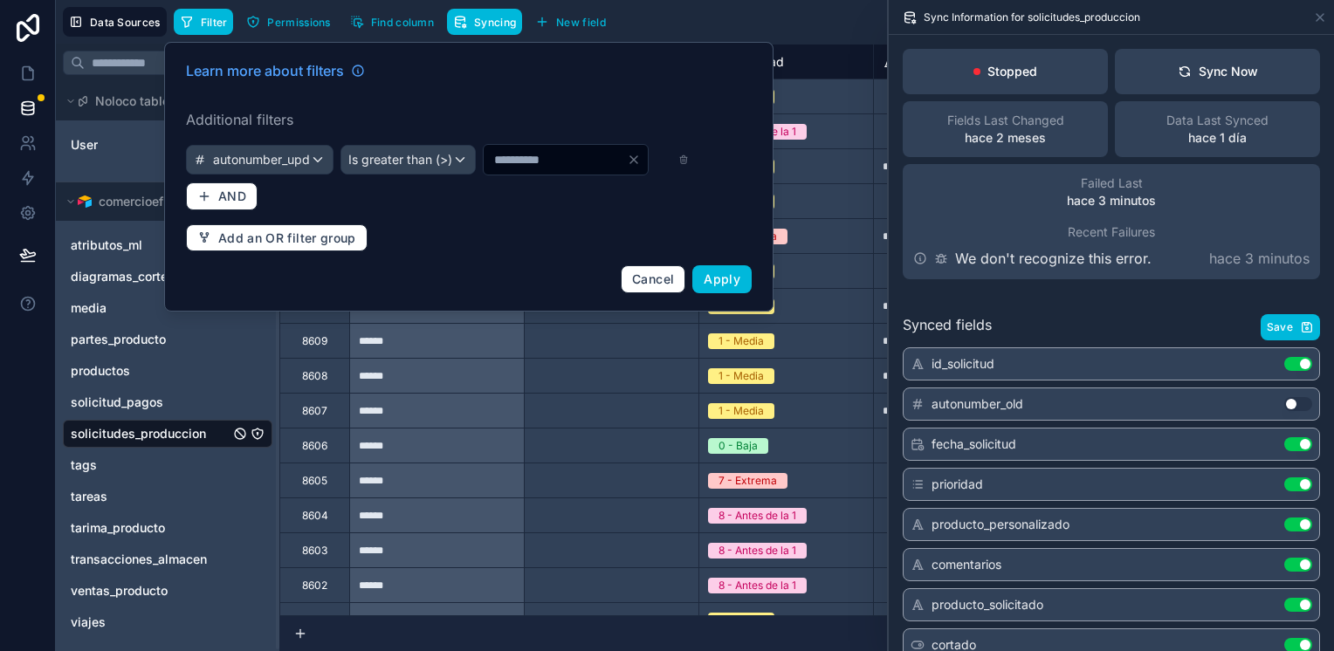
click at [484, 172] on input "*" at bounding box center [555, 160] width 143 height 24
type input "****"
click at [738, 286] on span "Apply" at bounding box center [722, 278] width 37 height 15
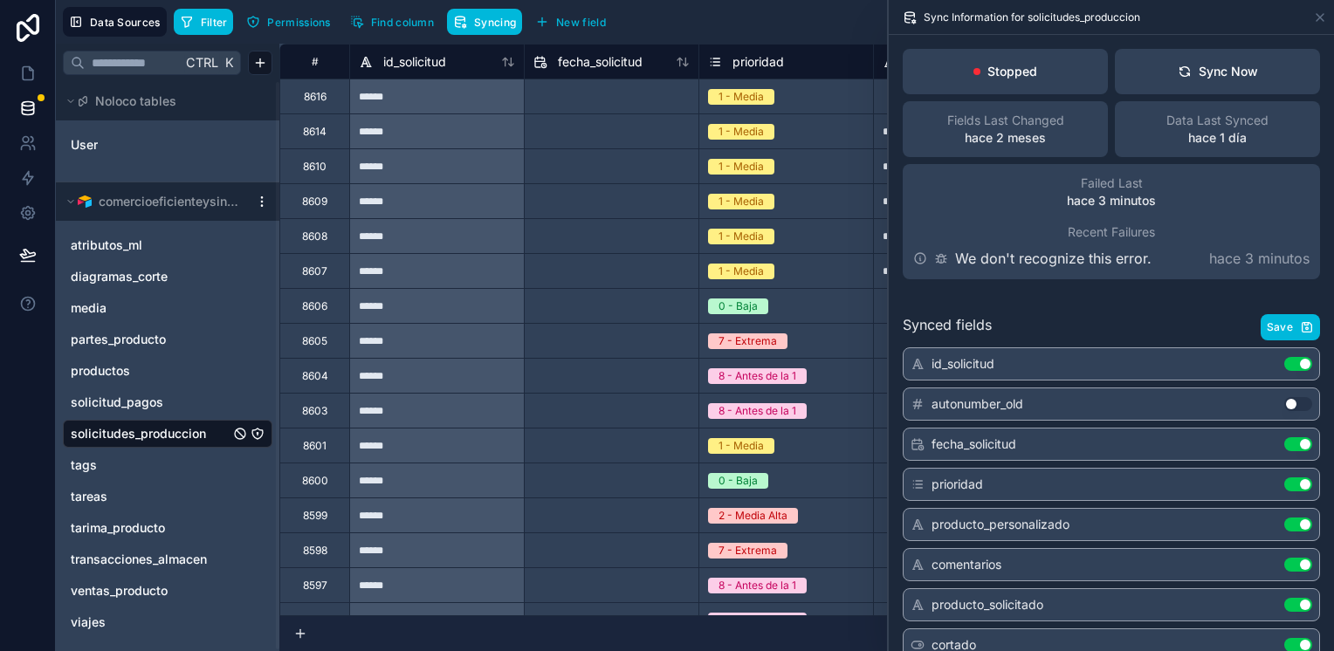
click at [1219, 76] on div "Sync Now" at bounding box center [1217, 71] width 80 height 17
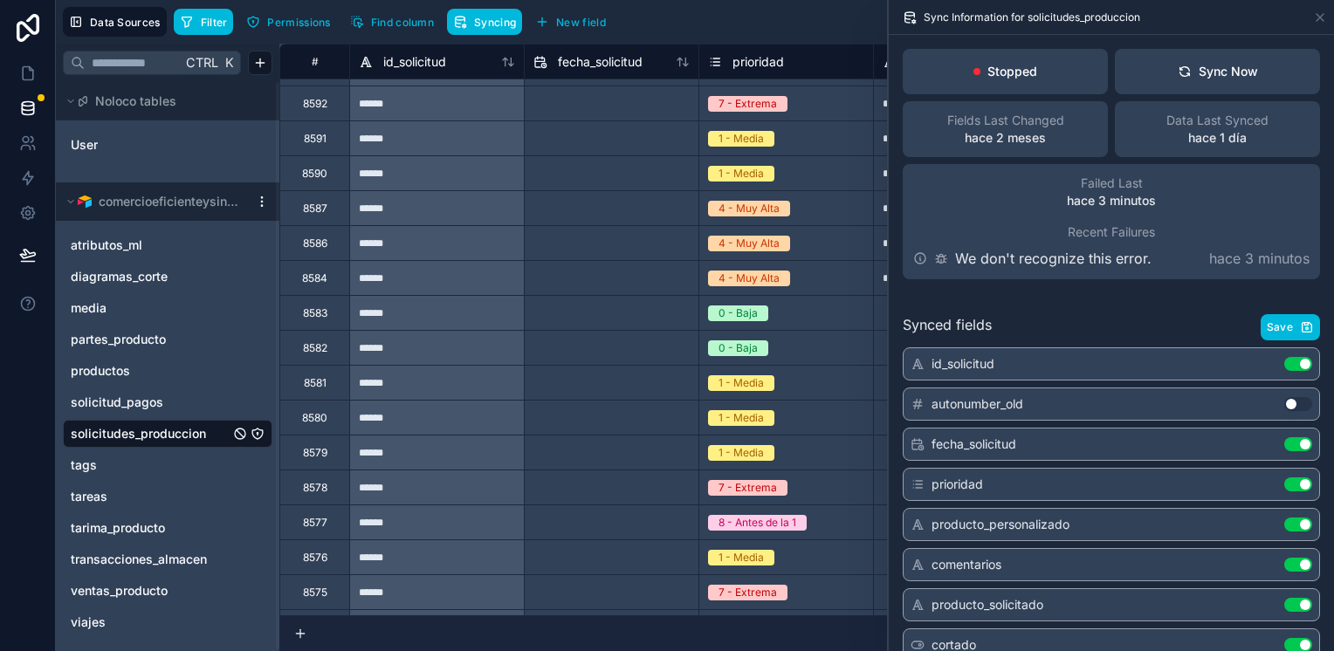
scroll to position [611, 0]
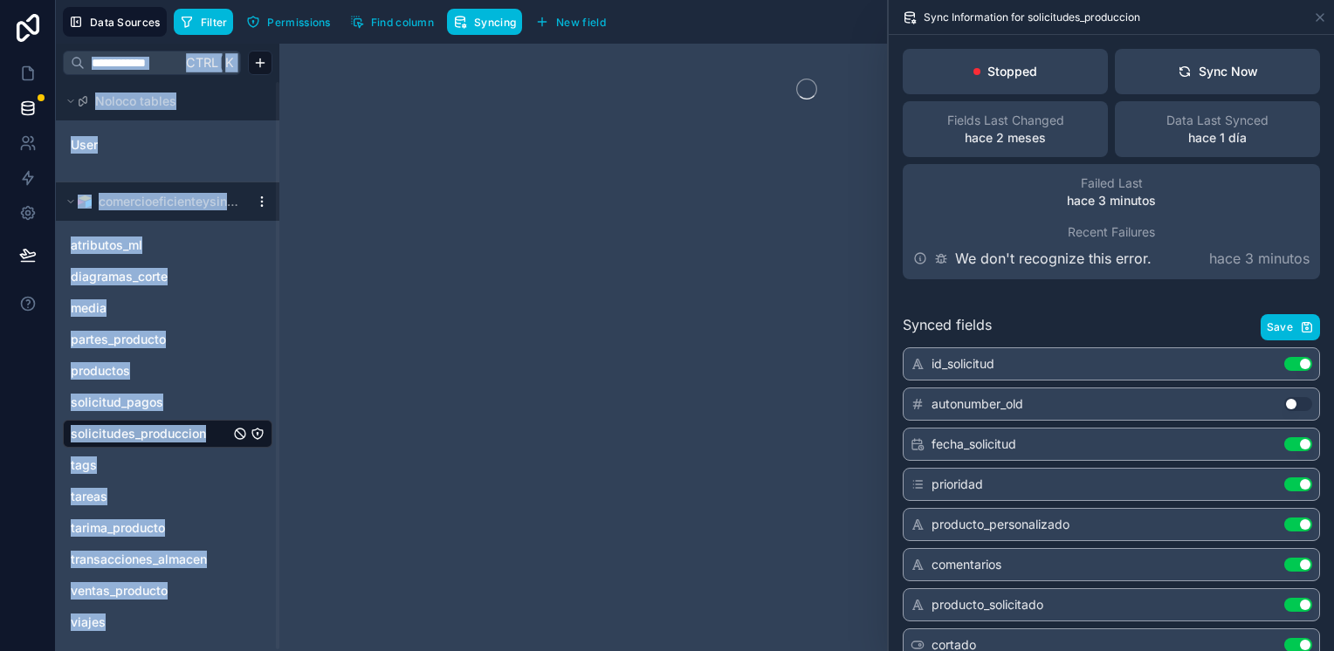
drag, startPoint x: 2227, startPoint y: 439, endPoint x: 2677, endPoint y: 543, distance: 462.2
click at [1333, 543] on html "Data Sources Filter Permissions Find column Syncing New field Export Import New…" at bounding box center [667, 325] width 1334 height 651
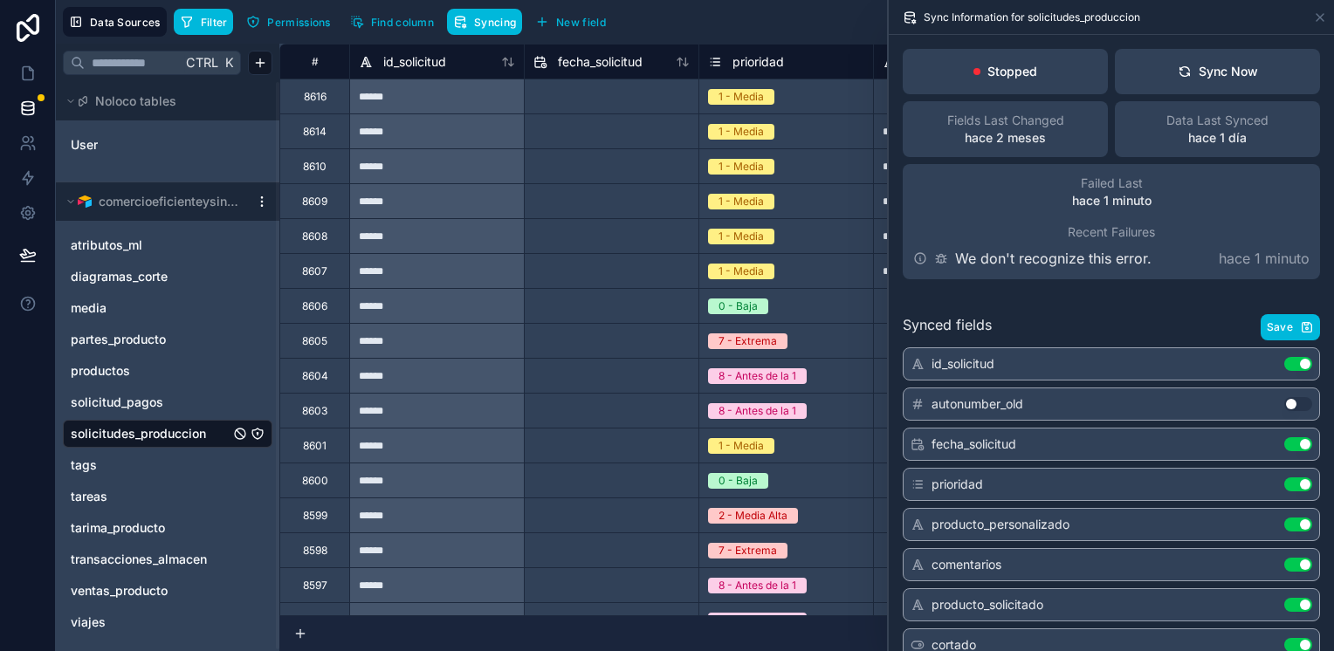
click at [697, 23] on div "Filter Permissions Find column Syncing New field Export Import New record" at bounding box center [750, 22] width 1153 height 30
click at [28, 75] on icon at bounding box center [27, 73] width 17 height 17
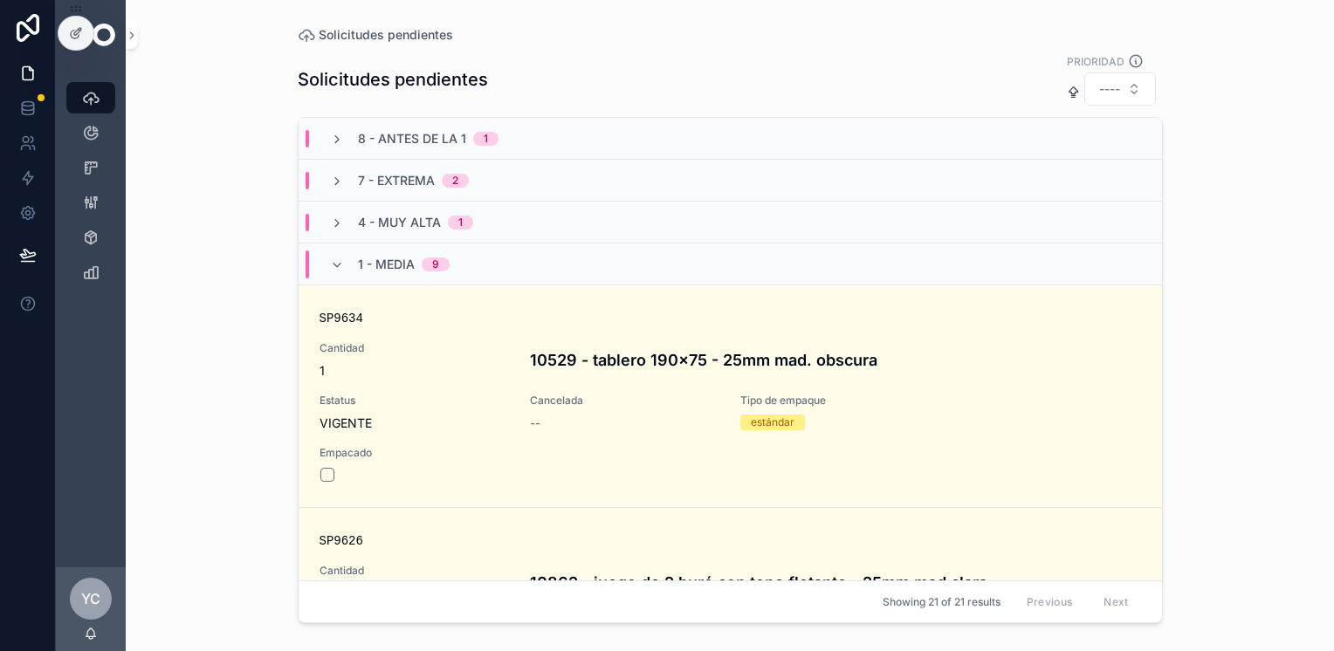
click at [70, 27] on icon at bounding box center [76, 33] width 14 height 14
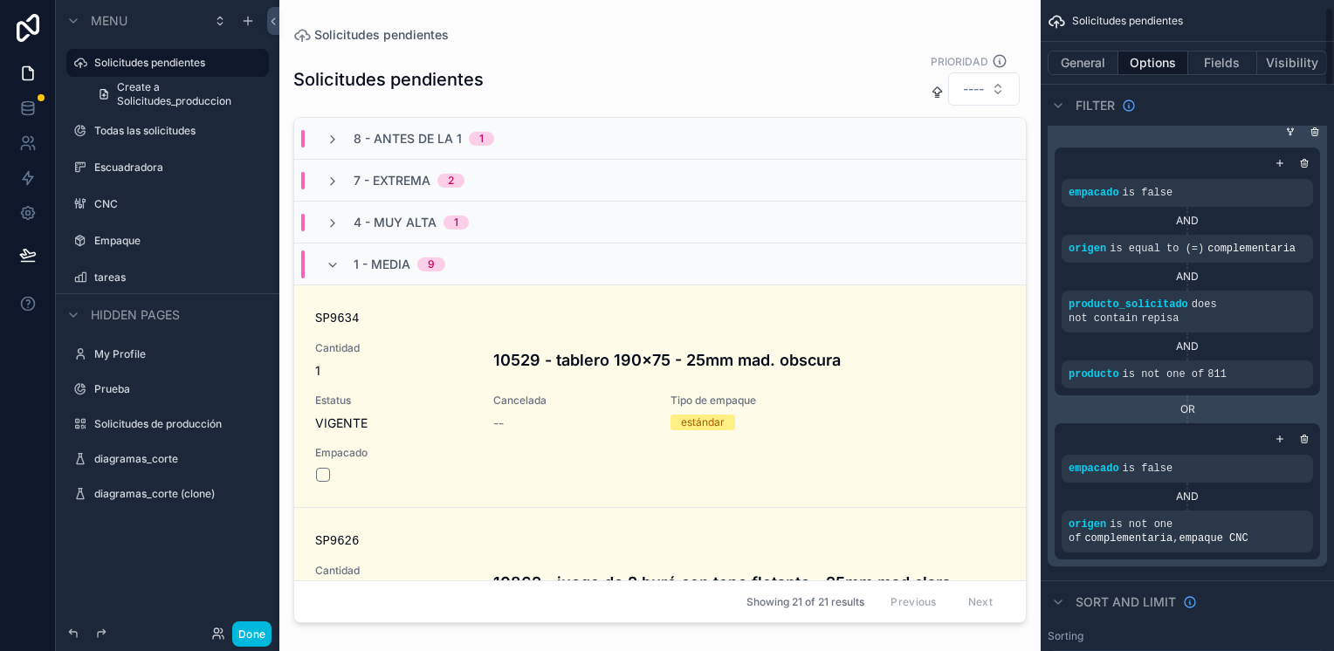
scroll to position [87, 0]
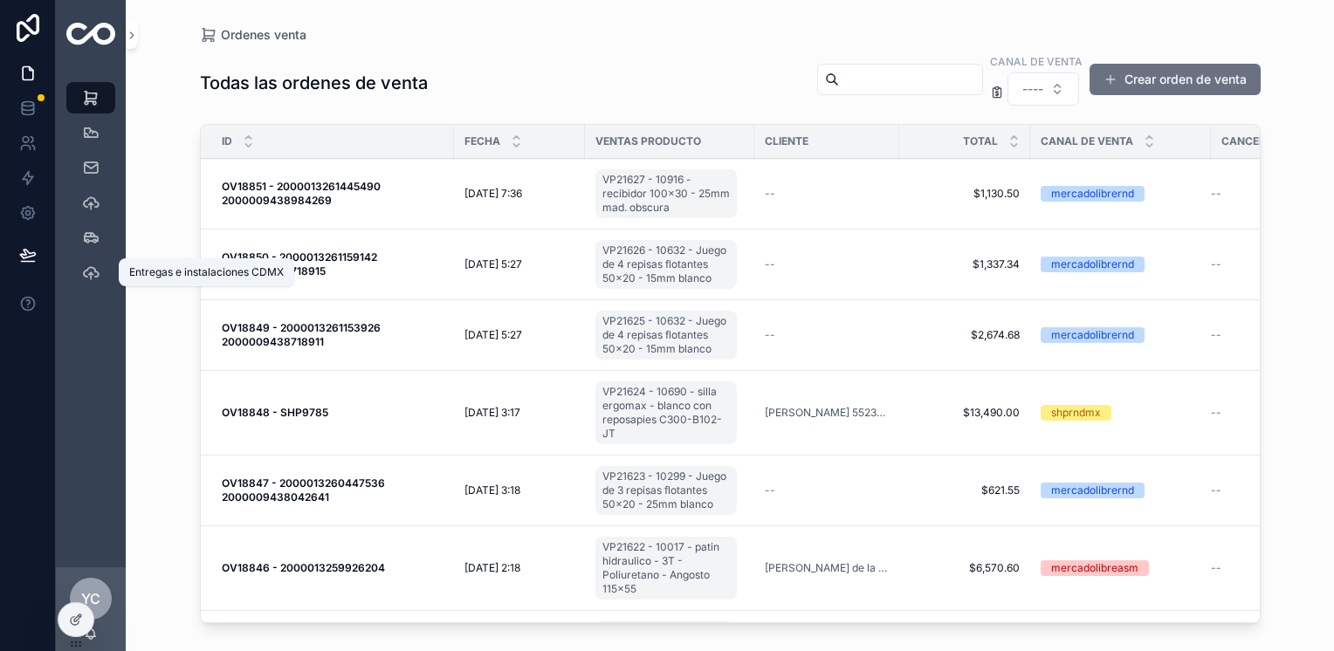
click at [100, 271] on div "Entregas e instalaciones CDMX" at bounding box center [91, 272] width 28 height 28
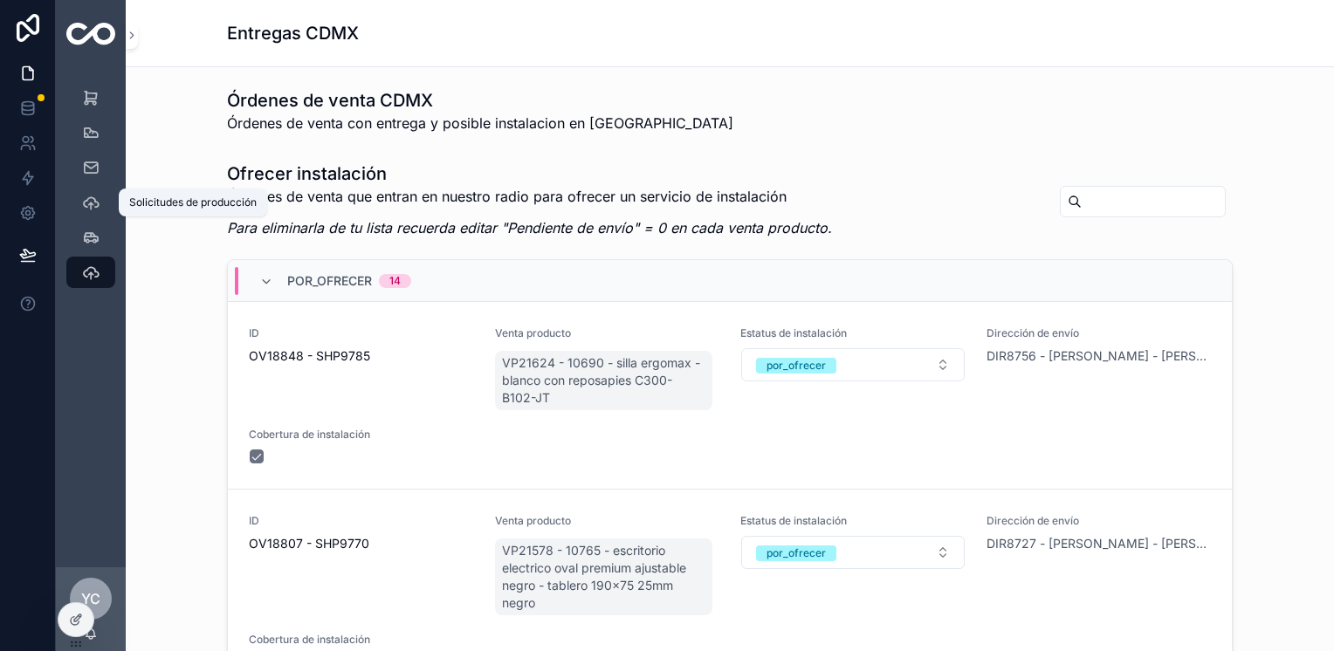
click at [93, 201] on icon "scrollable content" at bounding box center [90, 202] width 17 height 17
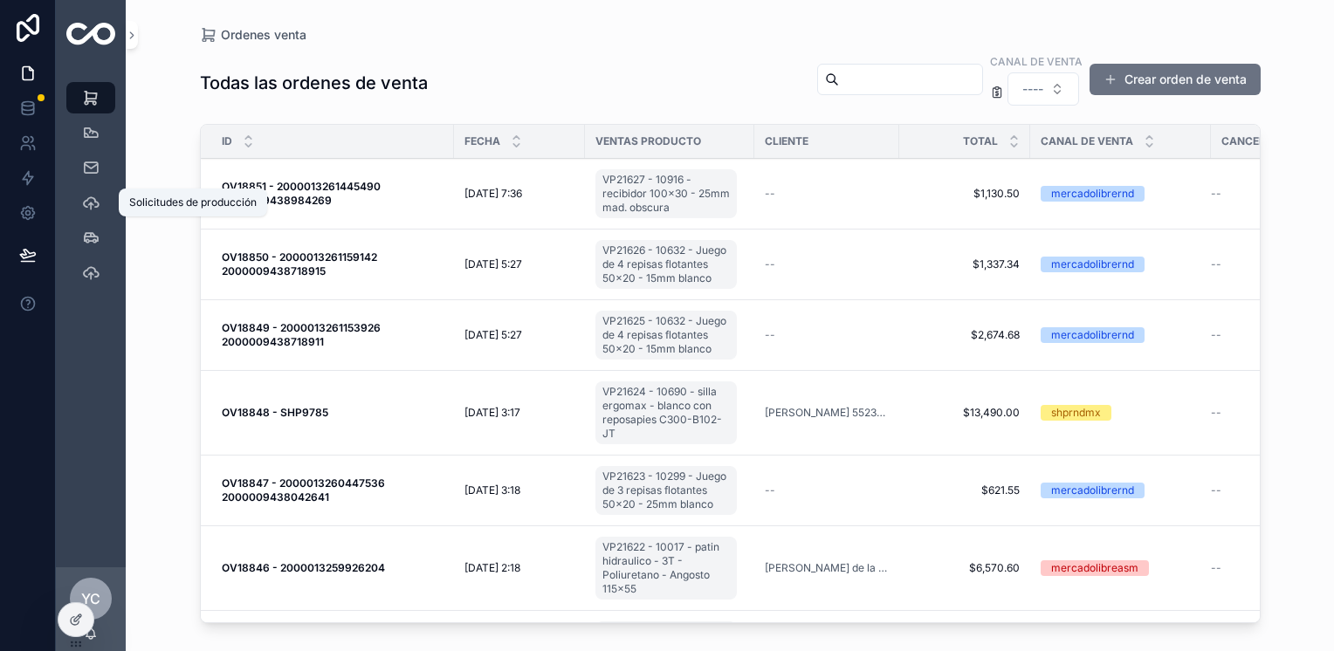
click at [93, 199] on icon "scrollable content" at bounding box center [90, 202] width 17 height 17
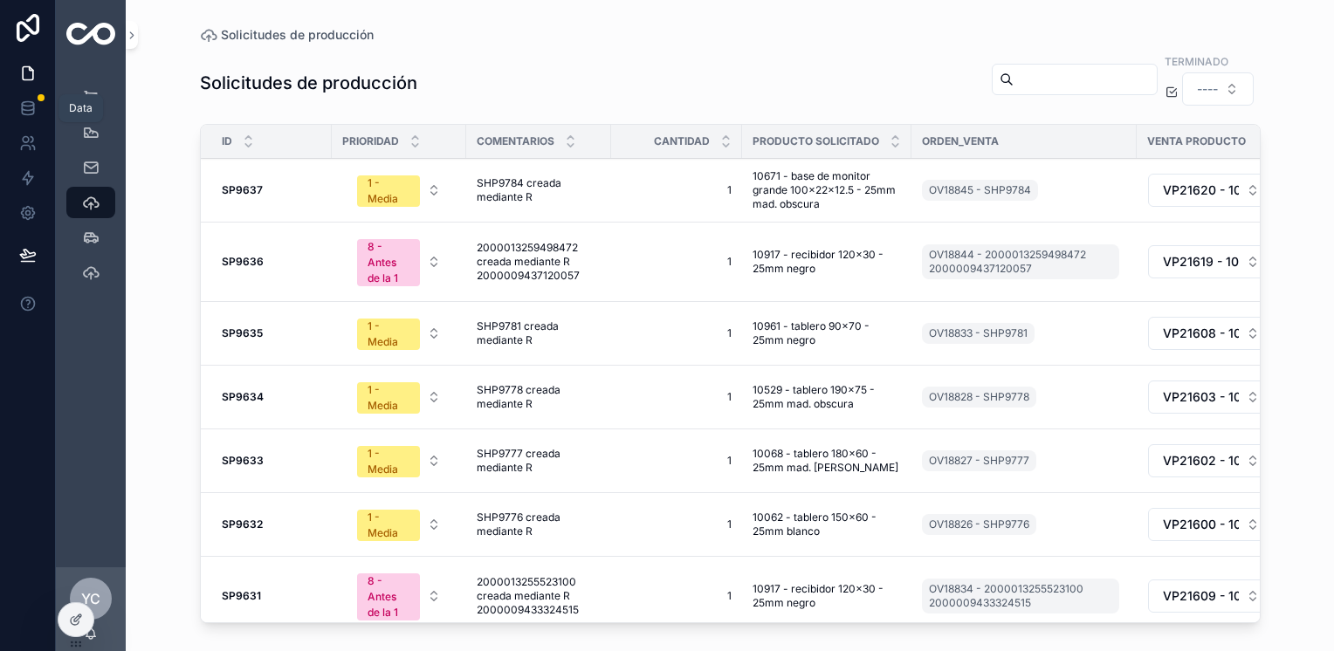
click at [31, 107] on icon at bounding box center [27, 108] width 17 height 17
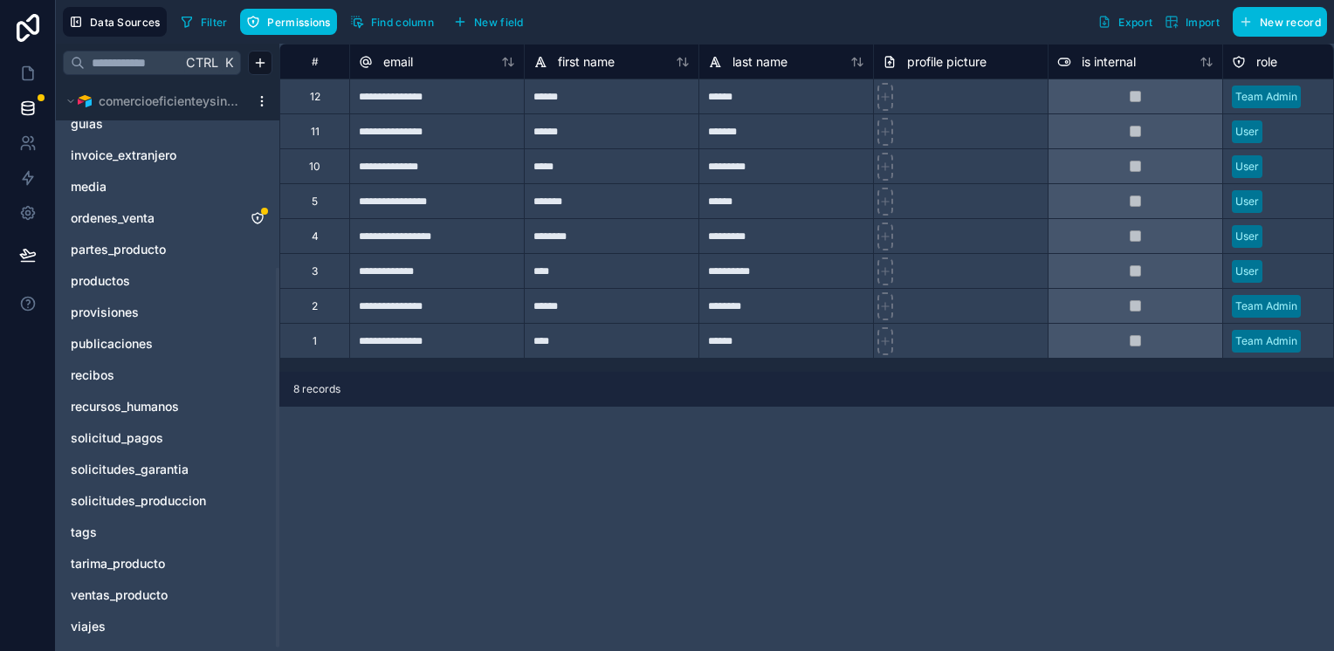
scroll to position [285, 0]
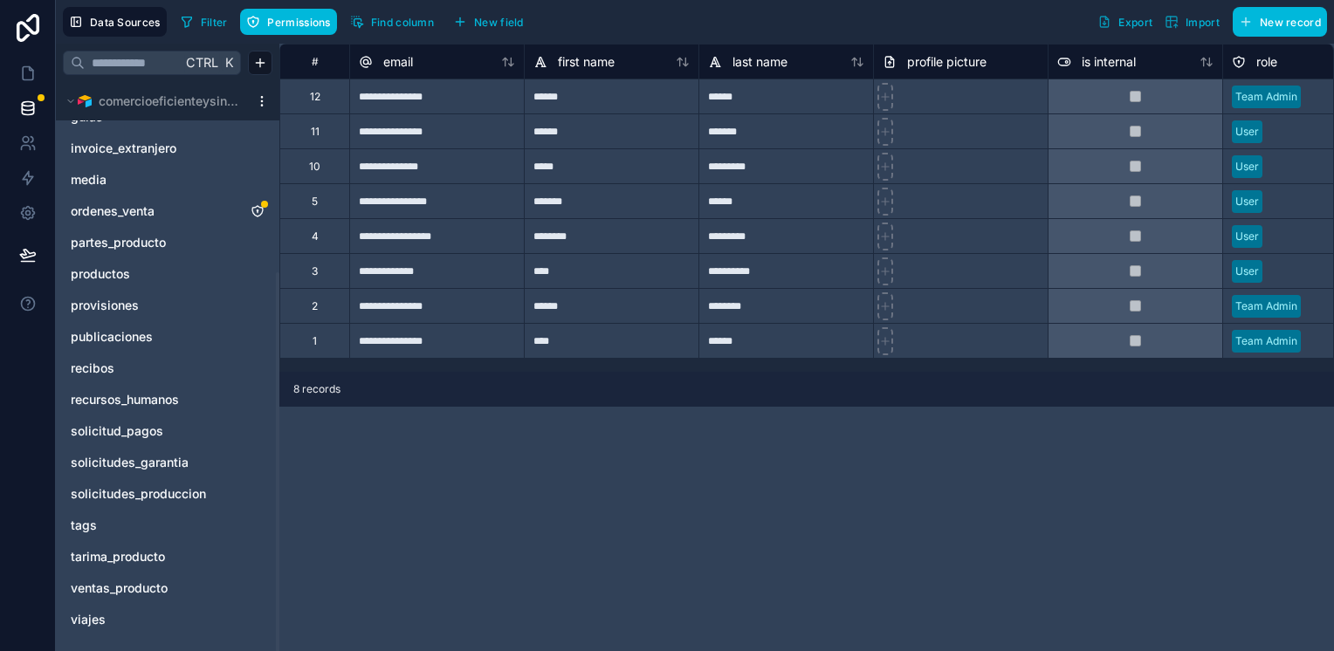
click at [216, 492] on link "solicitudes_produccion" at bounding box center [150, 493] width 159 height 17
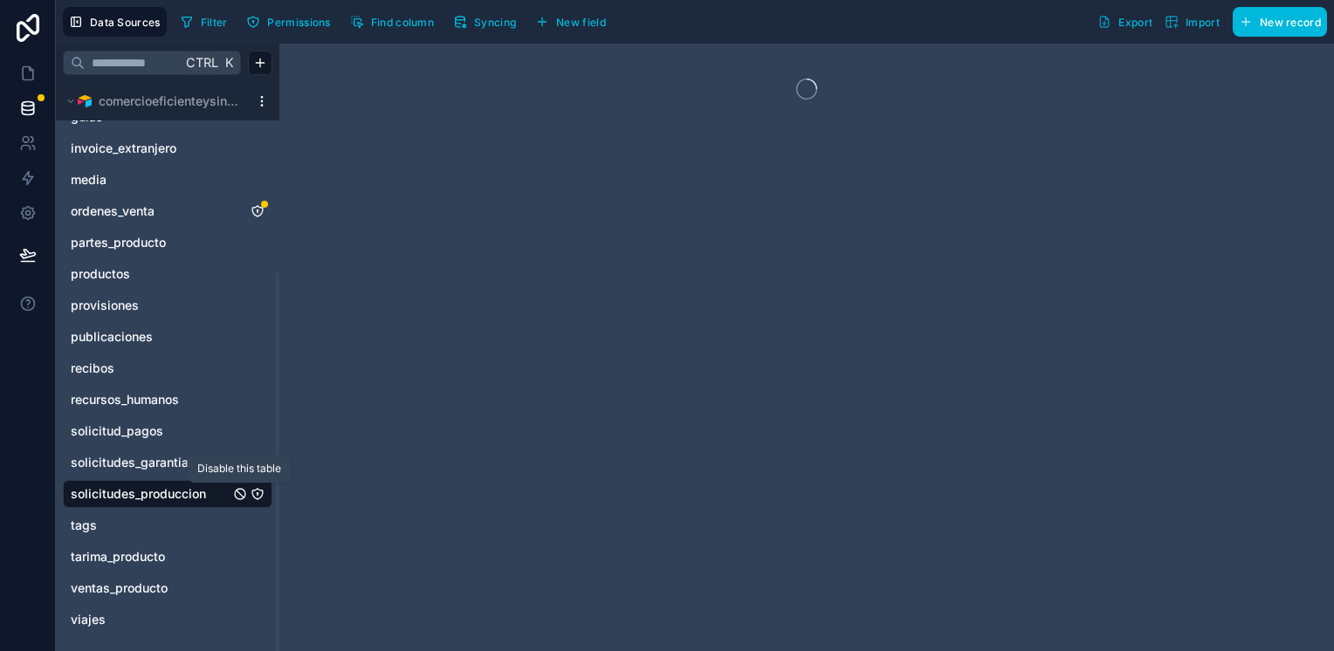
click at [241, 492] on icon "solicitudes_produccion" at bounding box center [240, 494] width 14 height 14
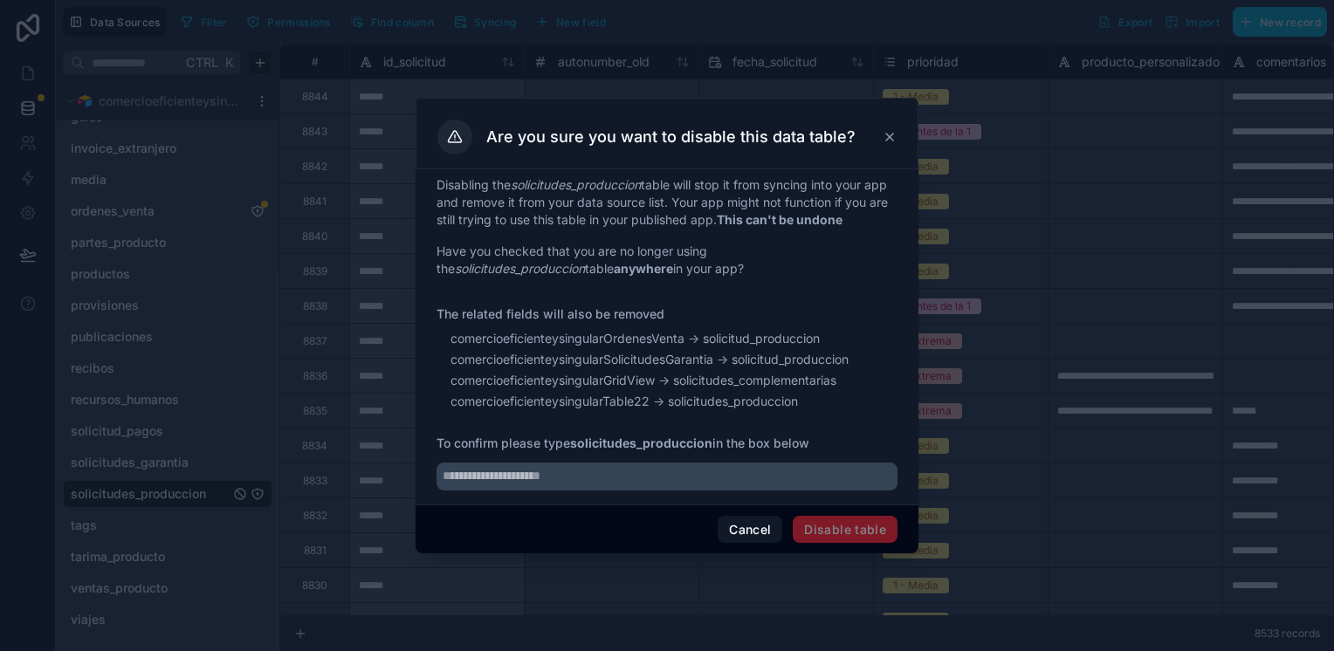
click at [647, 480] on input "text" at bounding box center [666, 477] width 461 height 28
type input "**********"
click at [861, 529] on button "Disable table" at bounding box center [845, 530] width 105 height 28
